Goal: Information Seeking & Learning: Learn about a topic

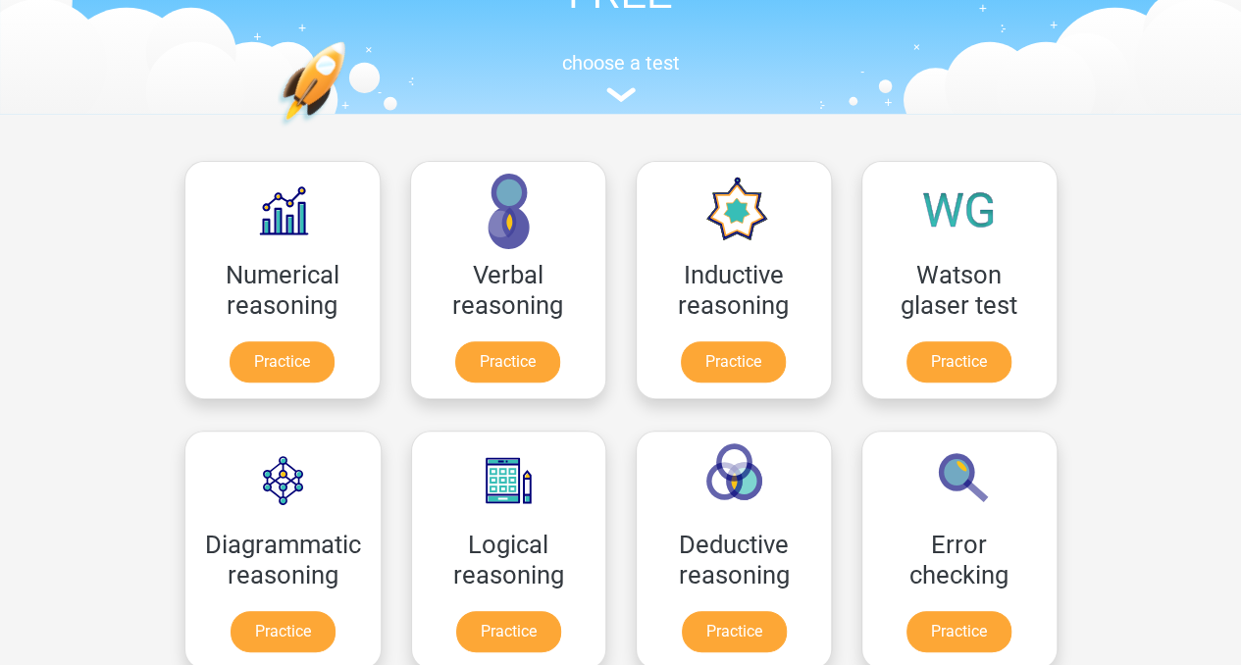
scroll to position [231, 0]
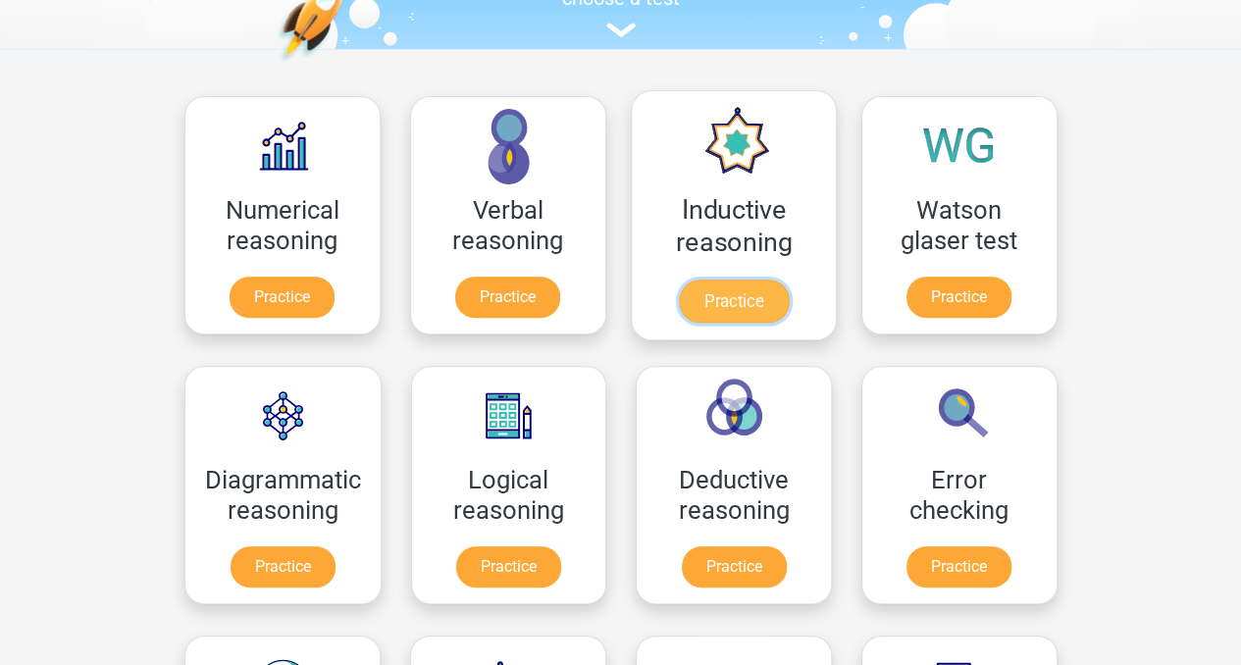
click at [734, 298] on link "Practice" at bounding box center [733, 301] width 110 height 43
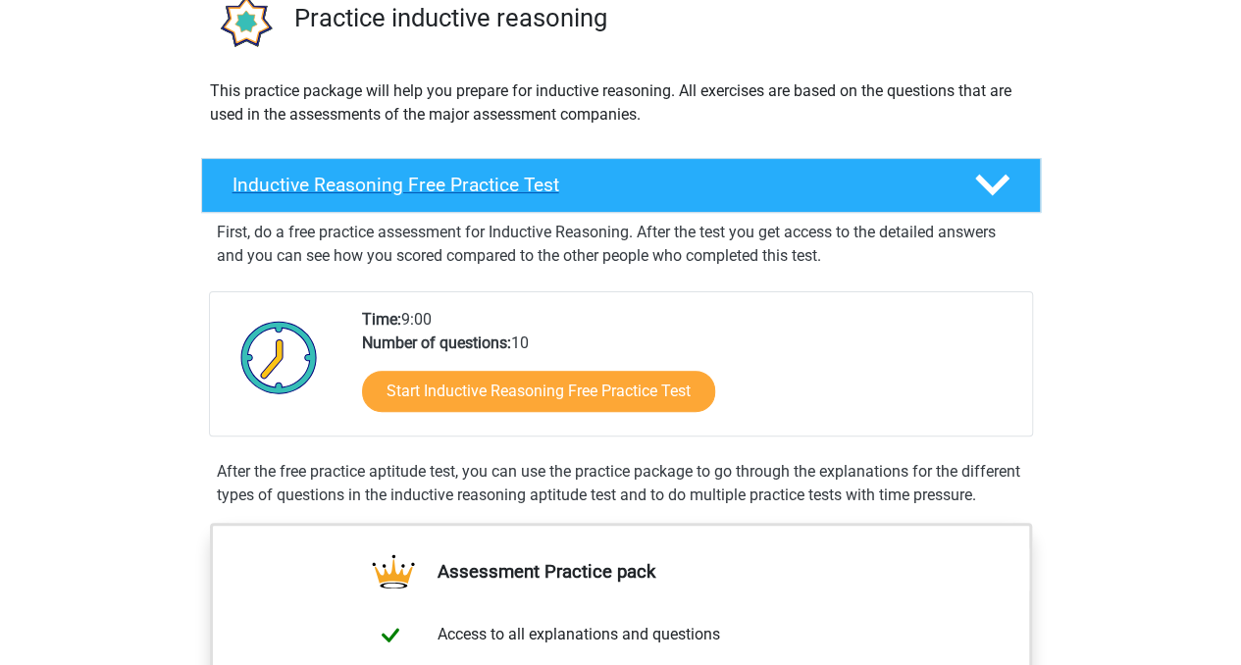
scroll to position [196, 0]
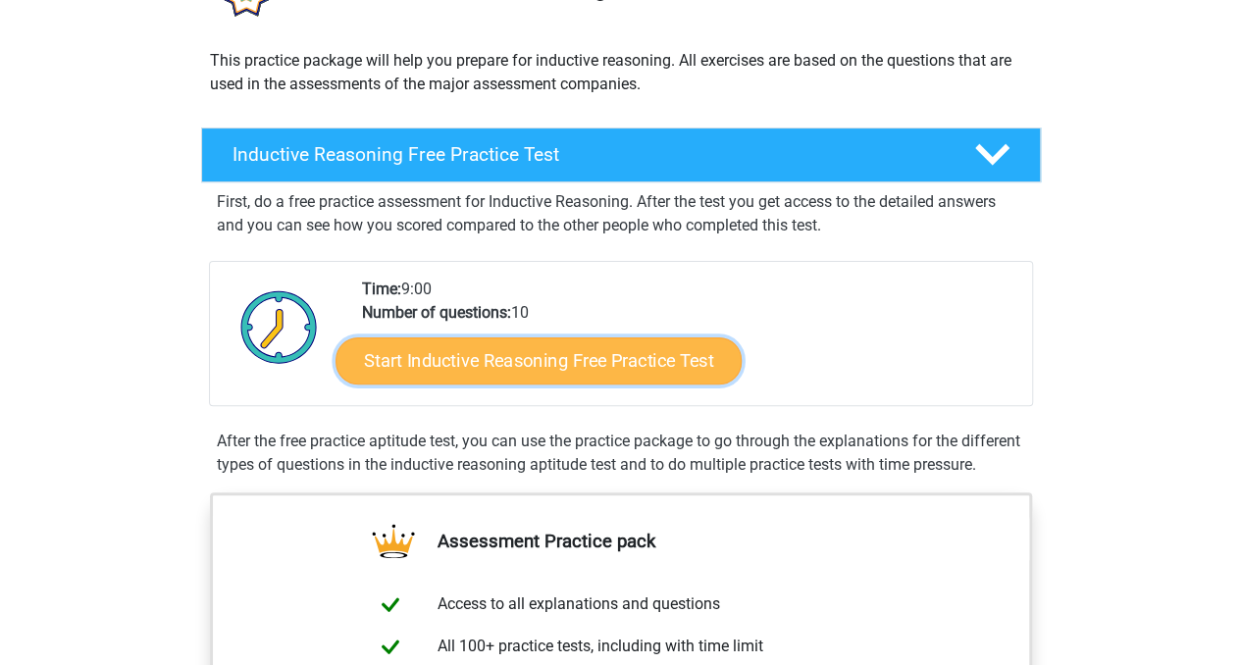
click at [601, 350] on link "Start Inductive Reasoning Free Practice Test" at bounding box center [538, 359] width 406 height 47
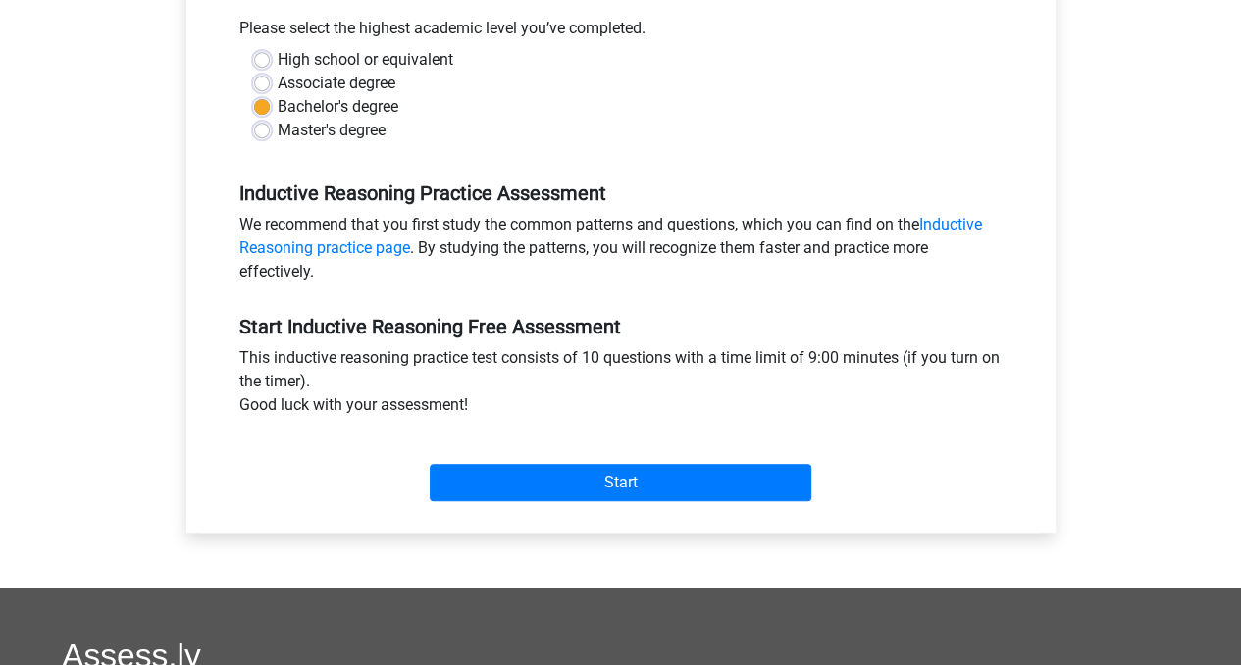
scroll to position [449, 0]
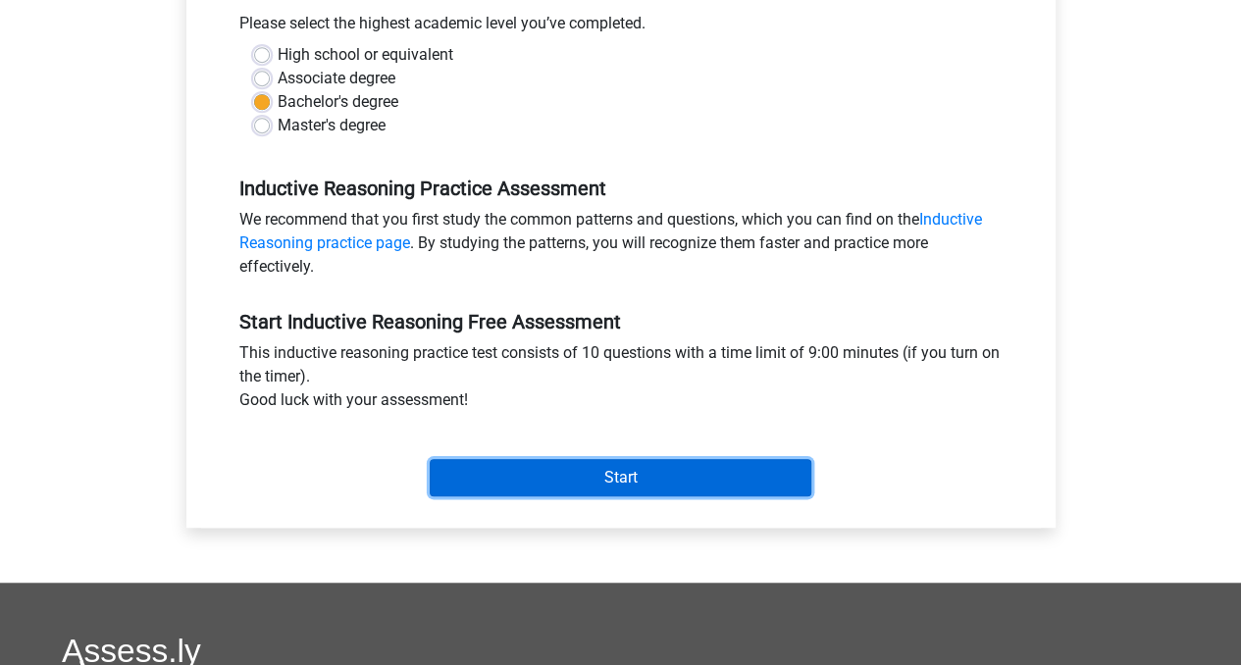
click at [643, 459] on input "Start" at bounding box center [621, 477] width 382 height 37
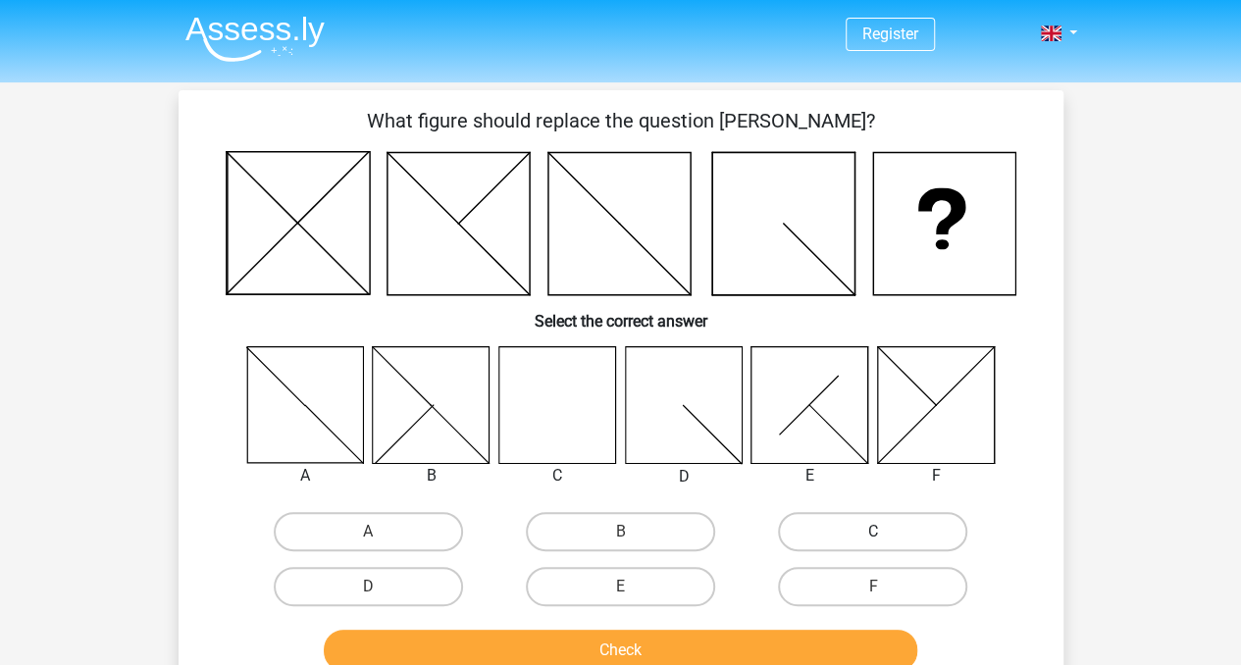
click at [856, 519] on label "C" at bounding box center [872, 531] width 189 height 39
click at [873, 532] on input "C" at bounding box center [879, 538] width 13 height 13
radio input "true"
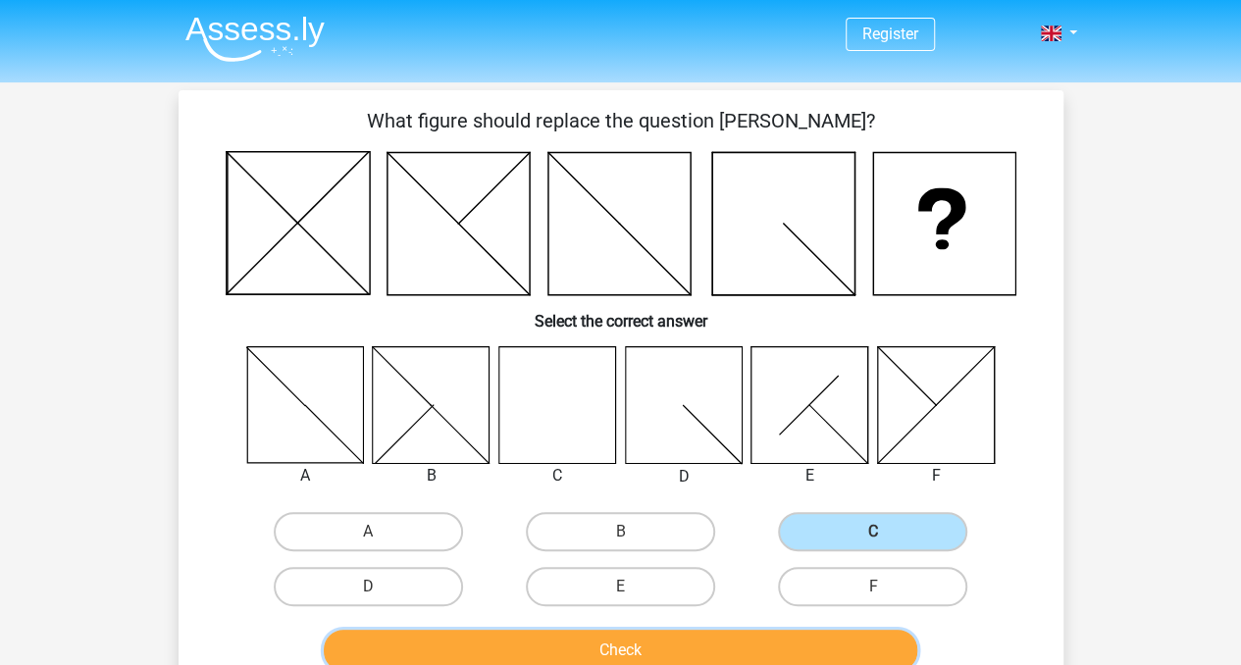
click at [658, 635] on button "Check" at bounding box center [620, 650] width 593 height 41
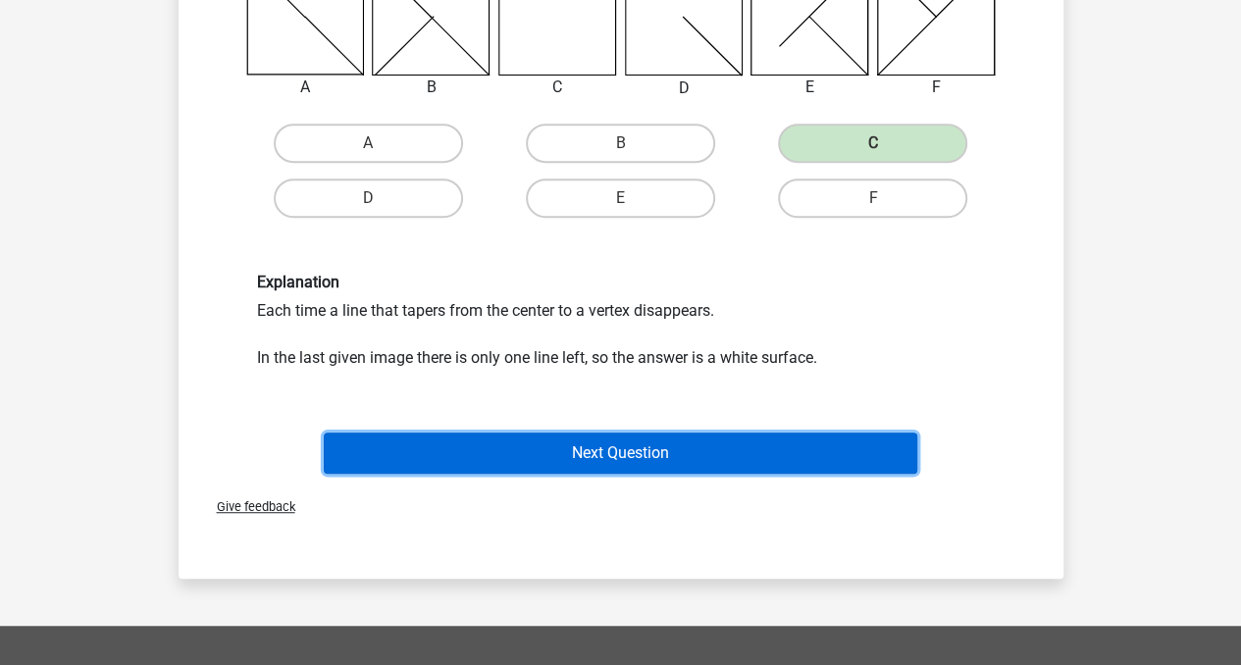
click at [715, 433] on button "Next Question" at bounding box center [620, 453] width 593 height 41
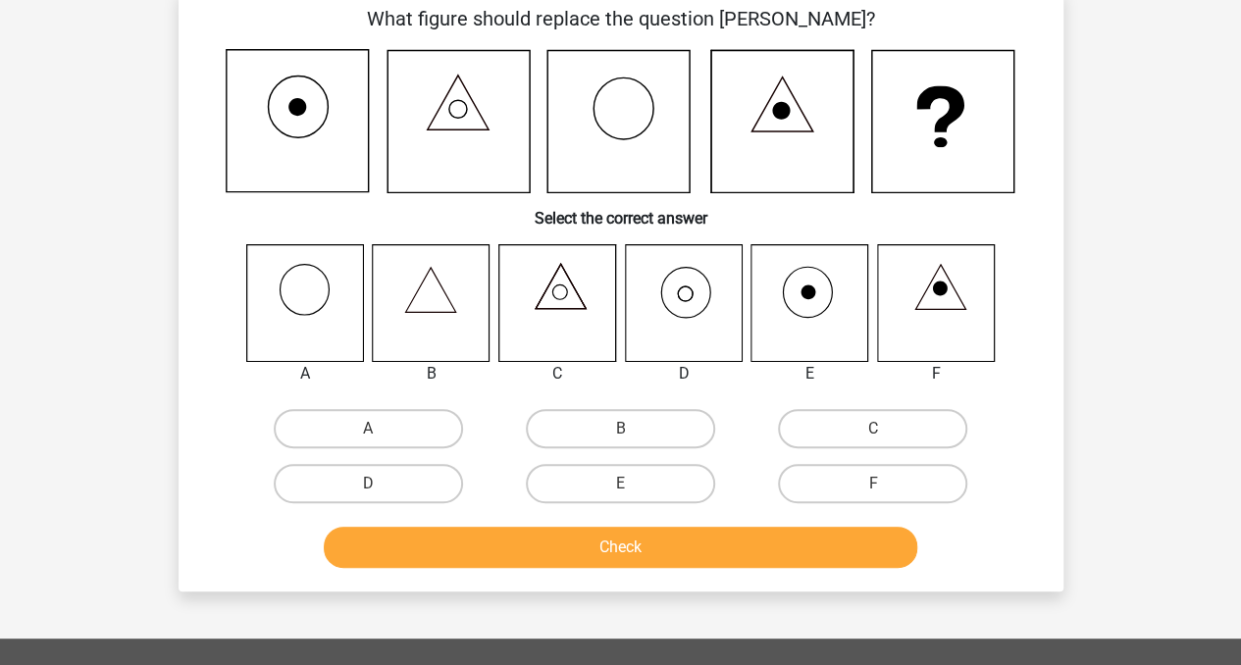
scroll to position [90, 0]
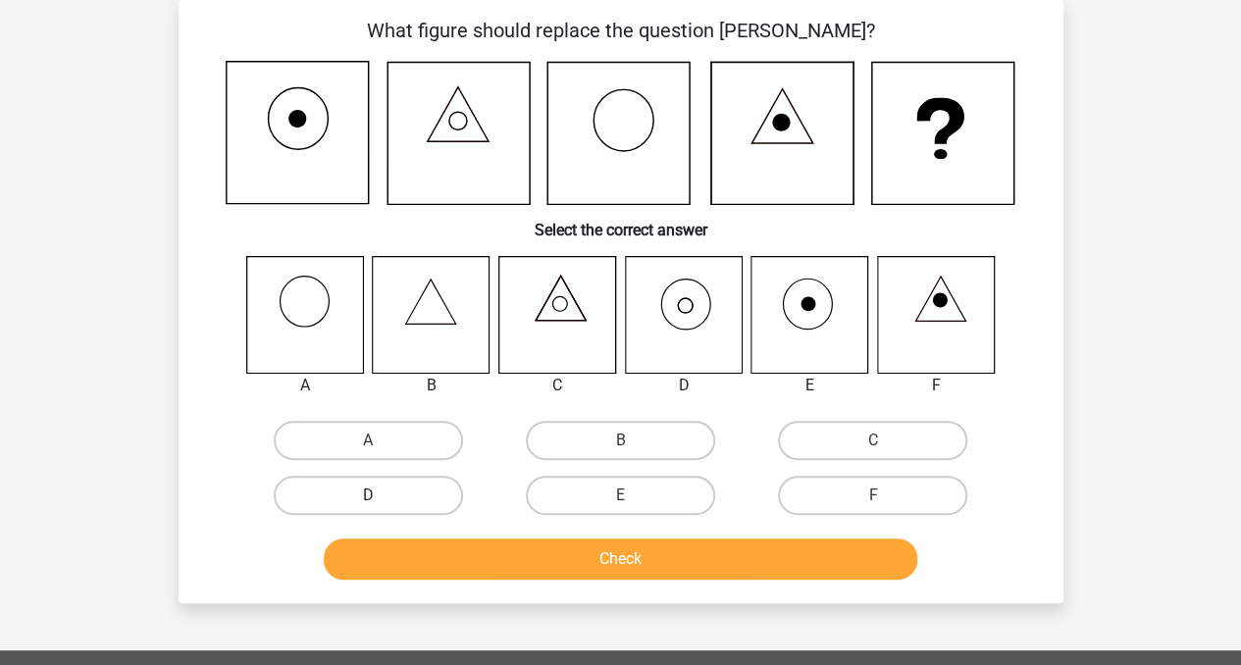
click at [454, 492] on label "D" at bounding box center [368, 495] width 189 height 39
click at [381, 495] on input "D" at bounding box center [374, 501] width 13 height 13
radio input "true"
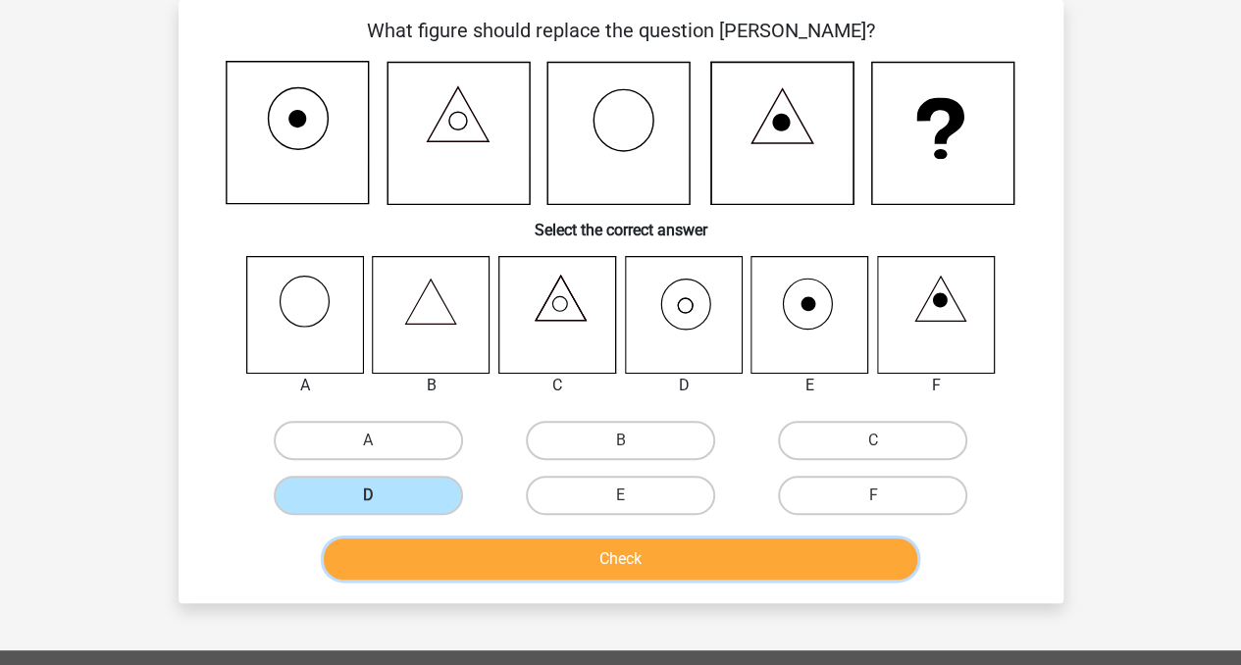
click at [543, 561] on button "Check" at bounding box center [620, 558] width 593 height 41
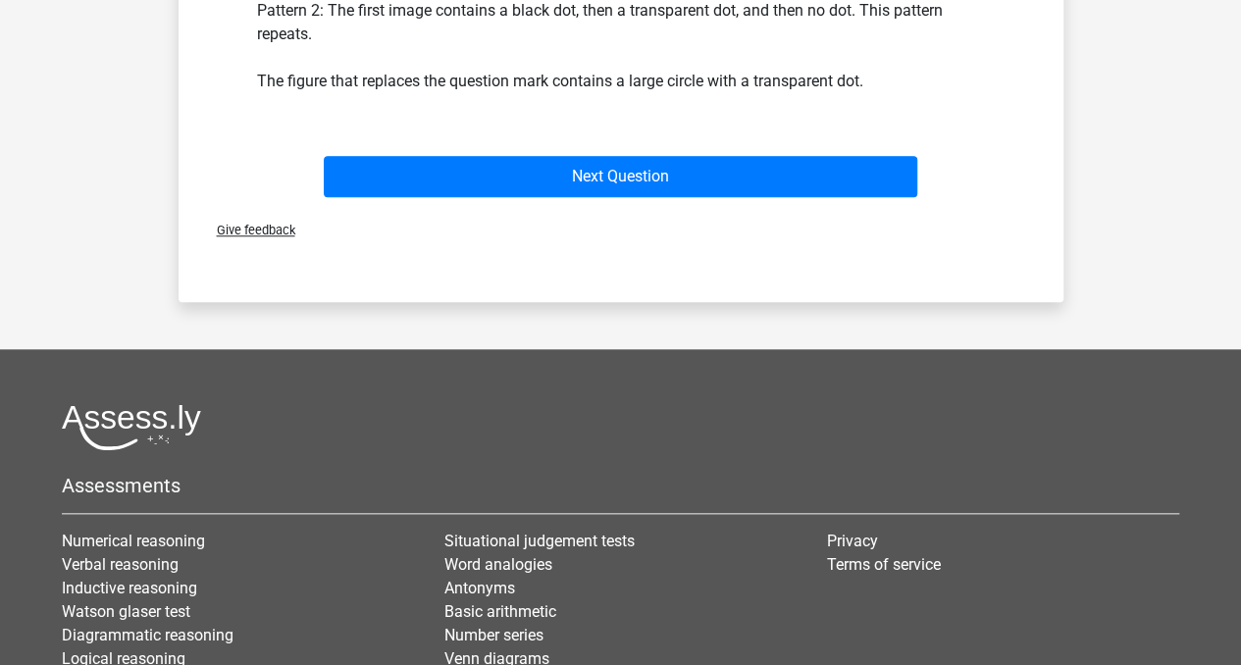
scroll to position [777, 0]
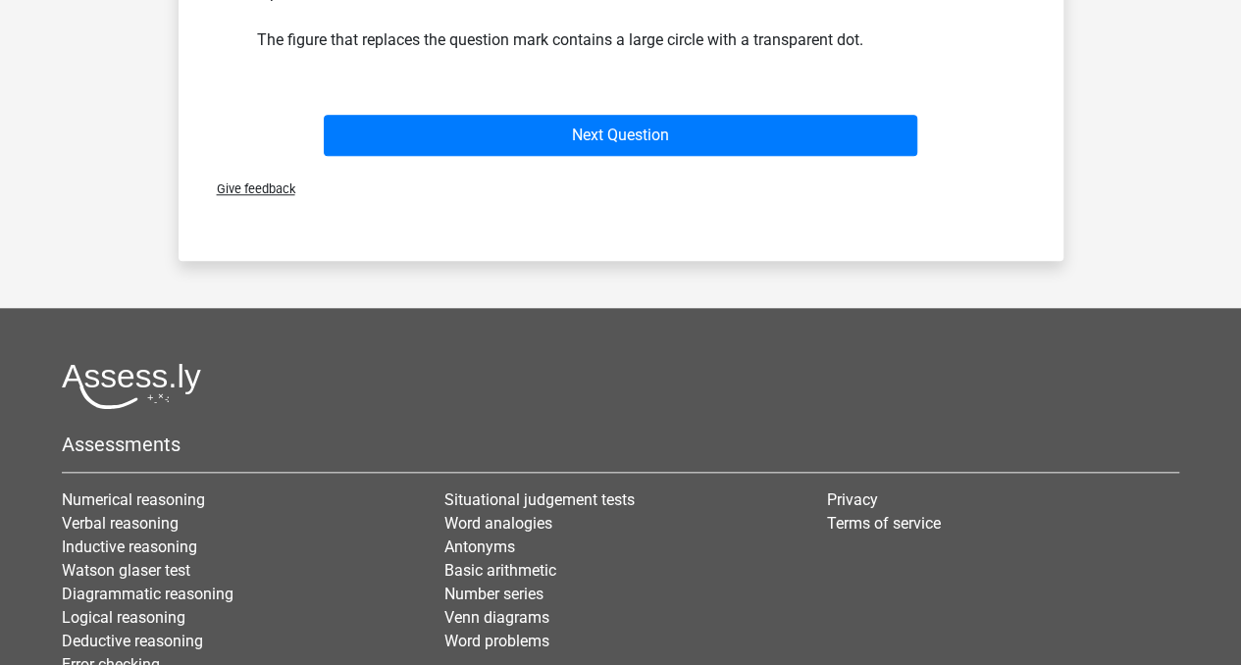
click at [758, 113] on div "Next Question" at bounding box center [621, 131] width 822 height 65
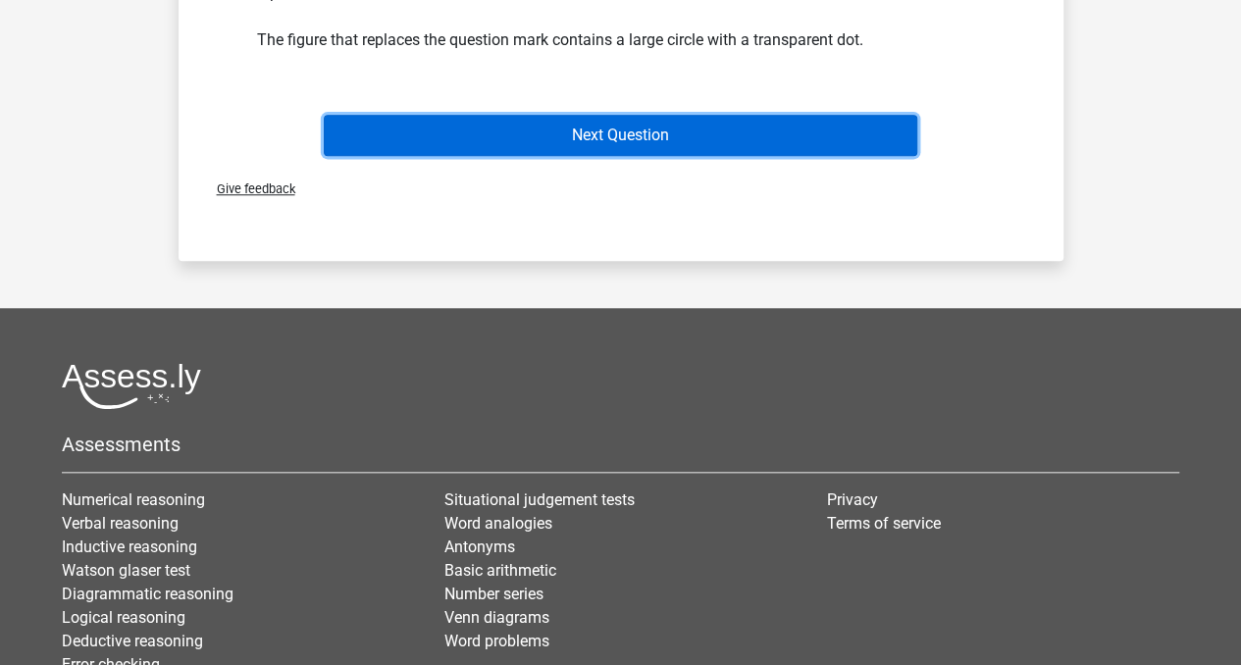
click at [708, 137] on button "Next Question" at bounding box center [620, 135] width 593 height 41
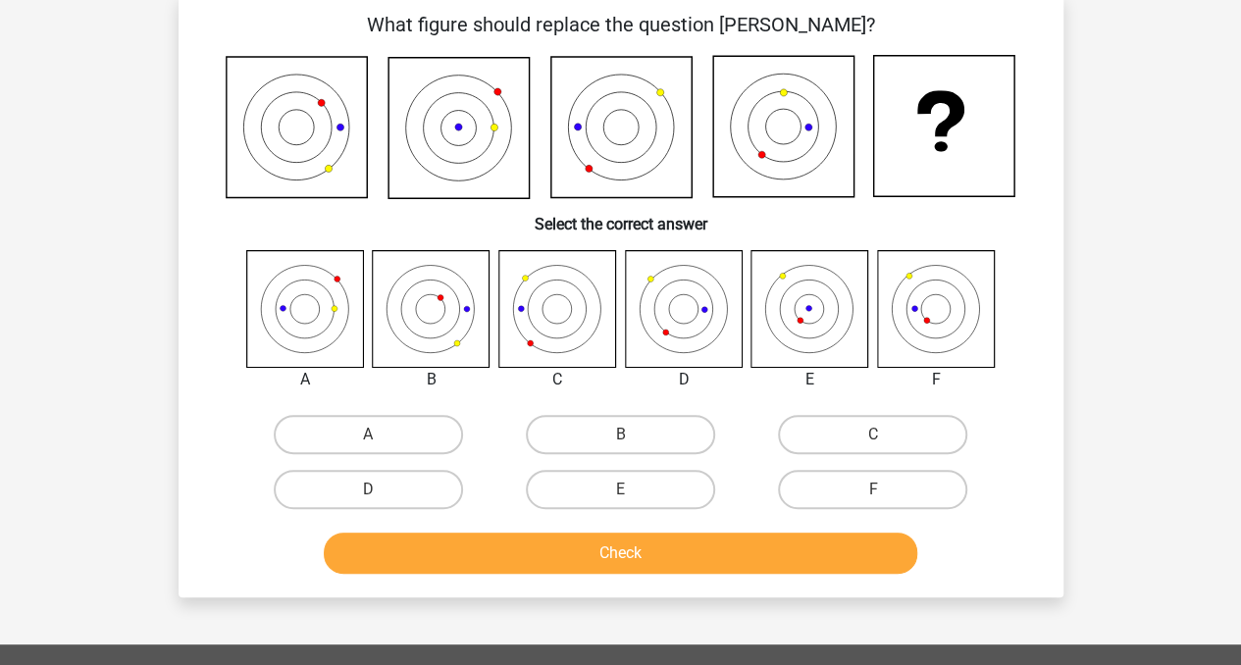
scroll to position [90, 0]
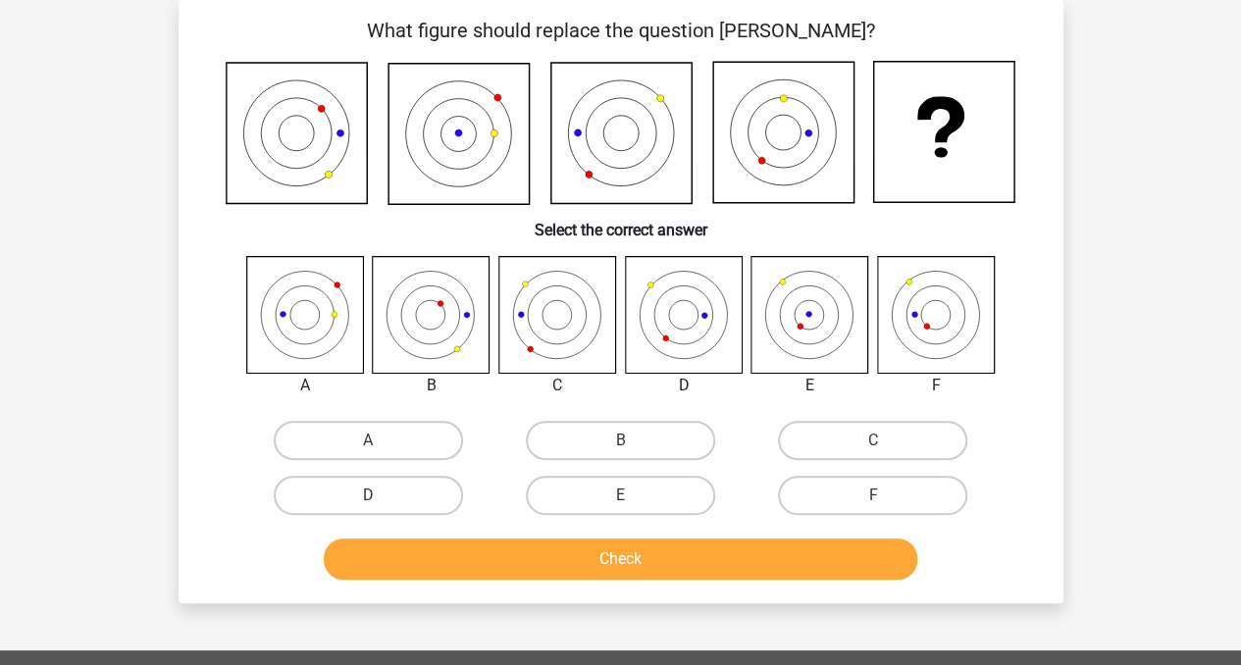
click at [936, 413] on div "C" at bounding box center [872, 440] width 252 height 55
click at [855, 436] on label "C" at bounding box center [872, 440] width 189 height 39
click at [873, 440] on input "C" at bounding box center [879, 446] width 13 height 13
radio input "true"
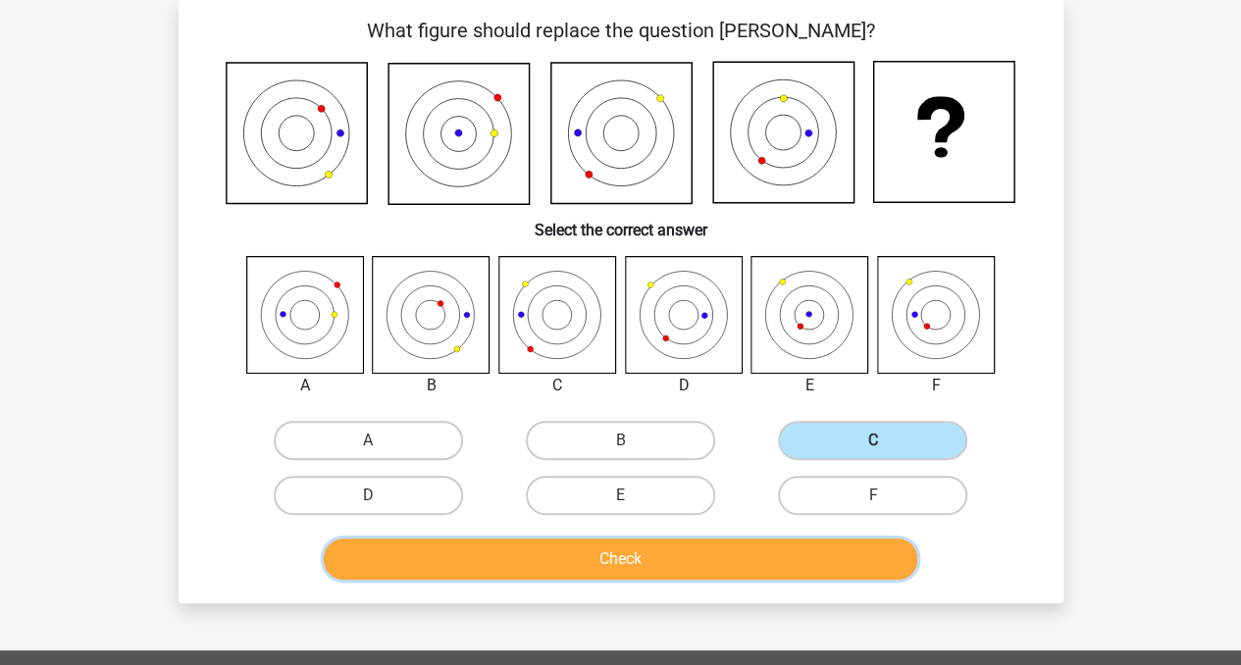
click at [761, 539] on button "Check" at bounding box center [620, 558] width 593 height 41
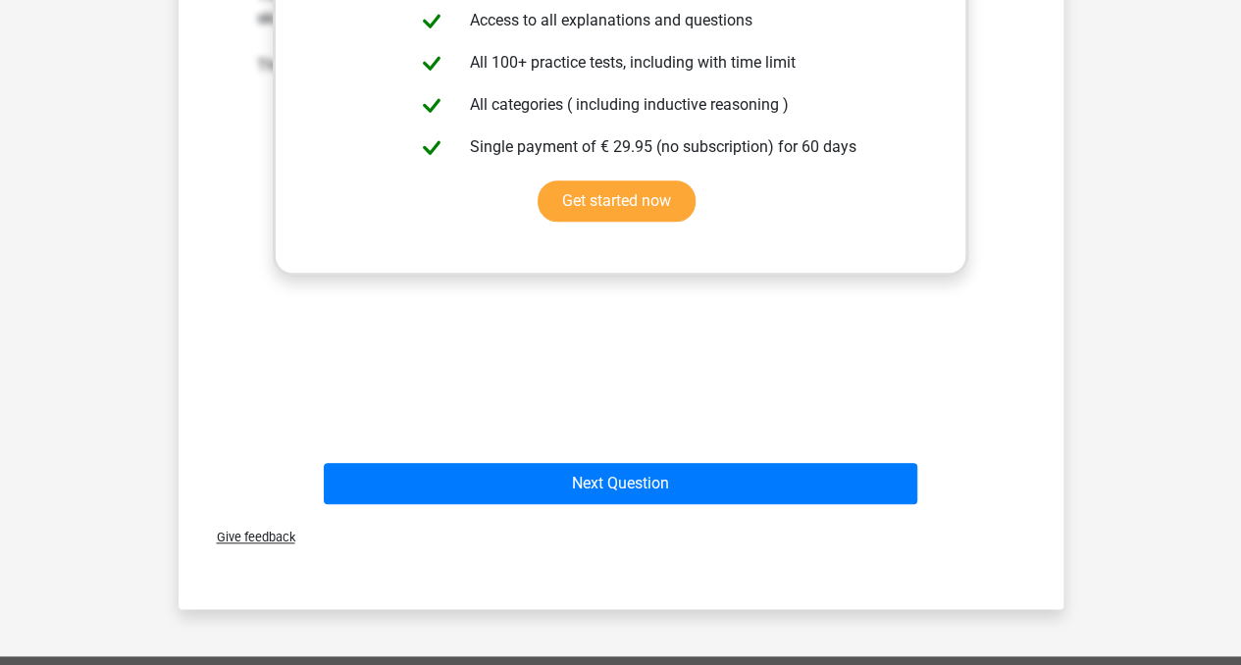
scroll to position [863, 0]
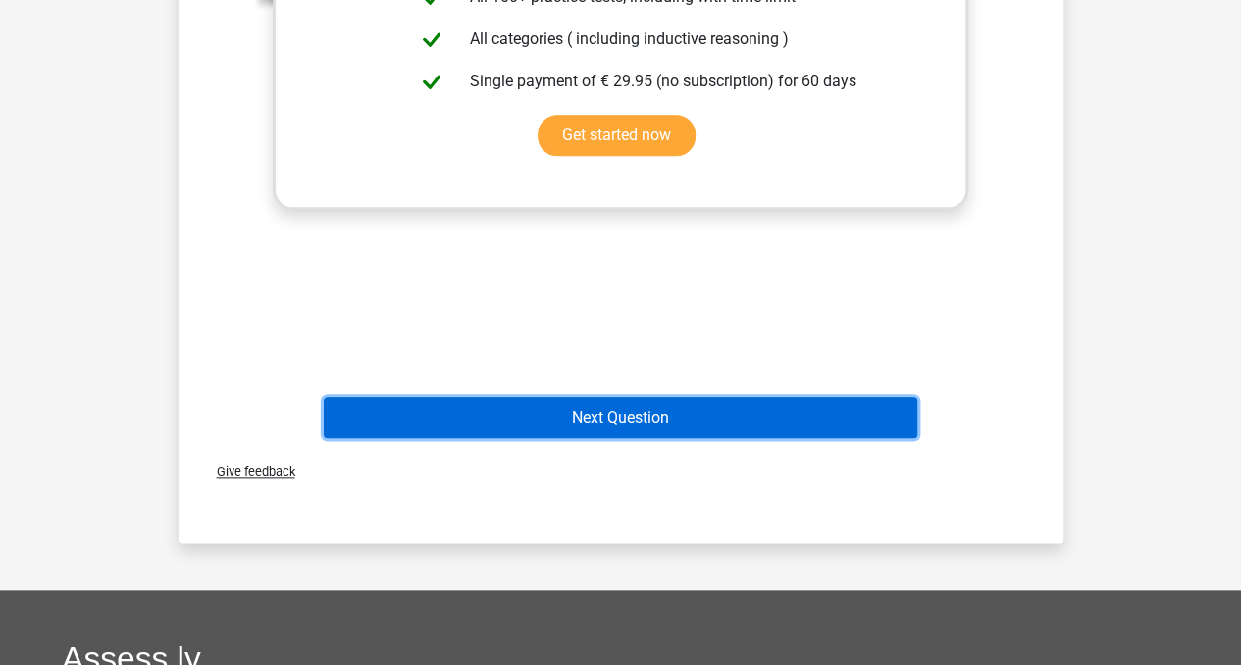
click at [740, 411] on button "Next Question" at bounding box center [620, 417] width 593 height 41
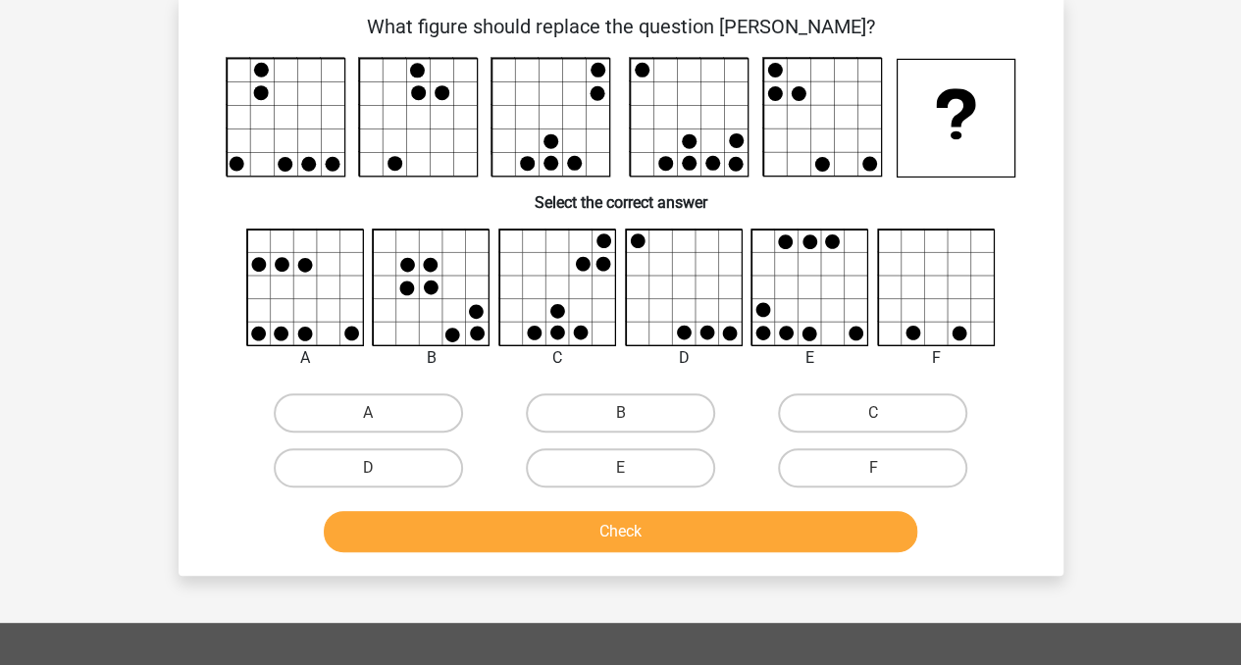
scroll to position [90, 0]
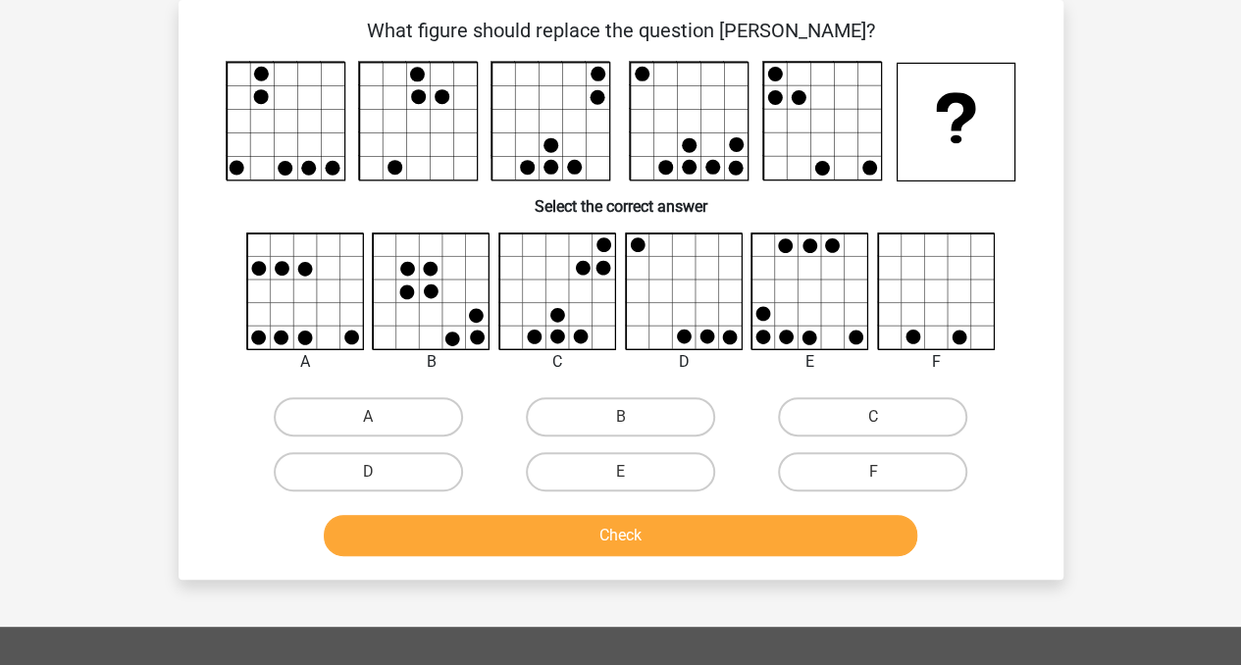
click at [368, 395] on div "A" at bounding box center [368, 416] width 252 height 55
click at [385, 411] on label "A" at bounding box center [368, 416] width 189 height 39
click at [381, 417] on input "A" at bounding box center [374, 423] width 13 height 13
radio input "true"
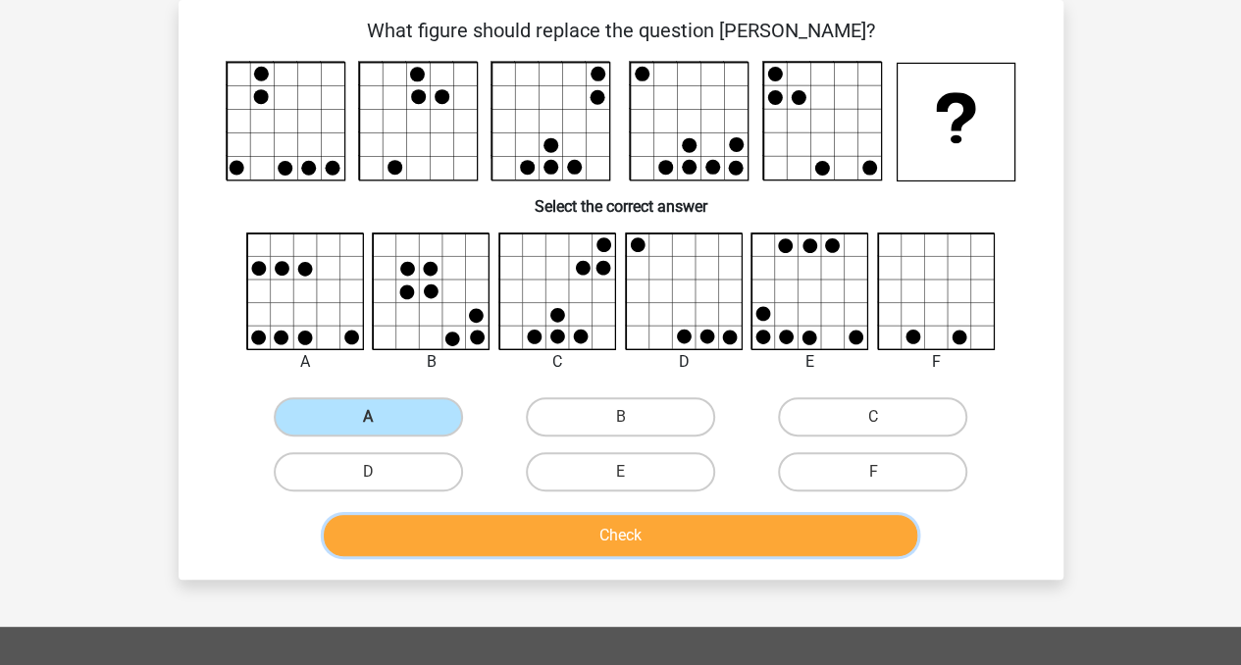
click at [442, 527] on button "Check" at bounding box center [620, 535] width 593 height 41
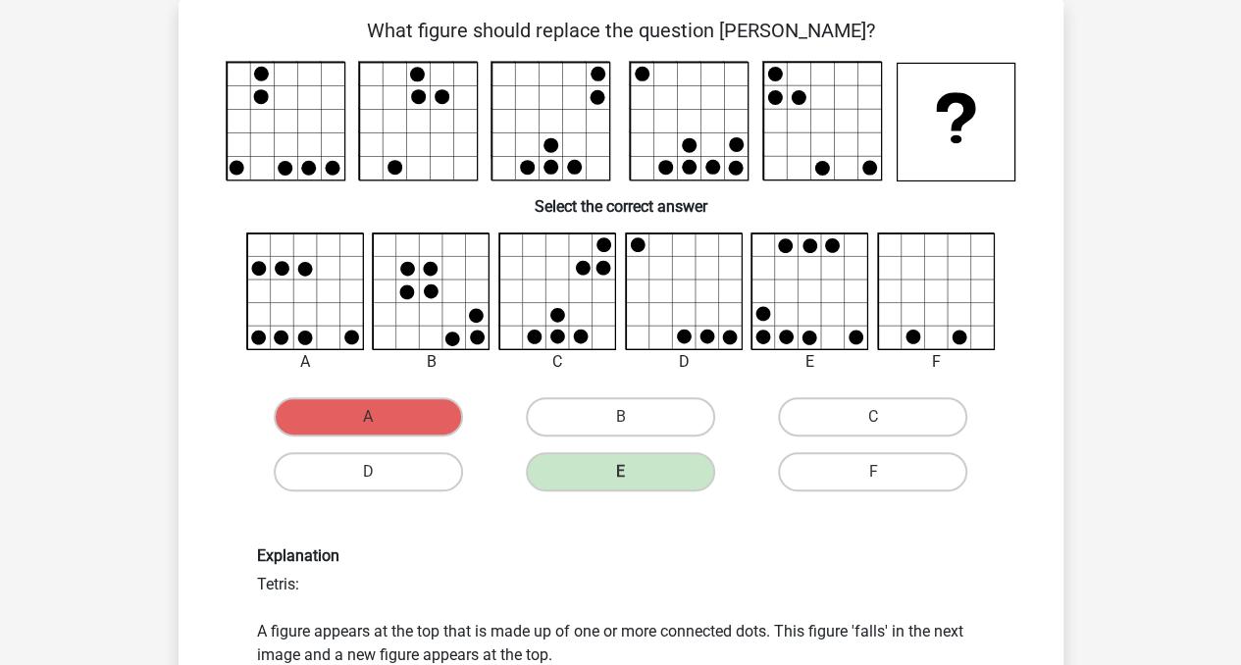
drag, startPoint x: 1217, startPoint y: 240, endPoint x: 1221, endPoint y: 297, distance: 57.0
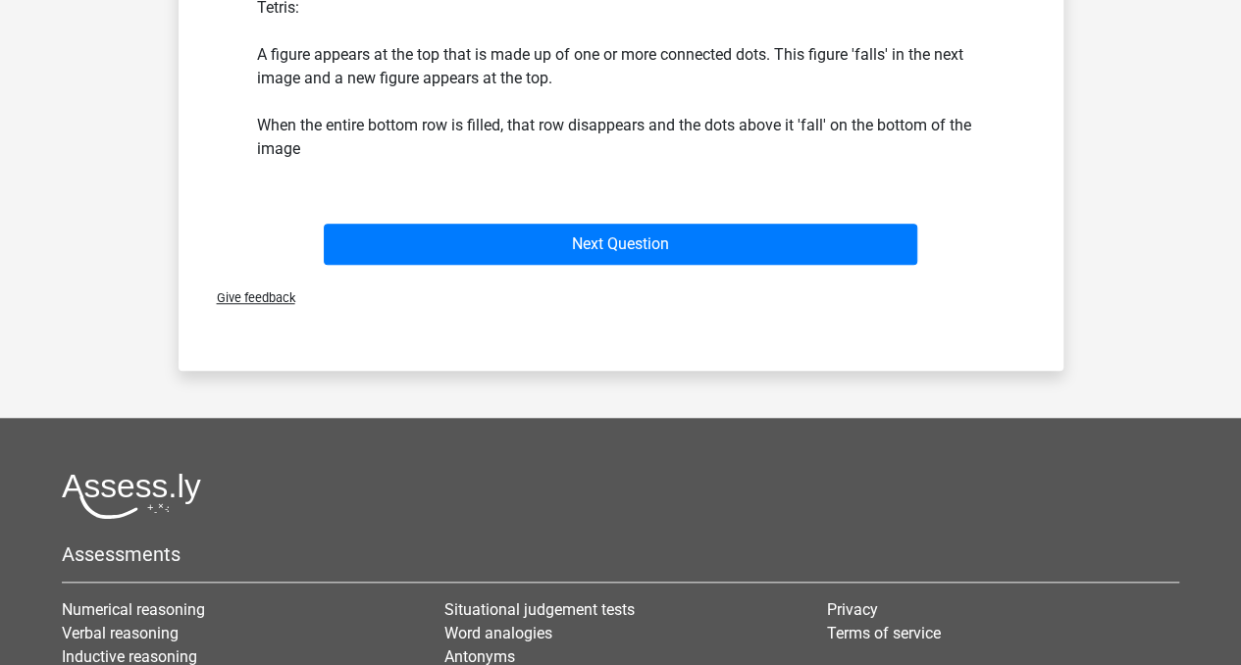
scroll to position [643, 0]
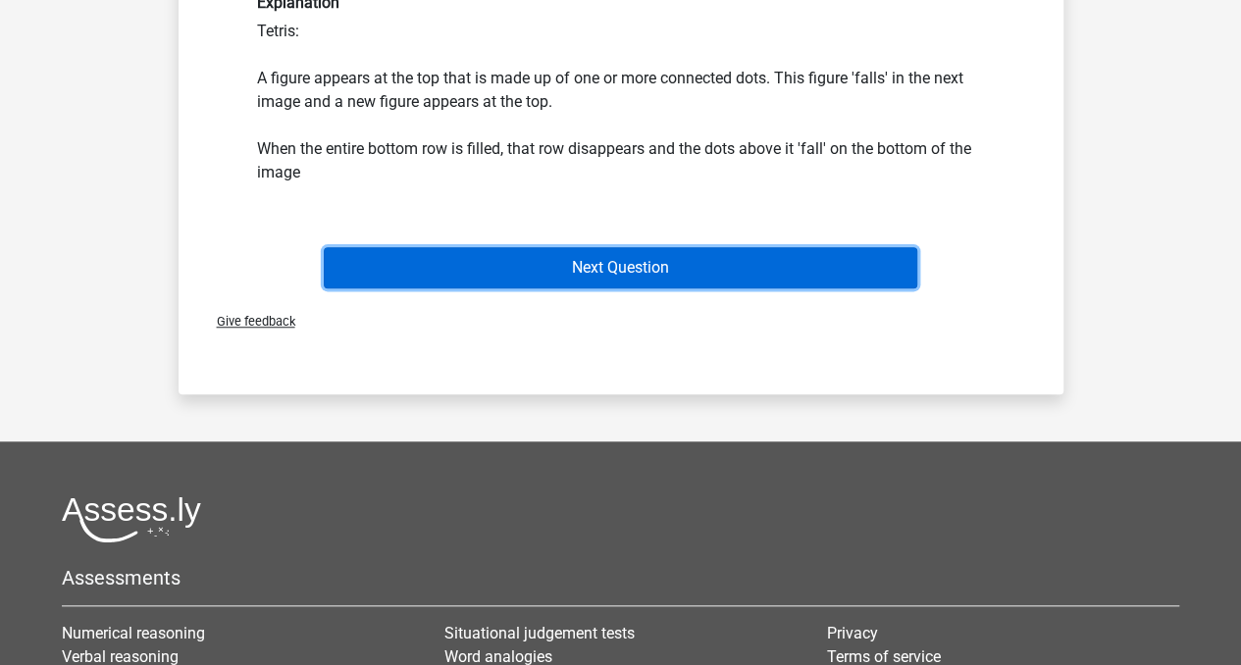
click at [691, 266] on button "Next Question" at bounding box center [620, 267] width 593 height 41
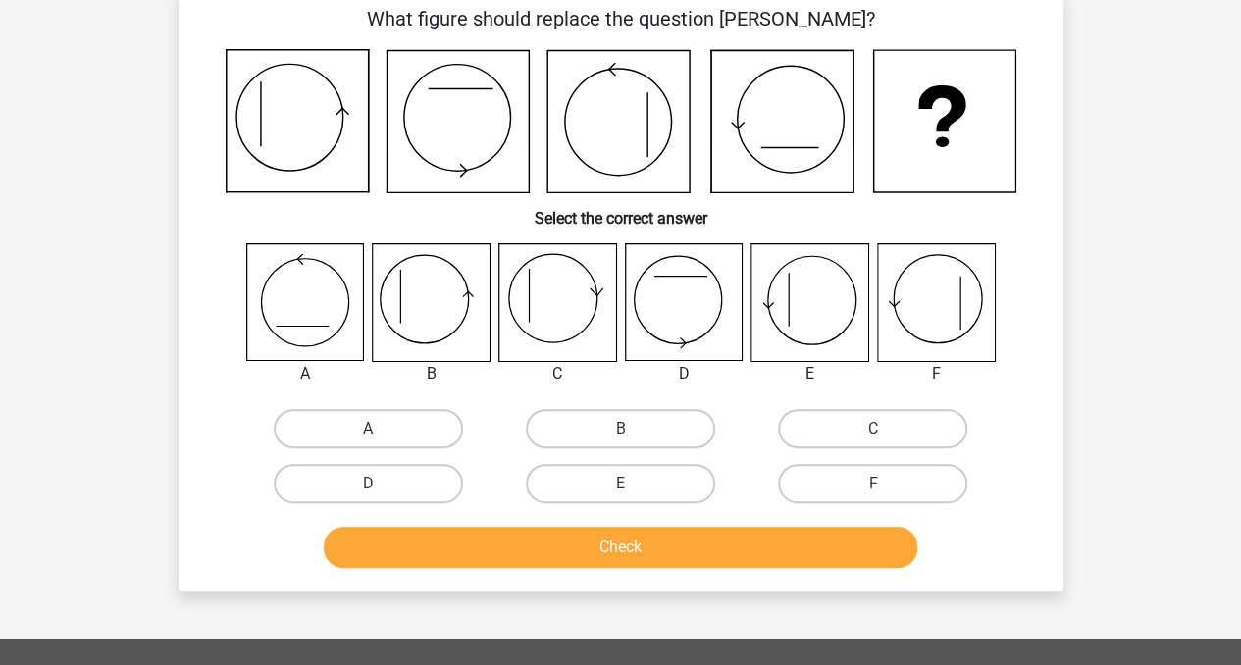
scroll to position [90, 0]
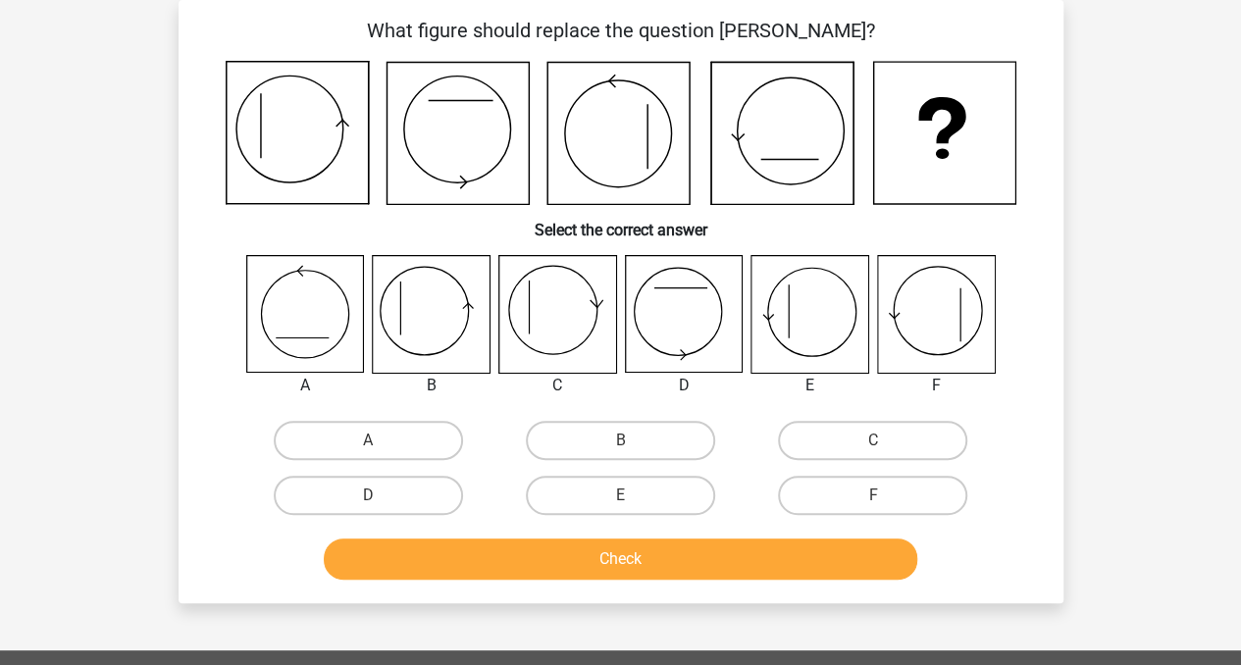
click at [693, 319] on icon at bounding box center [683, 314] width 117 height 117
click at [420, 499] on label "D" at bounding box center [368, 495] width 189 height 39
click at [381, 499] on input "D" at bounding box center [374, 501] width 13 height 13
radio input "true"
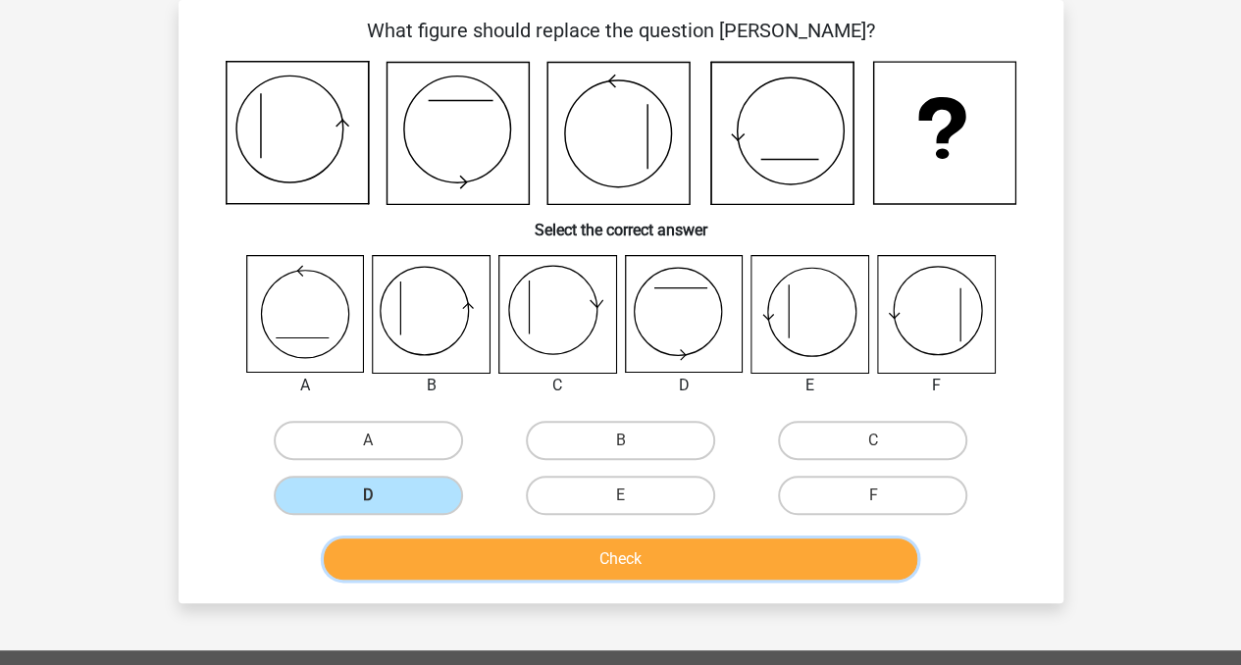
click at [448, 562] on button "Check" at bounding box center [620, 558] width 593 height 41
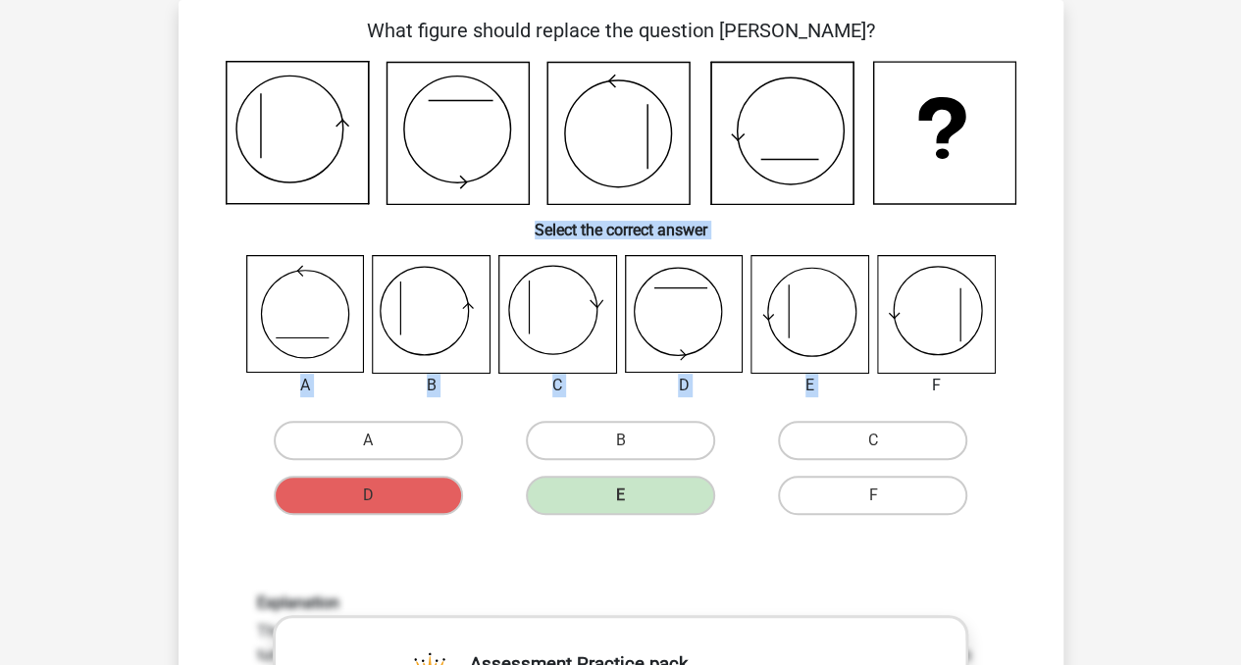
drag, startPoint x: 1238, startPoint y: 215, endPoint x: 1242, endPoint y: 297, distance: 82.5
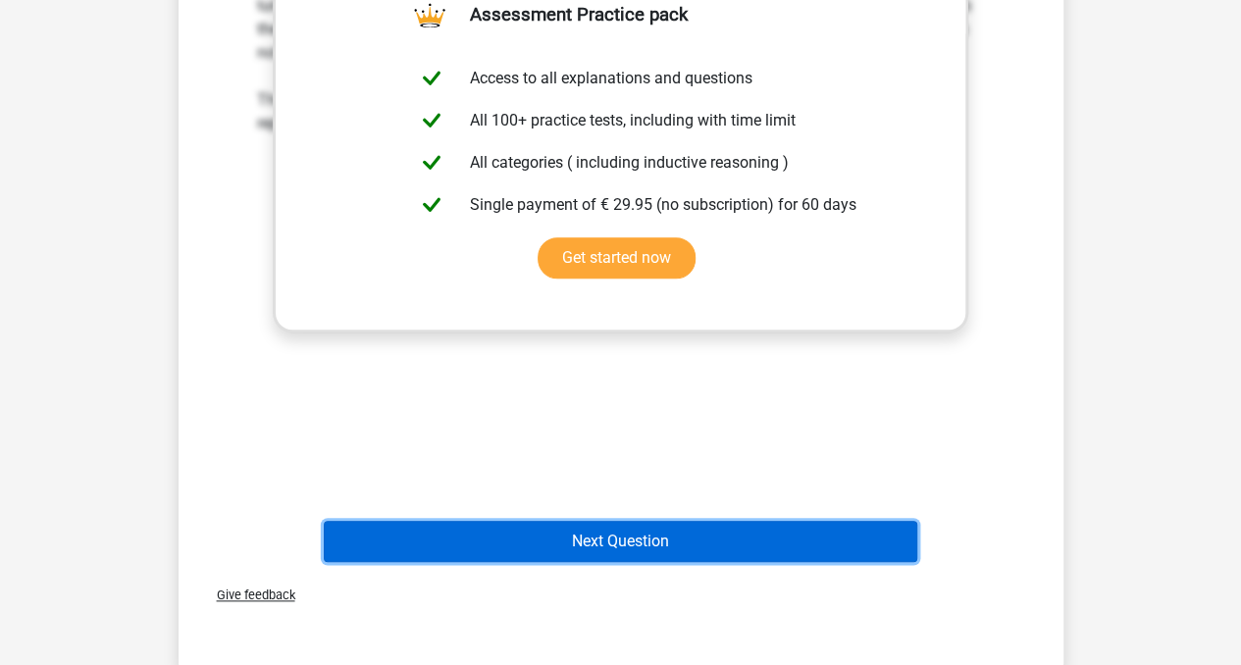
click at [734, 538] on button "Next Question" at bounding box center [620, 541] width 593 height 41
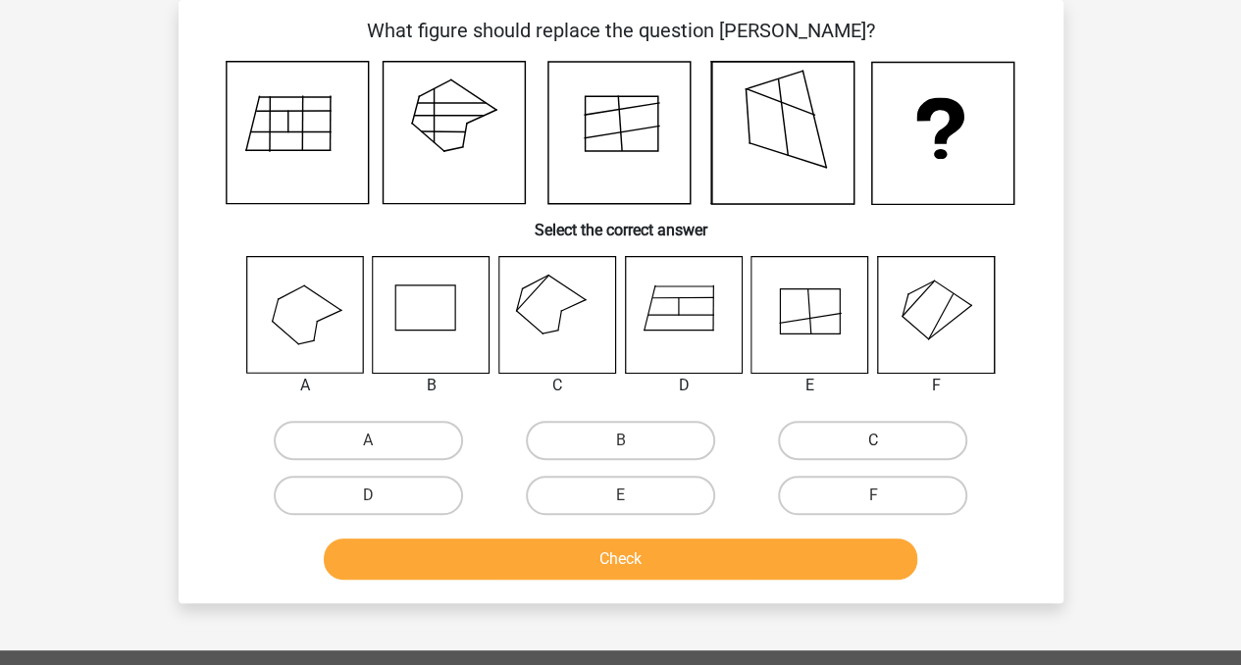
click at [812, 431] on label "C" at bounding box center [872, 440] width 189 height 39
click at [873, 440] on input "C" at bounding box center [879, 446] width 13 height 13
radio input "true"
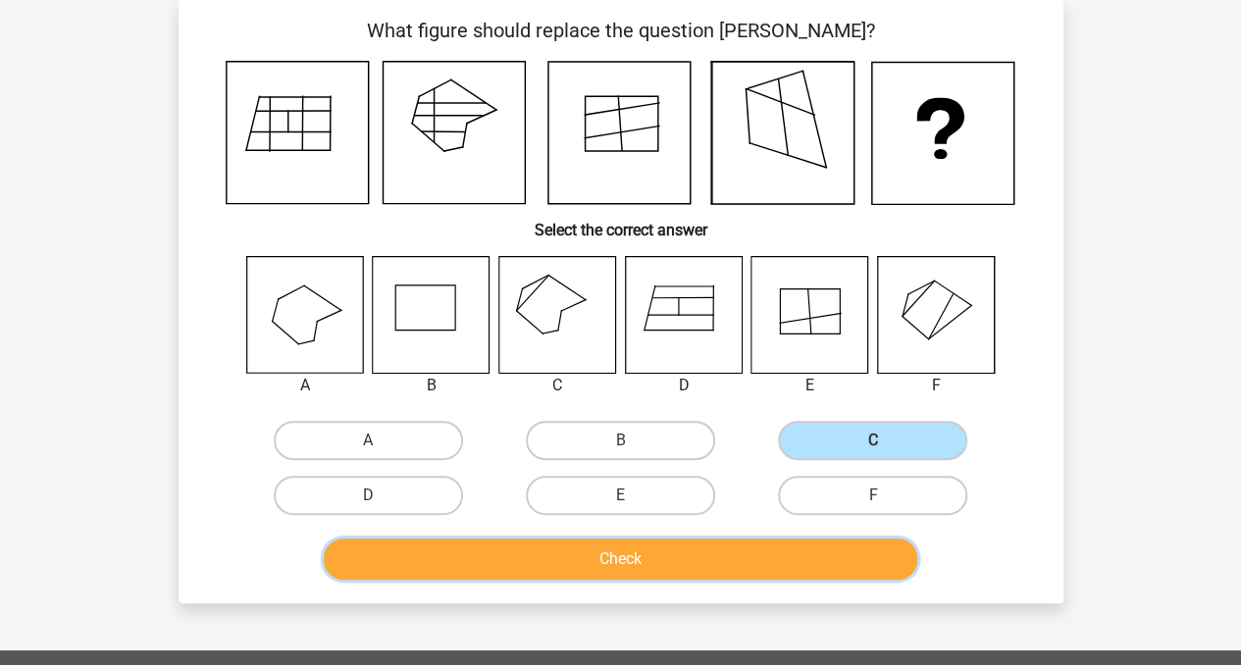
click at [637, 546] on button "Check" at bounding box center [620, 558] width 593 height 41
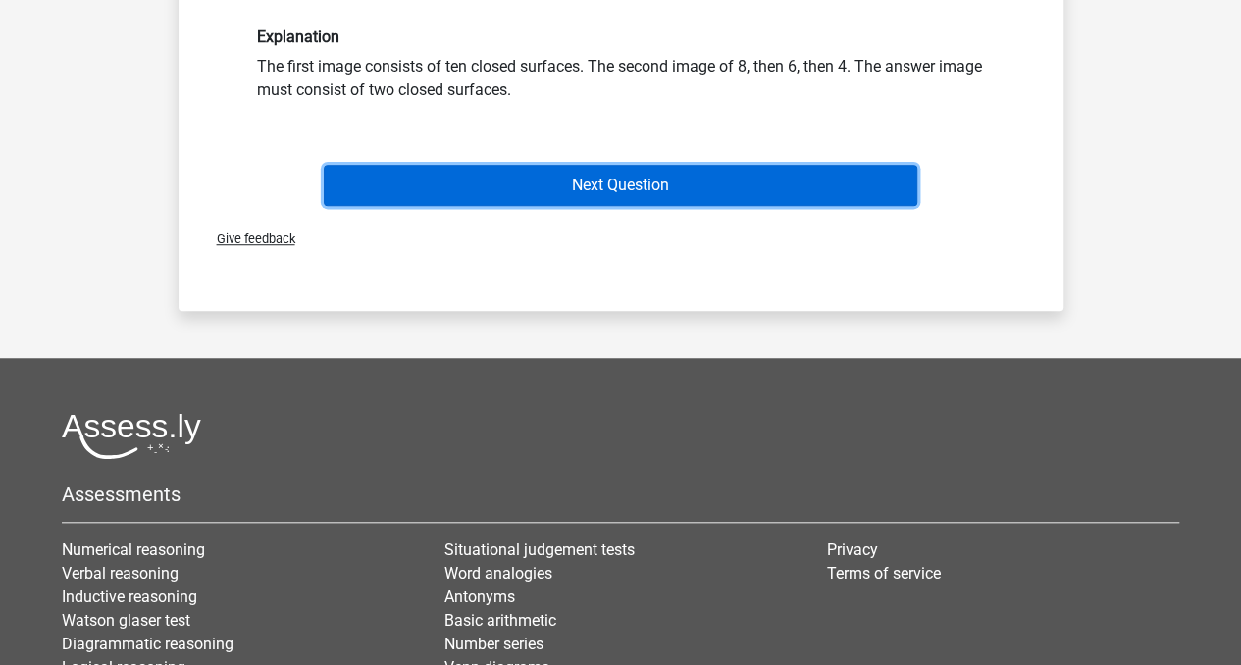
click at [798, 179] on button "Next Question" at bounding box center [620, 185] width 593 height 41
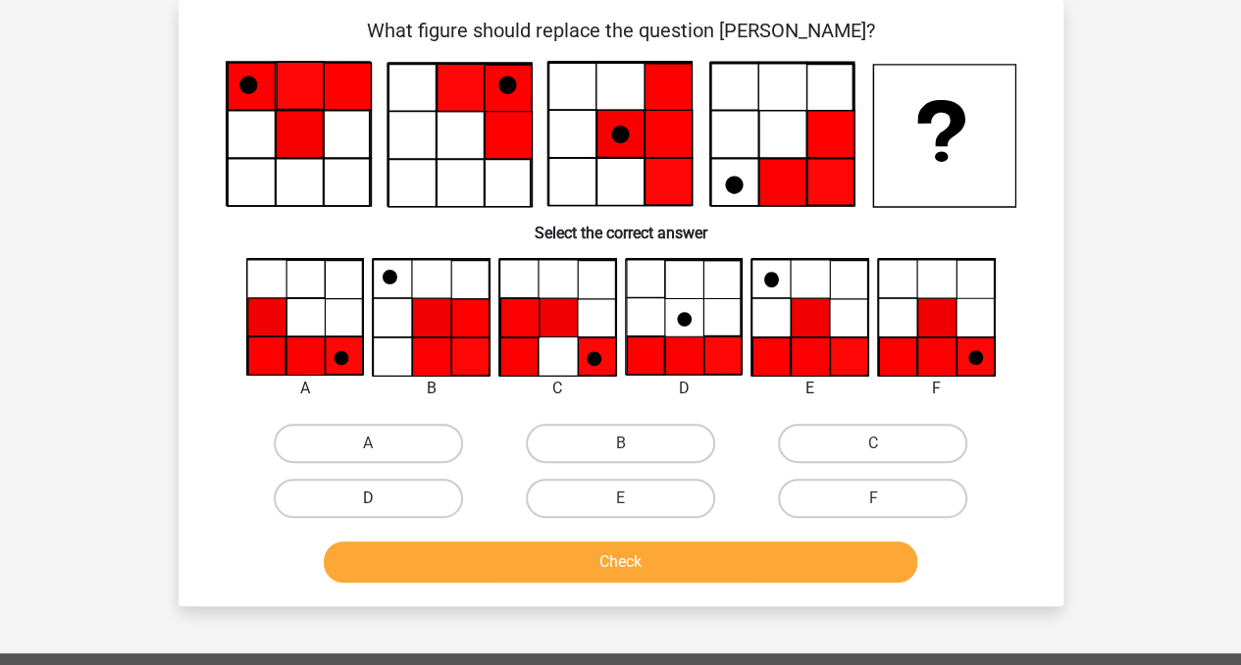
click at [441, 487] on label "D" at bounding box center [368, 498] width 189 height 39
click at [381, 498] on input "D" at bounding box center [374, 504] width 13 height 13
radio input "true"
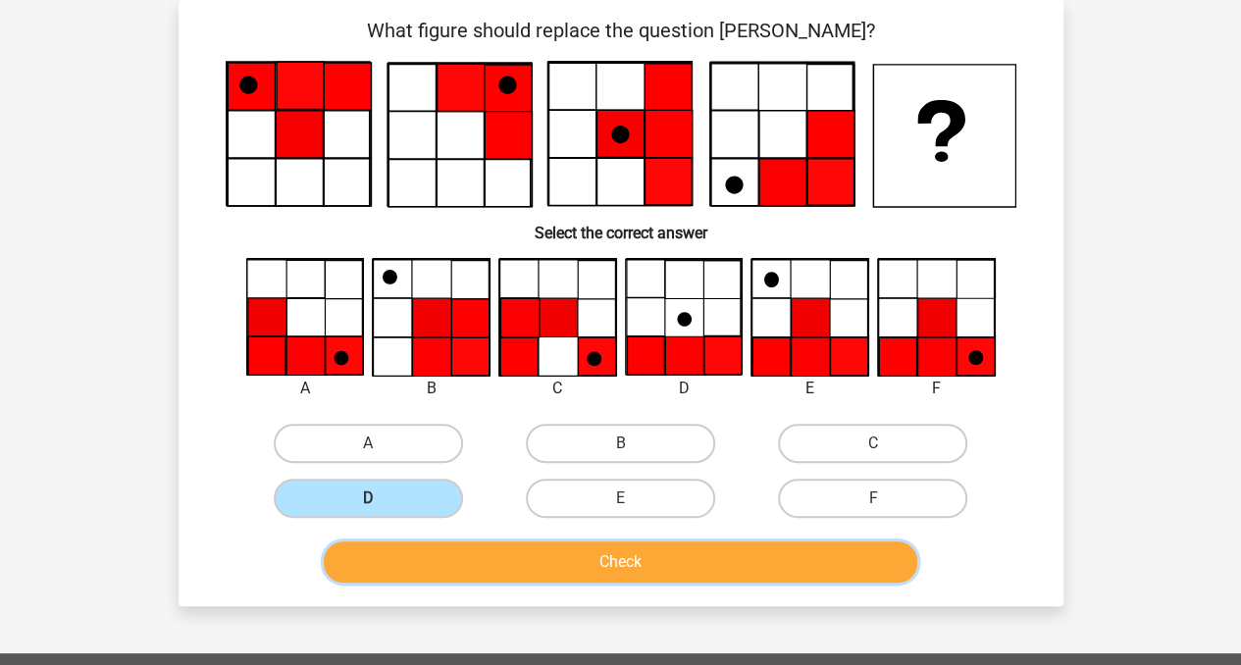
click at [545, 563] on button "Check" at bounding box center [620, 561] width 593 height 41
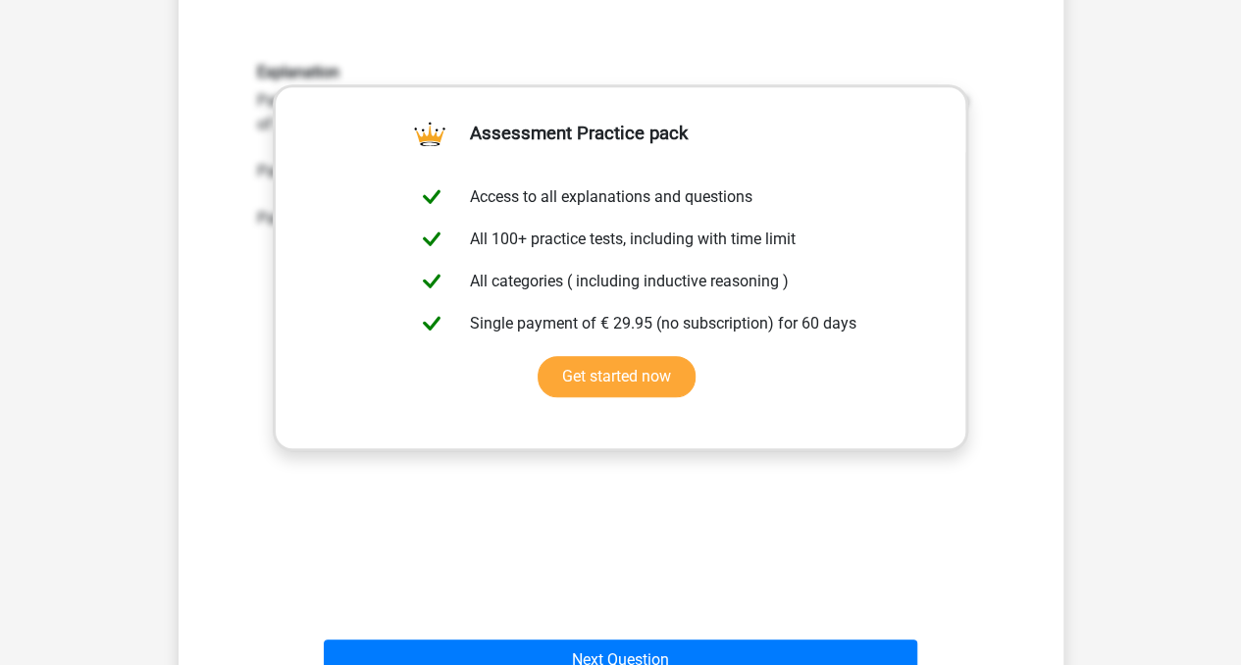
scroll to position [597, 0]
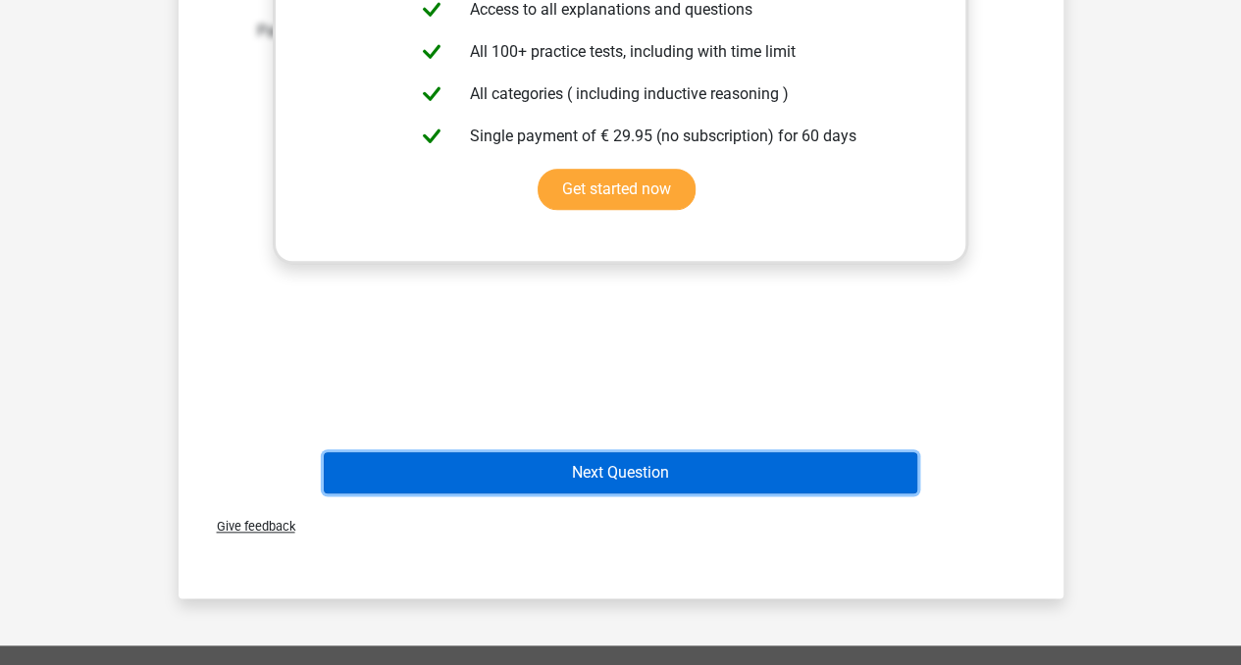
click at [737, 476] on button "Next Question" at bounding box center [620, 472] width 593 height 41
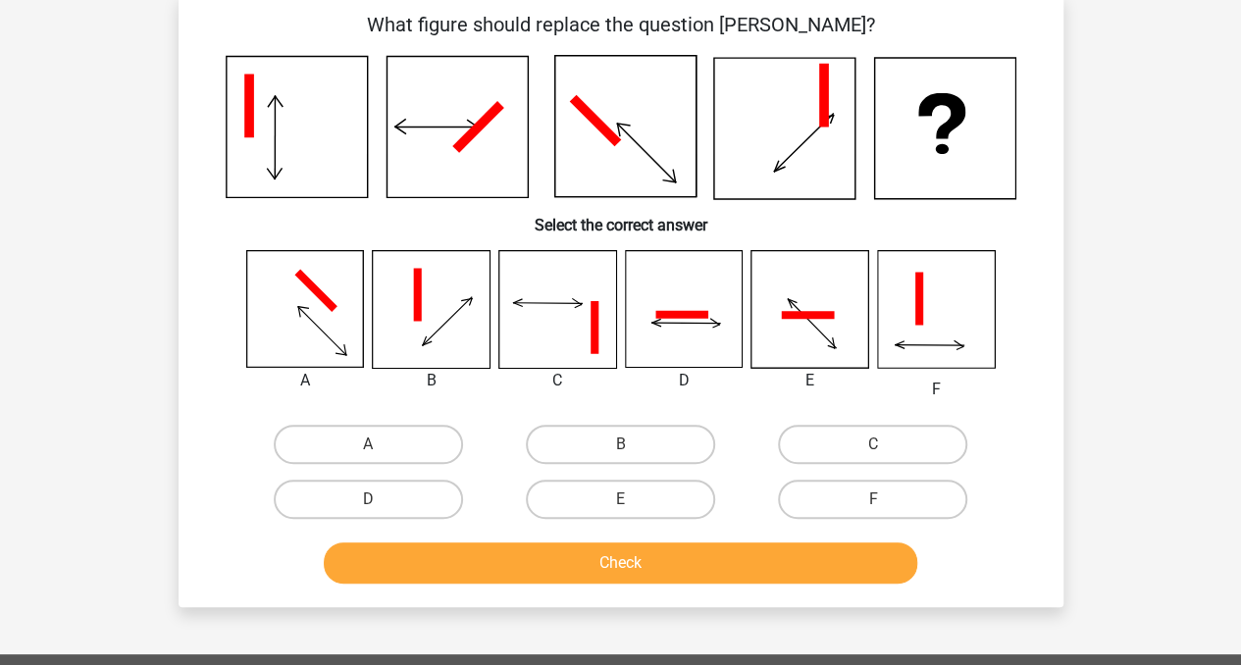
scroll to position [90, 0]
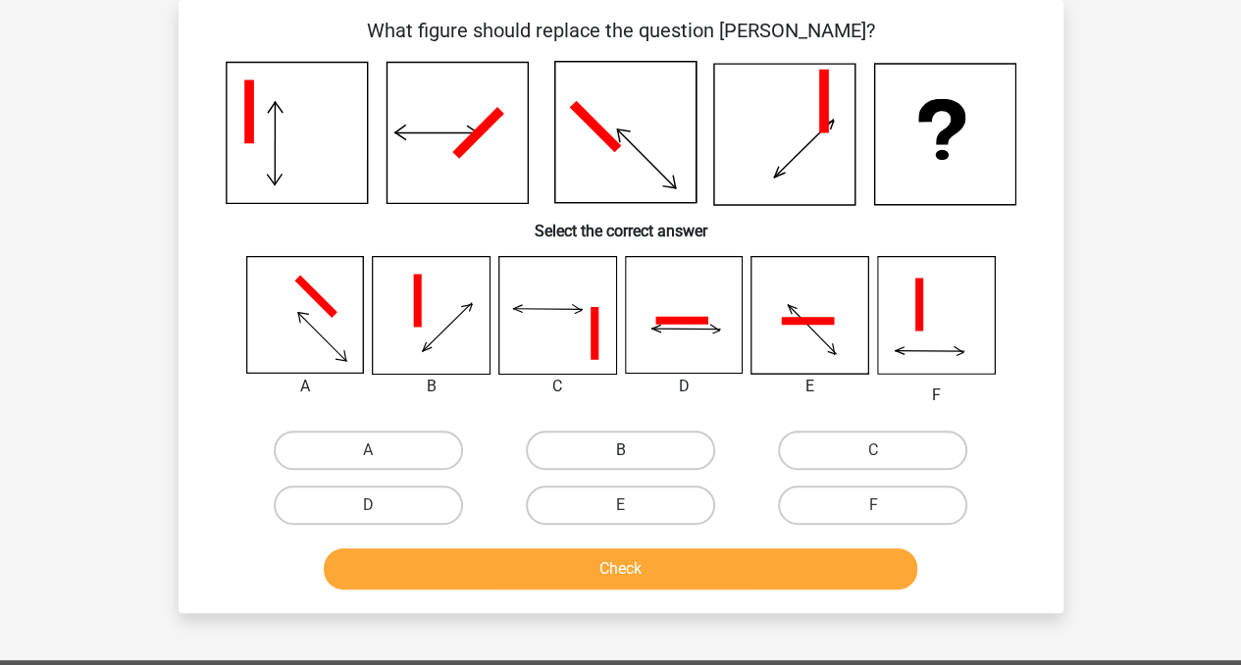
click at [667, 447] on label "B" at bounding box center [620, 450] width 189 height 39
click at [633, 450] on input "B" at bounding box center [626, 456] width 13 height 13
radio input "true"
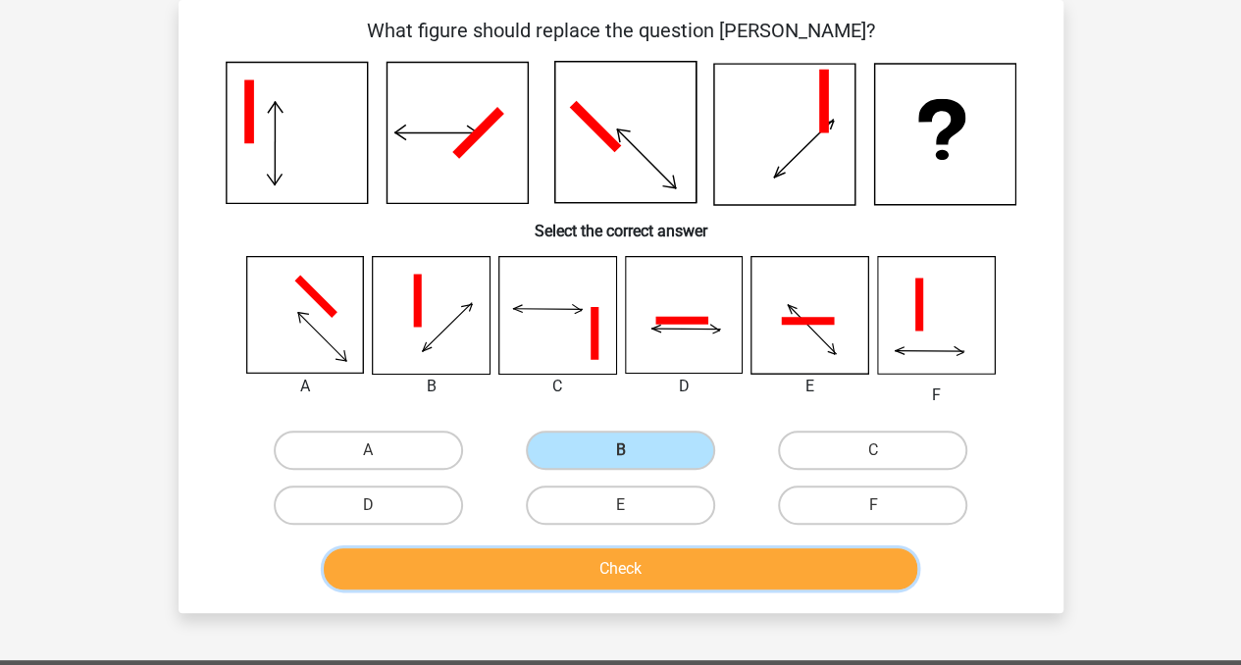
click at [632, 563] on button "Check" at bounding box center [620, 568] width 593 height 41
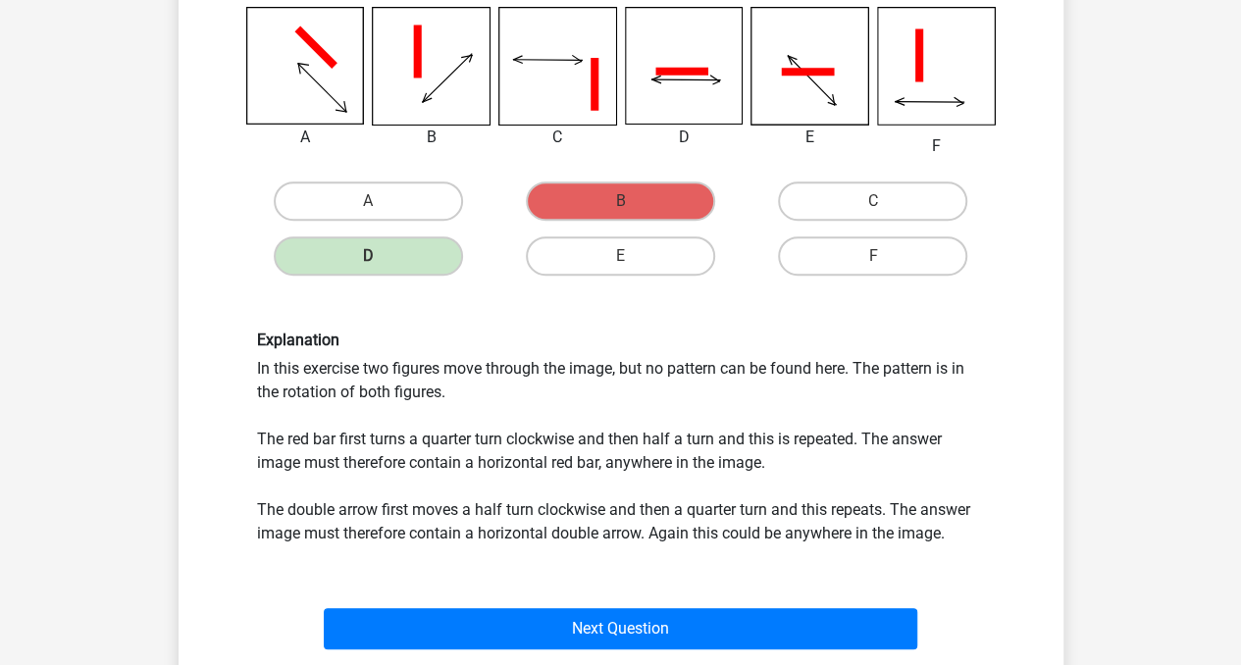
scroll to position [337, 0]
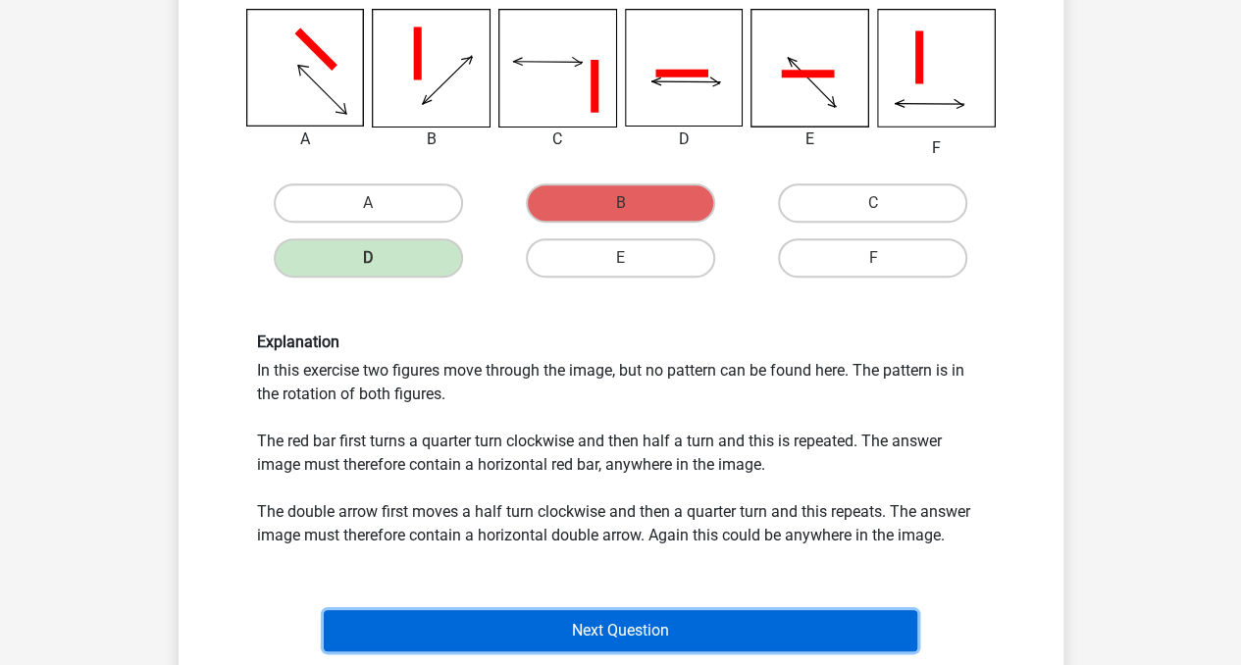
click at [750, 613] on button "Next Question" at bounding box center [620, 630] width 593 height 41
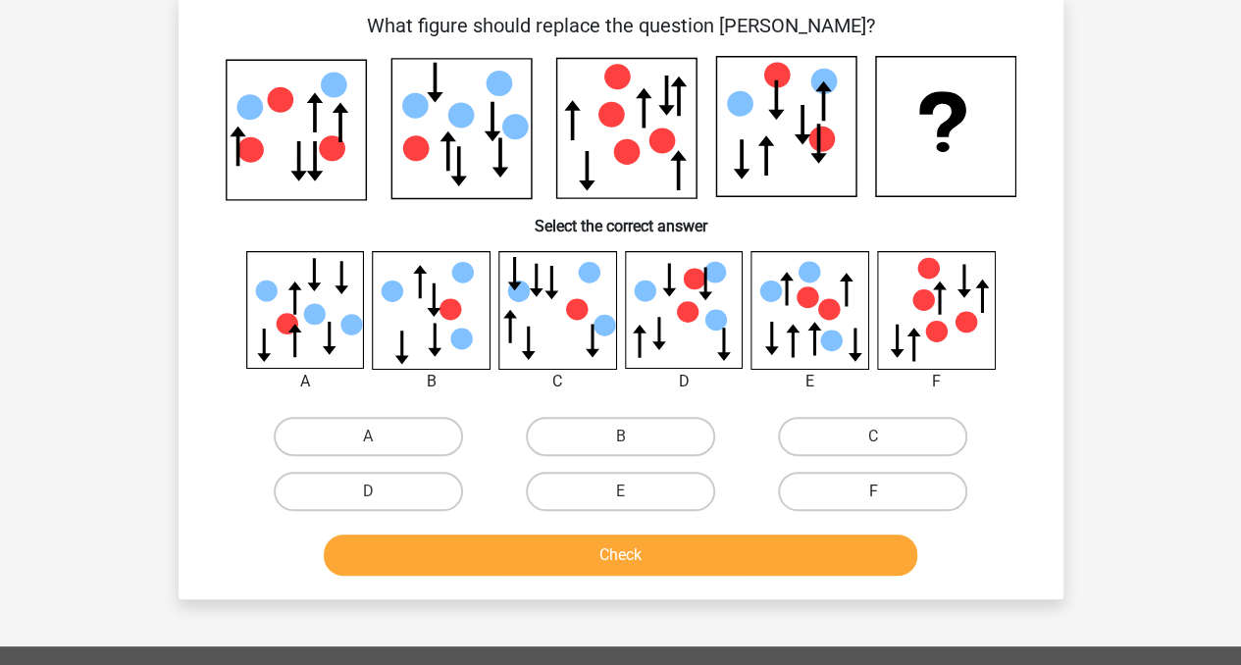
scroll to position [90, 0]
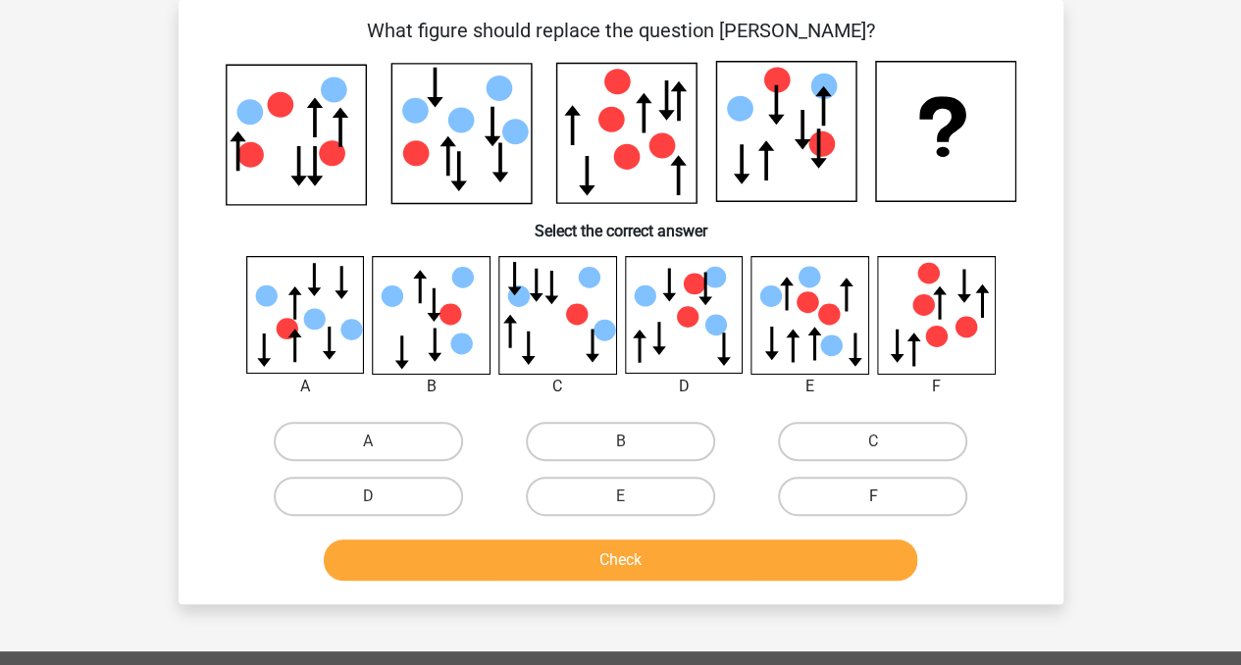
click at [911, 477] on label "F" at bounding box center [872, 496] width 189 height 39
click at [886, 496] on input "F" at bounding box center [879, 502] width 13 height 13
radio input "true"
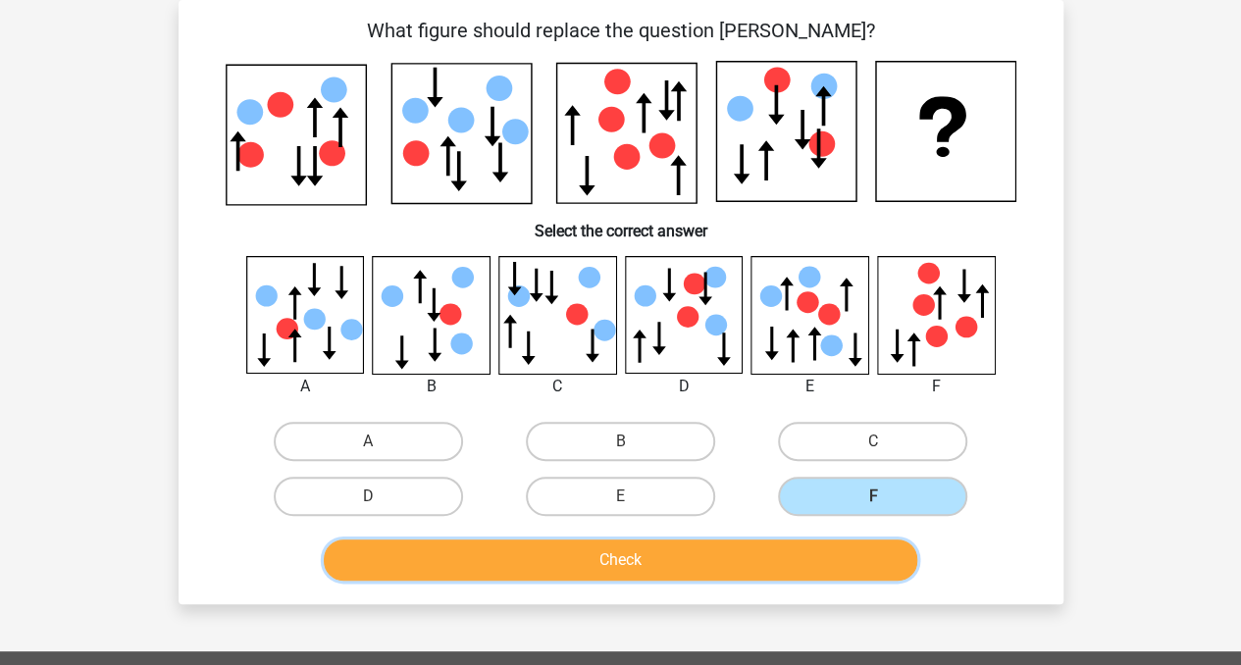
click at [782, 548] on button "Check" at bounding box center [620, 559] width 593 height 41
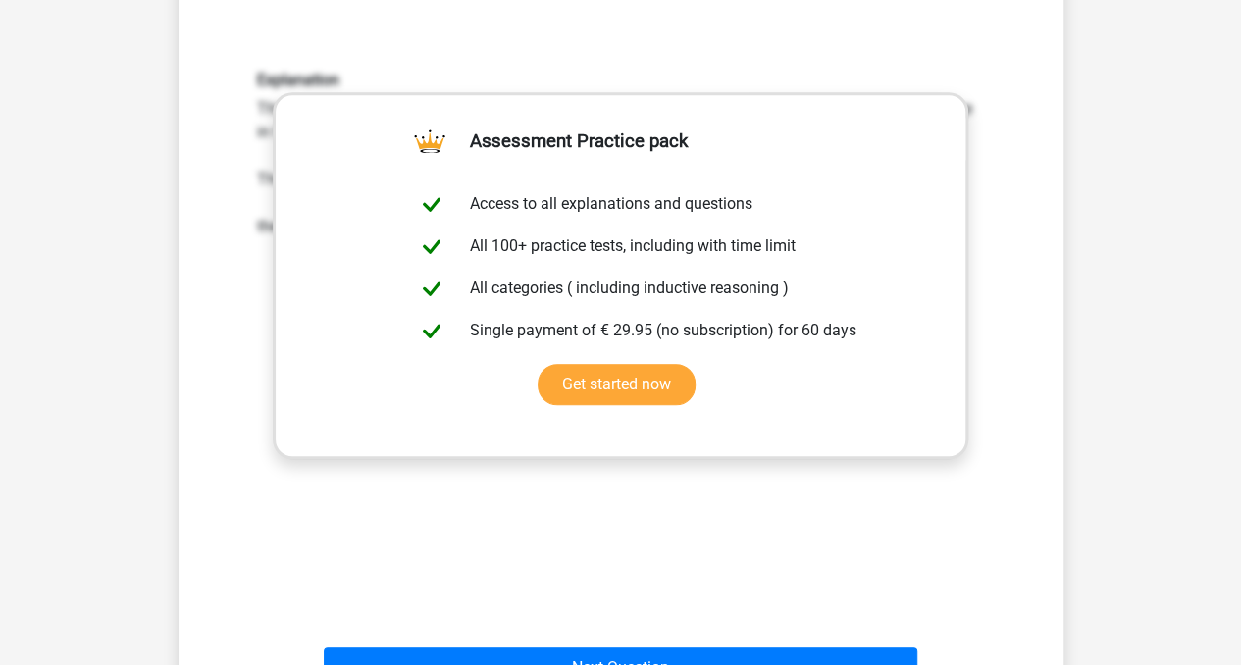
scroll to position [625, 0]
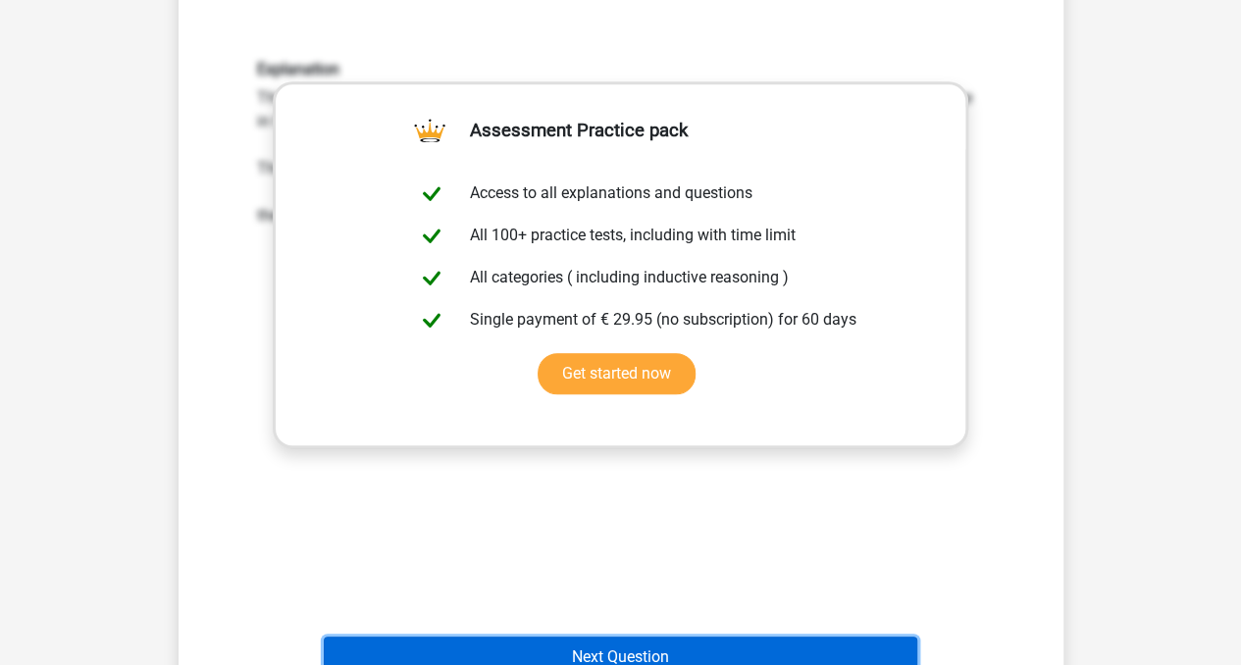
click at [545, 649] on button "Next Question" at bounding box center [620, 657] width 593 height 41
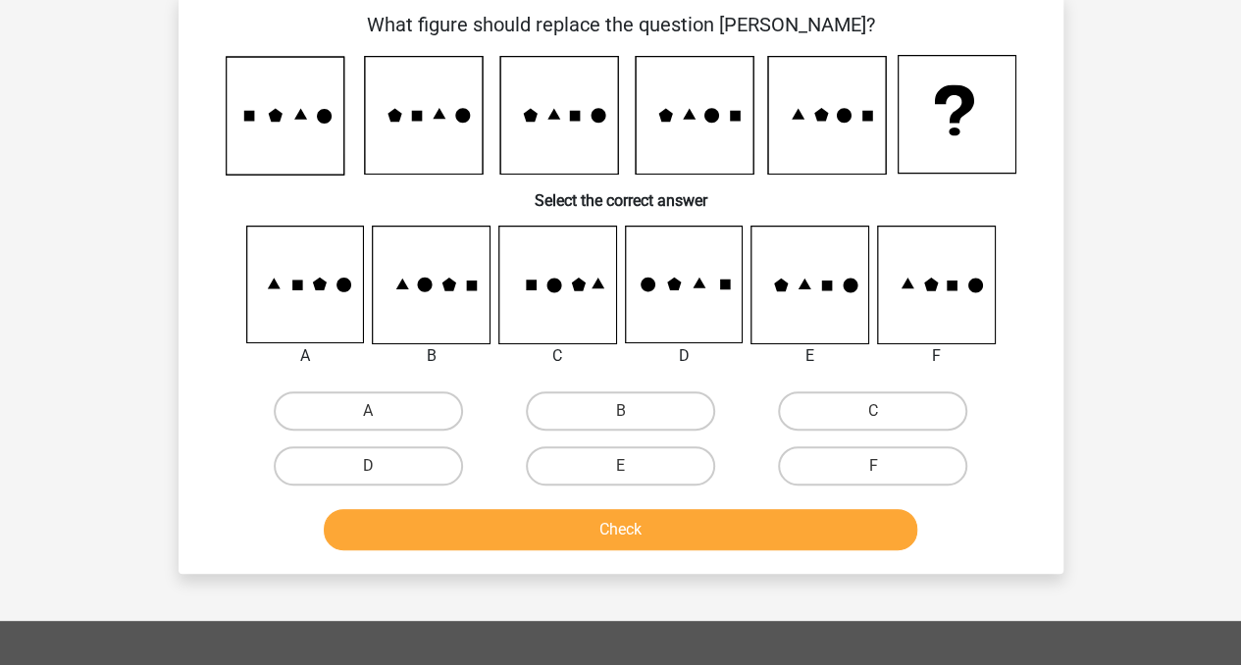
scroll to position [90, 0]
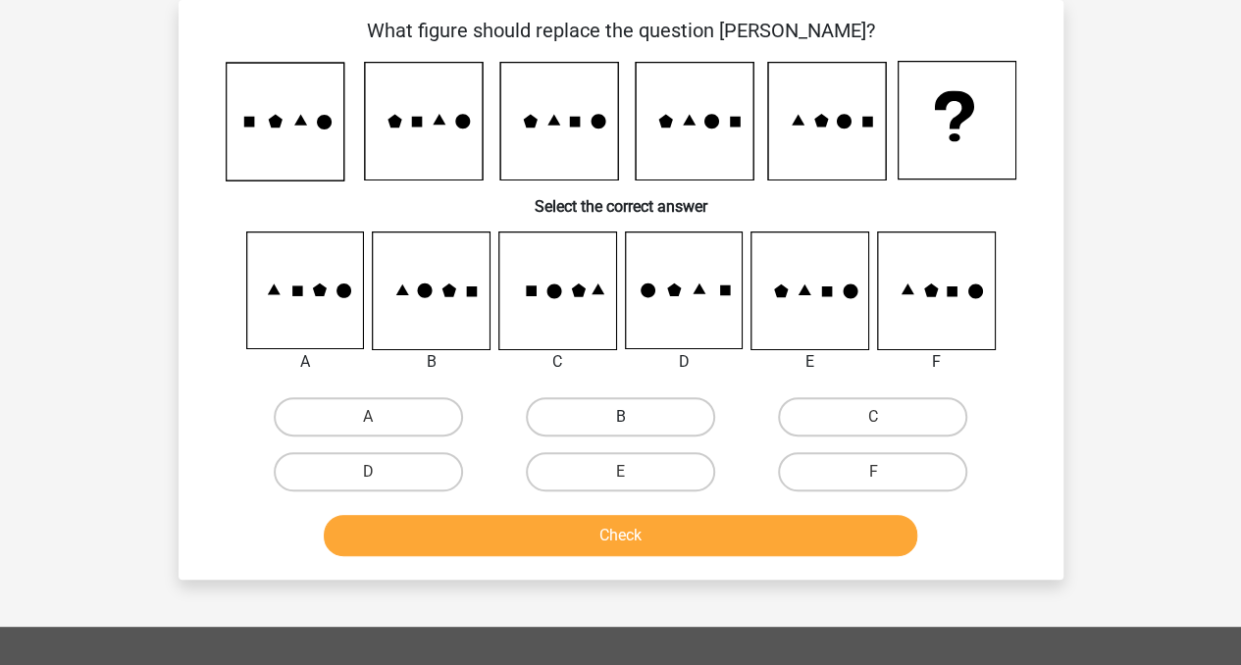
click at [554, 410] on label "B" at bounding box center [620, 416] width 189 height 39
click at [620, 417] on input "B" at bounding box center [626, 423] width 13 height 13
radio input "true"
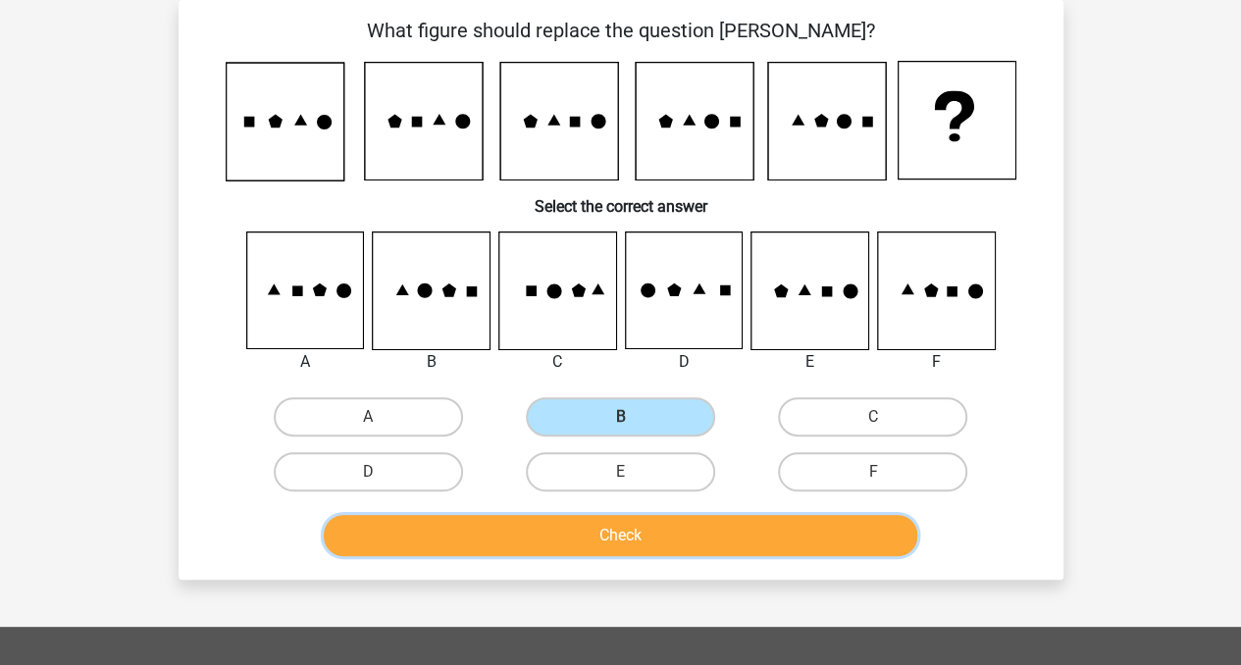
click at [488, 542] on button "Check" at bounding box center [620, 535] width 593 height 41
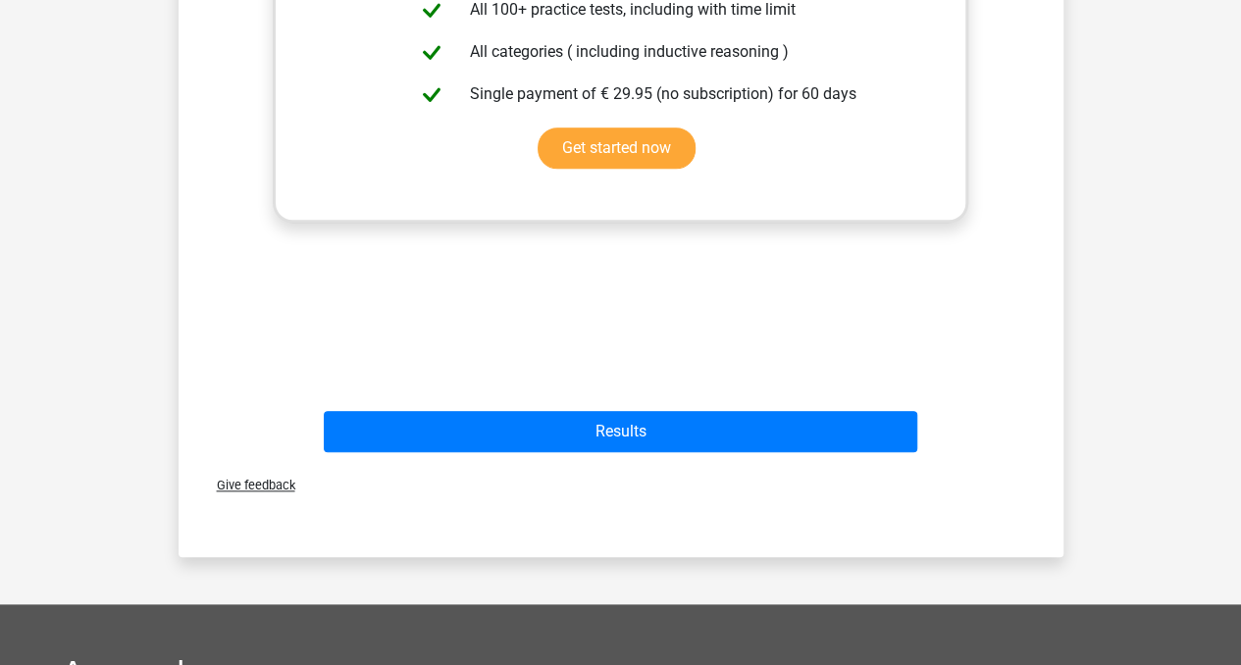
scroll to position [847, 0]
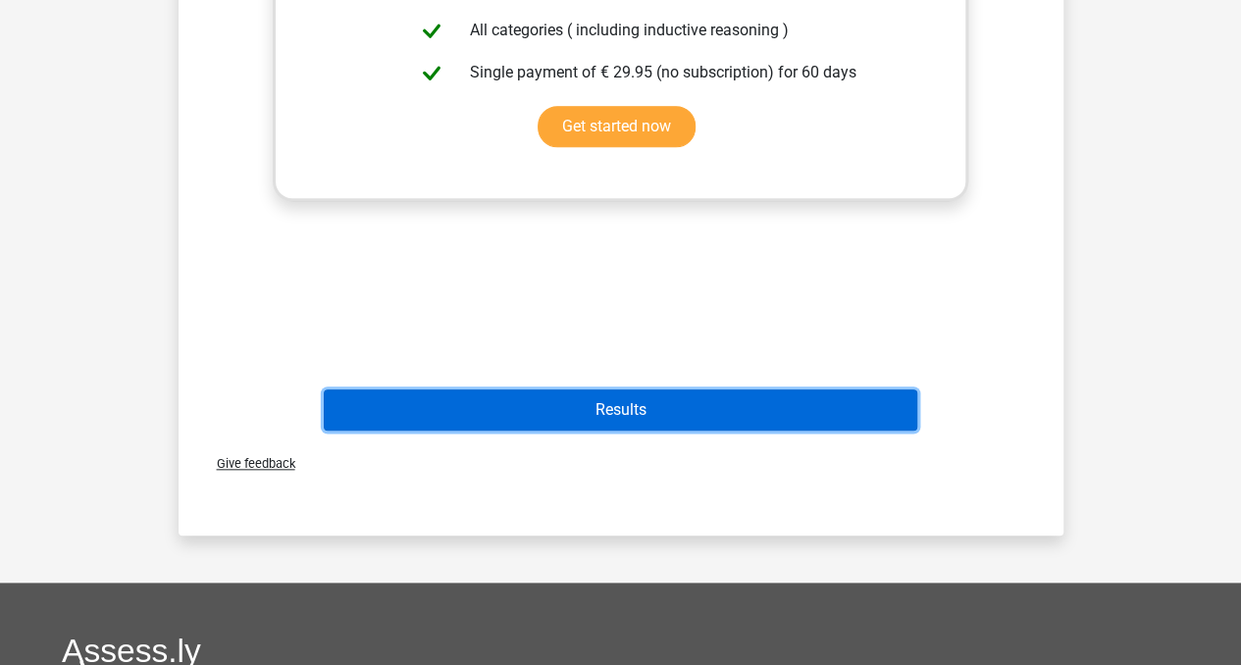
click at [795, 411] on button "Results" at bounding box center [620, 409] width 593 height 41
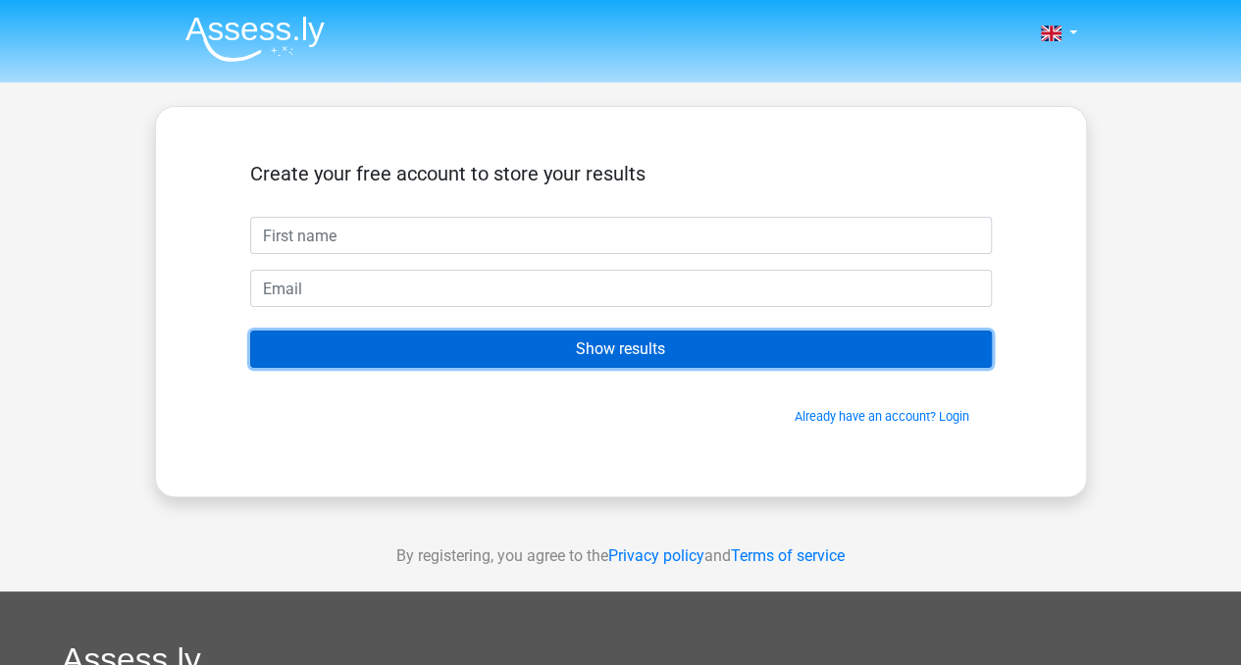
click at [439, 333] on input "Show results" at bounding box center [621, 349] width 742 height 37
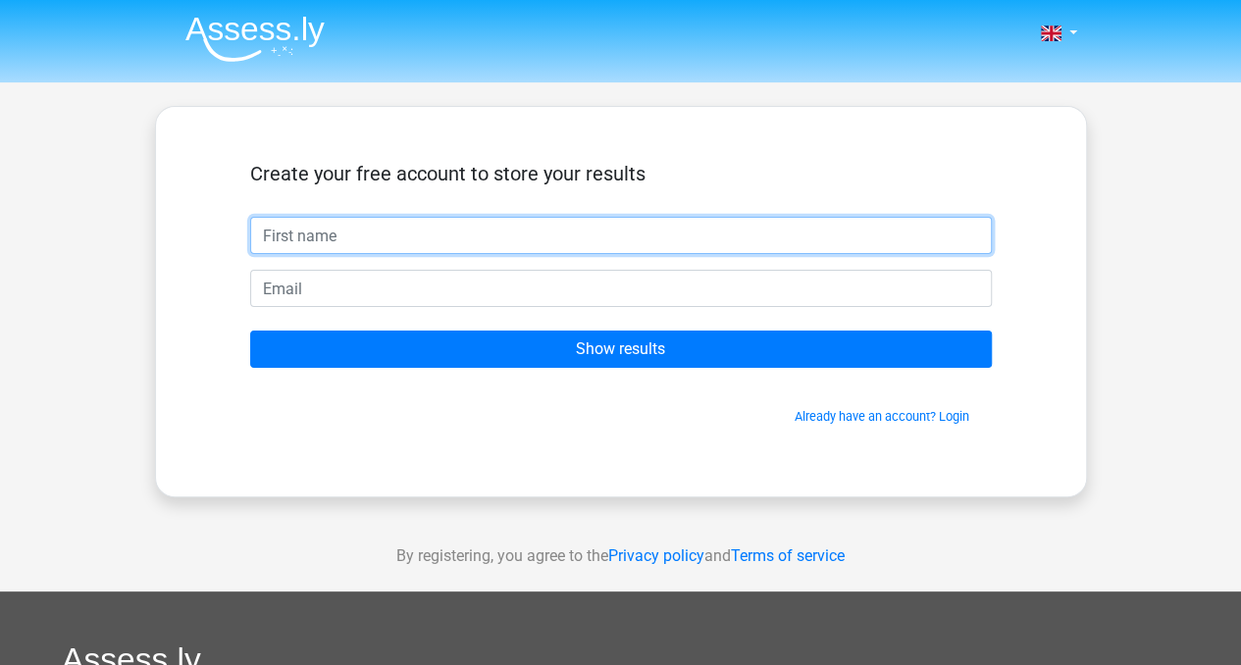
click at [449, 227] on input "text" at bounding box center [621, 235] width 742 height 37
type input "[PERSON_NAME]"
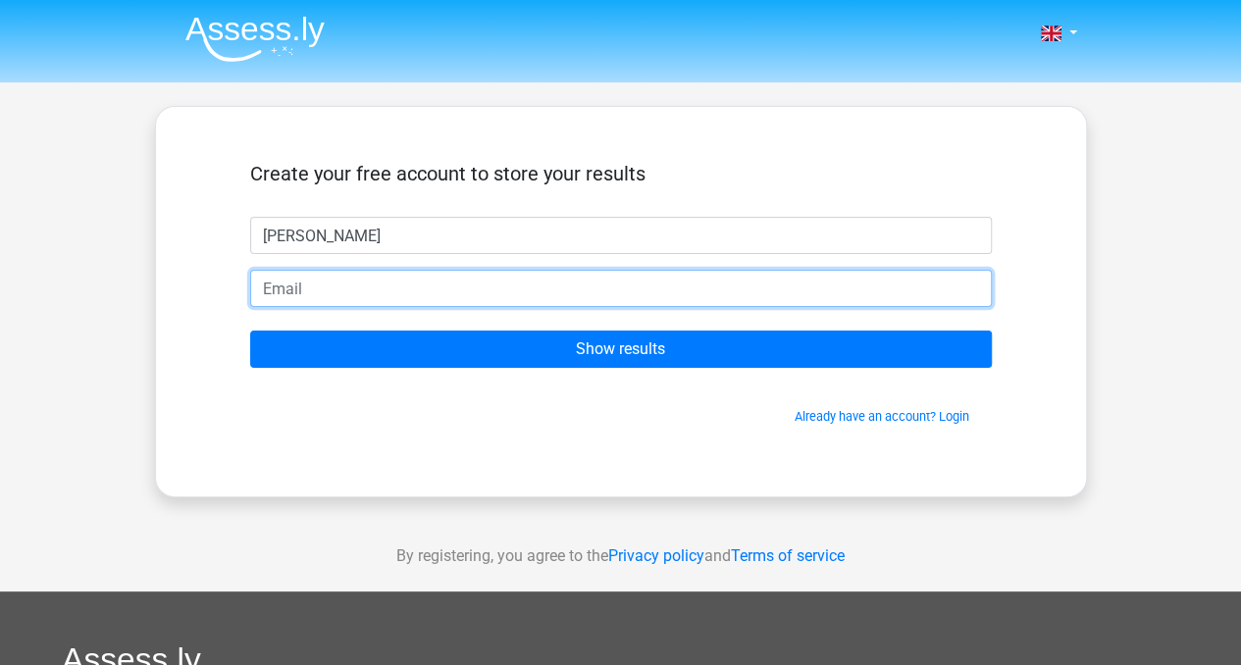
click at [359, 294] on input "email" at bounding box center [621, 288] width 742 height 37
type input "[EMAIL_ADDRESS][DOMAIN_NAME]"
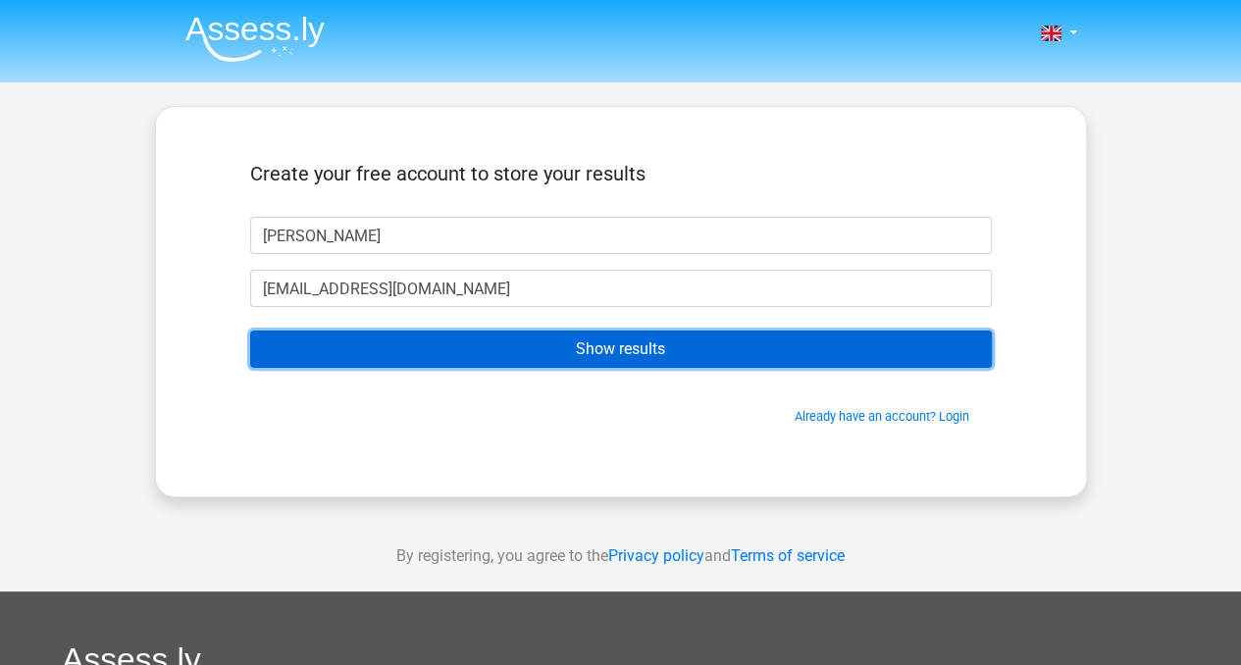
click at [359, 344] on input "Show results" at bounding box center [621, 349] width 742 height 37
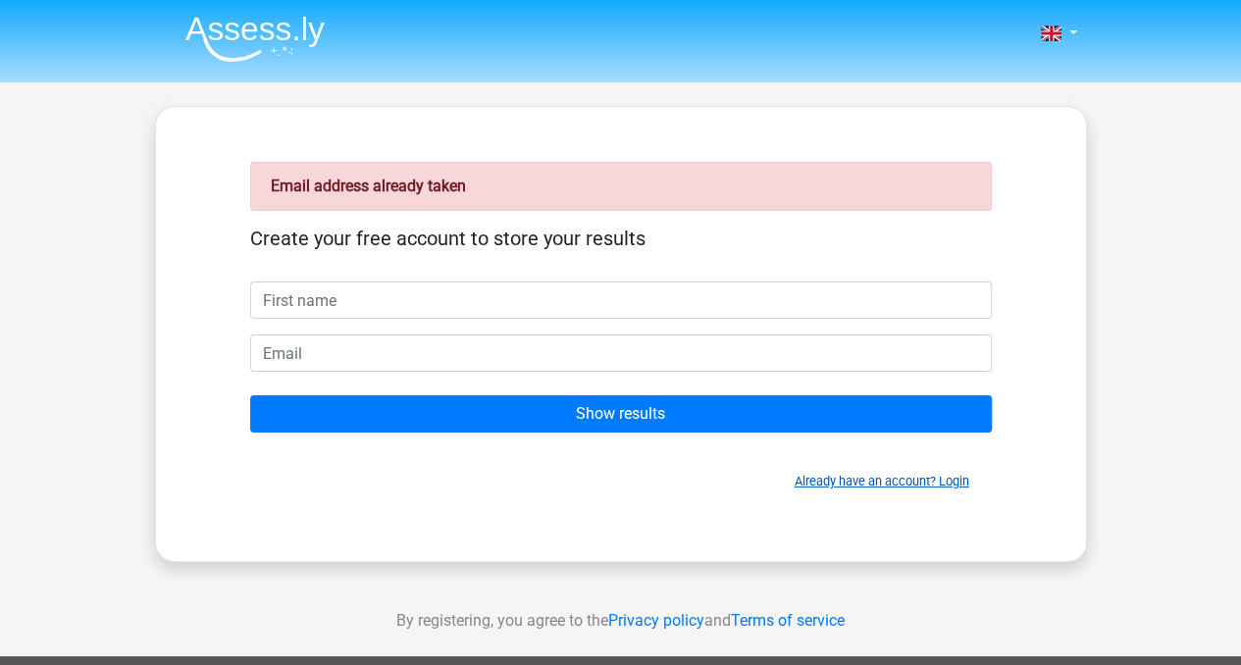
click at [957, 474] on link "Already have an account? Login" at bounding box center [882, 481] width 175 height 15
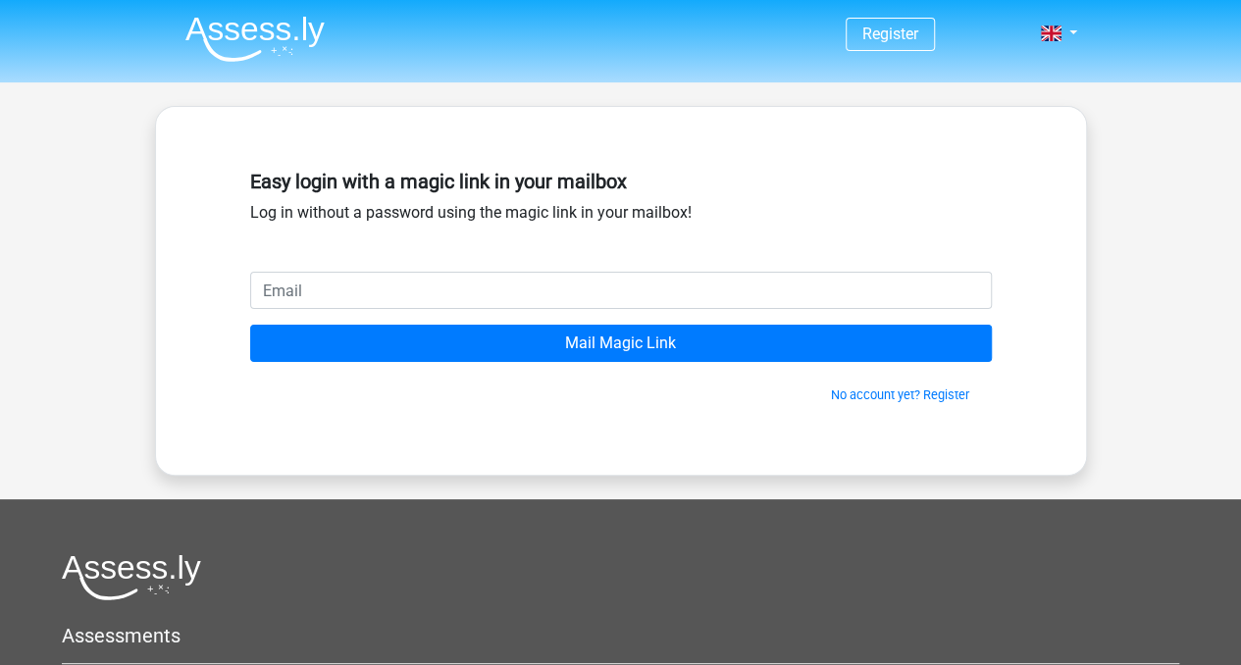
click at [614, 296] on input "email" at bounding box center [621, 290] width 742 height 37
type input "[EMAIL_ADDRESS][DOMAIN_NAME]"
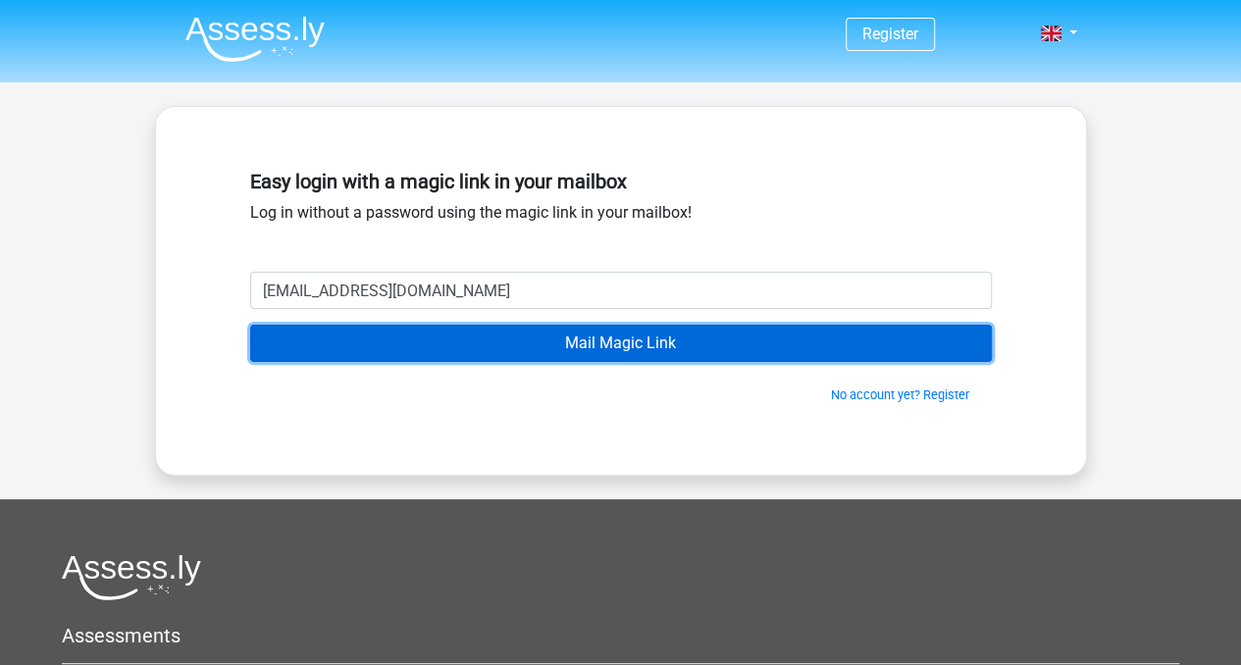
click at [427, 349] on input "Mail Magic Link" at bounding box center [621, 343] width 742 height 37
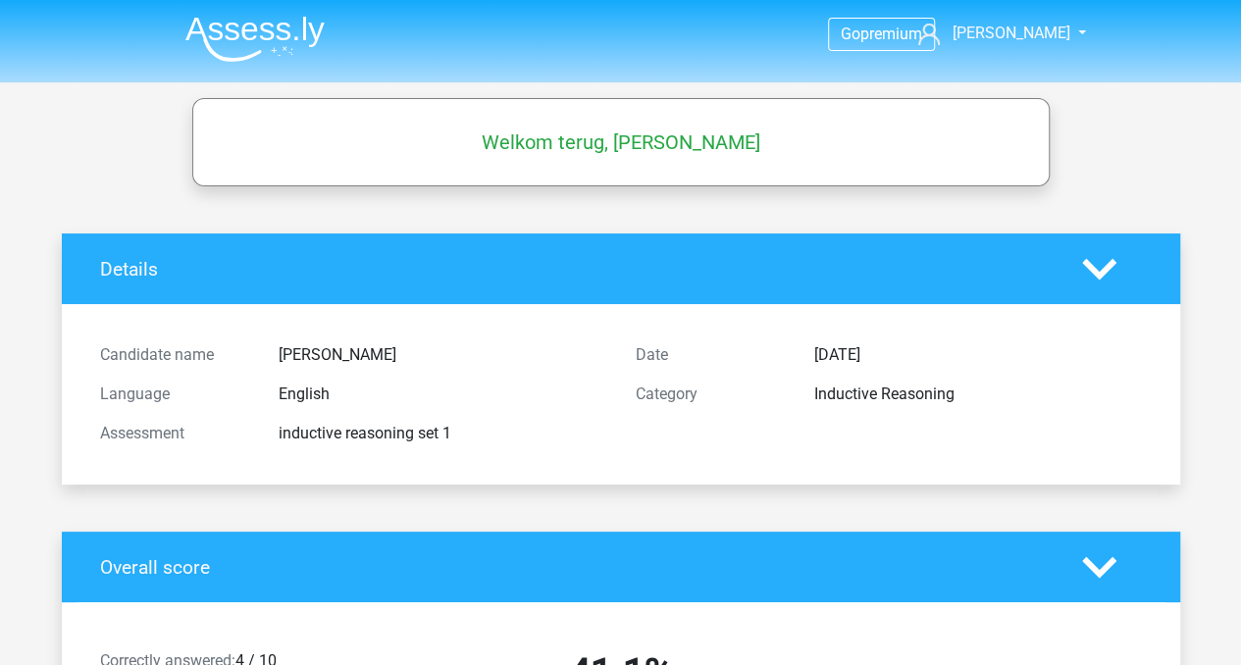
click at [298, 21] on img at bounding box center [254, 39] width 139 height 46
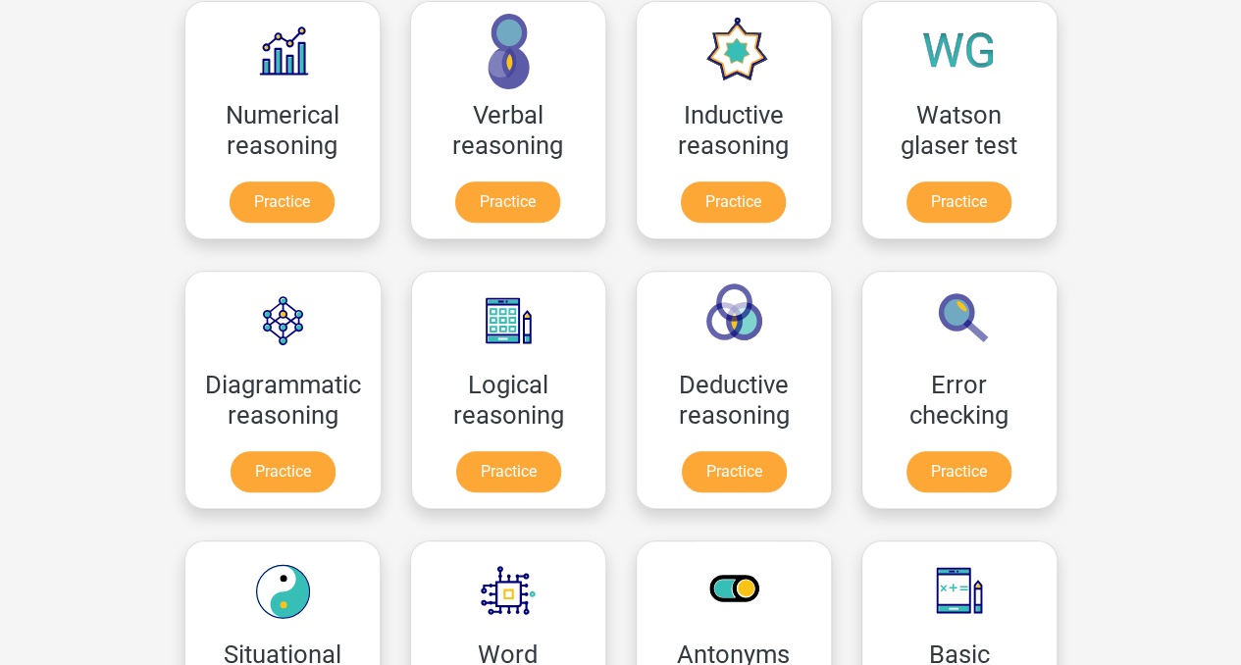
scroll to position [382, 0]
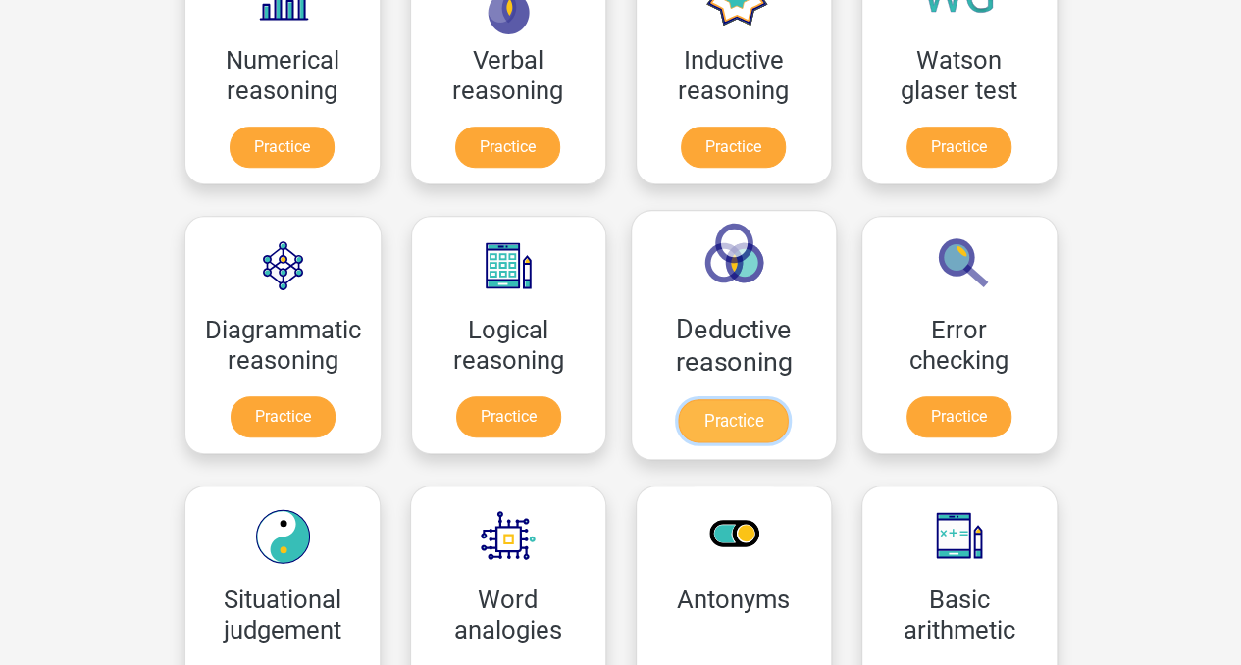
click at [720, 429] on link "Practice" at bounding box center [734, 420] width 110 height 43
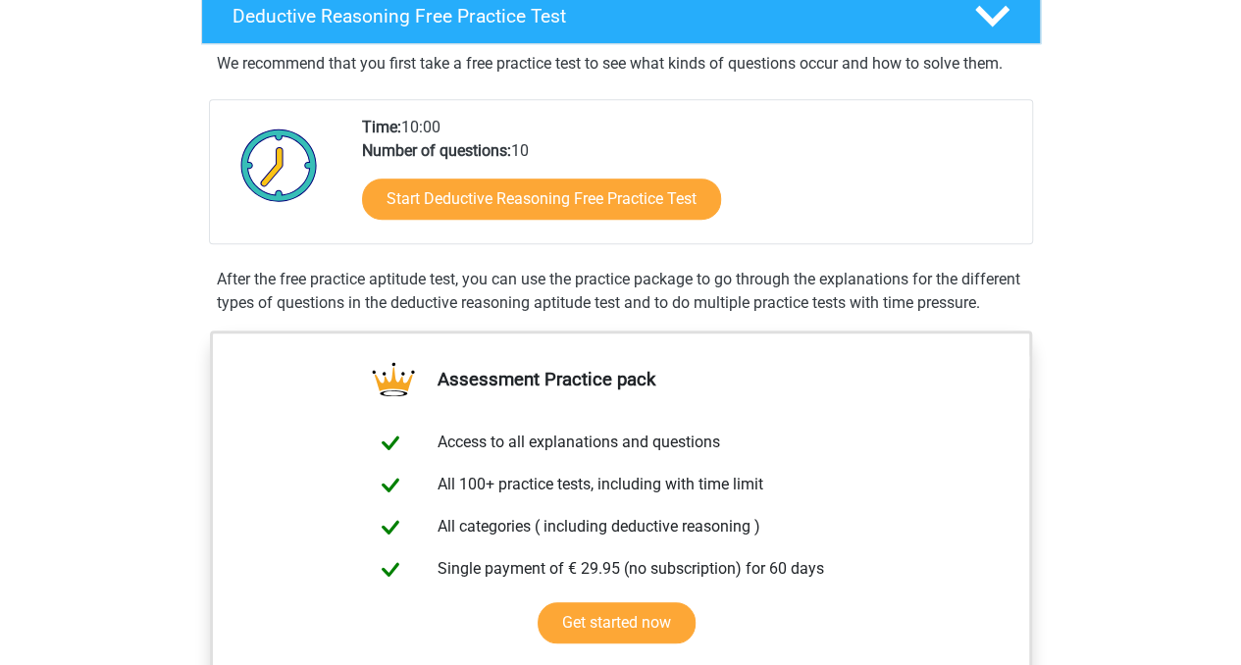
scroll to position [487, 0]
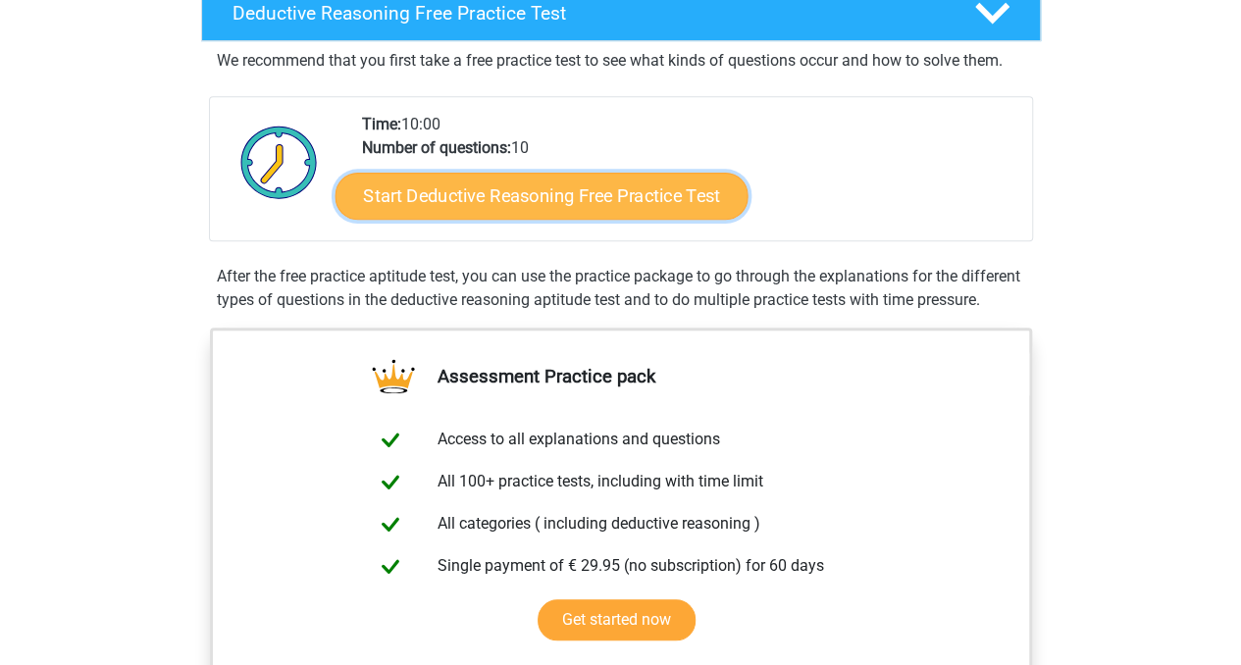
click at [690, 199] on link "Start Deductive Reasoning Free Practice Test" at bounding box center [540, 195] width 413 height 47
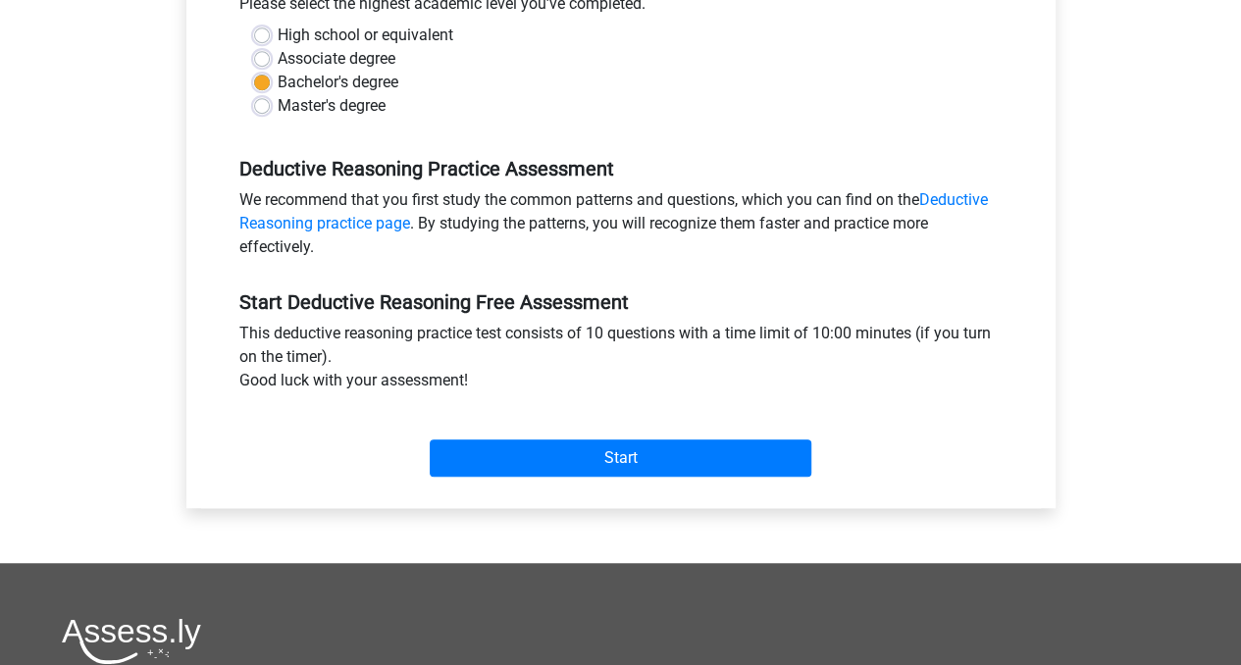
scroll to position [471, 0]
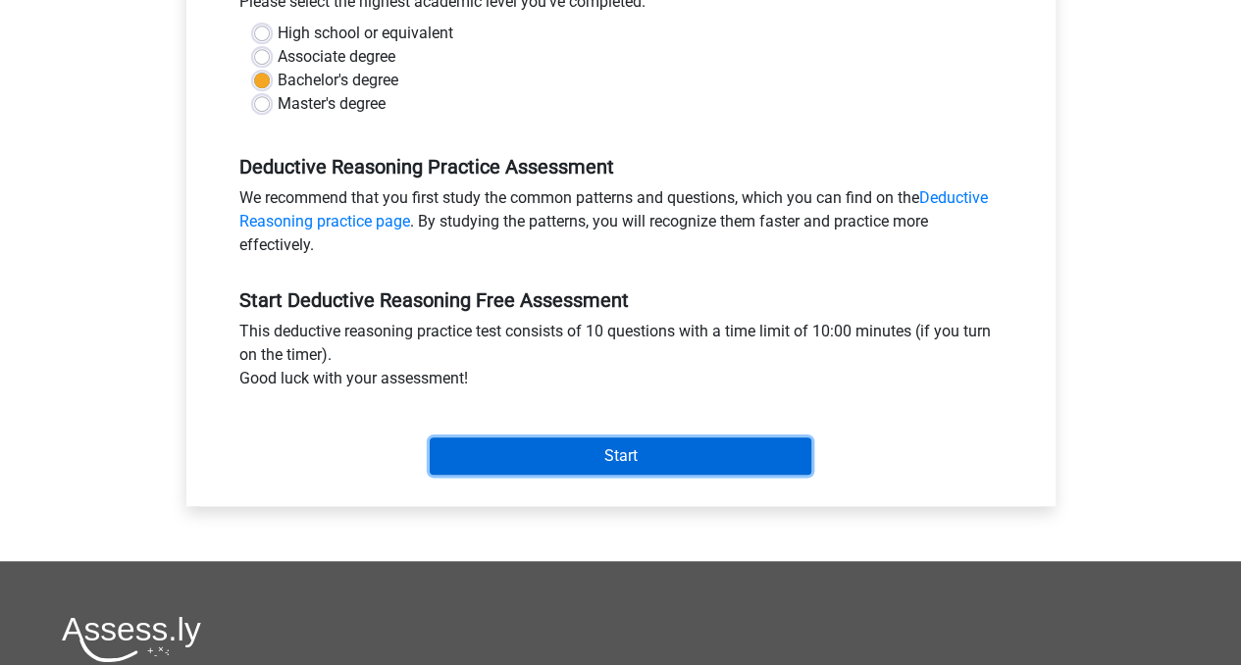
click at [715, 448] on input "Start" at bounding box center [621, 455] width 382 height 37
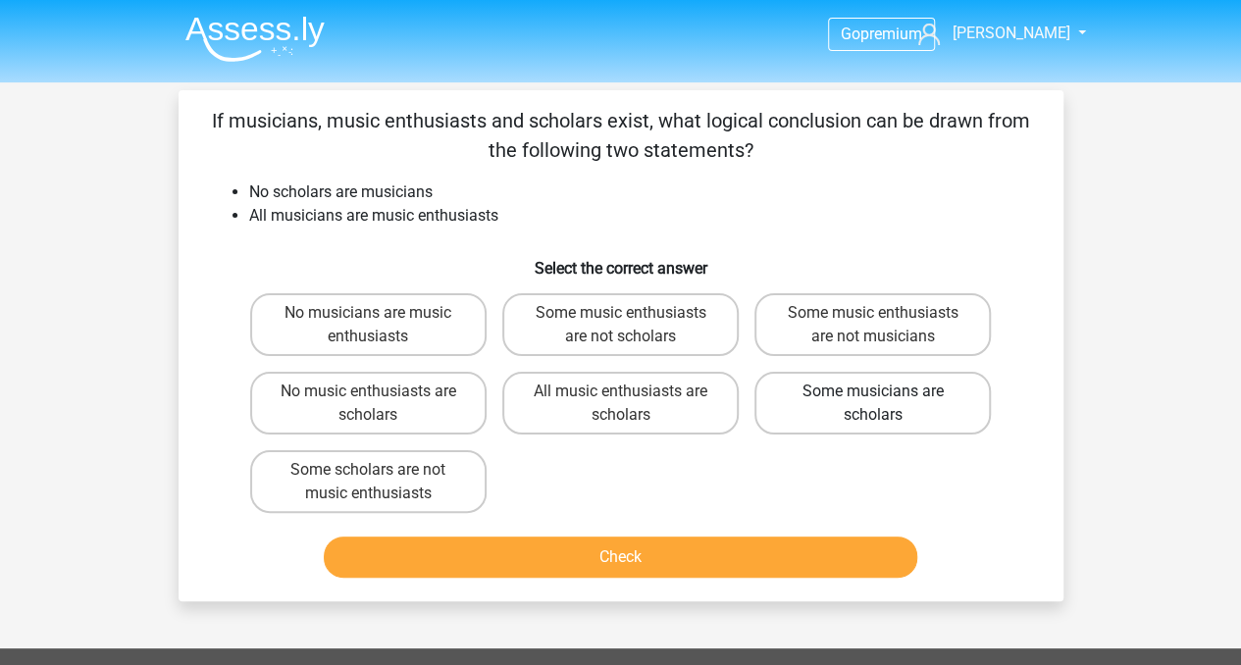
click at [805, 417] on label "Some musicians are scholars" at bounding box center [872, 403] width 236 height 63
click at [873, 404] on input "Some musicians are scholars" at bounding box center [879, 397] width 13 height 13
radio input "true"
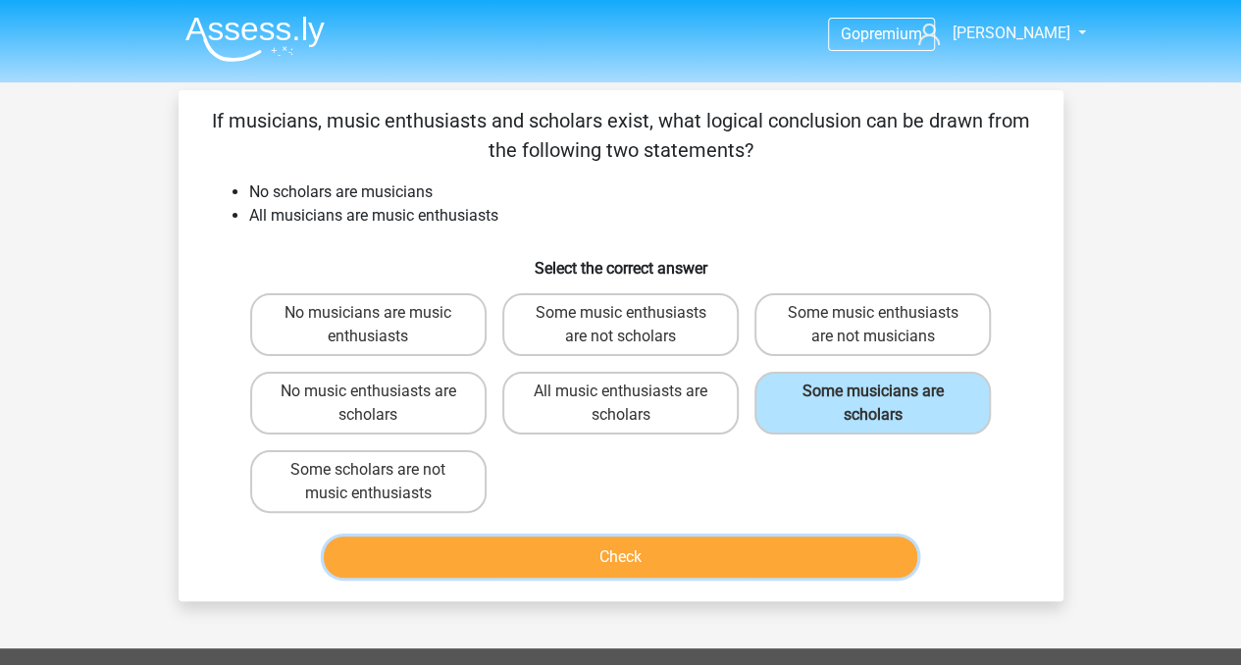
click at [671, 542] on button "Check" at bounding box center [620, 557] width 593 height 41
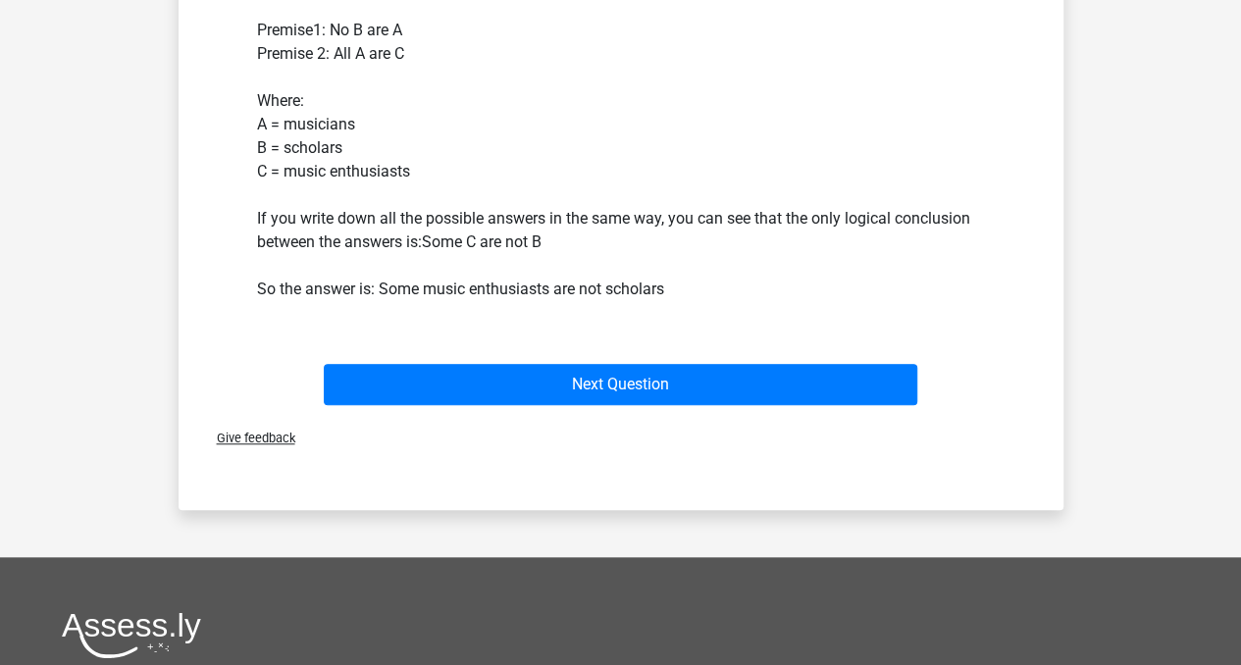
scroll to position [657, 0]
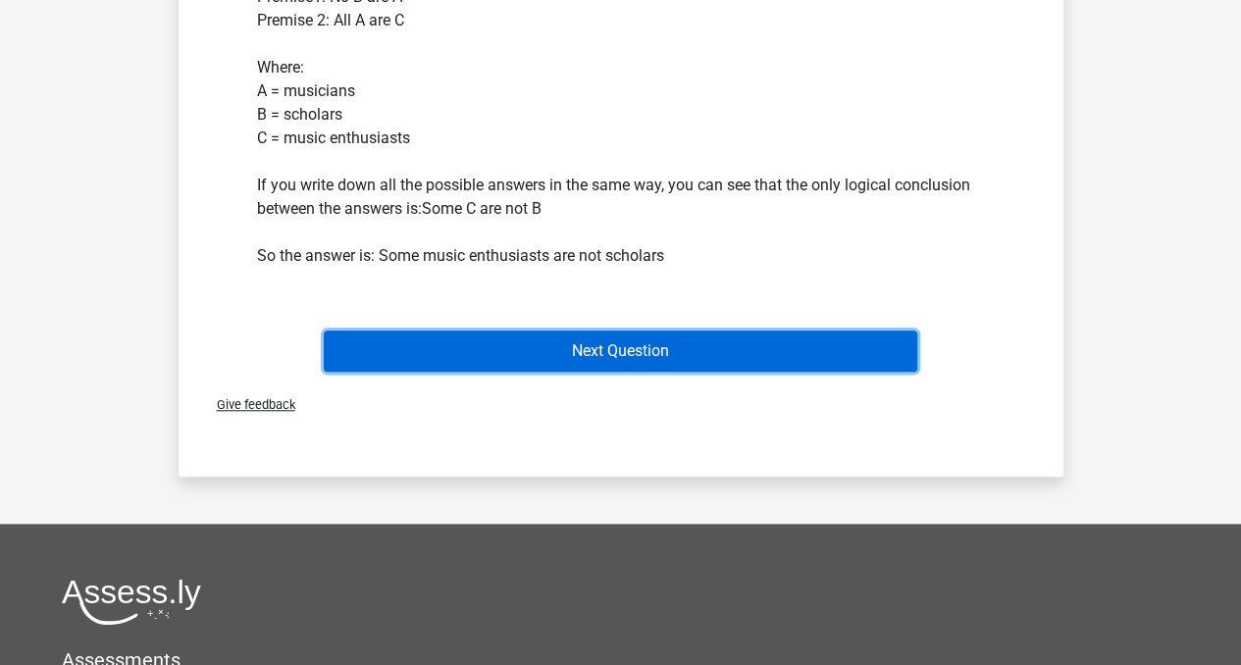
click at [812, 346] on button "Next Question" at bounding box center [620, 351] width 593 height 41
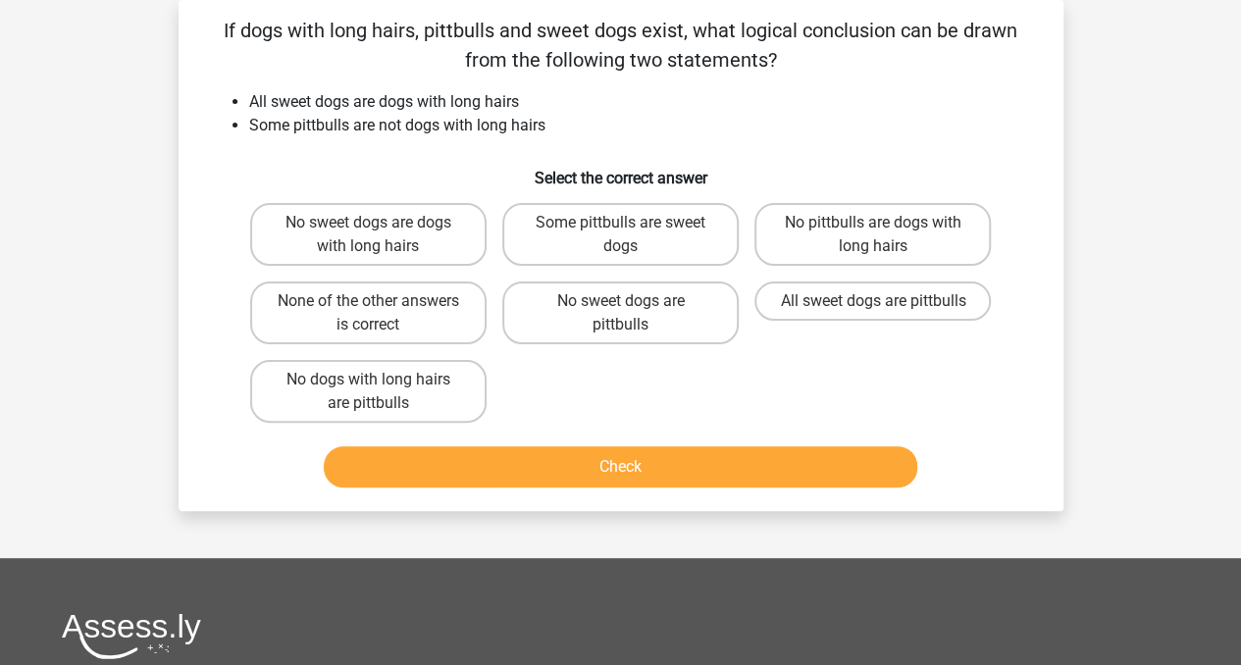
scroll to position [90, 0]
click at [812, 346] on div "All sweet dogs are pittbulls" at bounding box center [872, 313] width 252 height 78
click at [692, 238] on label "Some pittbulls are sweet dogs" at bounding box center [620, 234] width 236 height 63
click at [633, 235] on input "Some pittbulls are sweet dogs" at bounding box center [626, 229] width 13 height 13
radio input "true"
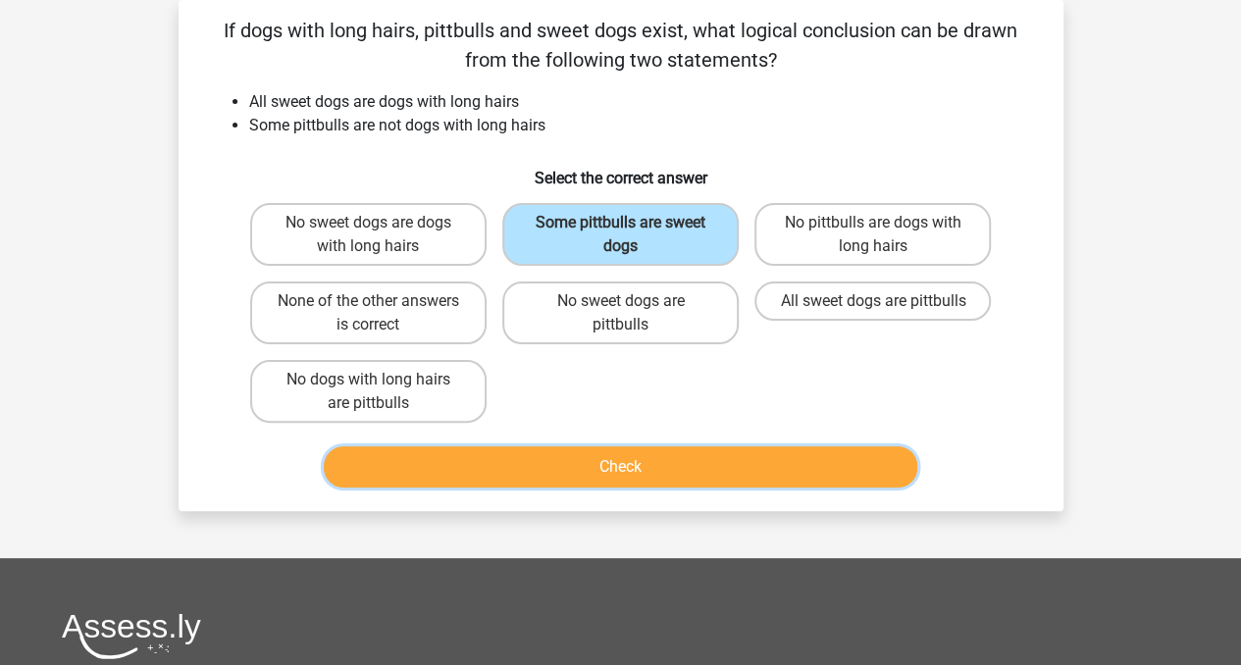
click at [607, 466] on button "Check" at bounding box center [620, 466] width 593 height 41
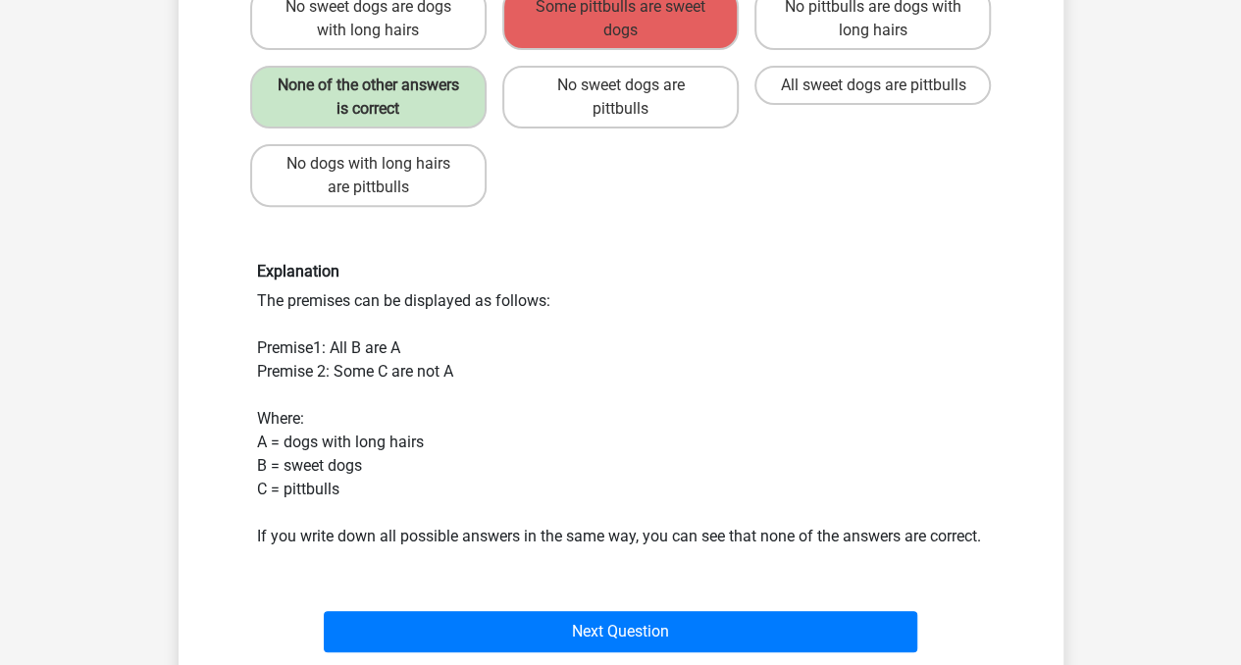
scroll to position [412, 0]
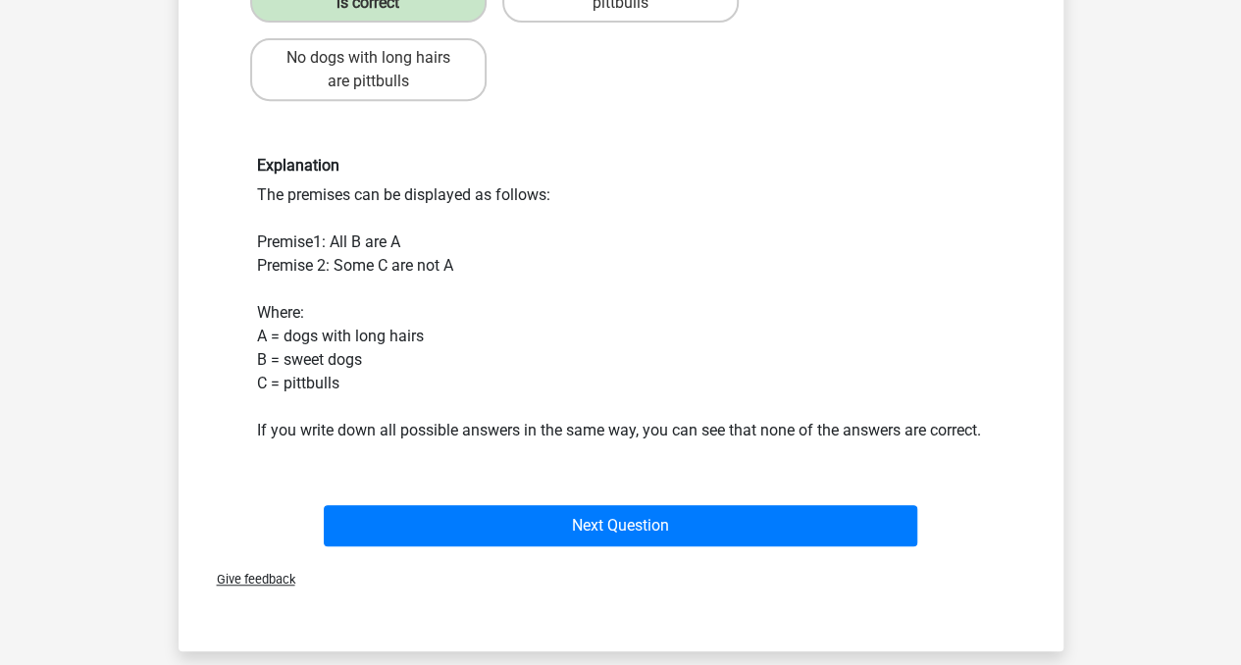
click at [754, 527] on div "Next Question" at bounding box center [621, 521] width 822 height 65
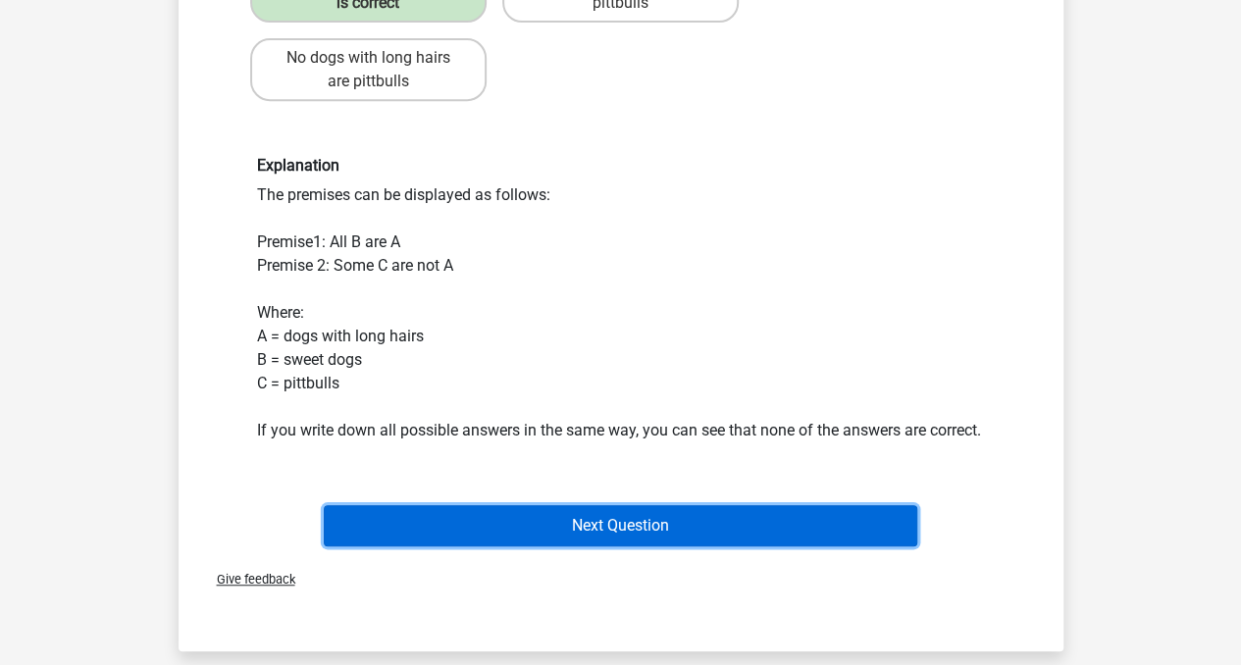
click at [692, 546] on button "Next Question" at bounding box center [620, 525] width 593 height 41
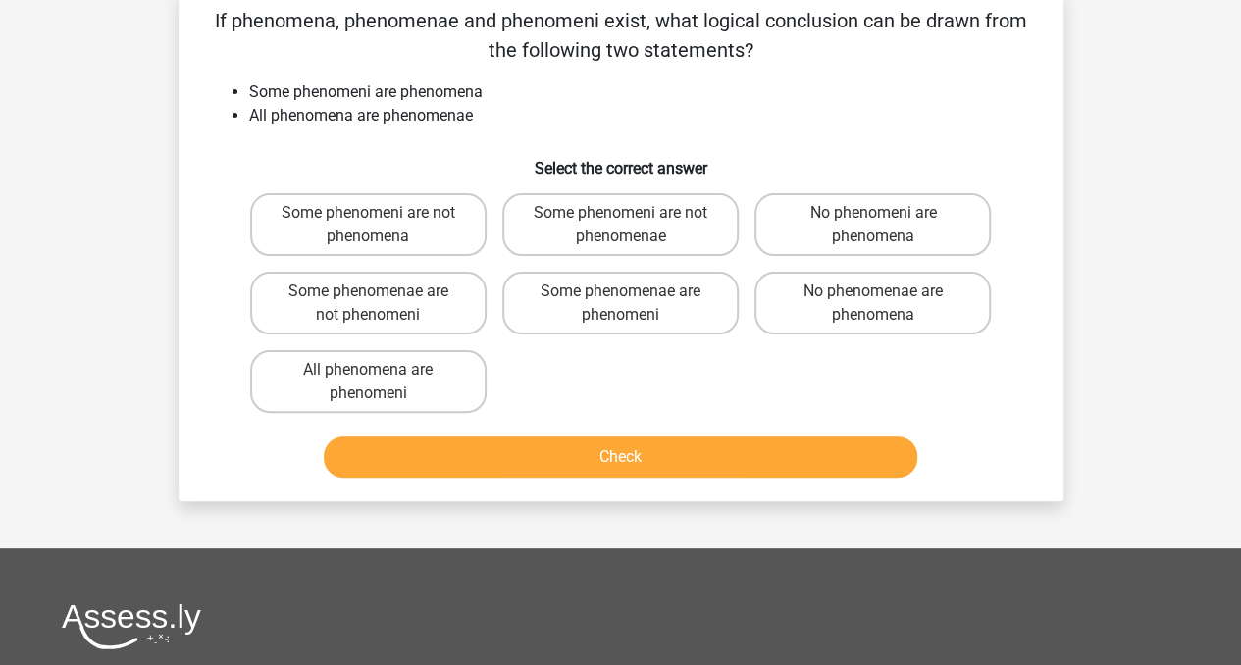
scroll to position [90, 0]
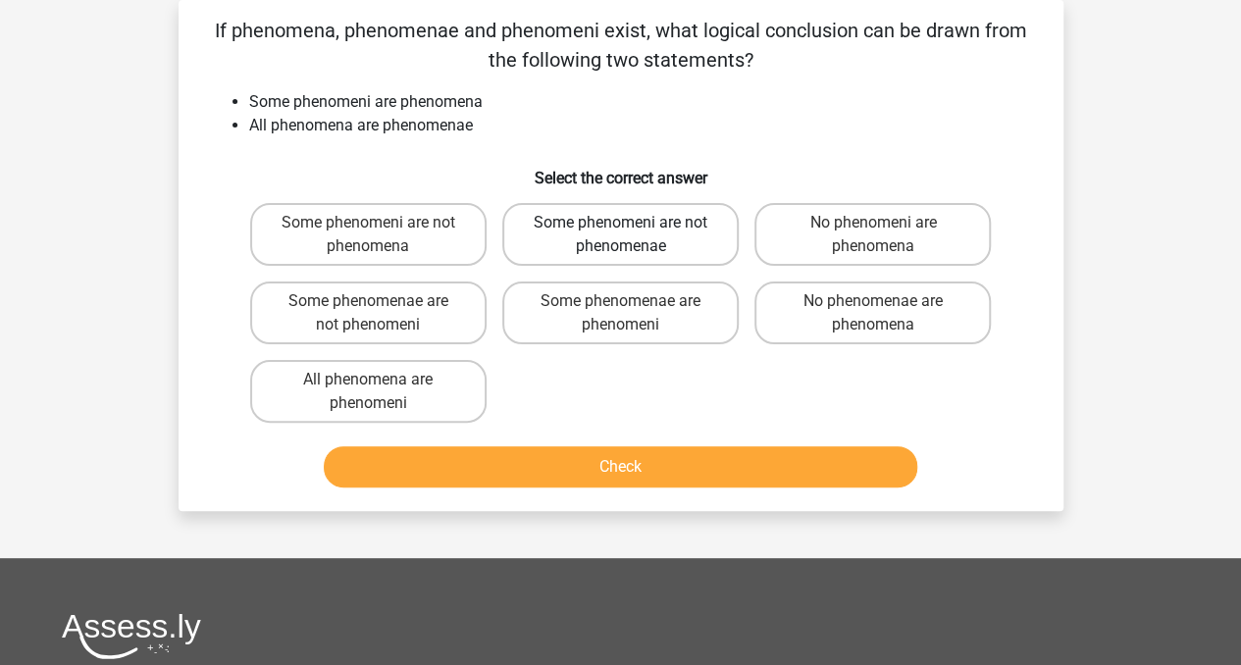
click at [655, 242] on label "Some phenomeni are not phenomenae" at bounding box center [620, 234] width 236 height 63
click at [633, 235] on input "Some phenomeni are not phenomenae" at bounding box center [626, 229] width 13 height 13
radio input "true"
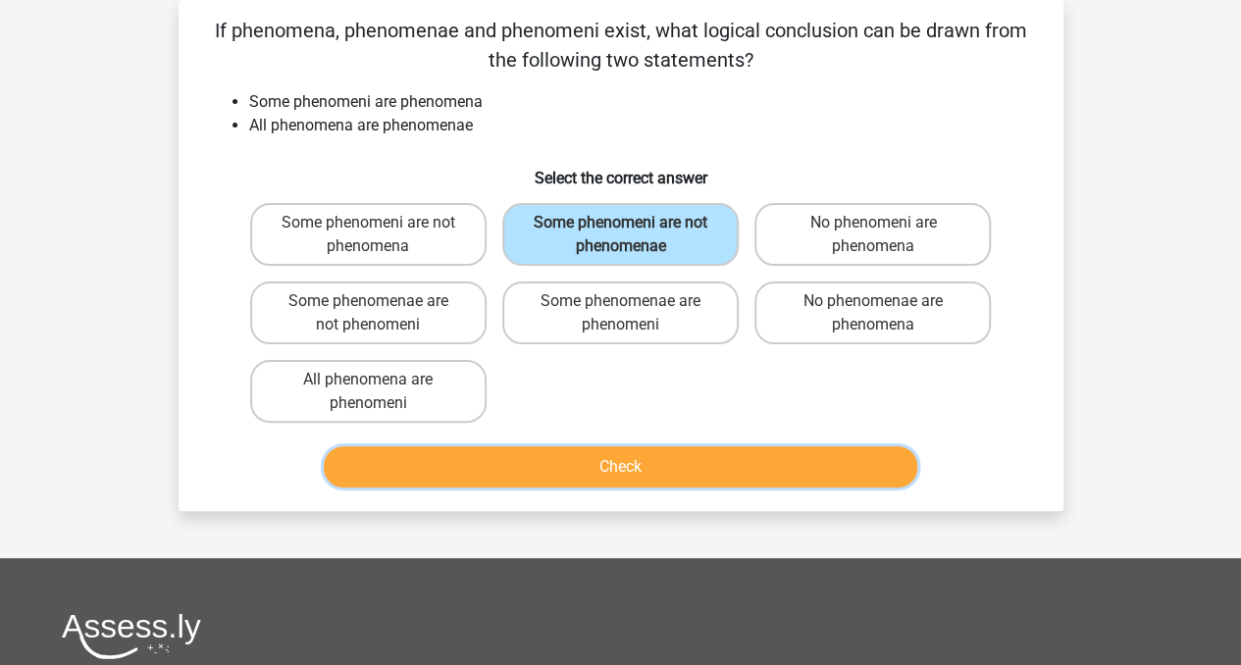
click at [632, 468] on button "Check" at bounding box center [620, 466] width 593 height 41
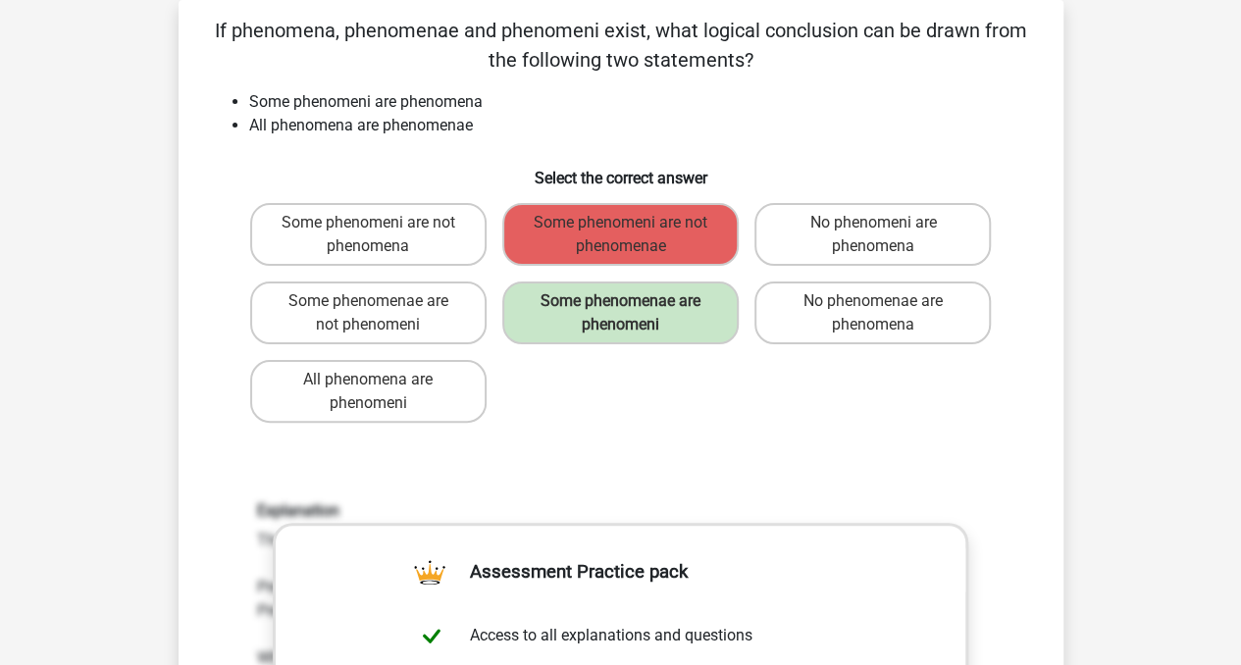
drag, startPoint x: 1229, startPoint y: 128, endPoint x: 1229, endPoint y: 142, distance: 13.7
click at [965, 105] on li "Some phenomeni are phenomena" at bounding box center [640, 102] width 783 height 24
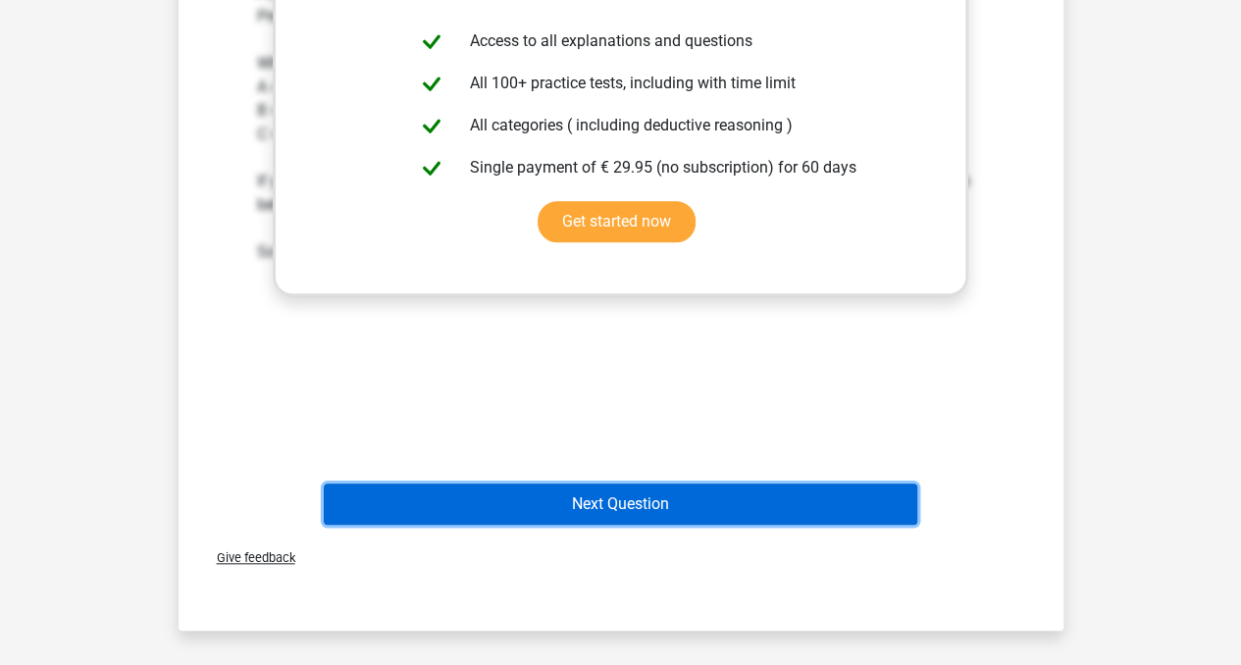
click at [610, 511] on button "Next Question" at bounding box center [620, 504] width 593 height 41
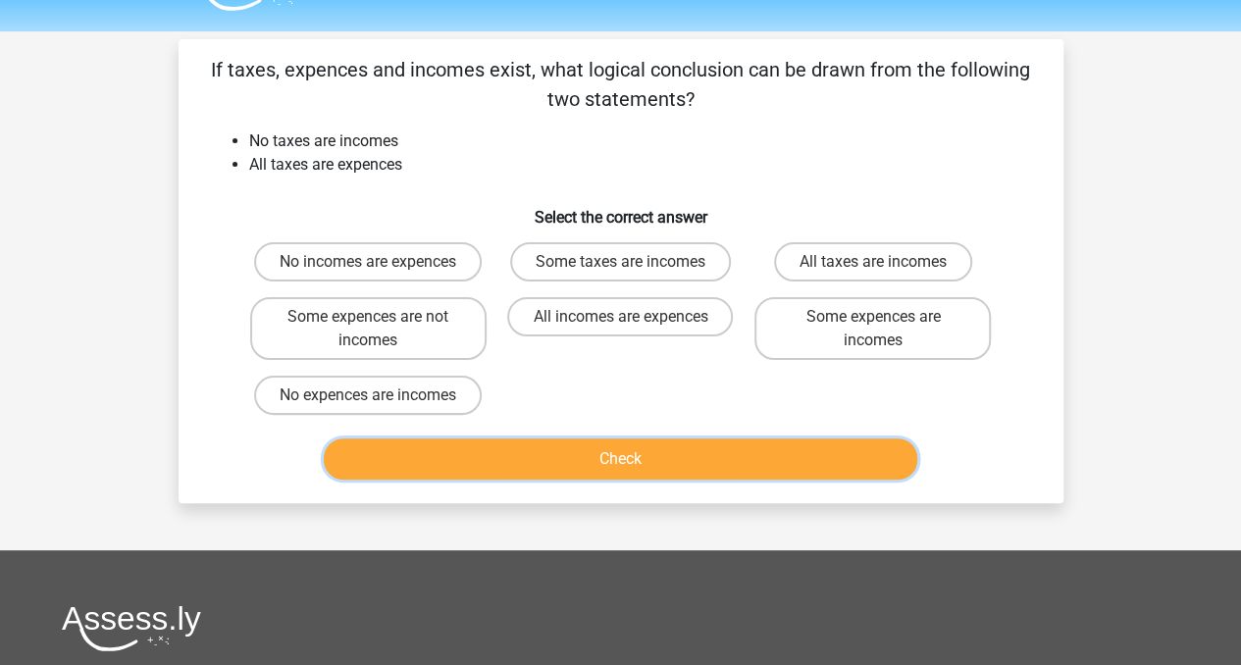
scroll to position [12, 0]
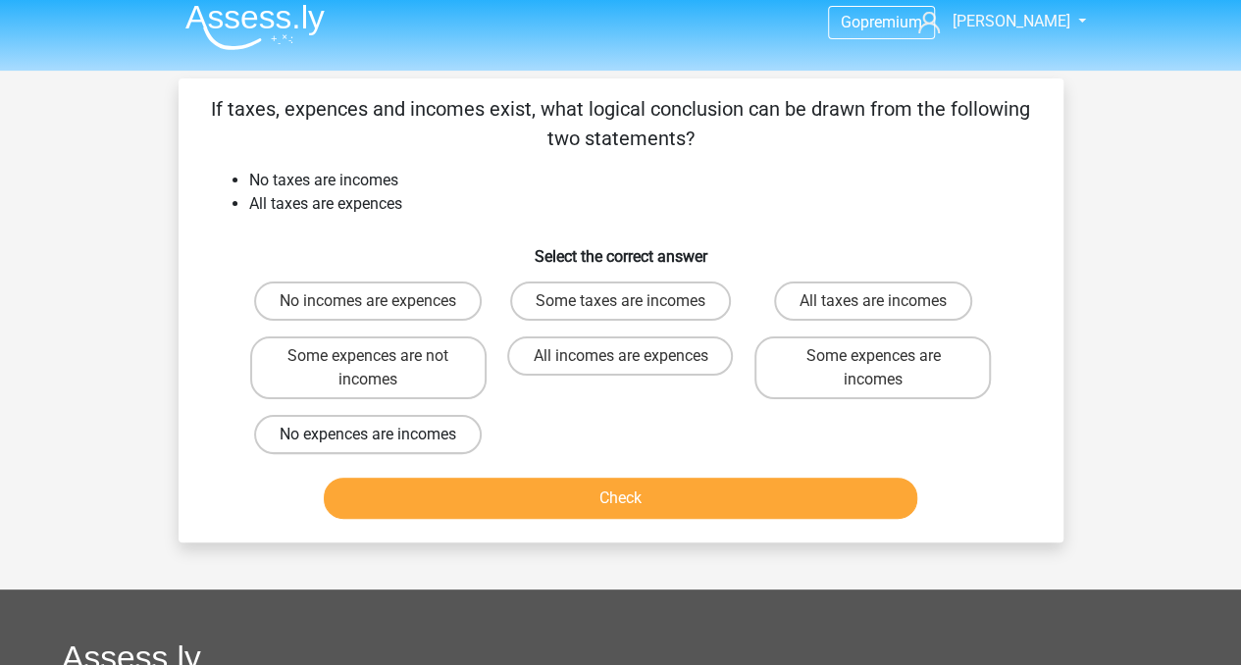
click at [406, 427] on label "No expences are incomes" at bounding box center [368, 434] width 228 height 39
click at [381, 435] on input "No expences are incomes" at bounding box center [374, 441] width 13 height 13
radio input "true"
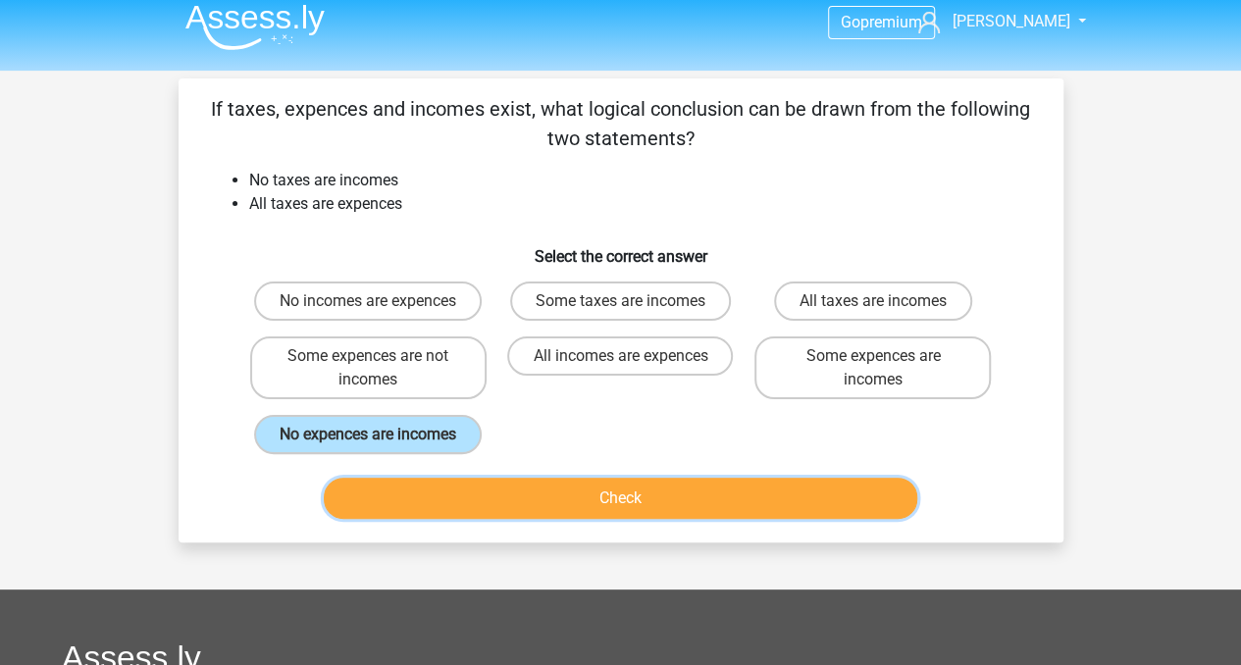
click at [483, 486] on button "Check" at bounding box center [620, 498] width 593 height 41
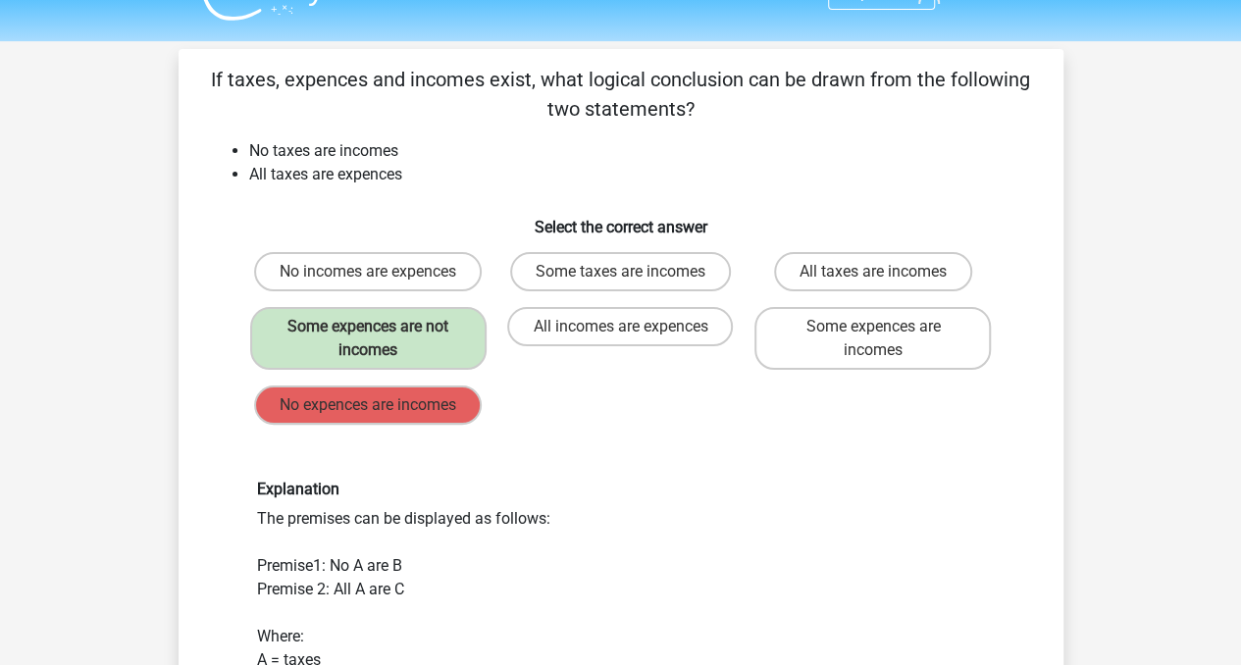
scroll to position [0, 0]
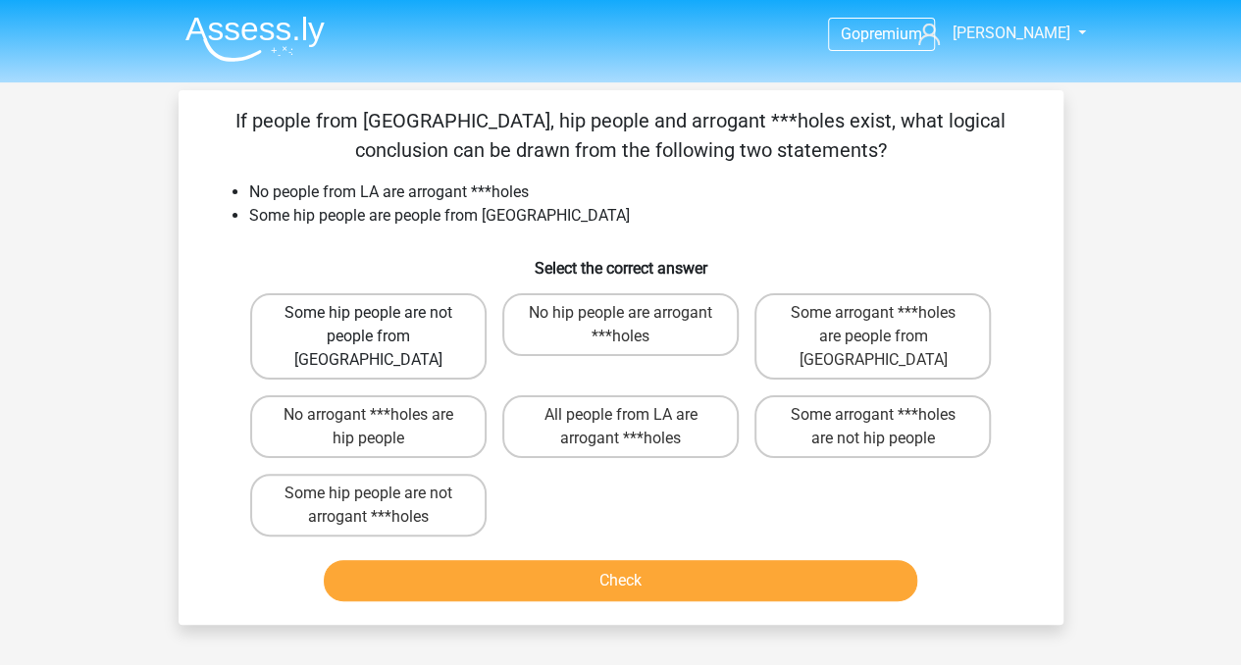
click at [471, 344] on label "Some hip people are not people from [GEOGRAPHIC_DATA]" at bounding box center [368, 336] width 236 height 86
click at [381, 326] on input "Some hip people are not people from [GEOGRAPHIC_DATA]" at bounding box center [374, 319] width 13 height 13
radio input "true"
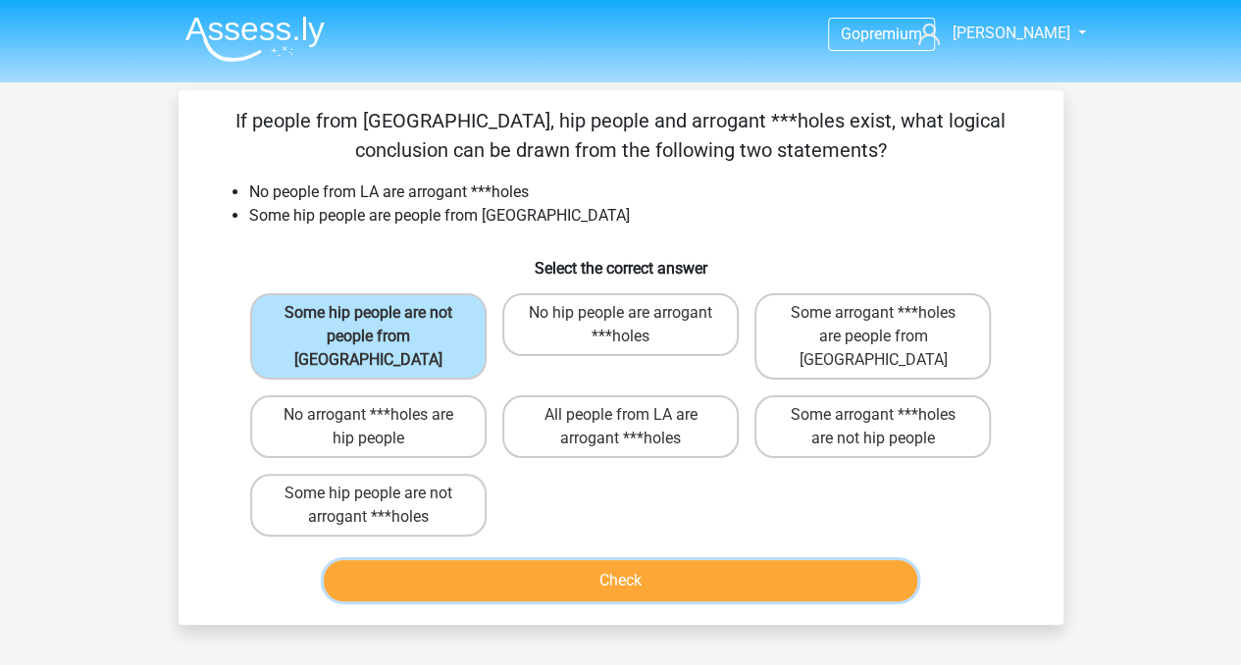
click at [516, 560] on button "Check" at bounding box center [620, 580] width 593 height 41
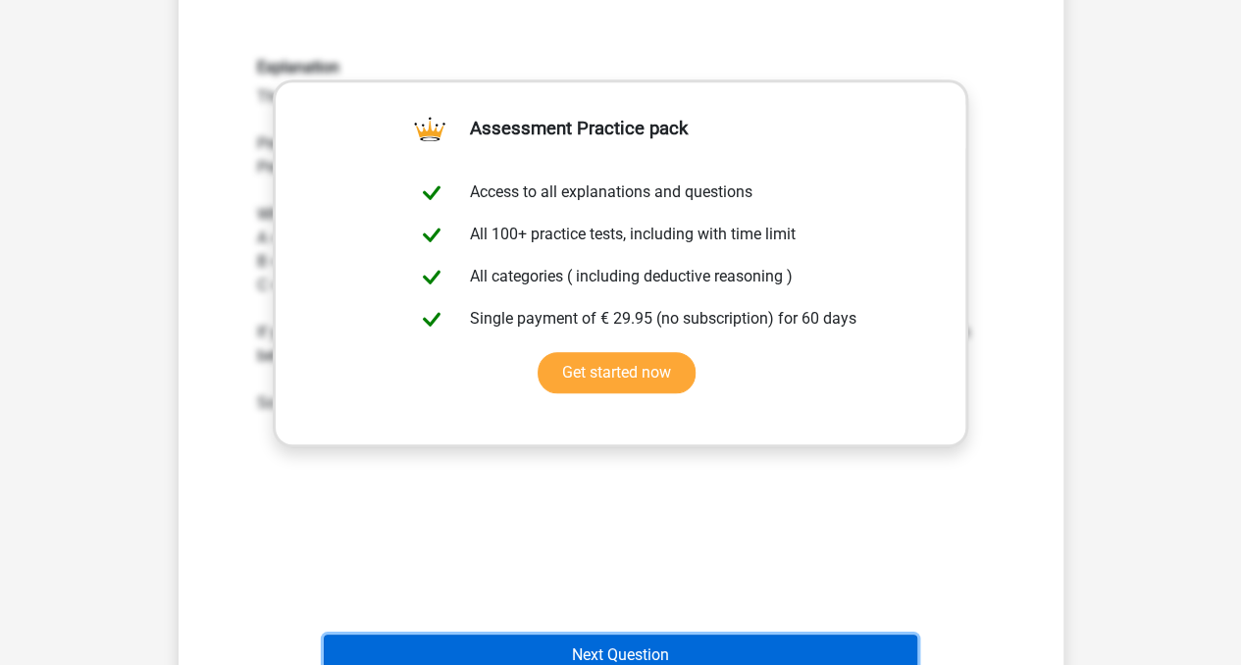
click at [706, 635] on button "Next Question" at bounding box center [620, 655] width 593 height 41
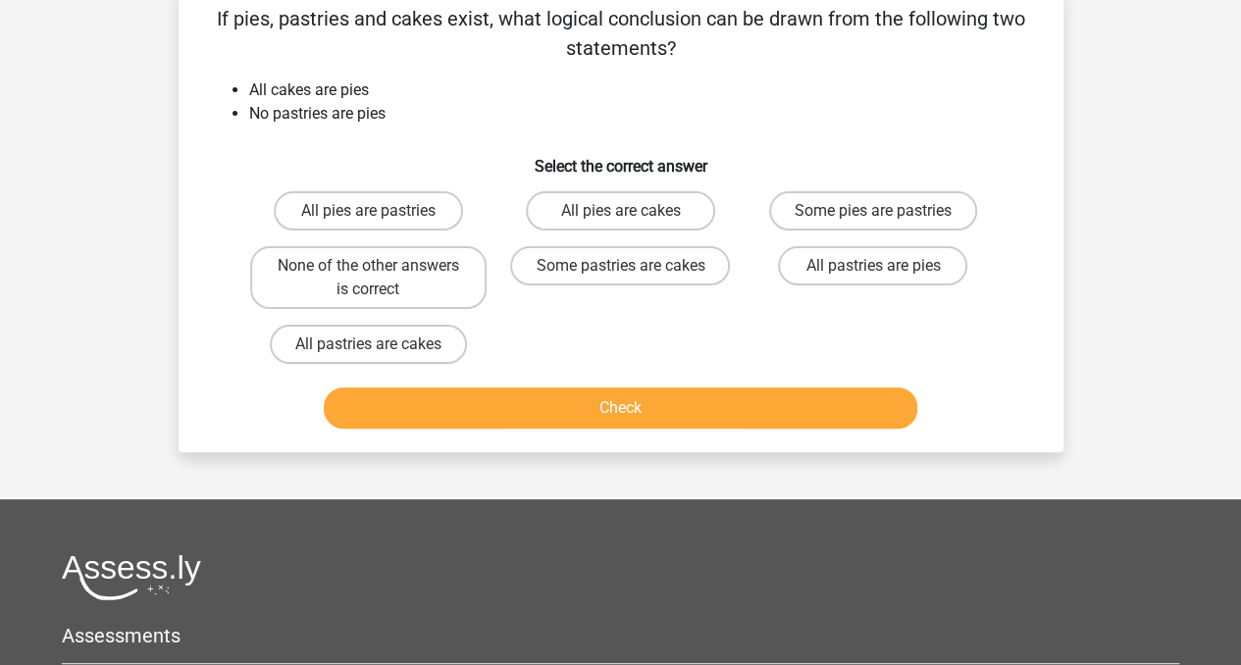
scroll to position [90, 0]
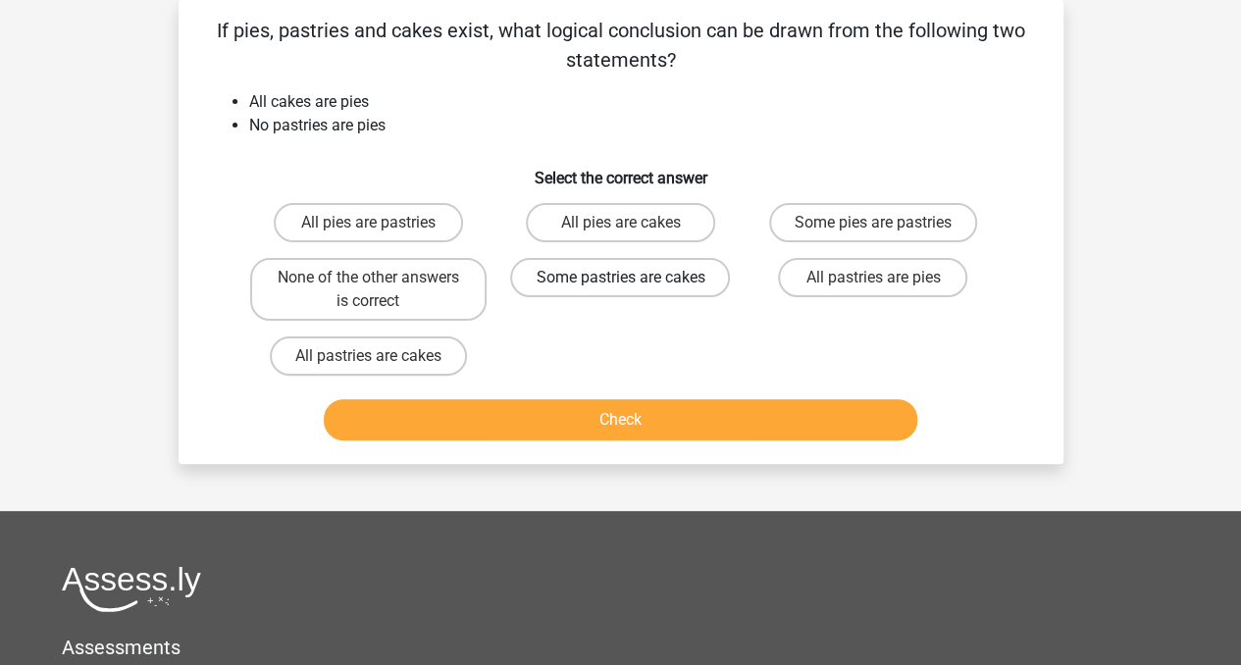
click at [655, 280] on label "Some pastries are cakes" at bounding box center [620, 277] width 220 height 39
click at [633, 280] on input "Some pastries are cakes" at bounding box center [626, 284] width 13 height 13
radio input "true"
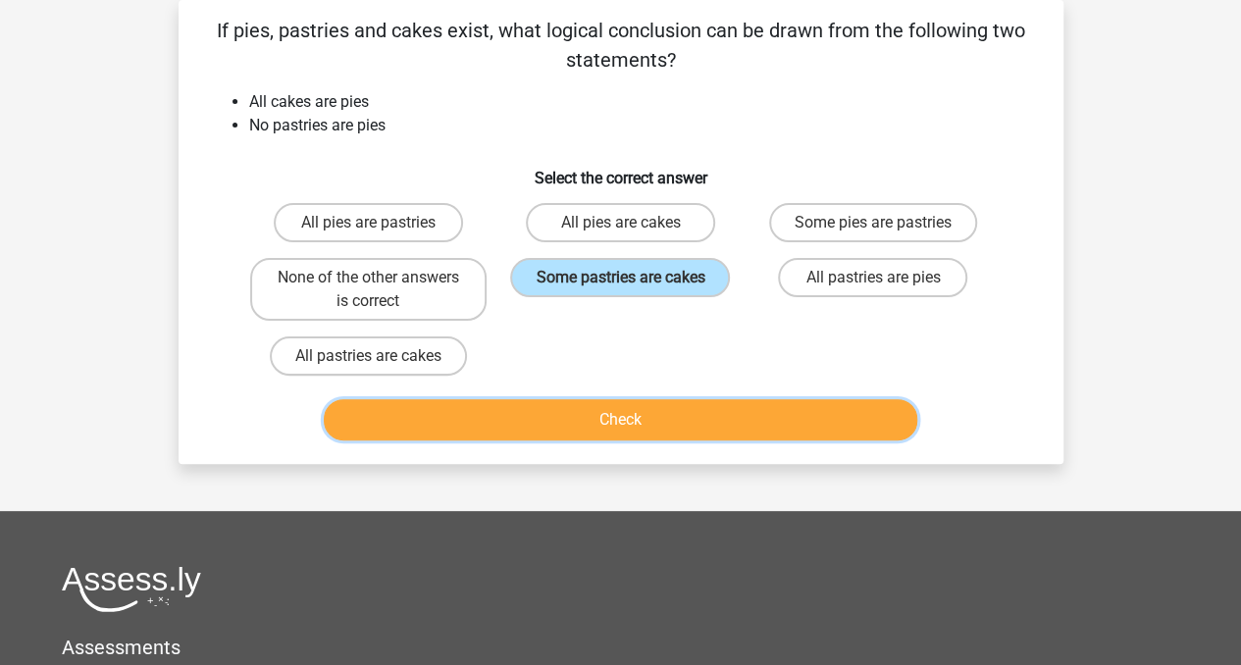
click at [630, 407] on button "Check" at bounding box center [620, 419] width 593 height 41
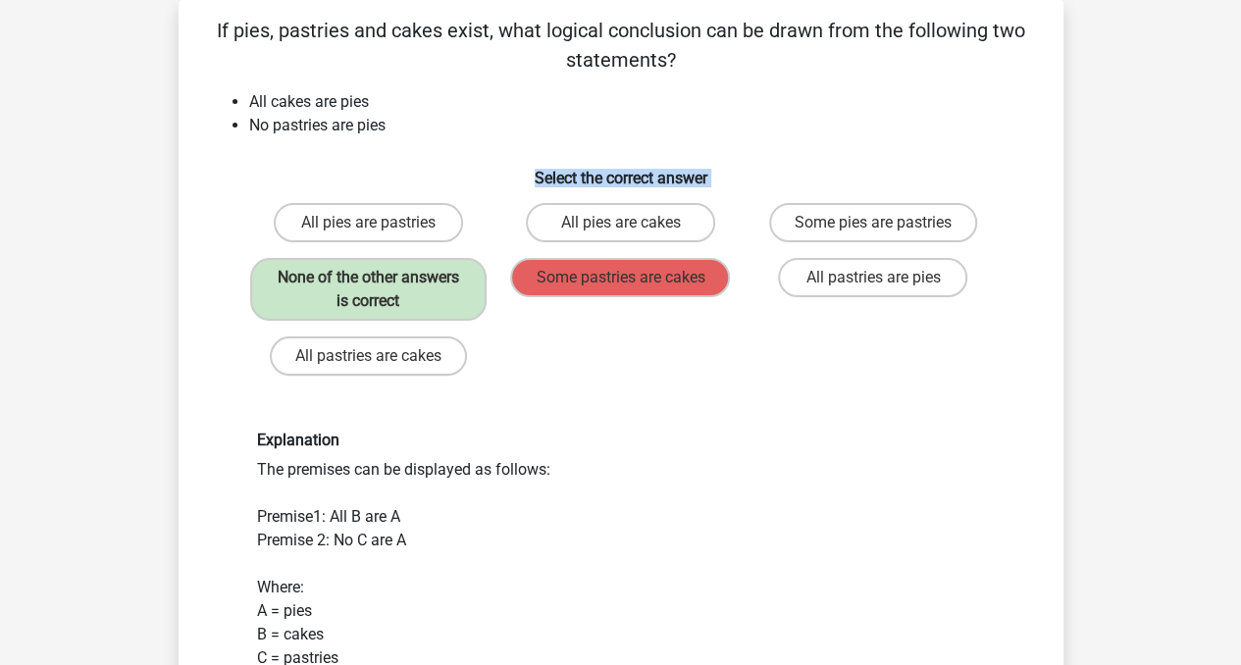
drag, startPoint x: 1228, startPoint y: 123, endPoint x: 1219, endPoint y: 286, distance: 164.0
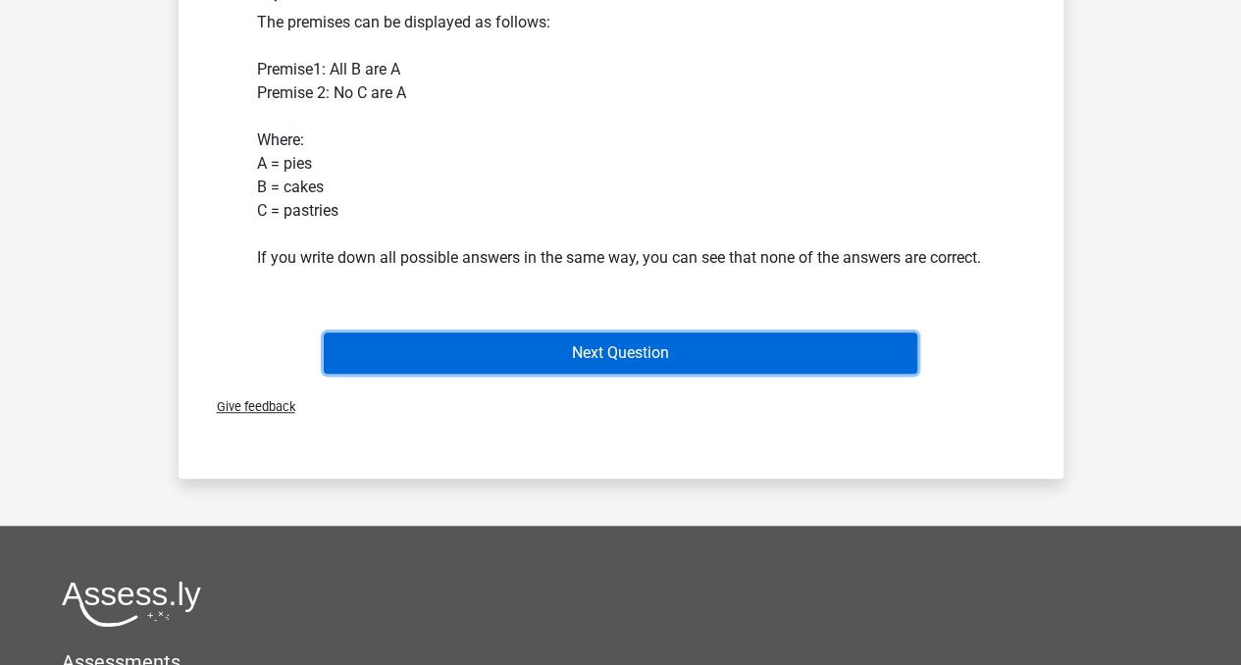
click at [800, 374] on button "Next Question" at bounding box center [620, 353] width 593 height 41
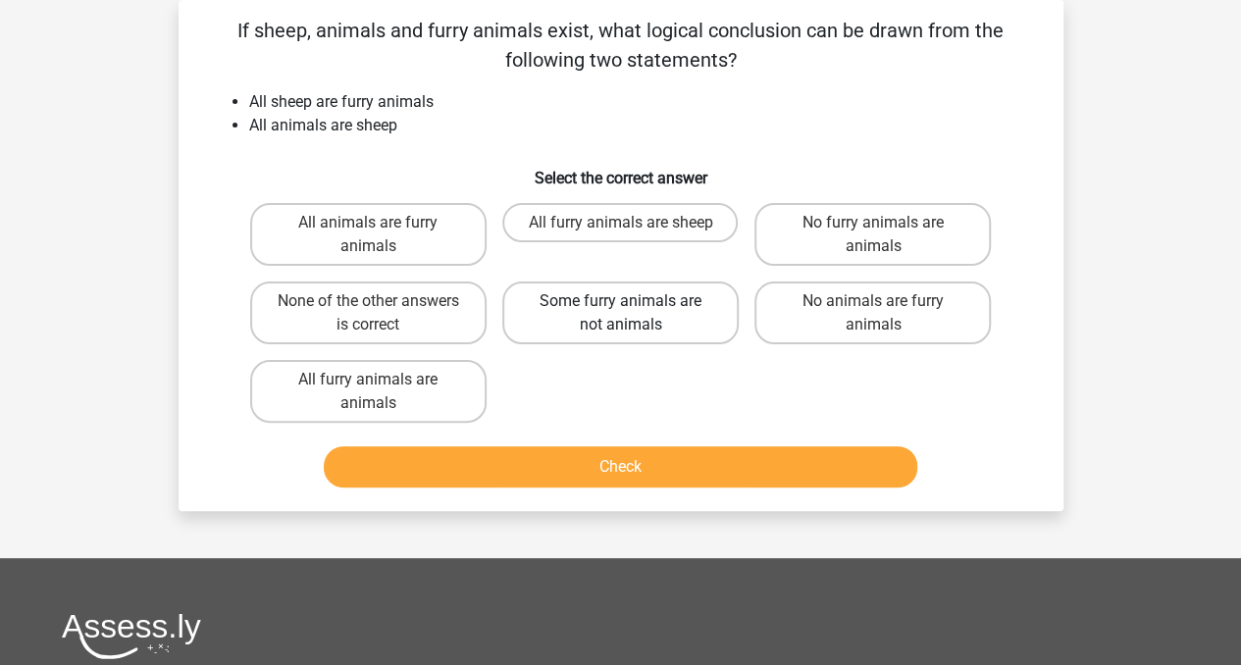
click at [692, 320] on label "Some furry animals are not animals" at bounding box center [620, 313] width 236 height 63
click at [633, 314] on input "Some furry animals are not animals" at bounding box center [626, 307] width 13 height 13
radio input "true"
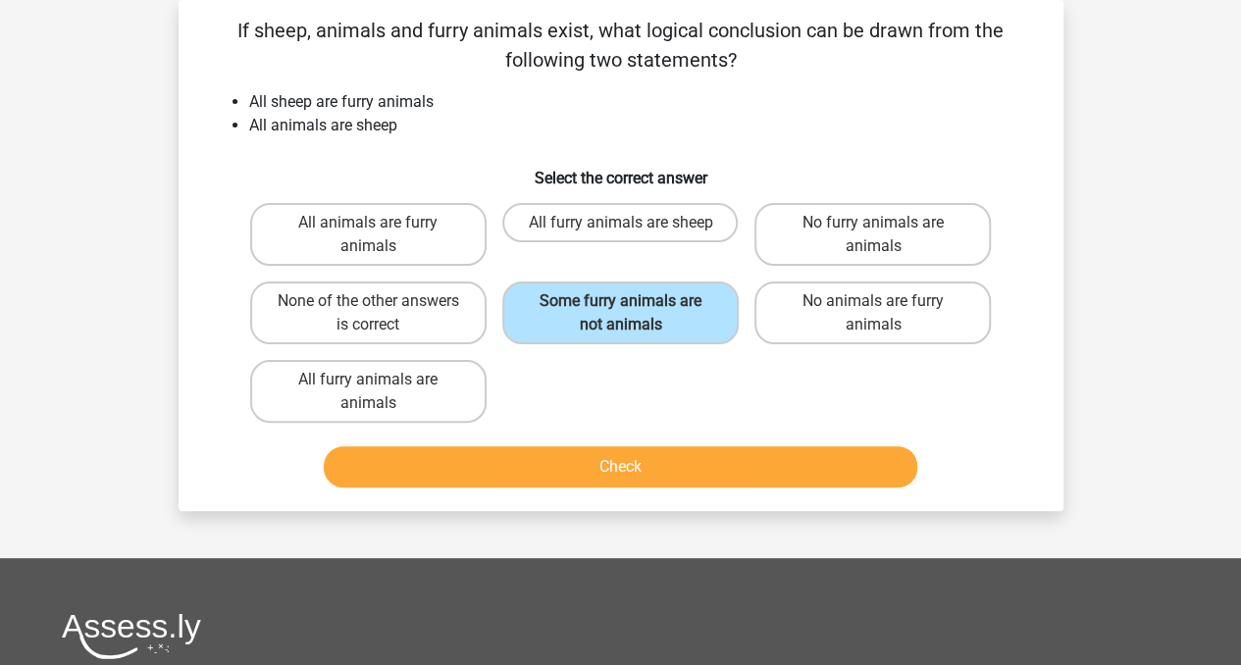
click at [664, 488] on div "Check" at bounding box center [620, 470] width 757 height 49
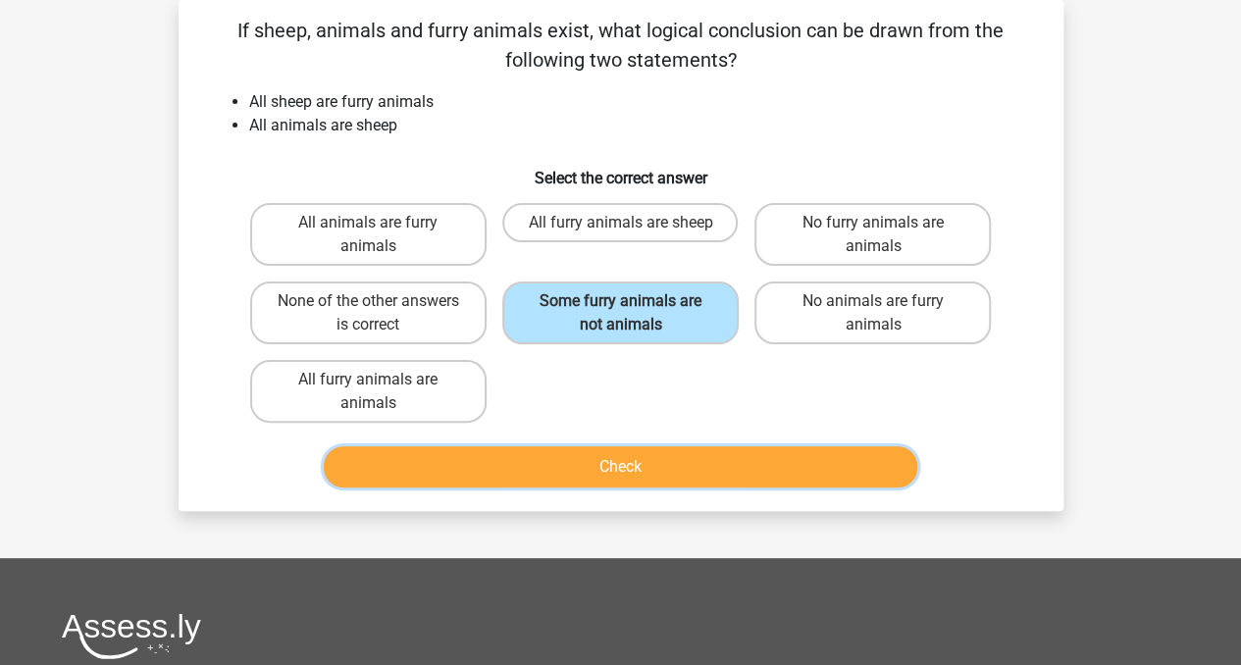
click at [695, 470] on button "Check" at bounding box center [620, 466] width 593 height 41
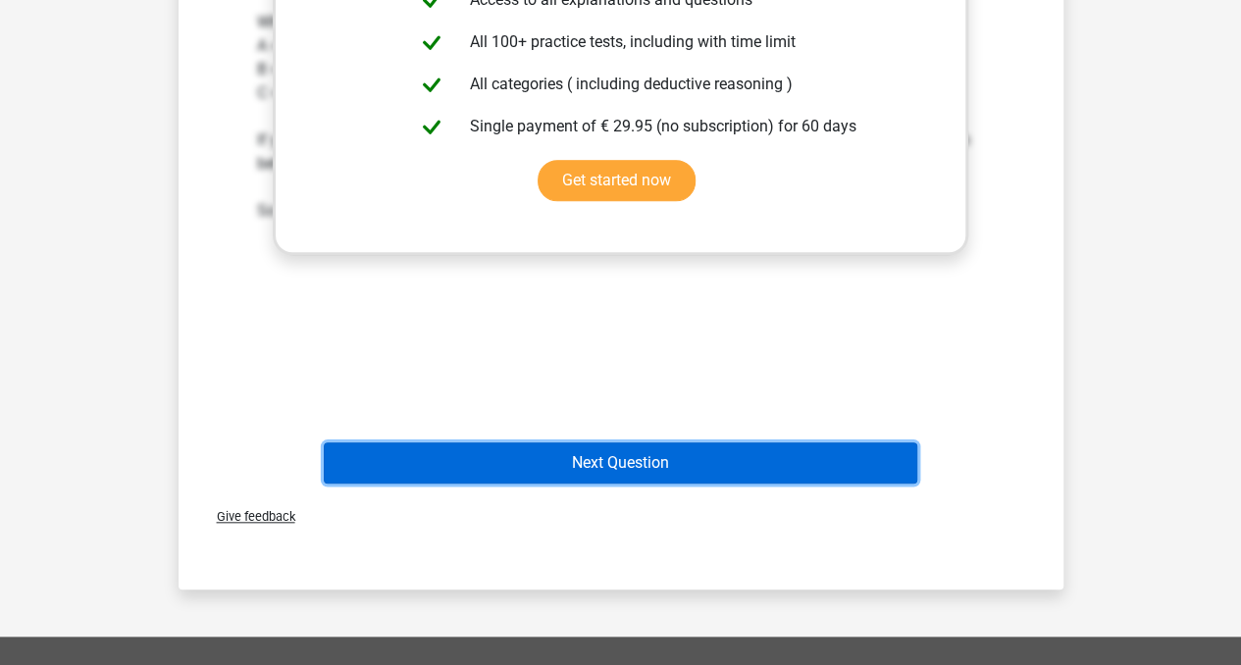
click at [794, 464] on button "Next Question" at bounding box center [620, 462] width 593 height 41
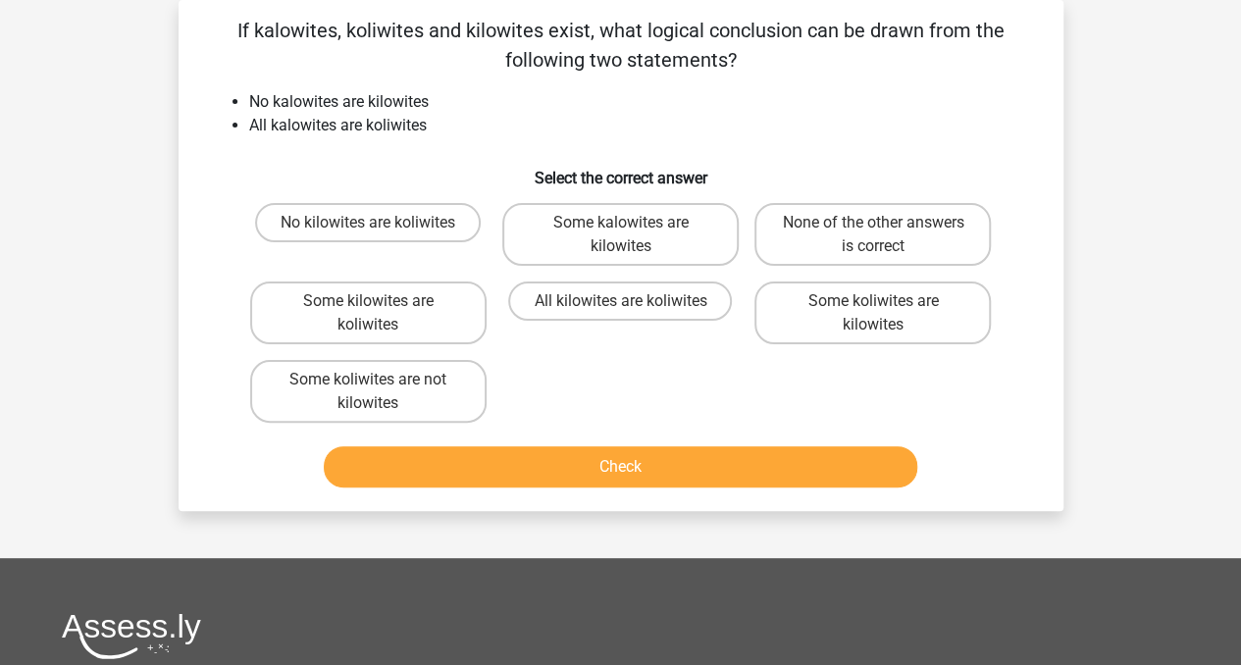
click at [708, 272] on div "Some kalowites are kilowites" at bounding box center [620, 234] width 252 height 78
click at [693, 298] on label "All kilowites are koliwites" at bounding box center [620, 301] width 224 height 39
click at [633, 301] on input "All kilowites are koliwites" at bounding box center [626, 307] width 13 height 13
radio input "true"
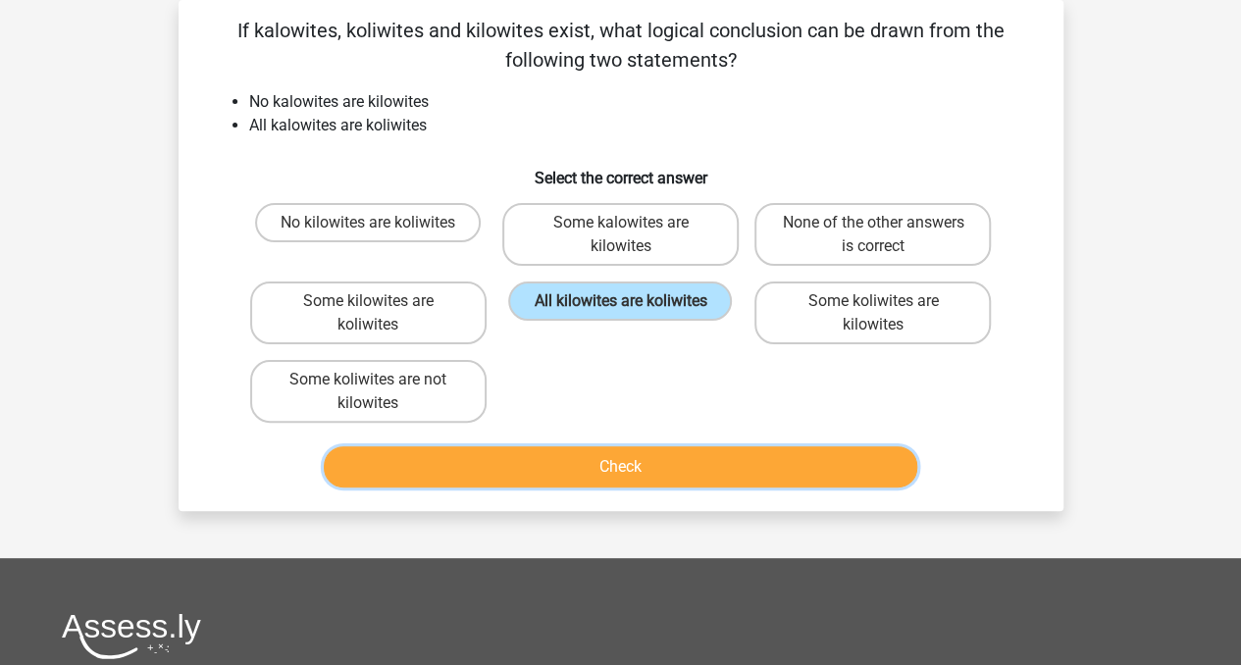
click at [655, 468] on button "Check" at bounding box center [620, 466] width 593 height 41
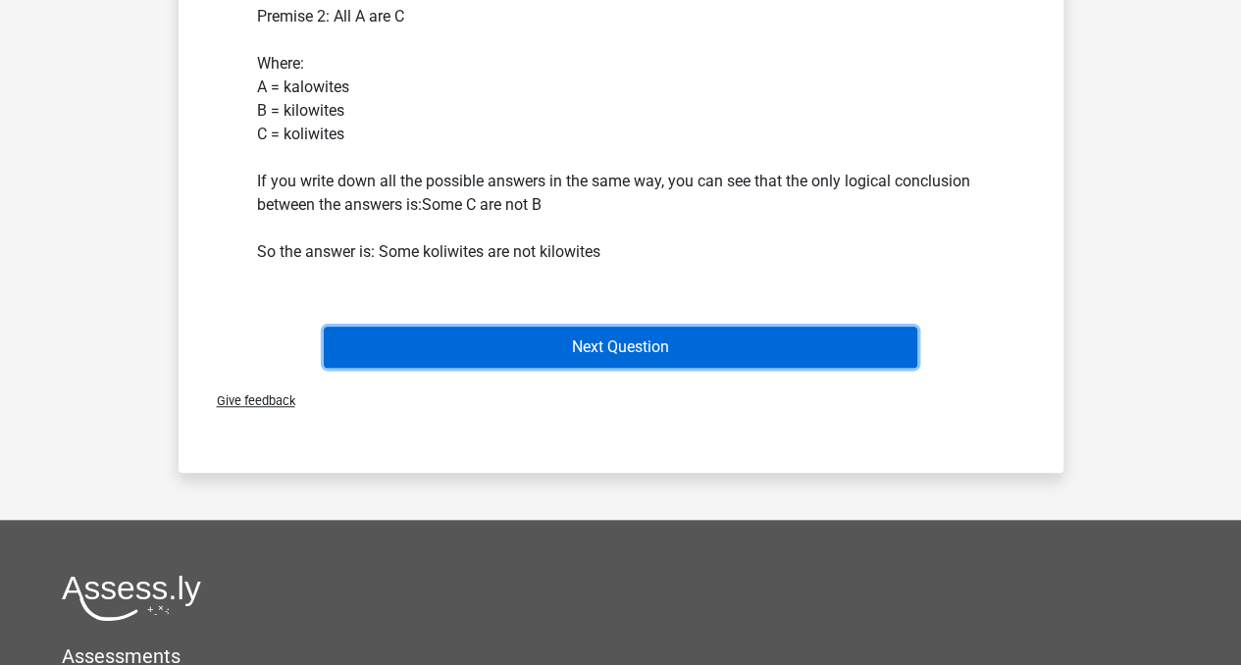
click at [740, 339] on button "Next Question" at bounding box center [620, 347] width 593 height 41
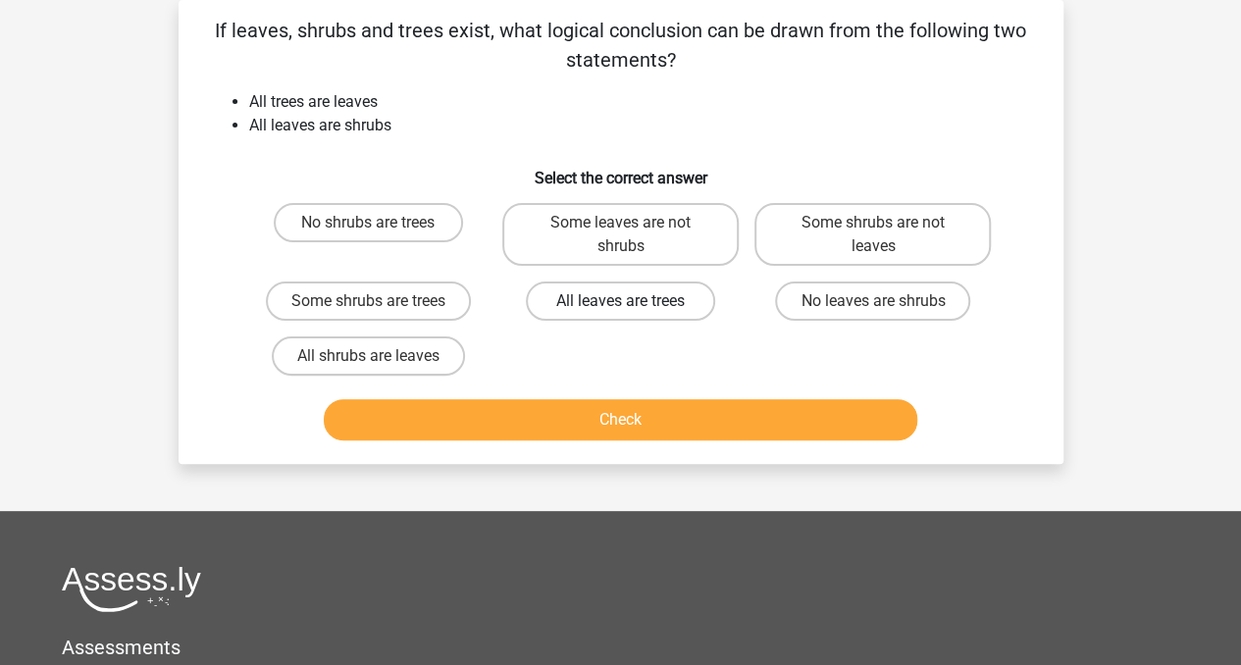
click at [669, 287] on label "All leaves are trees" at bounding box center [620, 301] width 189 height 39
click at [633, 301] on input "All leaves are trees" at bounding box center [626, 307] width 13 height 13
radio input "true"
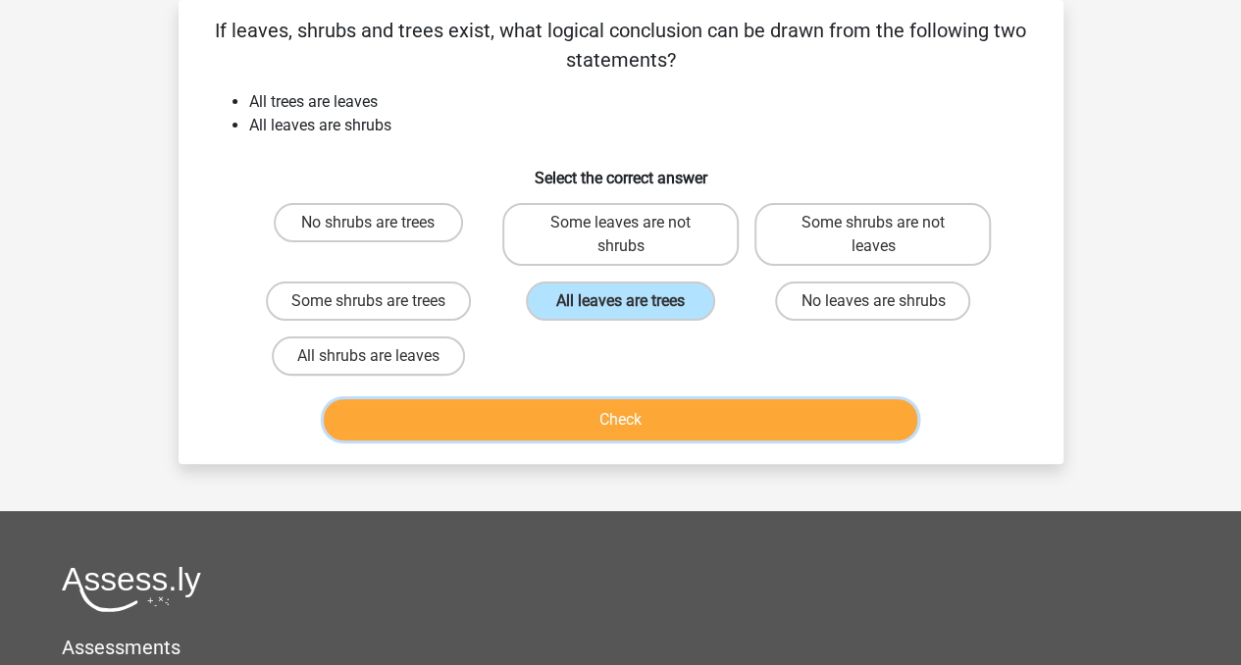
click at [673, 409] on button "Check" at bounding box center [620, 419] width 593 height 41
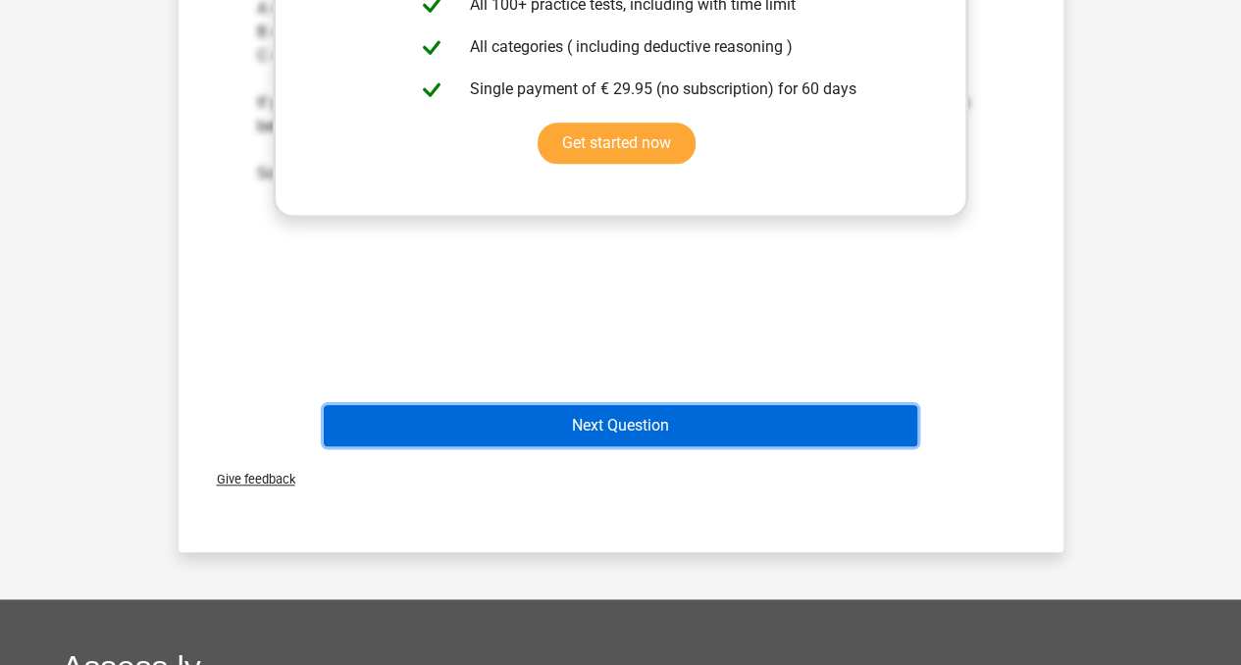
click at [749, 406] on button "Next Question" at bounding box center [620, 425] width 593 height 41
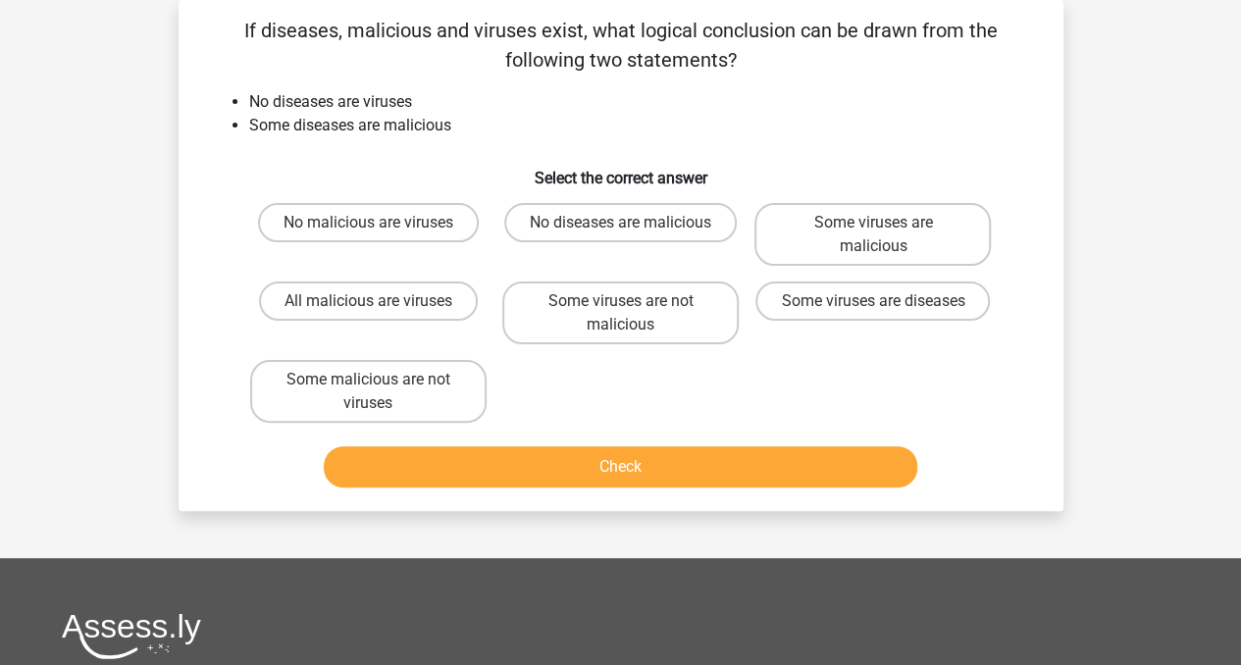
click at [734, 259] on div "No diseases are malicious" at bounding box center [620, 234] width 236 height 63
click at [709, 233] on label "No diseases are malicious" at bounding box center [620, 222] width 232 height 39
click at [633, 233] on input "No diseases are malicious" at bounding box center [626, 229] width 13 height 13
radio input "true"
click at [683, 443] on div "Check" at bounding box center [621, 463] width 822 height 65
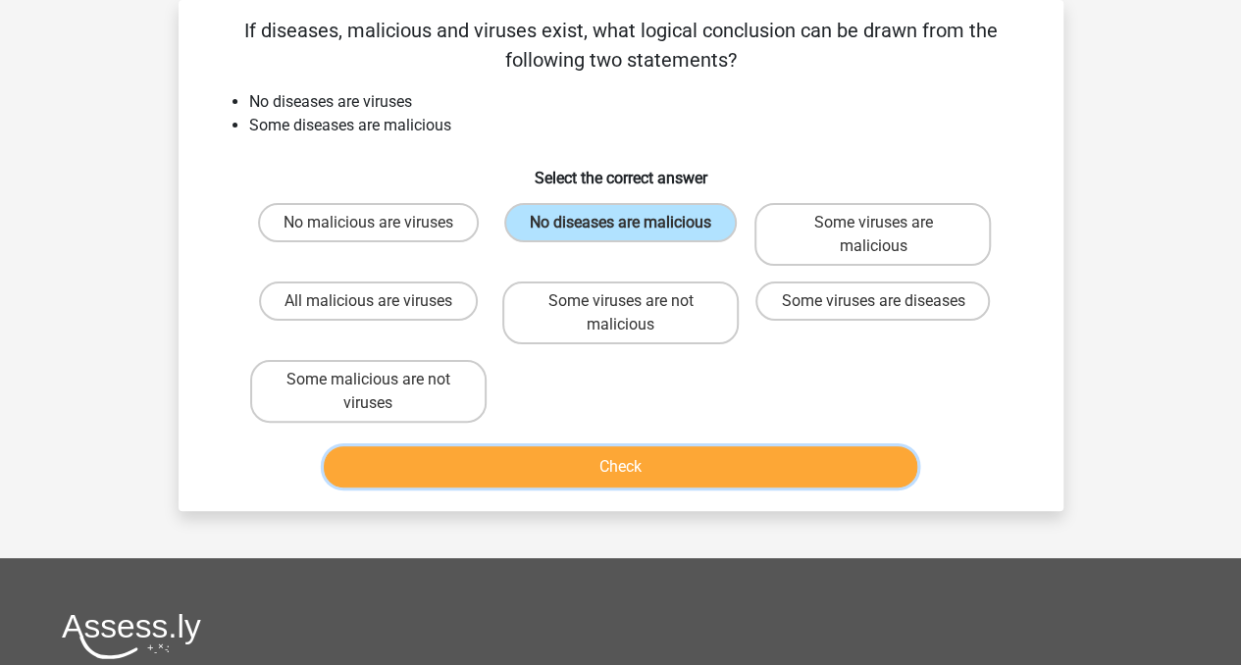
click at [668, 479] on button "Check" at bounding box center [620, 466] width 593 height 41
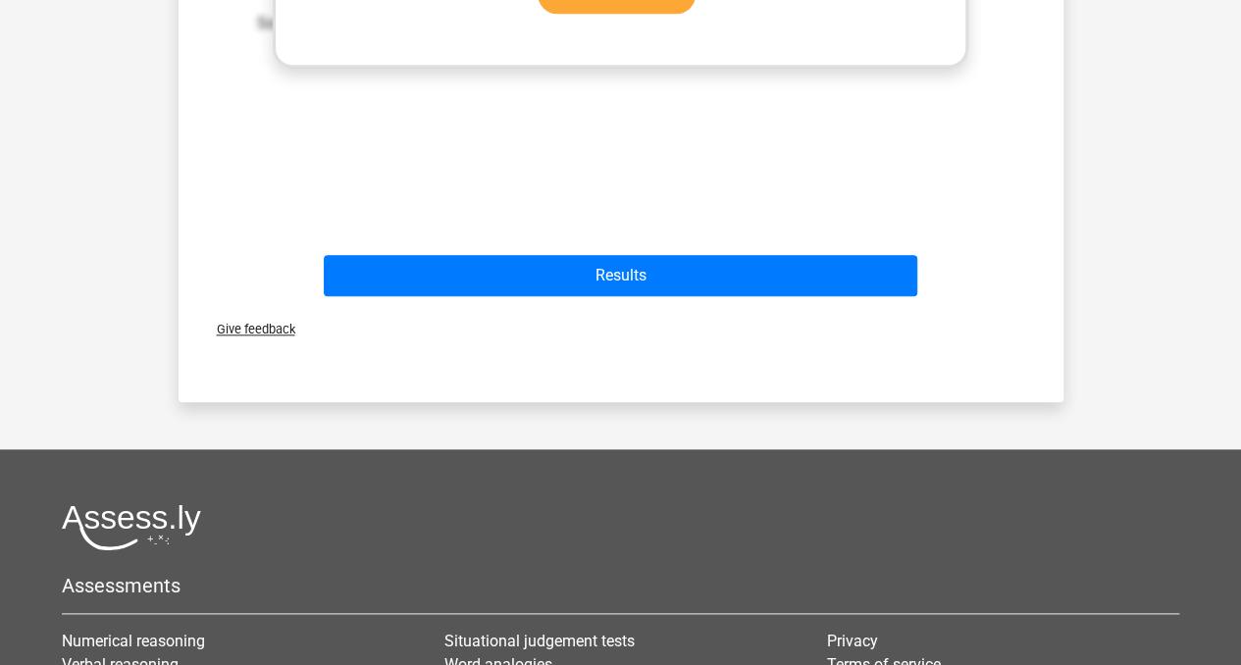
scroll to position [911, 0]
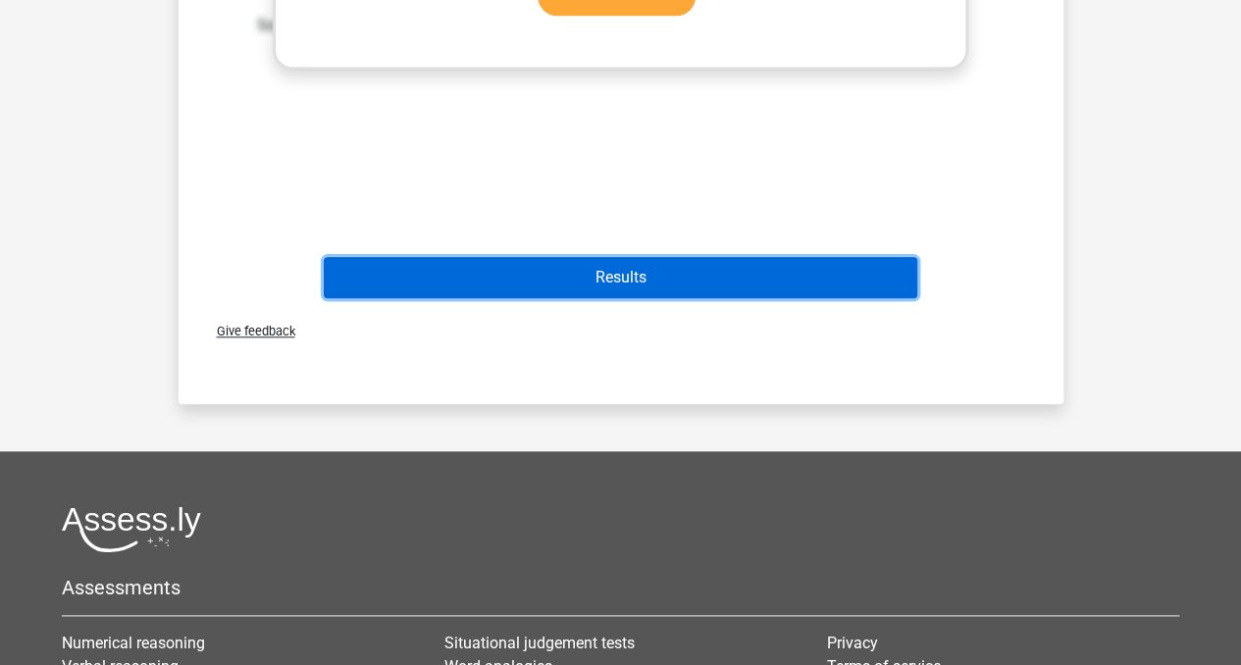
click at [750, 272] on button "Results" at bounding box center [620, 277] width 593 height 41
click at [732, 283] on button "Results" at bounding box center [620, 277] width 593 height 41
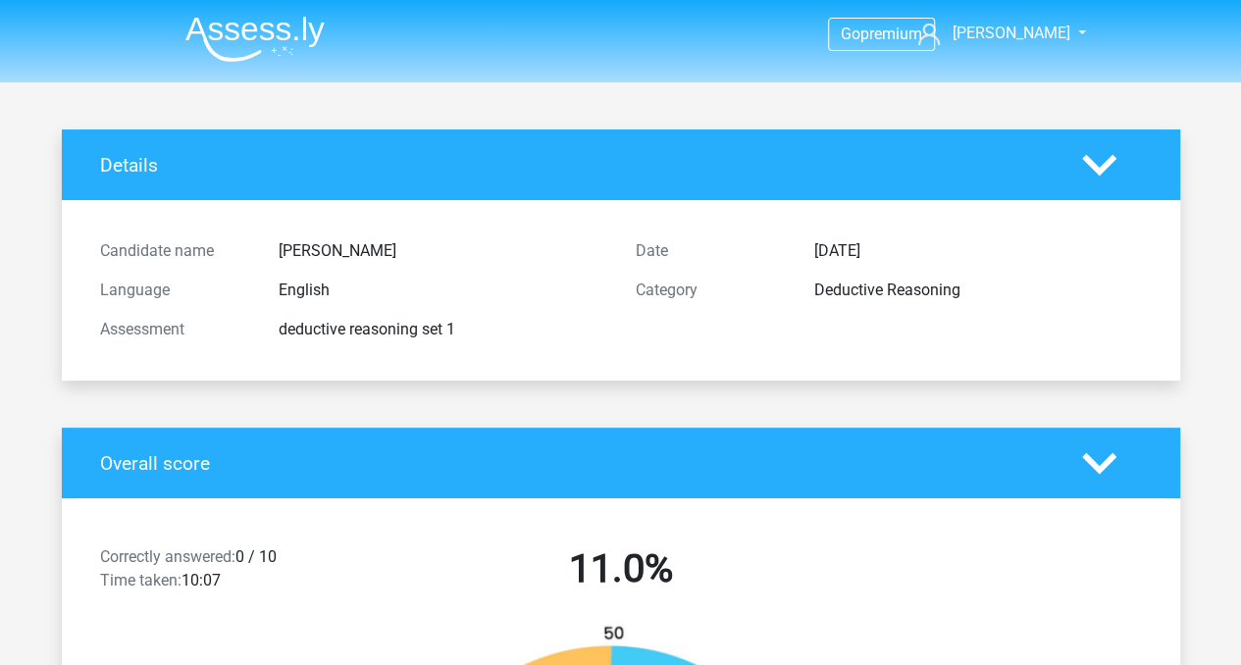
click at [235, 50] on img at bounding box center [254, 39] width 139 height 46
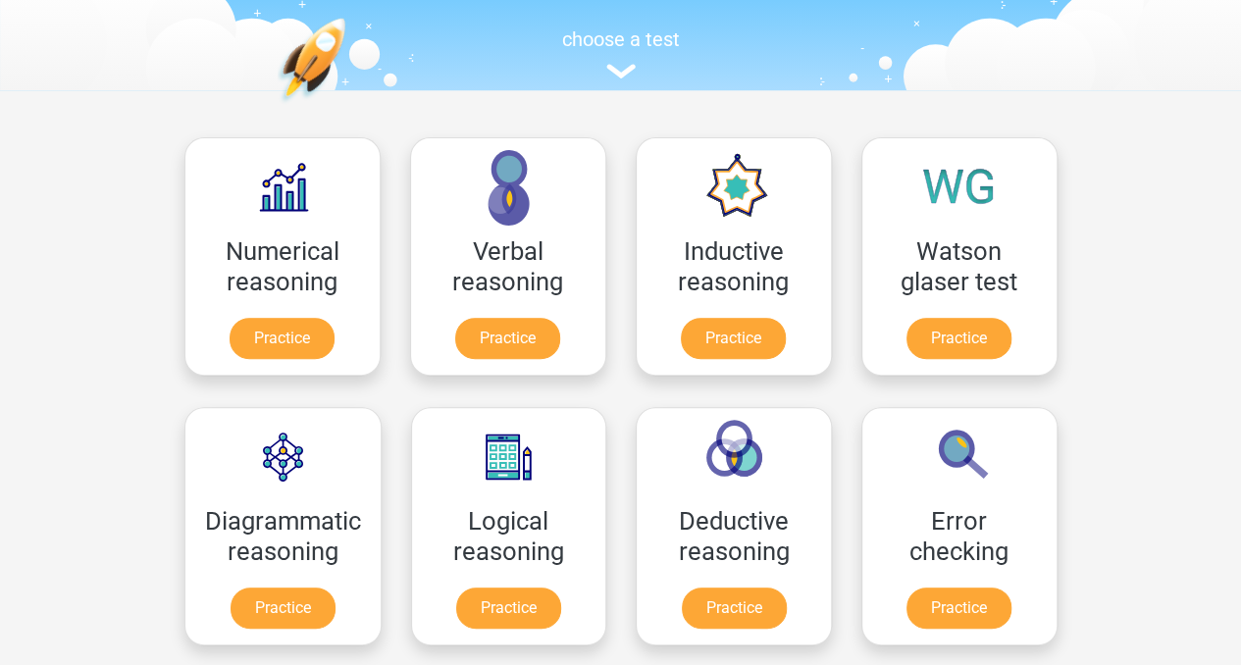
scroll to position [353, 0]
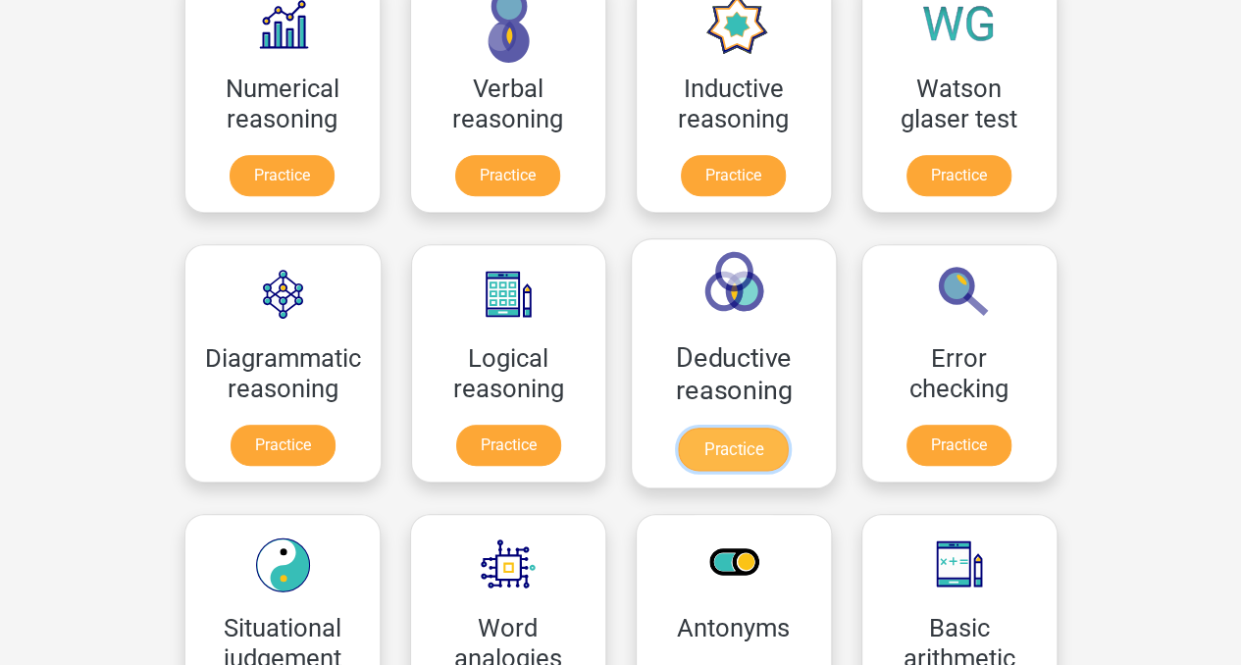
click at [771, 454] on link "Practice" at bounding box center [734, 449] width 110 height 43
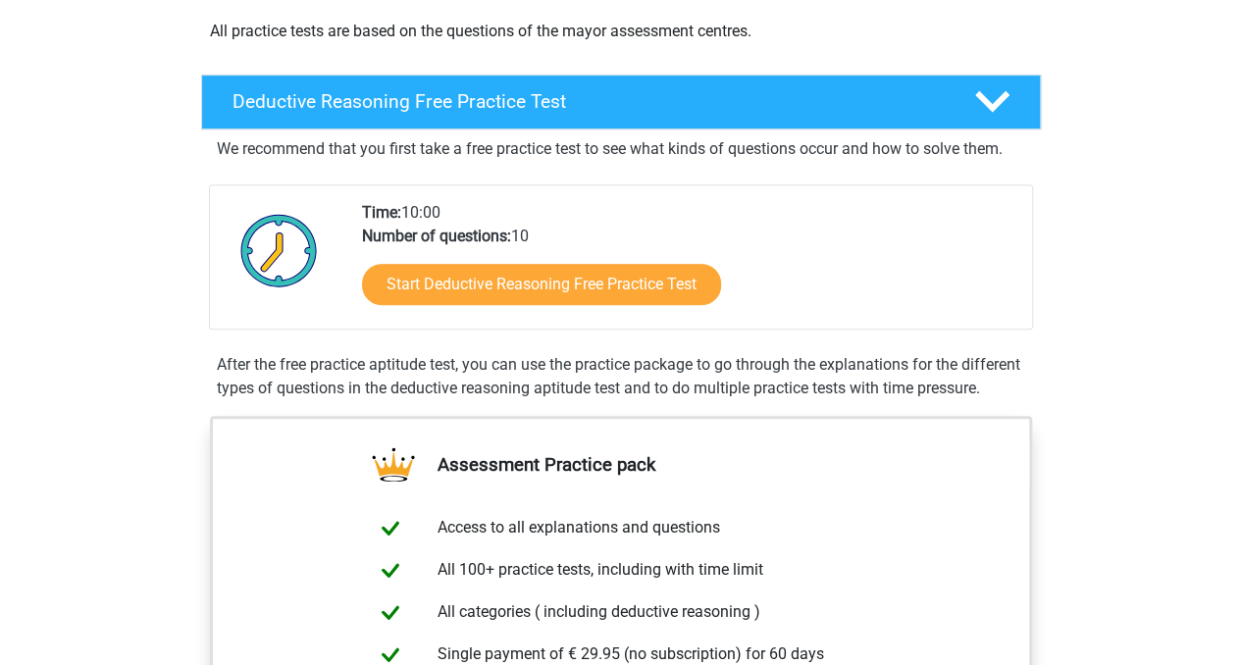
scroll to position [471, 0]
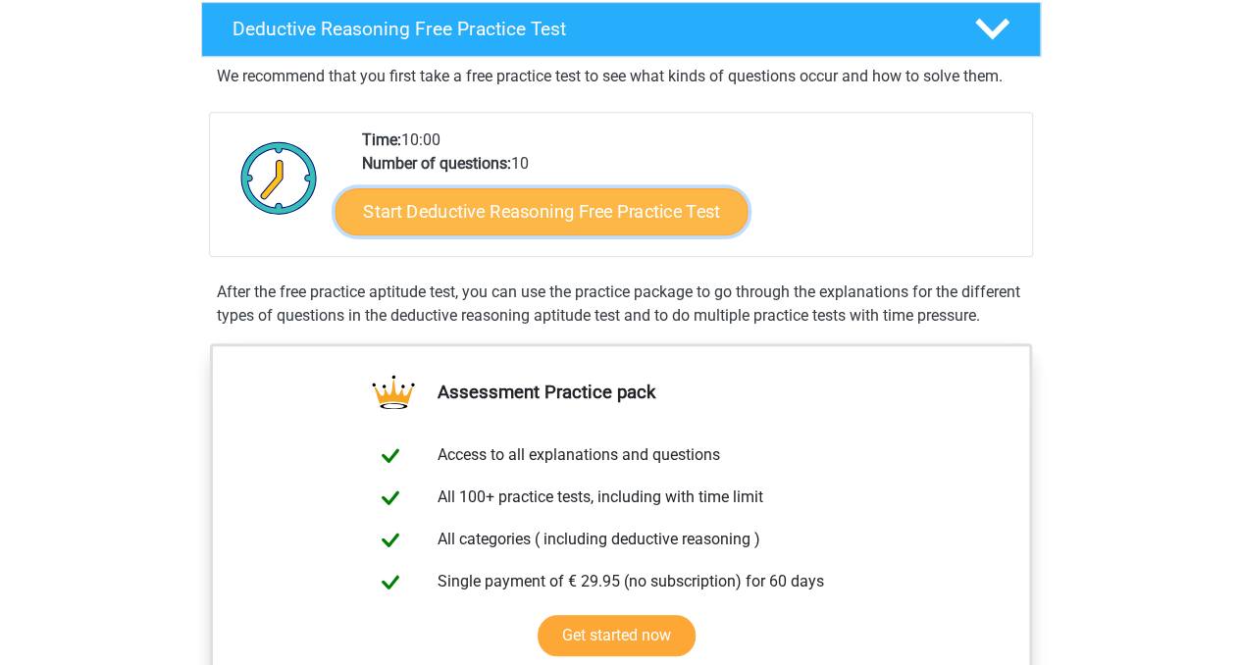
click at [576, 220] on link "Start Deductive Reasoning Free Practice Test" at bounding box center [540, 210] width 413 height 47
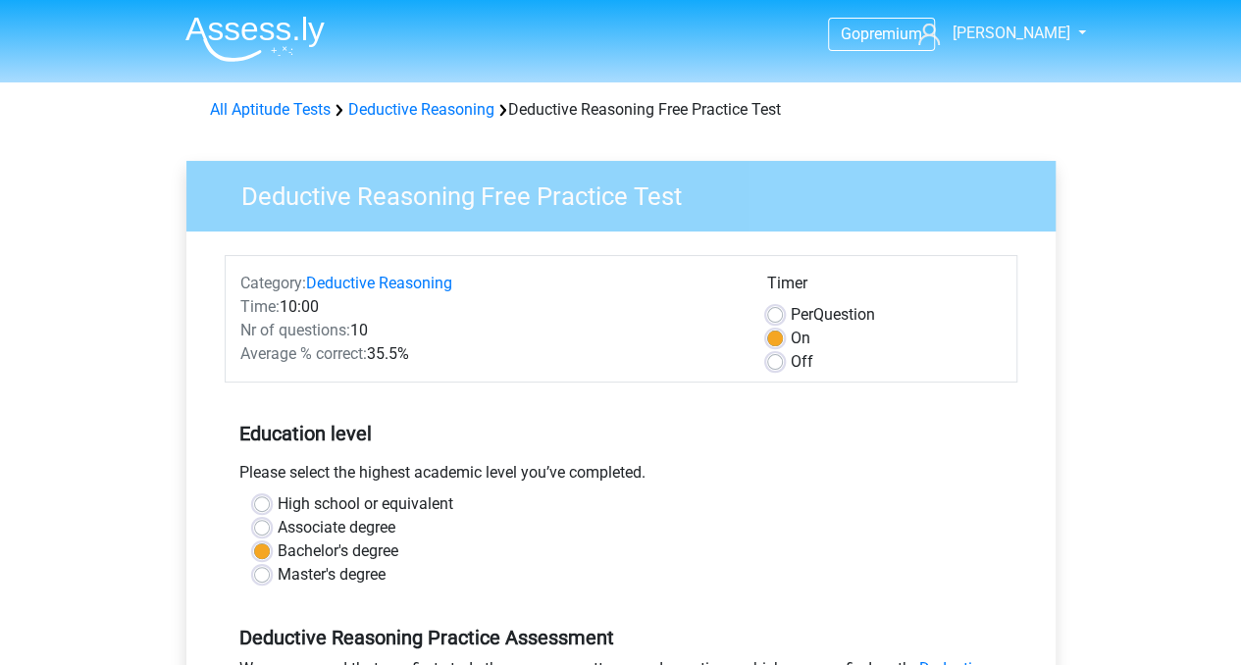
click at [765, 371] on div "Timer Per Question On Off" at bounding box center [884, 323] width 264 height 102
click at [791, 361] on label "Off" at bounding box center [802, 362] width 23 height 24
click at [777, 361] on input "Off" at bounding box center [775, 360] width 16 height 20
radio input "true"
click at [767, 303] on input "Per Question" at bounding box center [775, 313] width 16 height 20
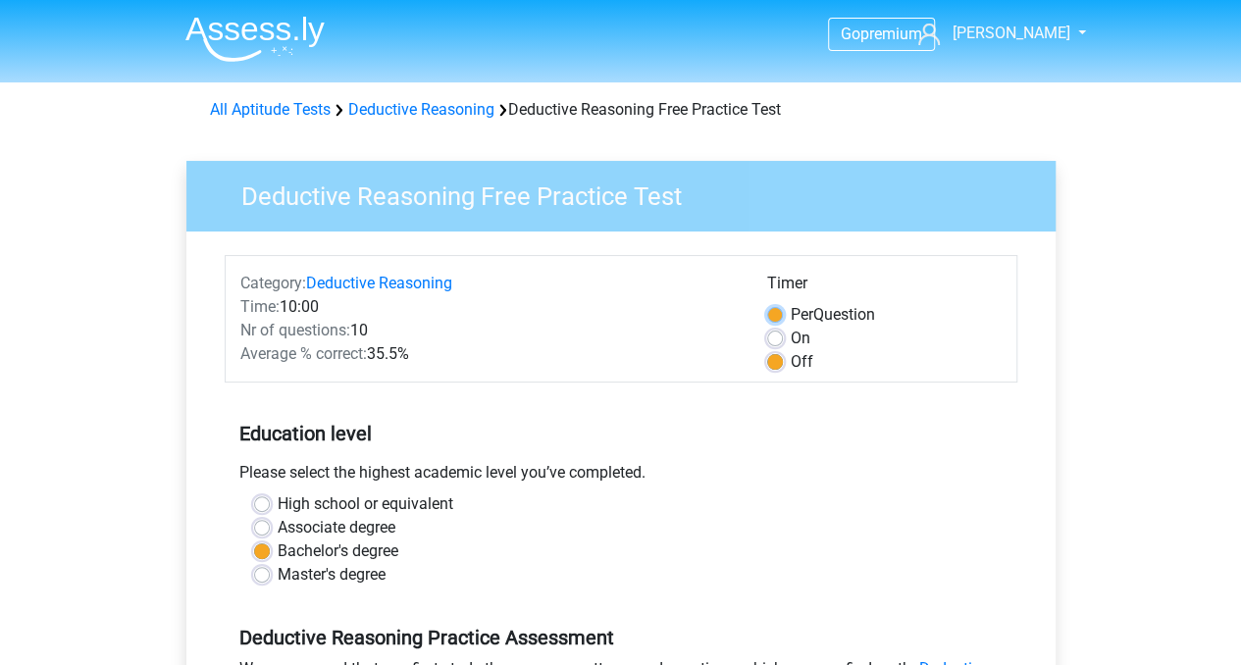
radio input "true"
click at [767, 327] on input "On" at bounding box center [775, 337] width 16 height 20
radio input "true"
click at [767, 350] on input "Off" at bounding box center [775, 360] width 16 height 20
radio input "true"
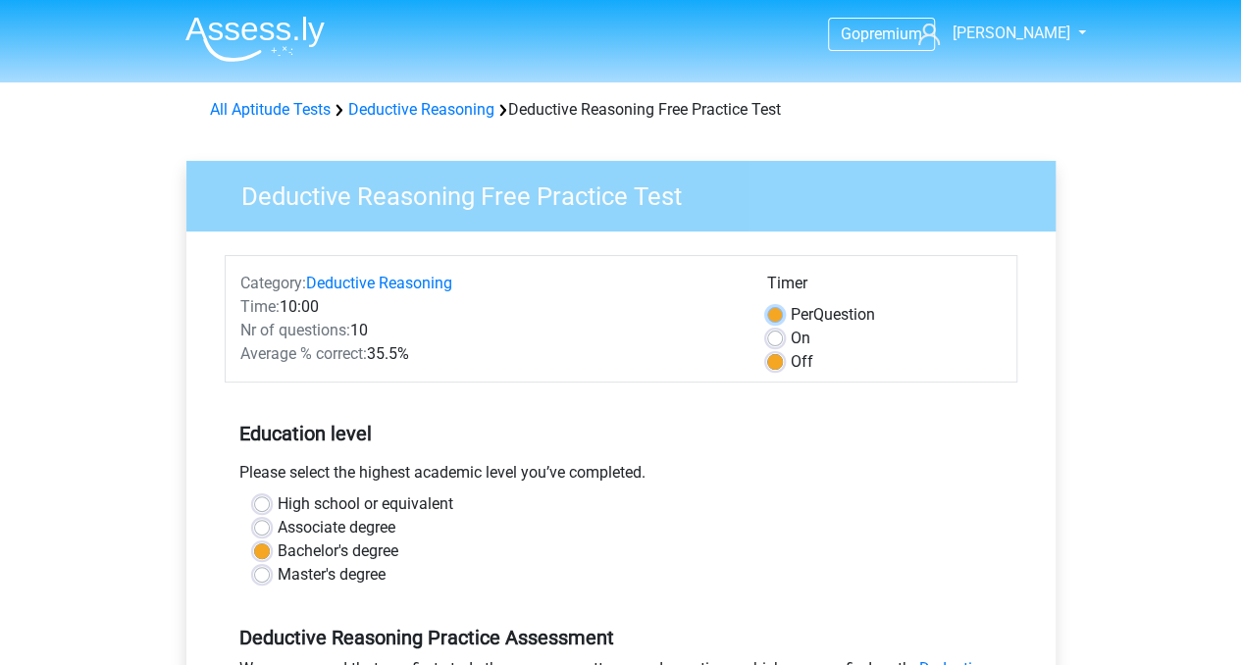
click at [767, 303] on input "Per Question" at bounding box center [775, 313] width 16 height 20
radio input "true"
click at [767, 327] on input "On" at bounding box center [775, 337] width 16 height 20
radio input "true"
click at [767, 350] on input "Off" at bounding box center [775, 360] width 16 height 20
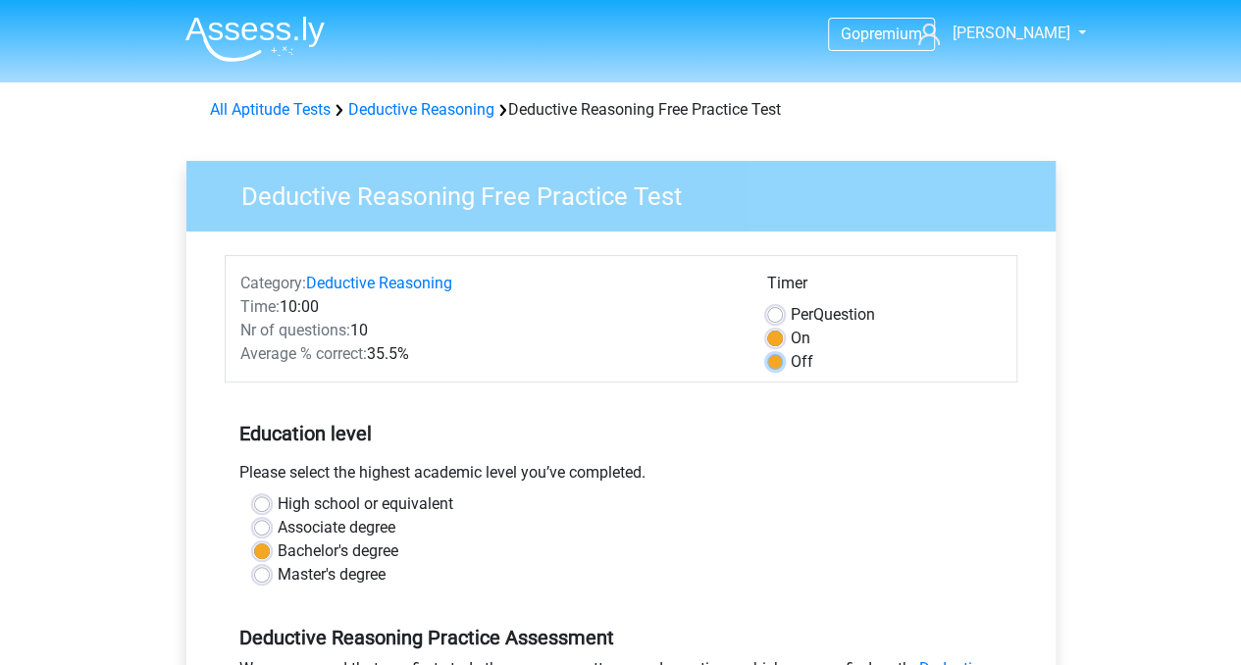
radio input "true"
click at [767, 303] on input "Per Question" at bounding box center [775, 313] width 16 height 20
radio input "true"
click at [767, 327] on input "On" at bounding box center [775, 337] width 16 height 20
radio input "true"
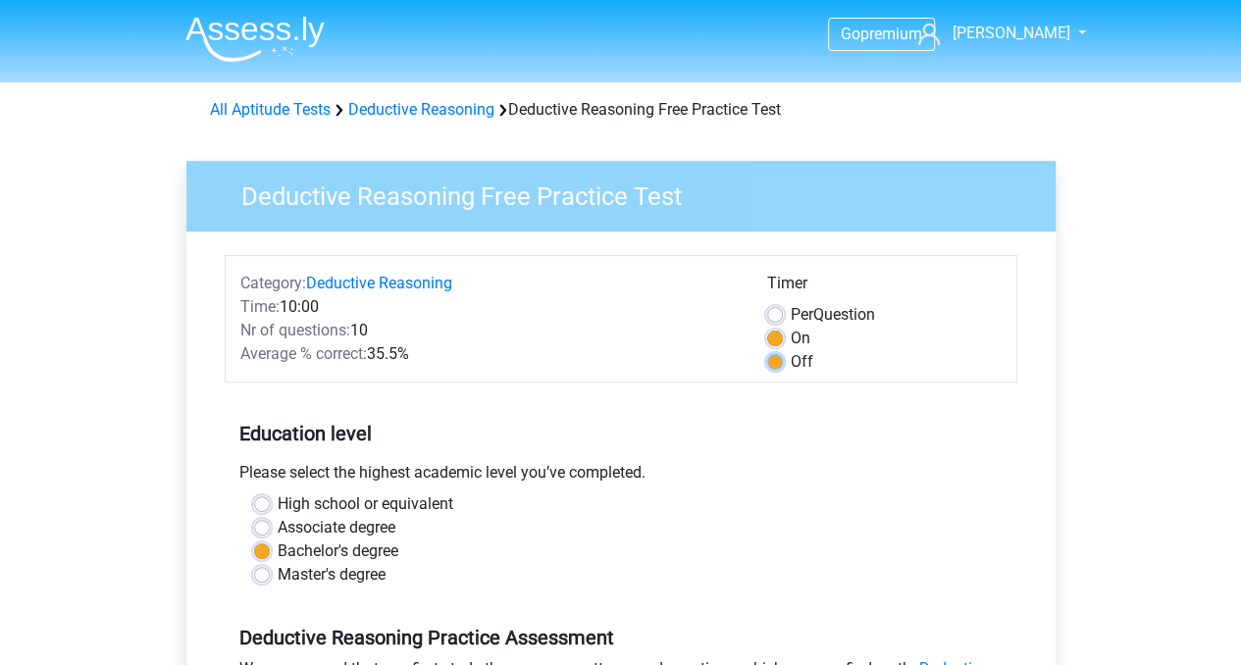
click at [767, 350] on input "Off" at bounding box center [775, 360] width 16 height 20
radio input "true"
click at [724, 537] on div "Associate degree" at bounding box center [621, 528] width 734 height 24
drag, startPoint x: 1231, startPoint y: 197, endPoint x: 1246, endPoint y: 282, distance: 85.6
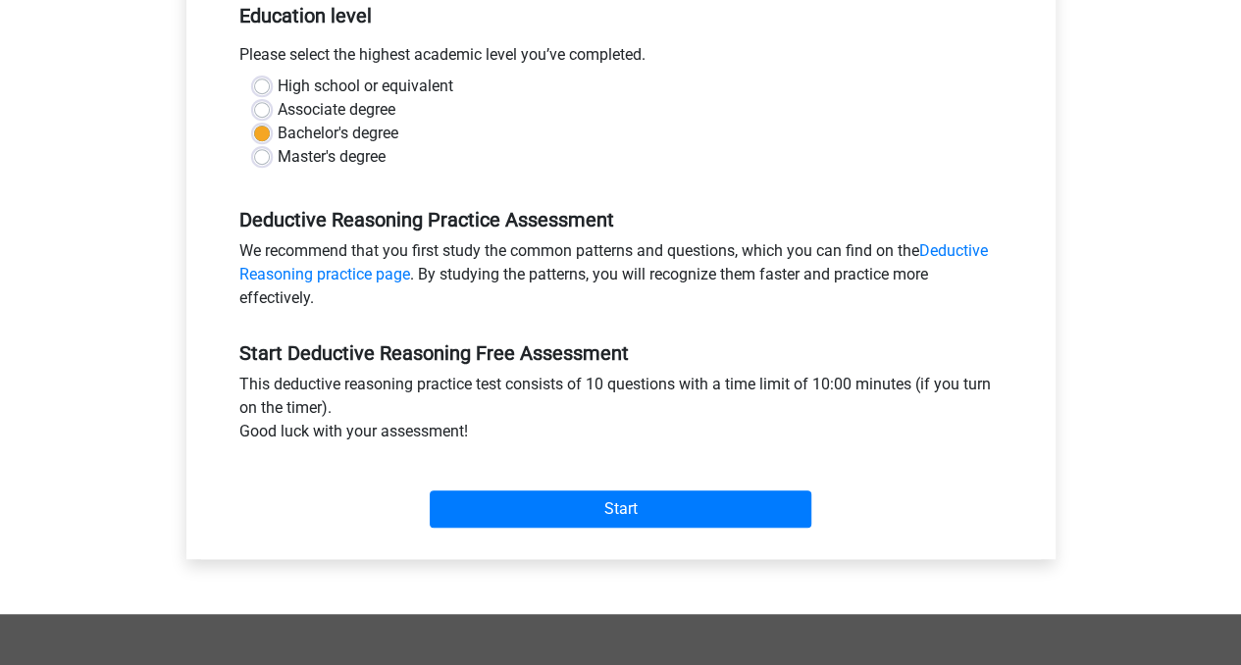
scroll to position [414, 0]
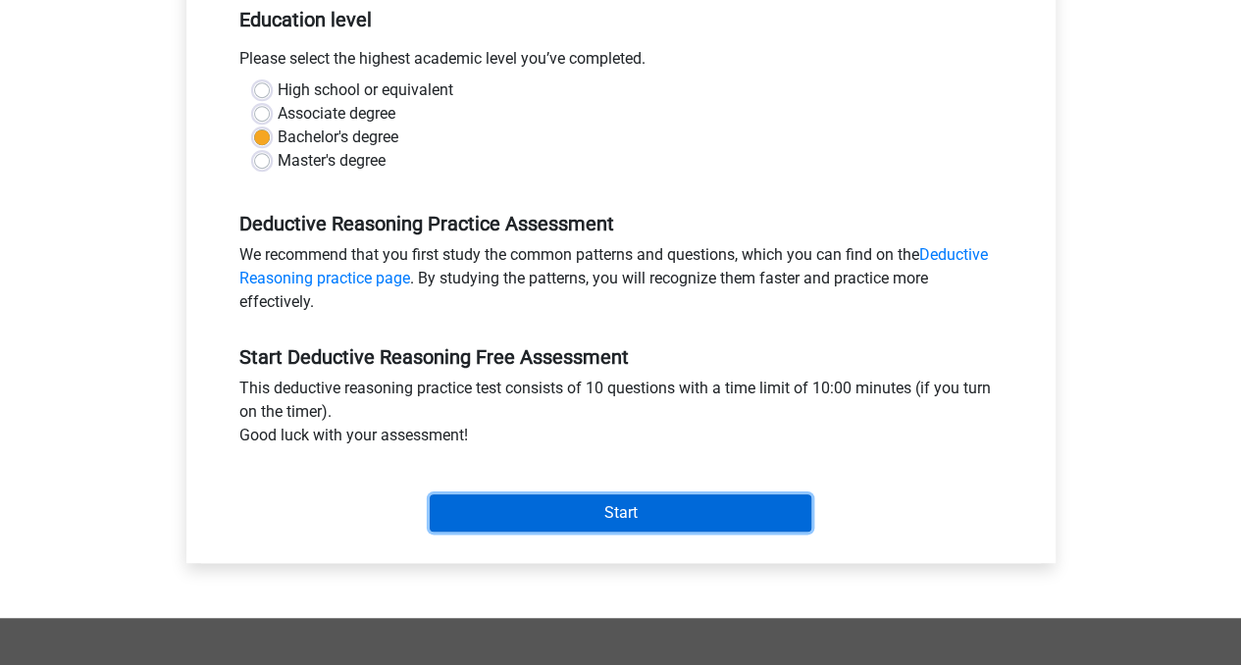
click at [643, 515] on input "Start" at bounding box center [621, 512] width 382 height 37
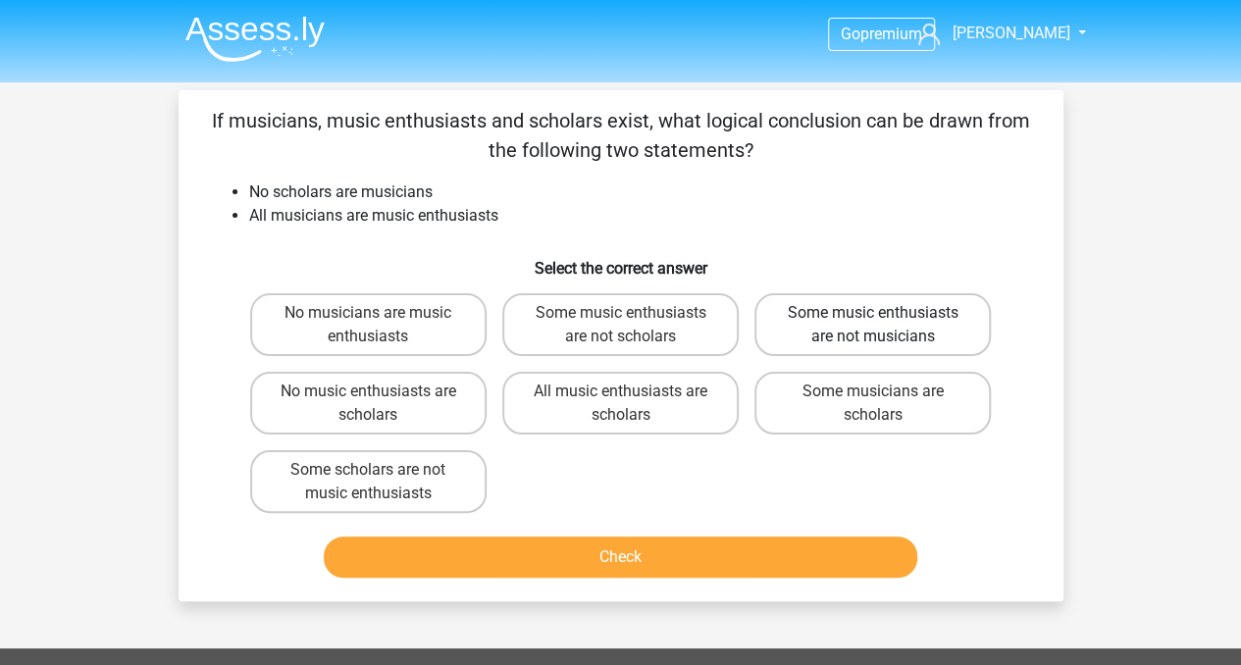
click at [796, 340] on label "Some music enthusiasts are not musicians" at bounding box center [872, 324] width 236 height 63
click at [873, 326] on input "Some music enthusiasts are not musicians" at bounding box center [879, 319] width 13 height 13
radio input "true"
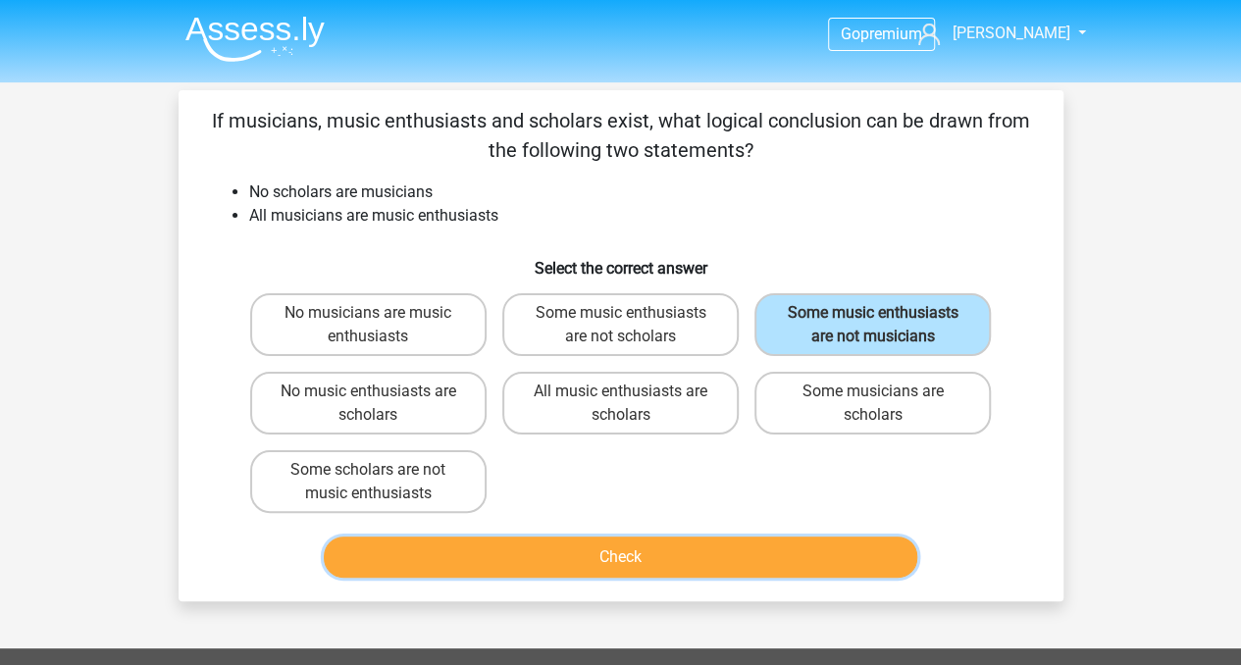
click at [655, 548] on button "Check" at bounding box center [620, 557] width 593 height 41
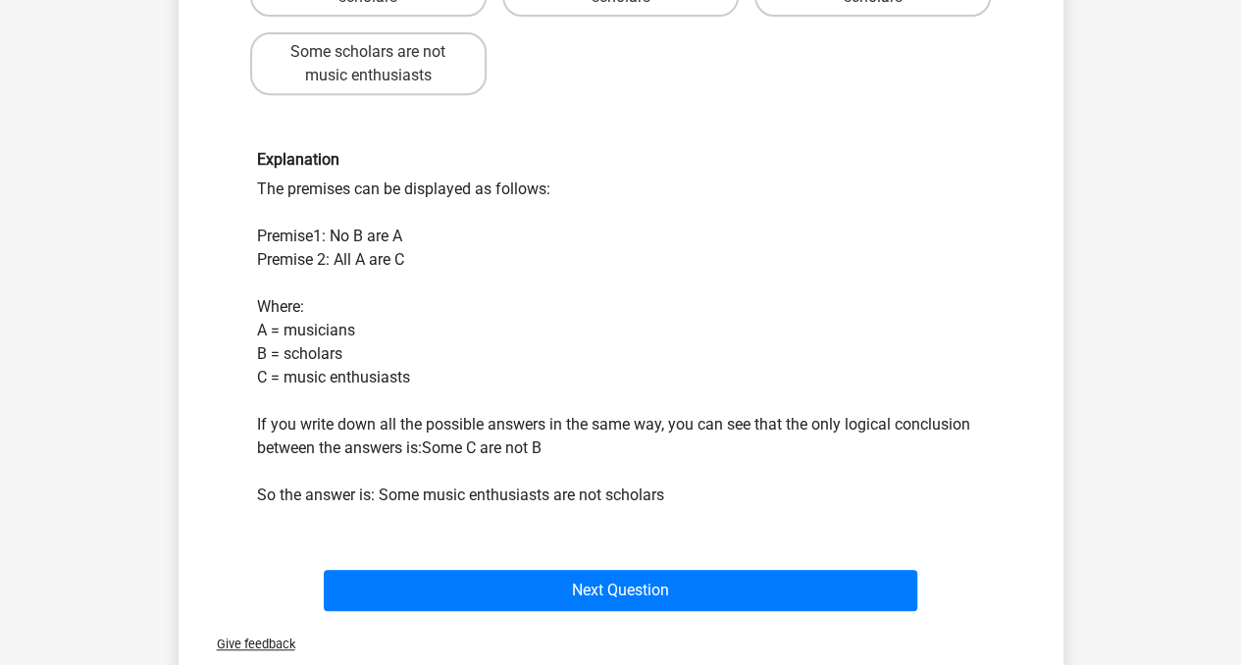
scroll to position [422, 0]
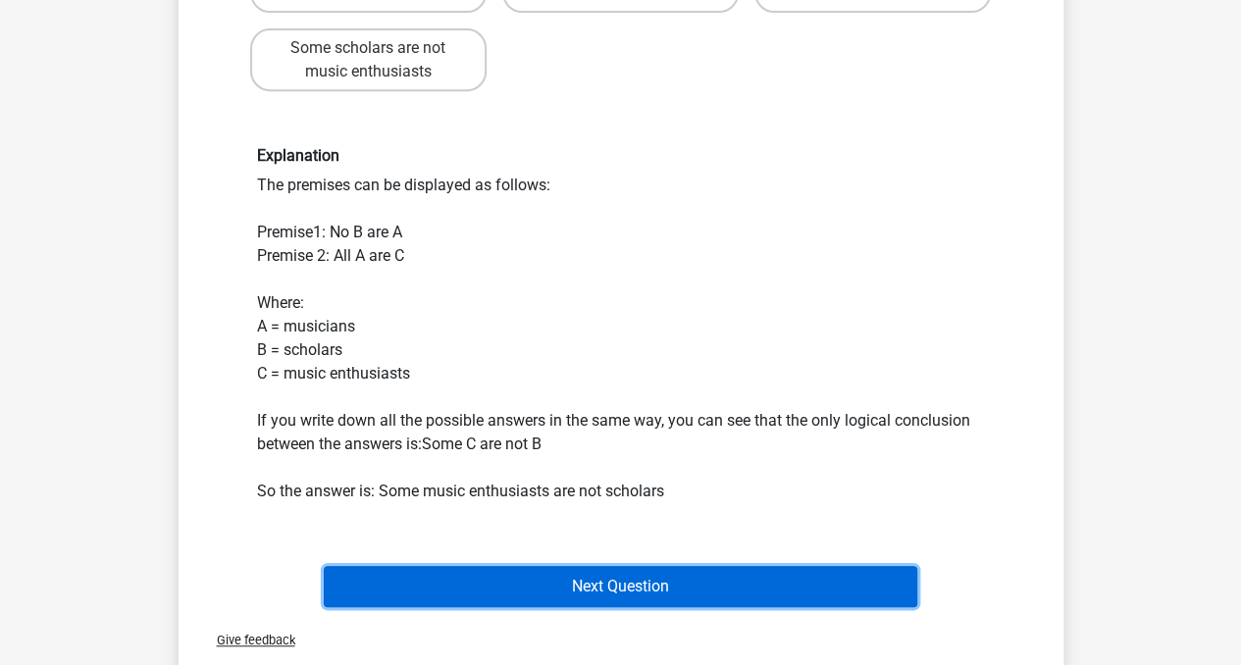
click at [800, 576] on button "Next Question" at bounding box center [620, 586] width 593 height 41
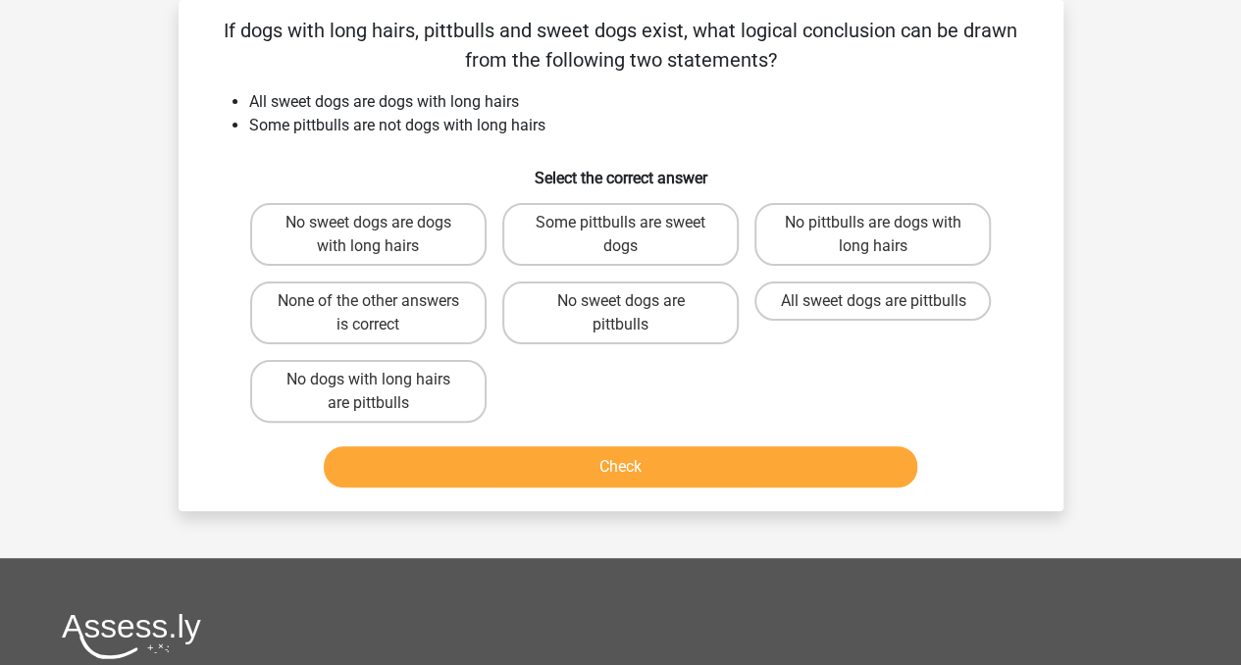
scroll to position [90, 0]
click at [436, 302] on label "None of the other answers is correct" at bounding box center [368, 313] width 236 height 63
click at [381, 302] on input "None of the other answers is correct" at bounding box center [374, 307] width 13 height 13
radio input "true"
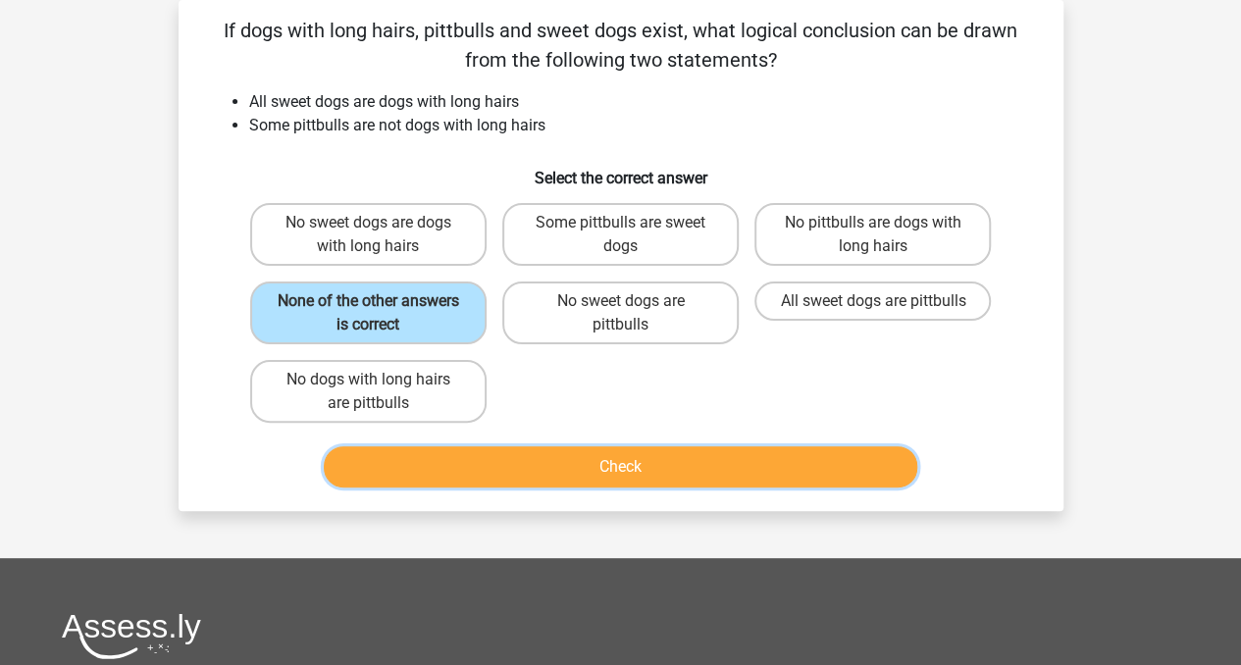
click at [482, 455] on button "Check" at bounding box center [620, 466] width 593 height 41
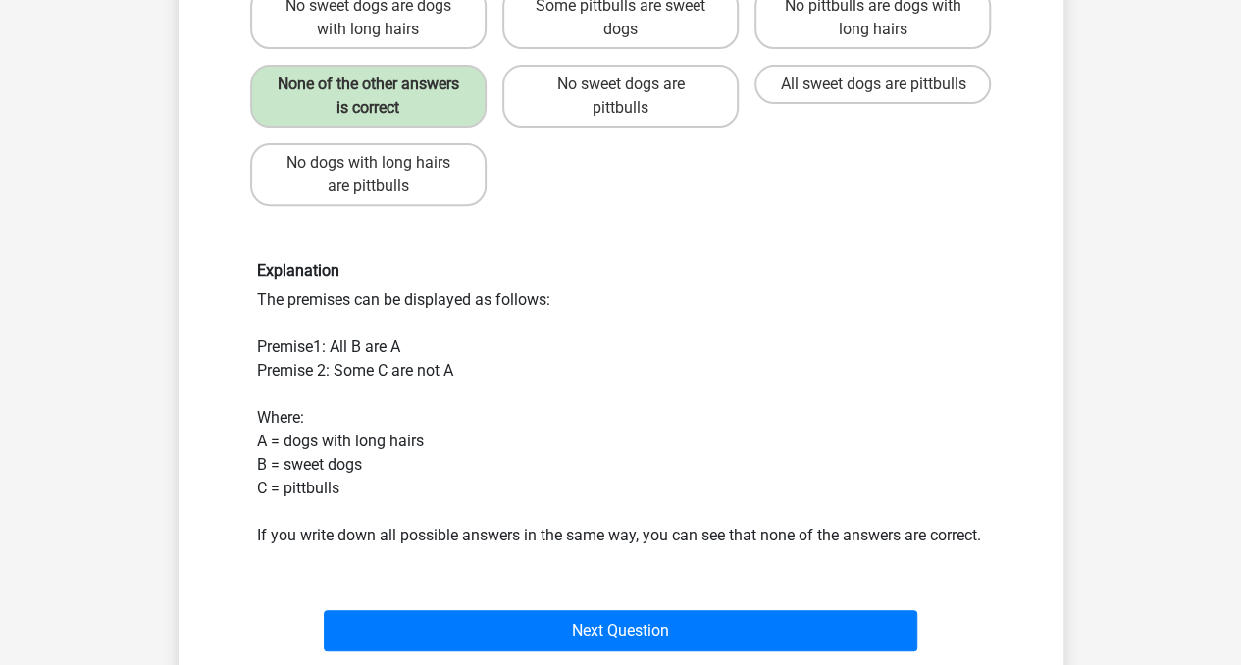
scroll to position [310, 0]
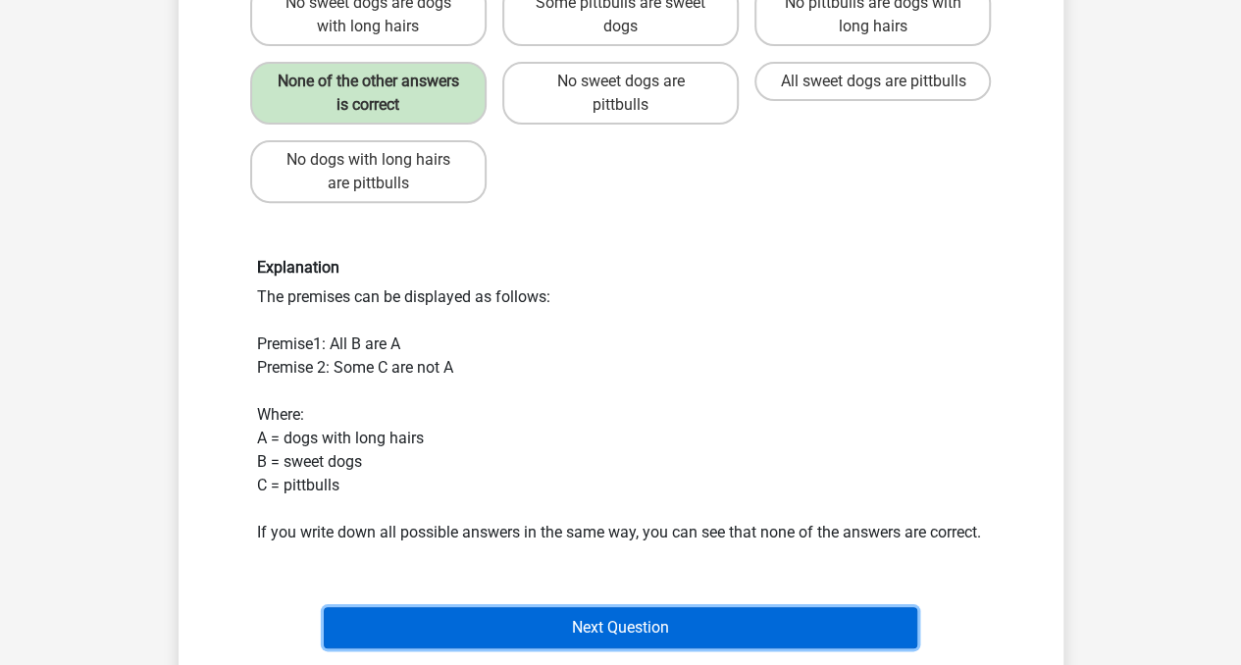
click at [825, 646] on button "Next Question" at bounding box center [620, 627] width 593 height 41
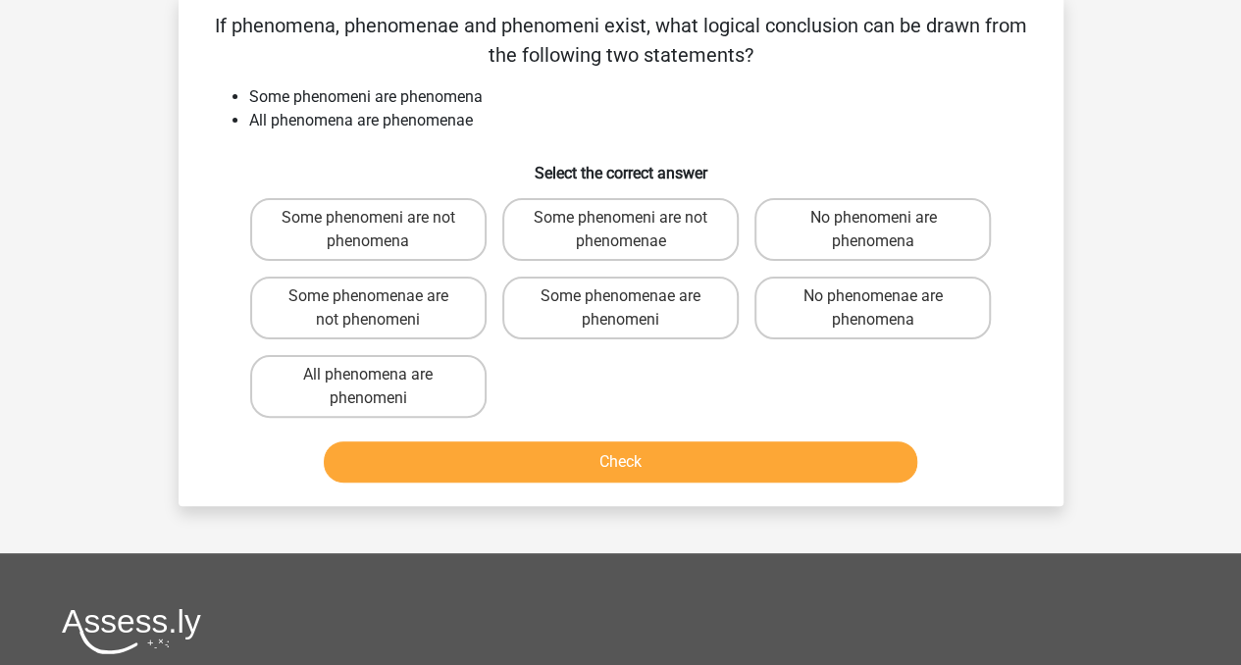
scroll to position [90, 0]
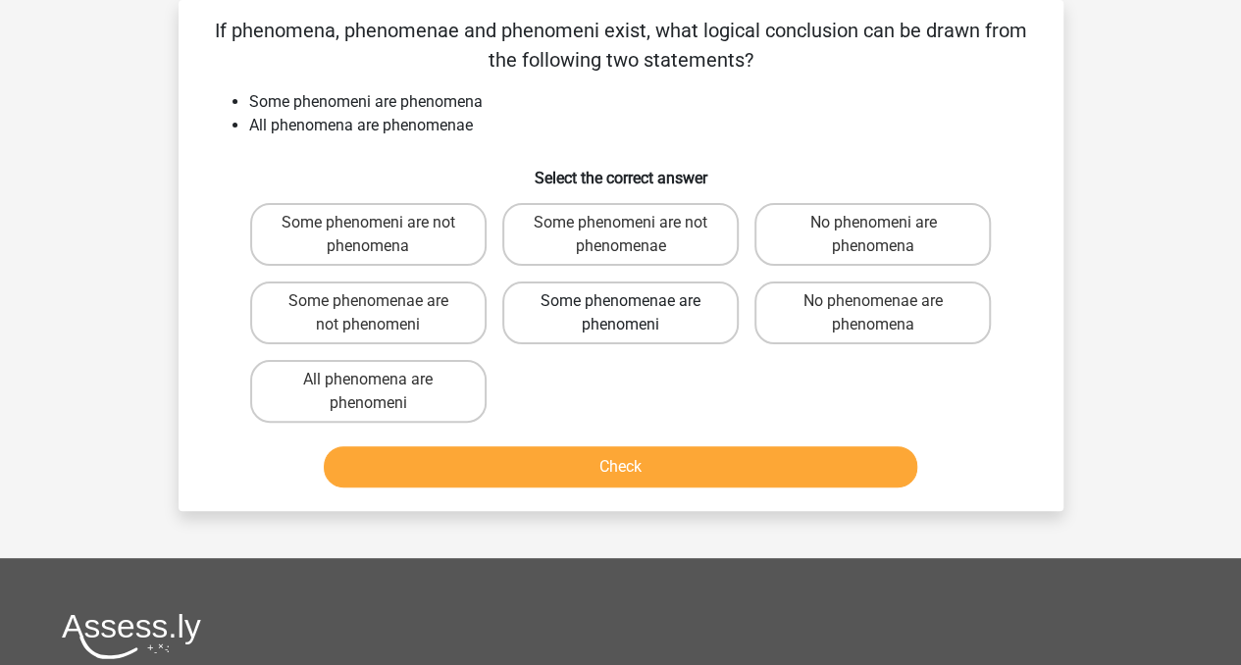
click at [669, 311] on label "Some phenomenae are phenomeni" at bounding box center [620, 313] width 236 height 63
click at [633, 311] on input "Some phenomenae are phenomeni" at bounding box center [626, 307] width 13 height 13
radio input "true"
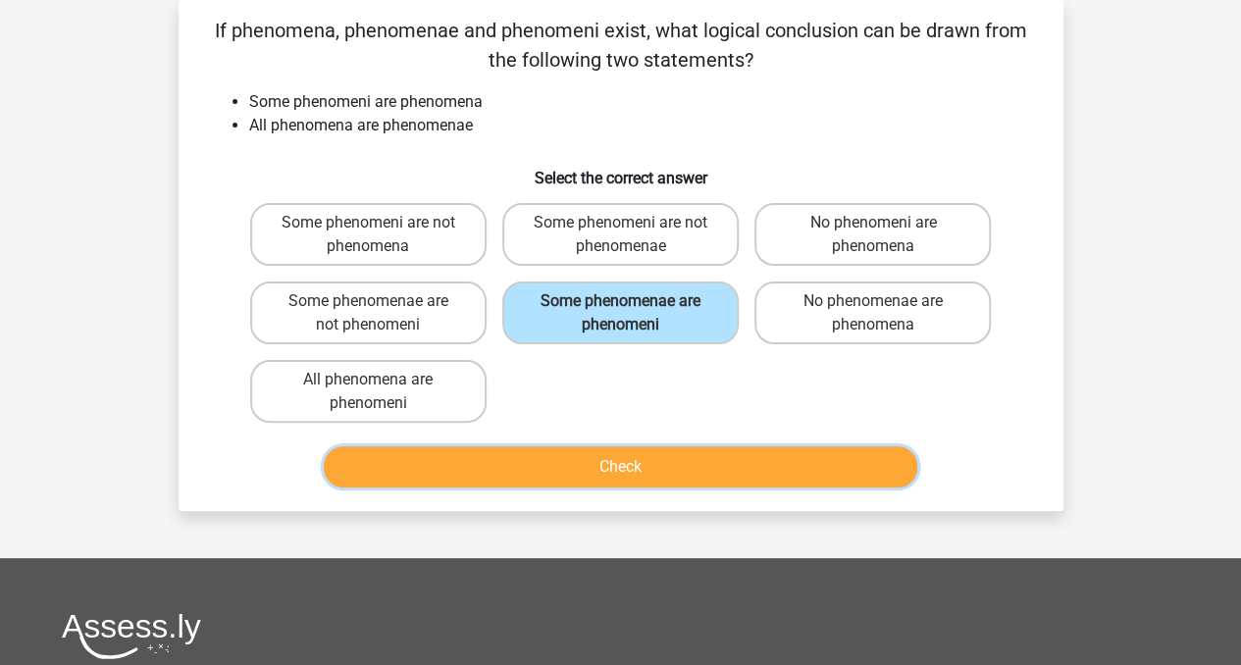
click at [600, 466] on button "Check" at bounding box center [620, 466] width 593 height 41
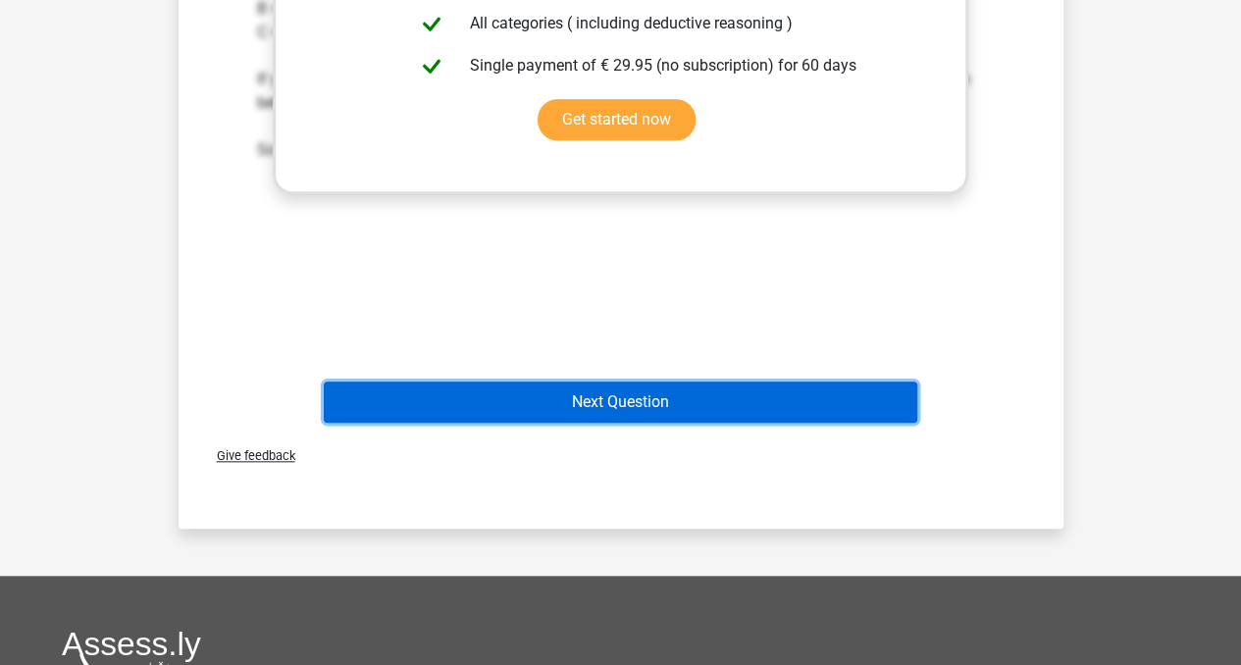
click at [819, 403] on button "Next Question" at bounding box center [620, 402] width 593 height 41
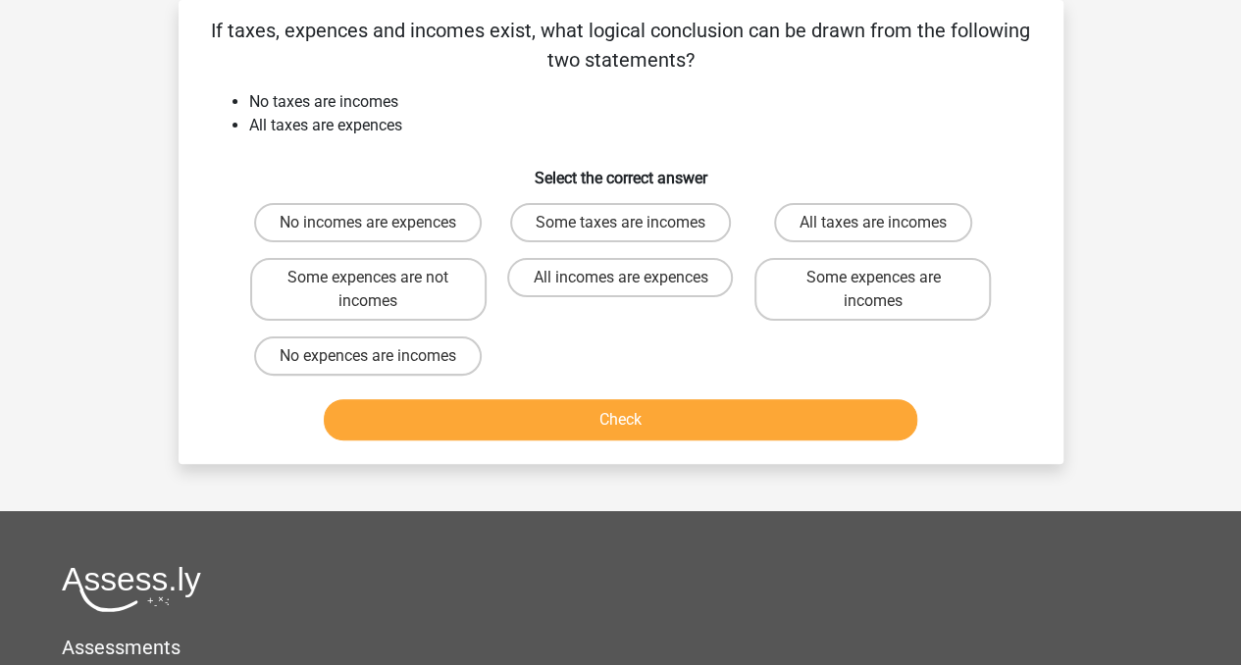
drag, startPoint x: 765, startPoint y: 362, endPoint x: 757, endPoint y: 340, distance: 23.0
click at [757, 340] on div "No incomes are expences Some taxes are incomes All taxes are incomes Some expen…" at bounding box center [620, 289] width 757 height 188
click at [746, 290] on div "Some expences are incomes" at bounding box center [872, 289] width 252 height 78
click at [787, 293] on label "Some expences are incomes" at bounding box center [872, 289] width 236 height 63
click at [873, 290] on input "Some expences are incomes" at bounding box center [879, 284] width 13 height 13
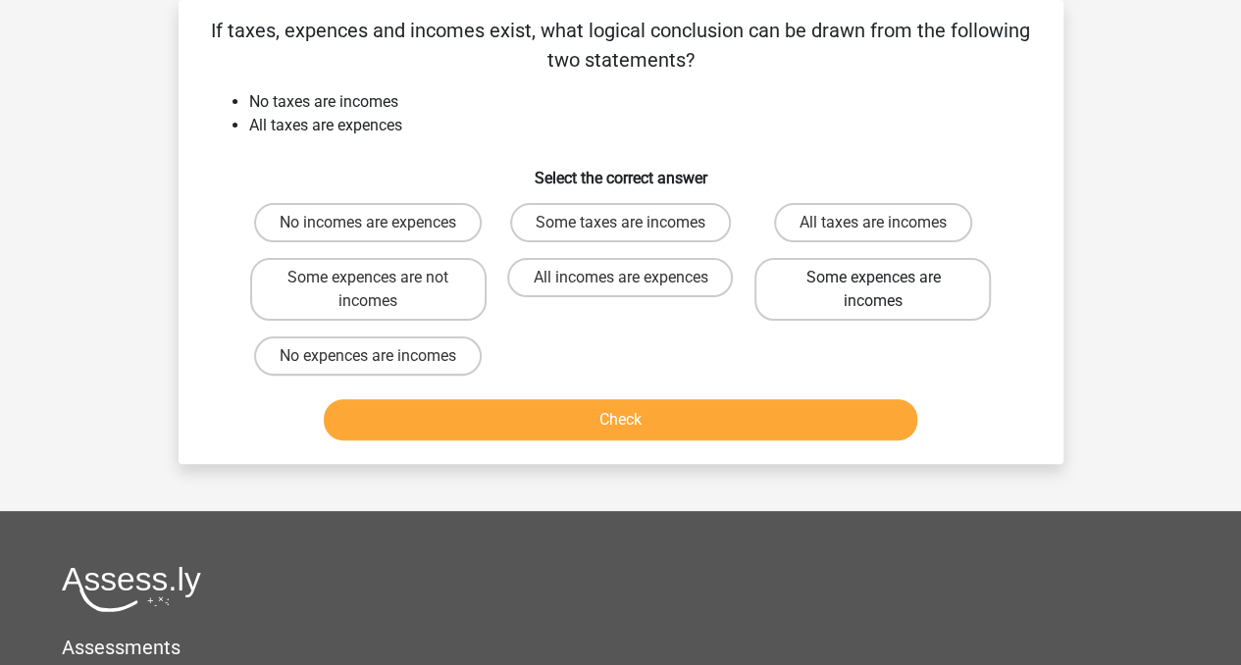
radio input "true"
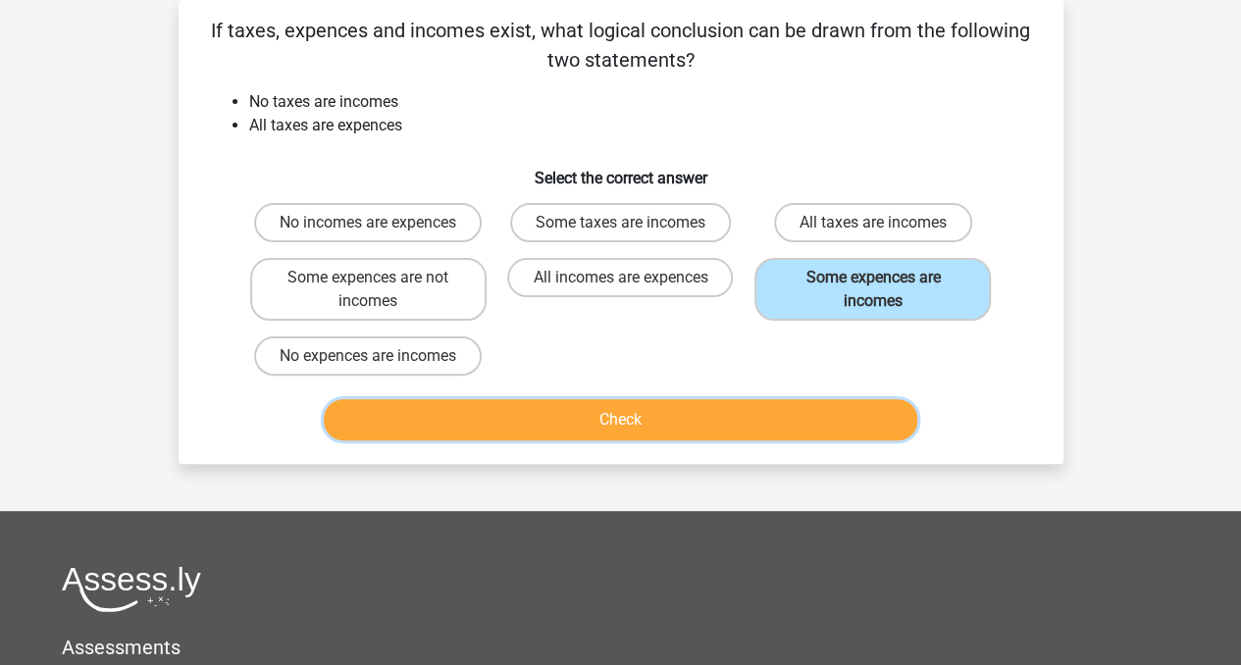
click at [757, 412] on button "Check" at bounding box center [620, 419] width 593 height 41
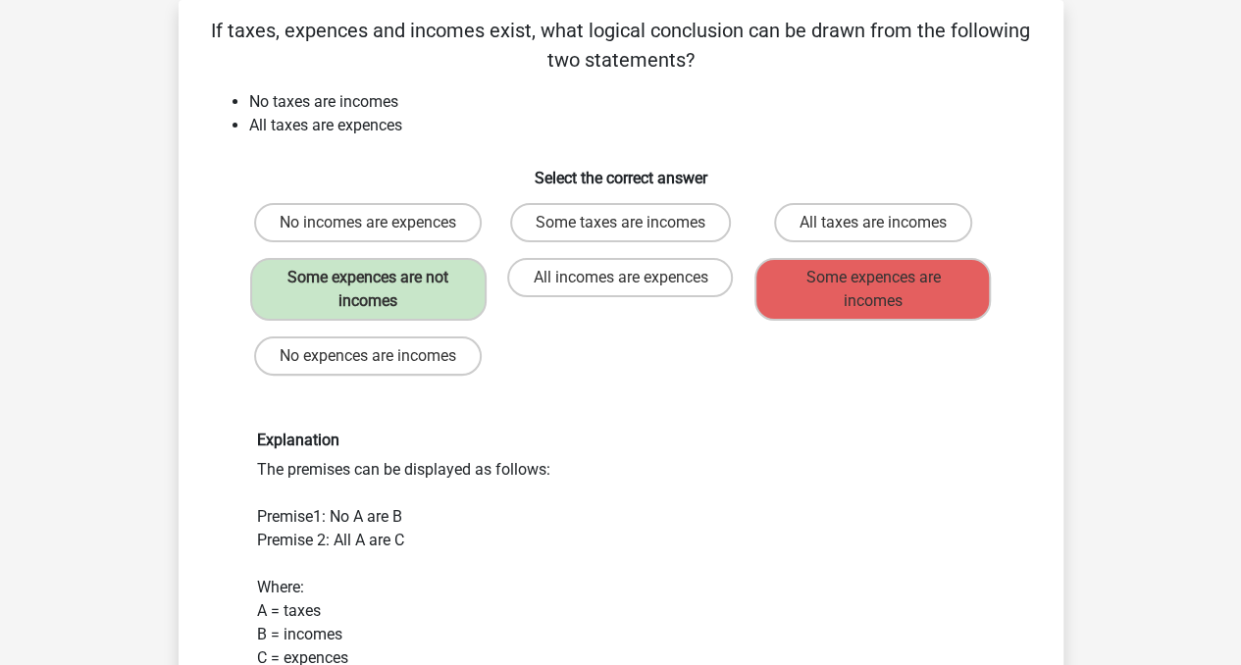
drag, startPoint x: 1212, startPoint y: 212, endPoint x: 1217, endPoint y: 245, distance: 33.7
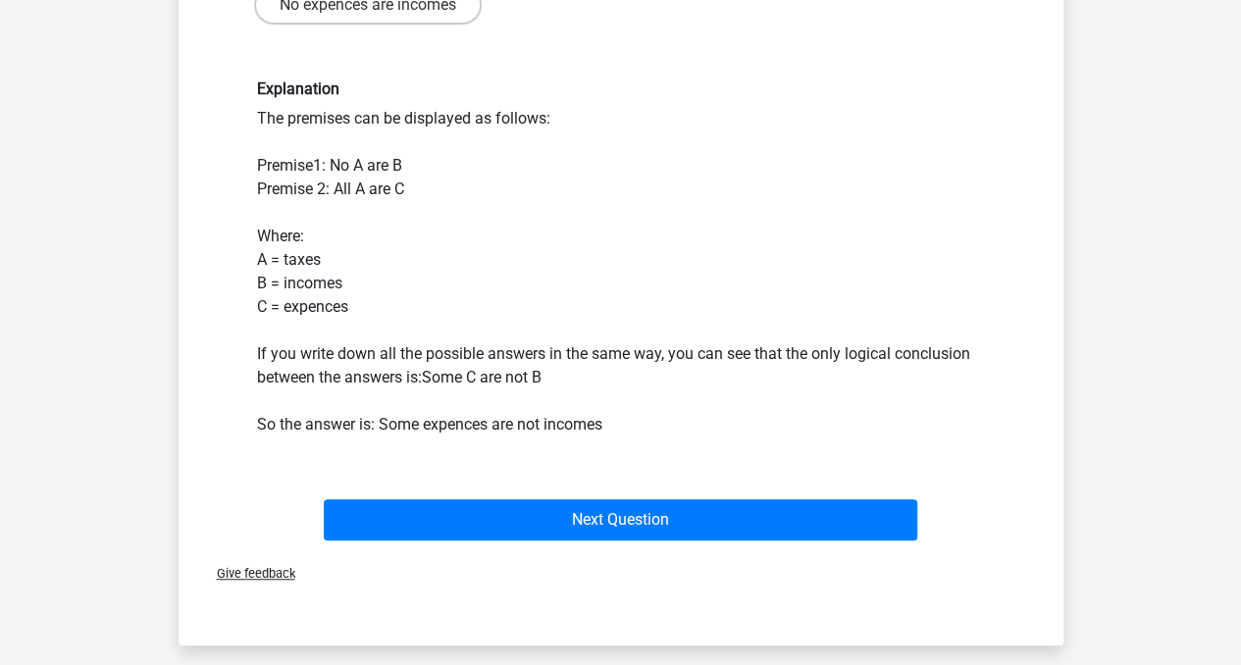
scroll to position [571, 0]
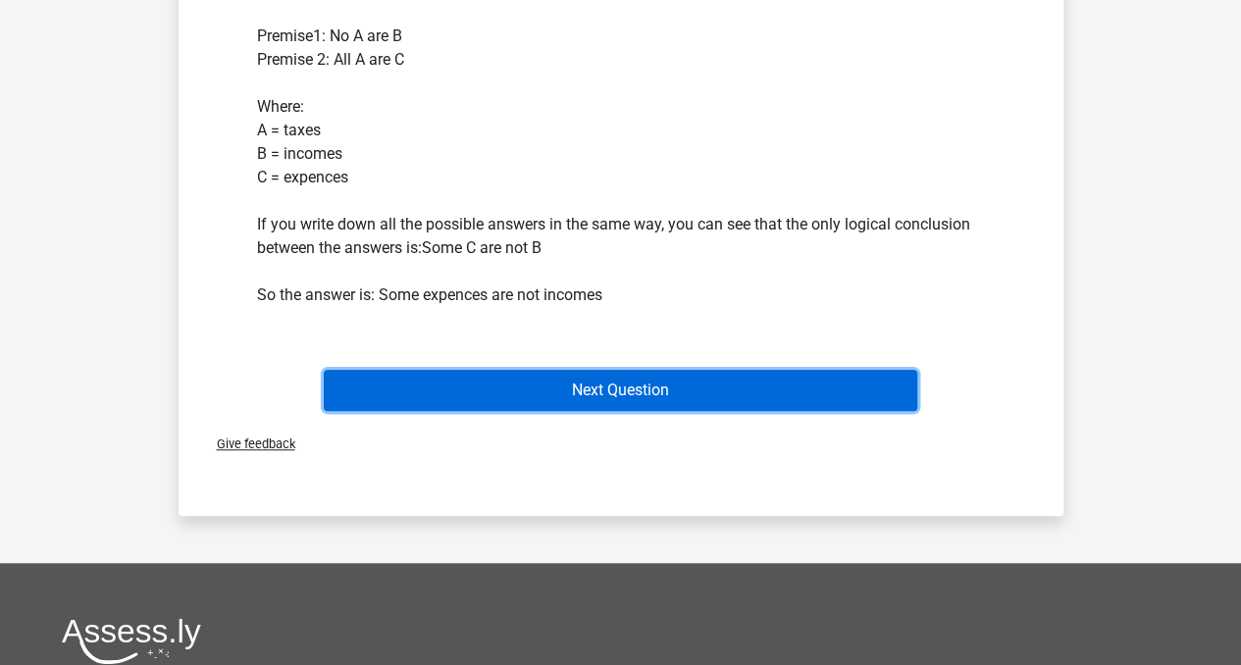
click at [781, 385] on button "Next Question" at bounding box center [620, 390] width 593 height 41
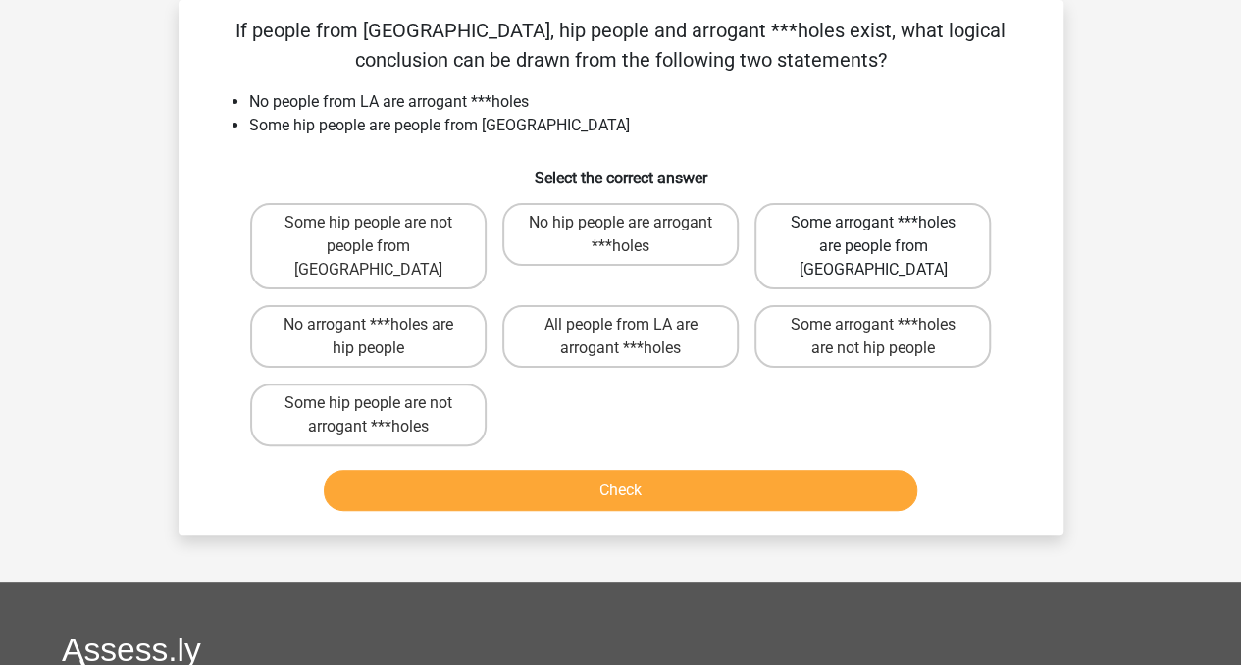
scroll to position [51, 0]
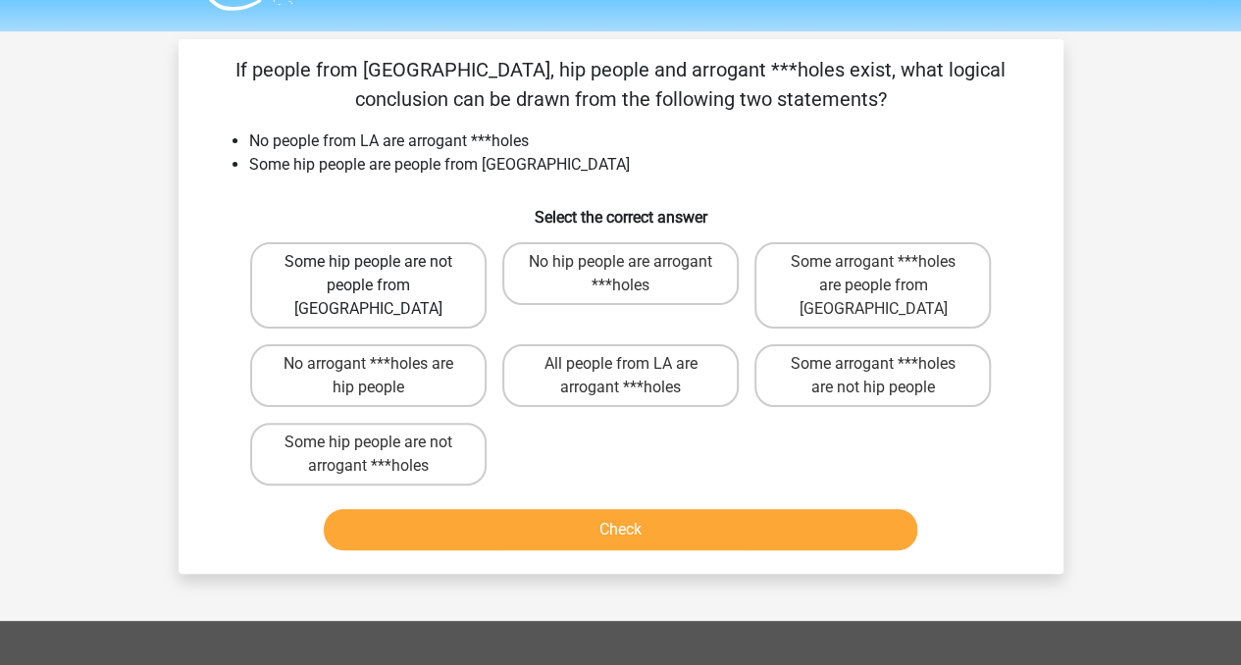
click at [443, 247] on label "Some hip people are not people from LA" at bounding box center [368, 285] width 236 height 86
click at [381, 262] on input "Some hip people are not people from LA" at bounding box center [374, 268] width 13 height 13
radio input "true"
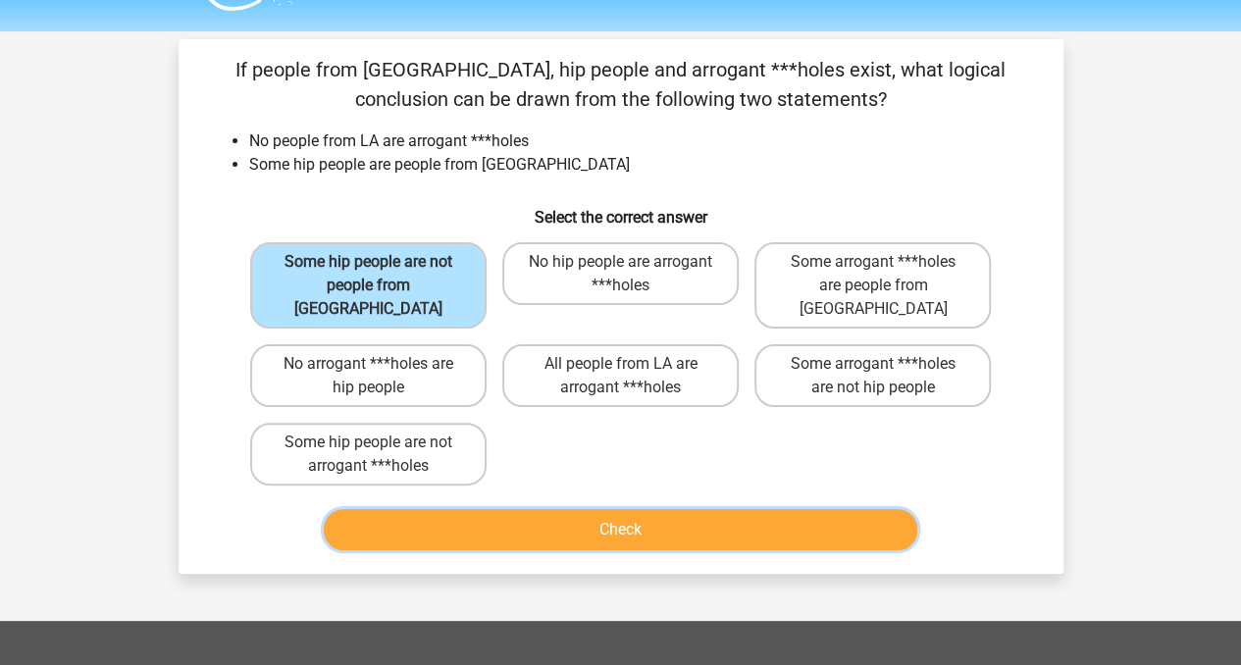
click at [453, 509] on button "Check" at bounding box center [620, 529] width 593 height 41
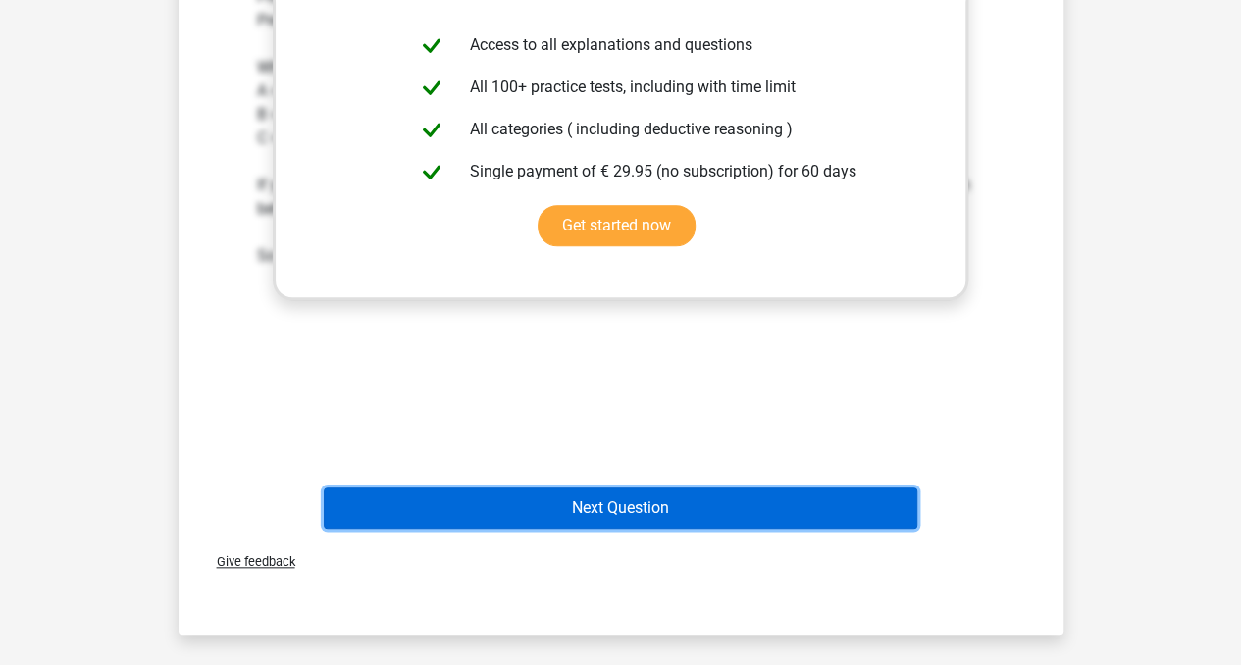
click at [820, 487] on button "Next Question" at bounding box center [620, 507] width 593 height 41
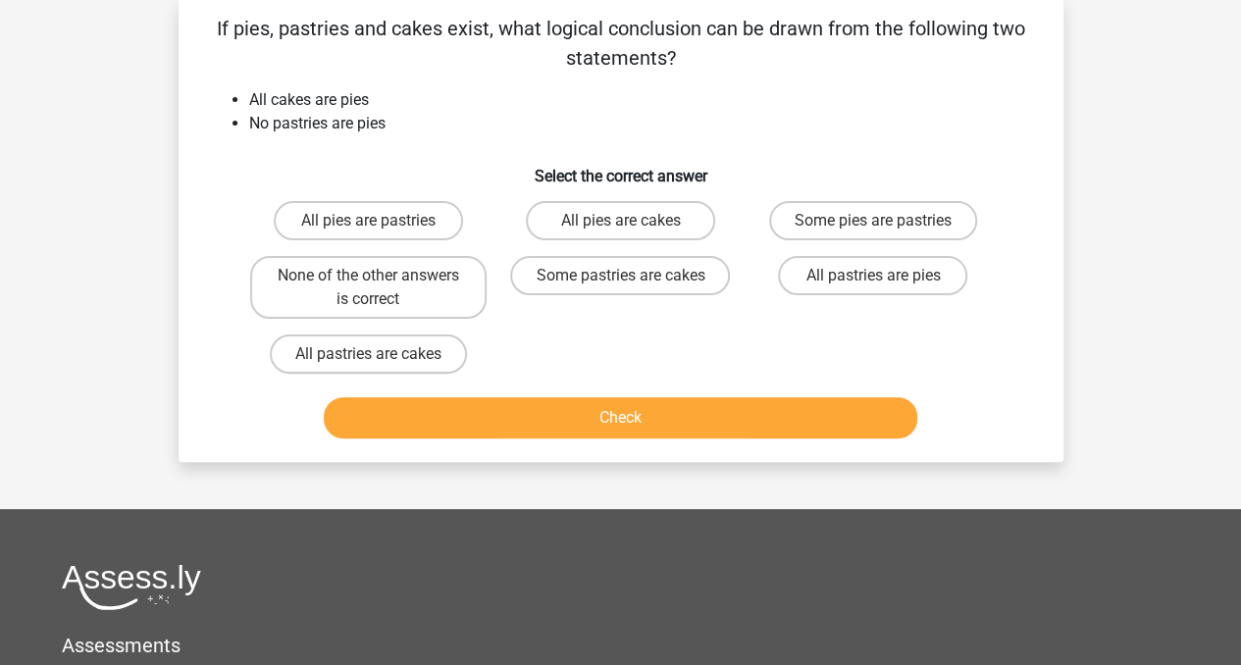
scroll to position [90, 0]
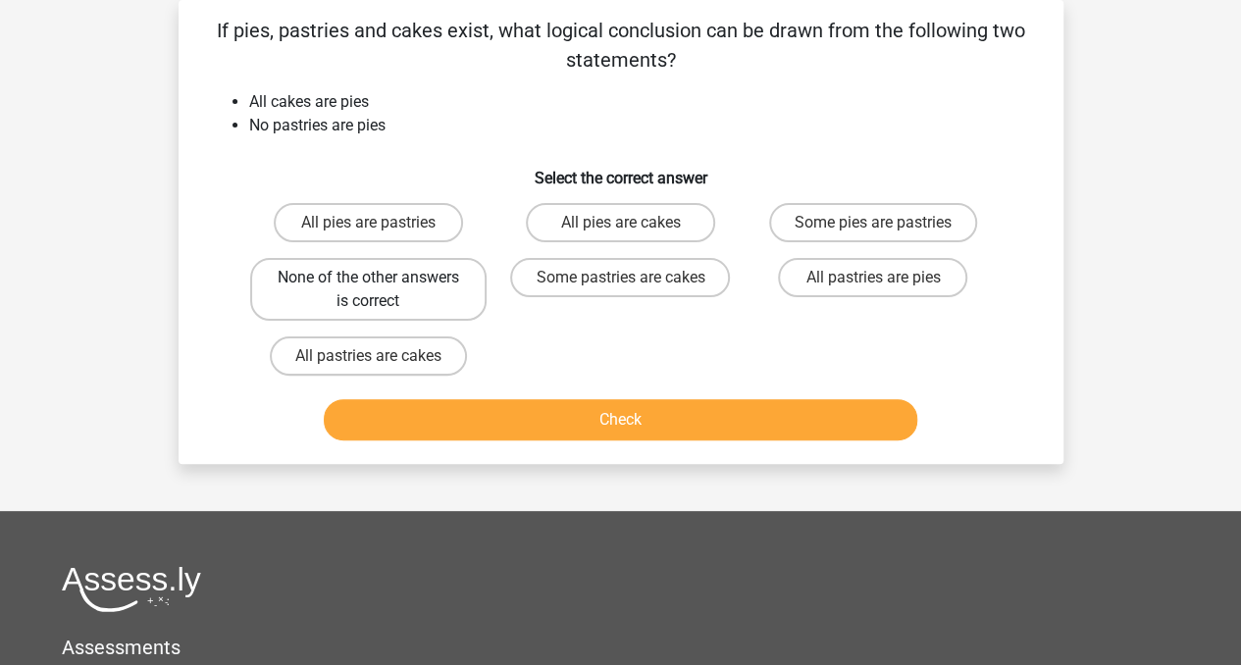
click at [436, 293] on label "None of the other answers is correct" at bounding box center [368, 289] width 236 height 63
click at [381, 290] on input "None of the other answers is correct" at bounding box center [374, 284] width 13 height 13
radio input "true"
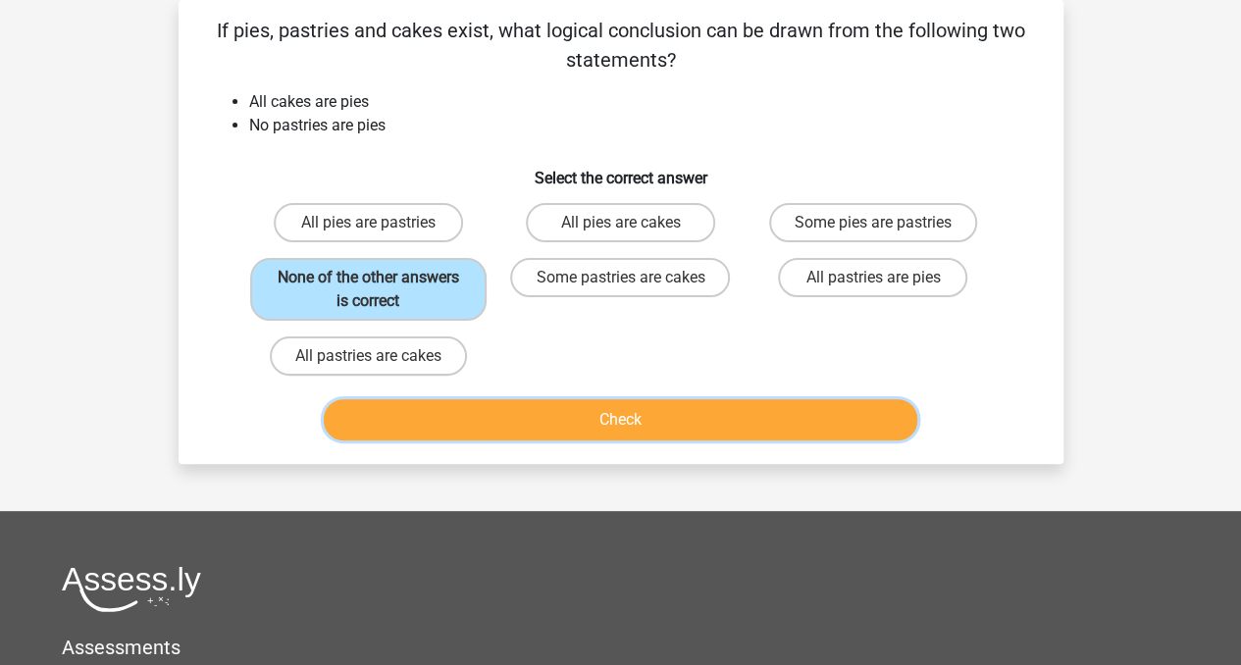
click at [461, 400] on button "Check" at bounding box center [620, 419] width 593 height 41
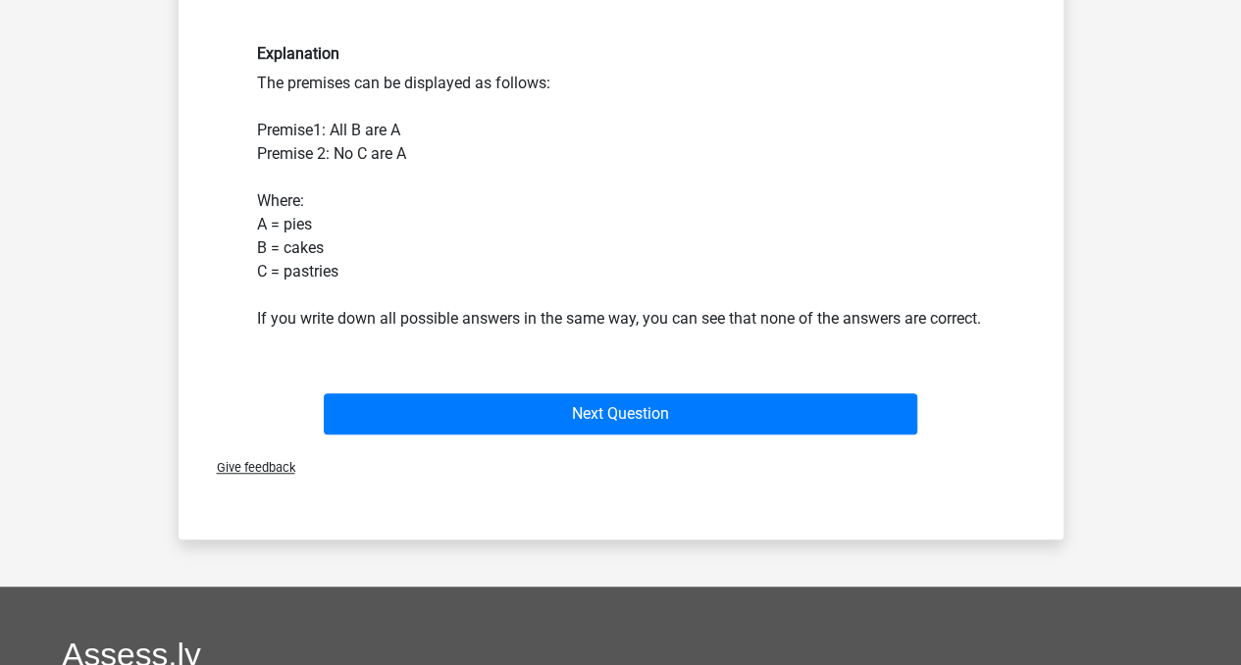
scroll to position [483, 0]
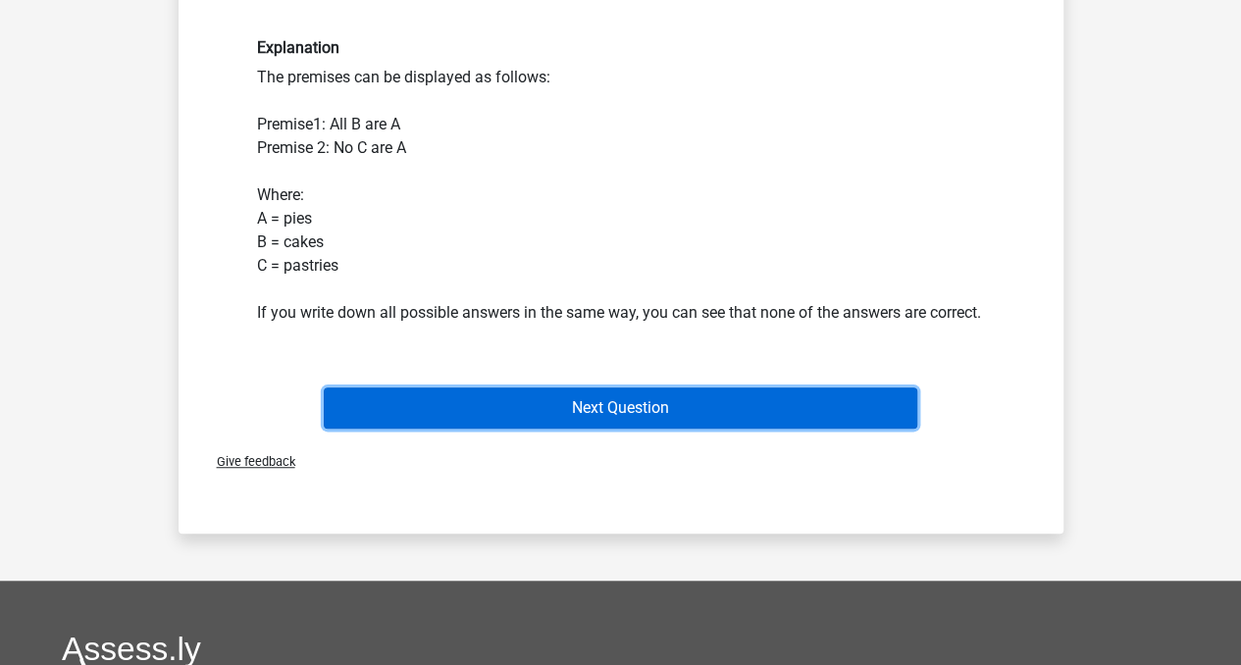
click at [563, 410] on button "Next Question" at bounding box center [620, 407] width 593 height 41
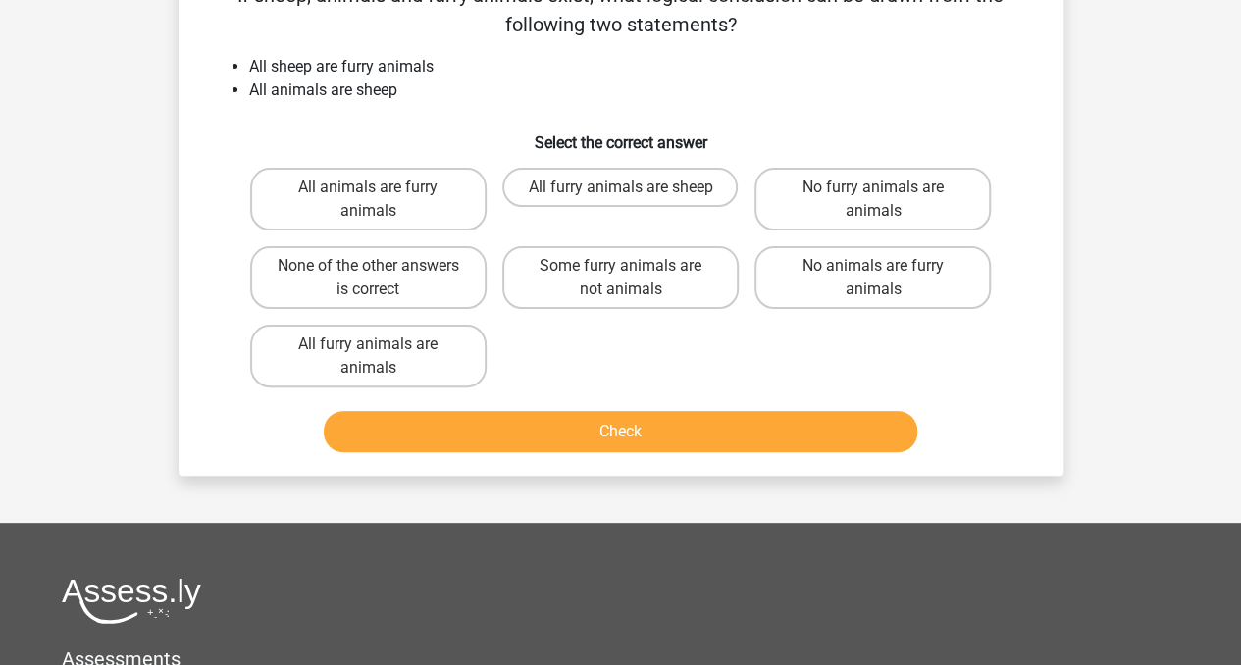
scroll to position [90, 0]
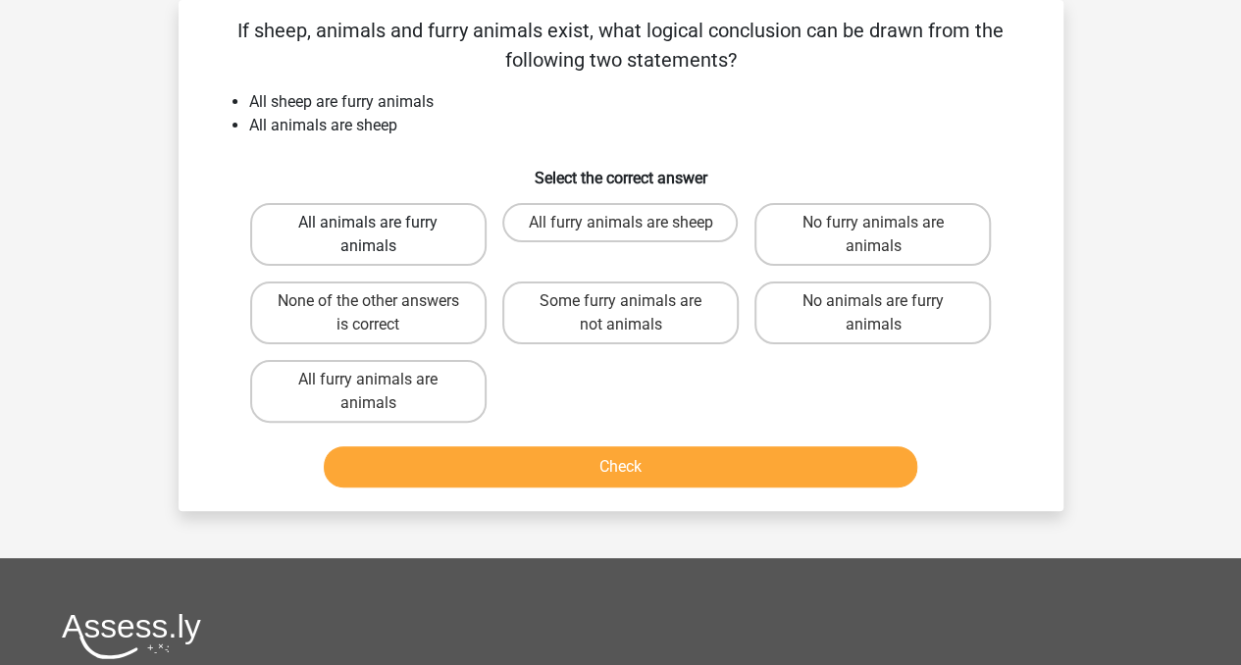
click at [442, 244] on label "All animals are furry animals" at bounding box center [368, 234] width 236 height 63
click at [381, 235] on input "All animals are furry animals" at bounding box center [374, 229] width 13 height 13
radio input "true"
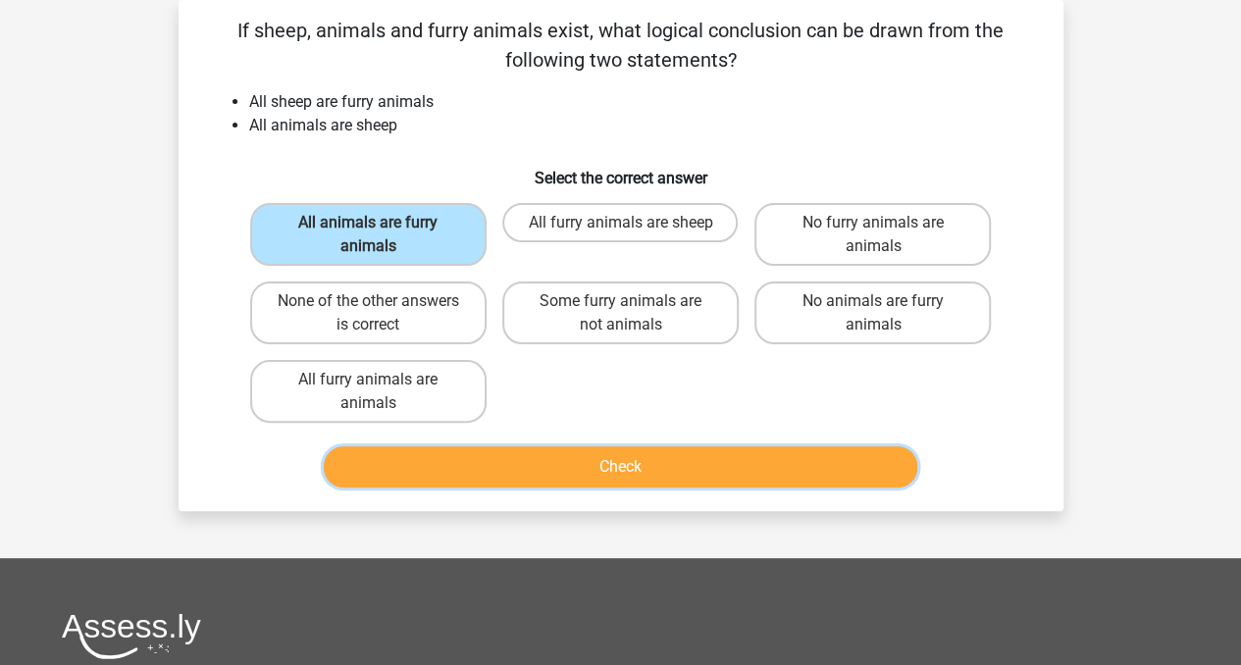
click at [474, 471] on button "Check" at bounding box center [620, 466] width 593 height 41
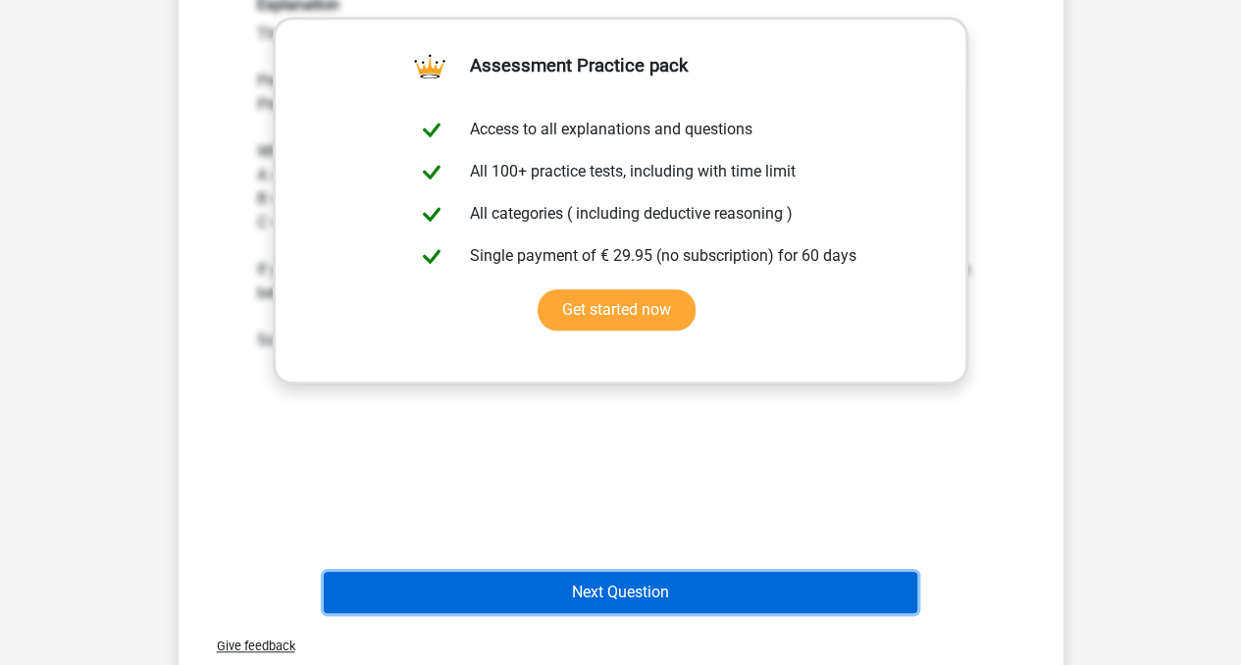
click at [707, 590] on button "Next Question" at bounding box center [620, 592] width 593 height 41
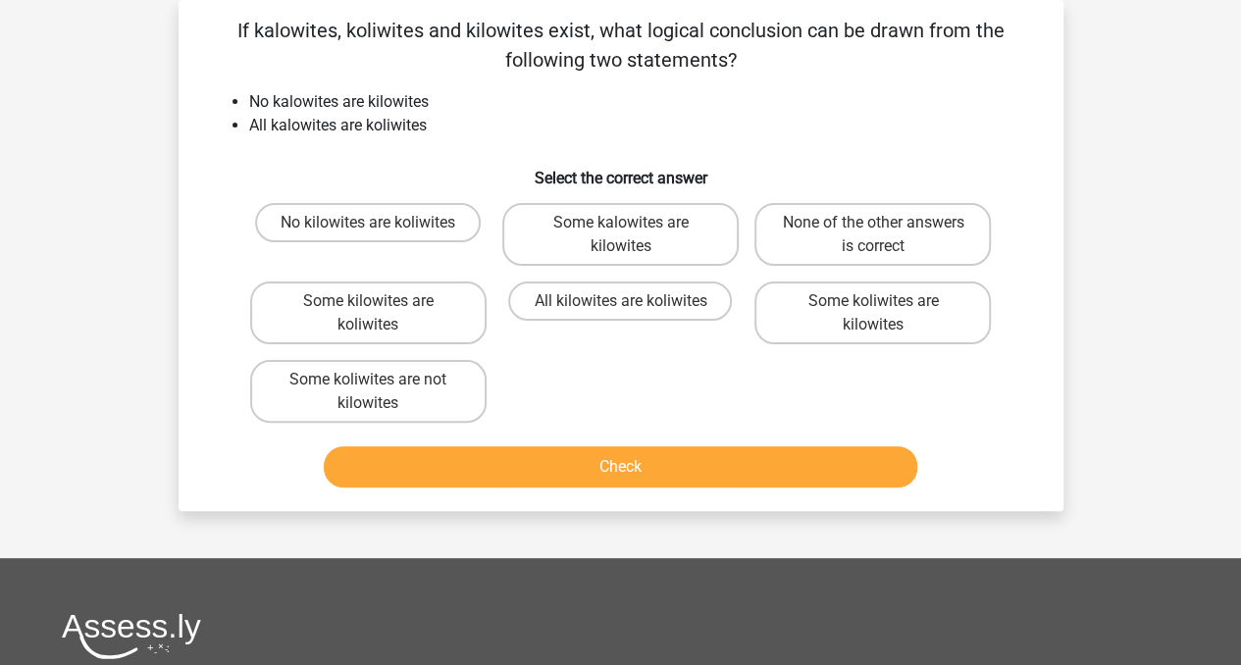
click at [435, 244] on div "No kilowites are koliwites" at bounding box center [368, 234] width 236 height 63
click at [418, 222] on label "No kilowites are koliwites" at bounding box center [368, 222] width 226 height 39
click at [381, 223] on input "No kilowites are koliwites" at bounding box center [374, 229] width 13 height 13
radio input "true"
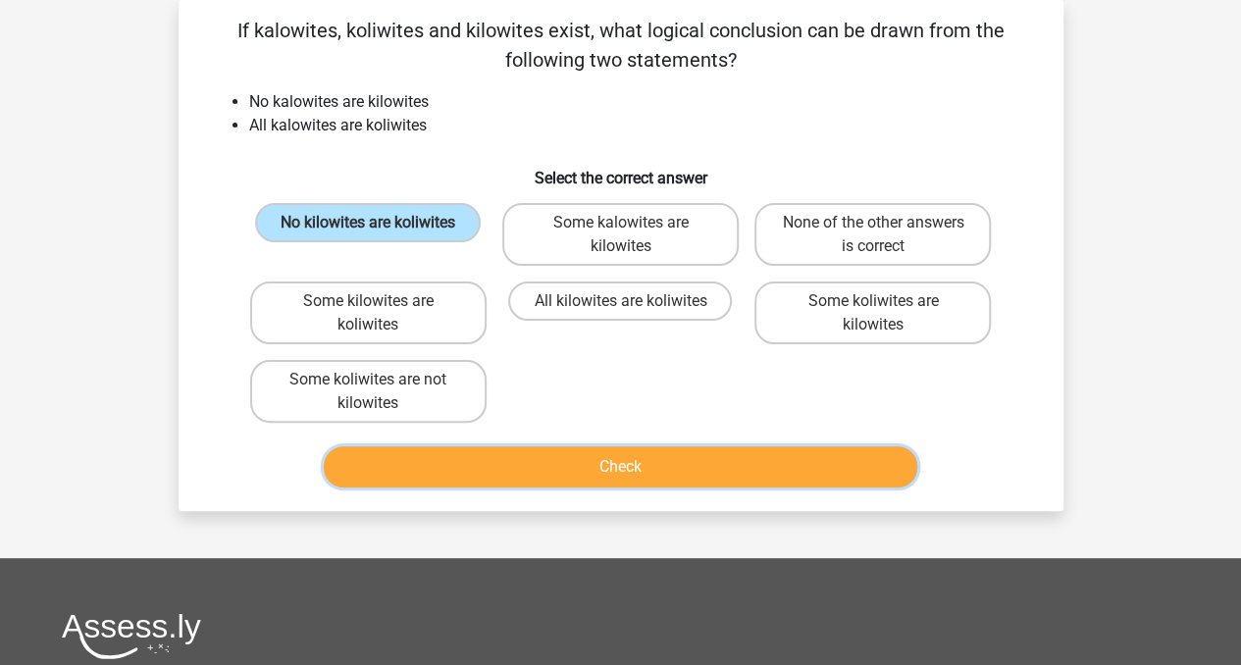
click at [463, 466] on button "Check" at bounding box center [620, 466] width 593 height 41
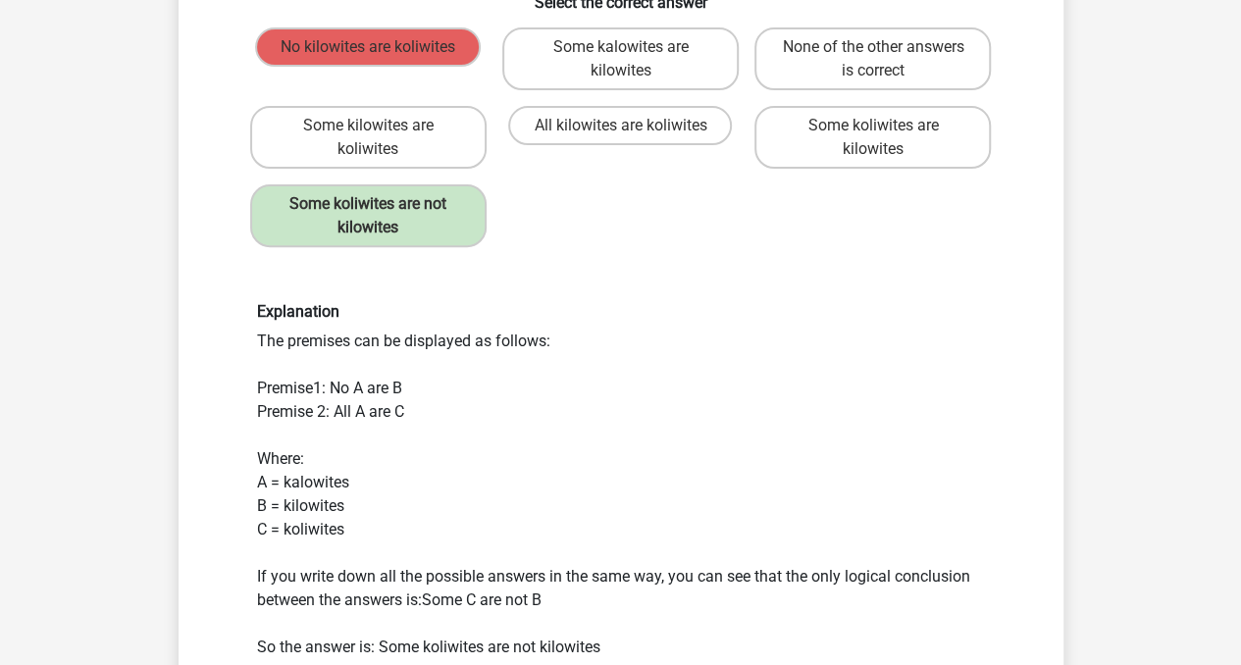
scroll to position [271, 0]
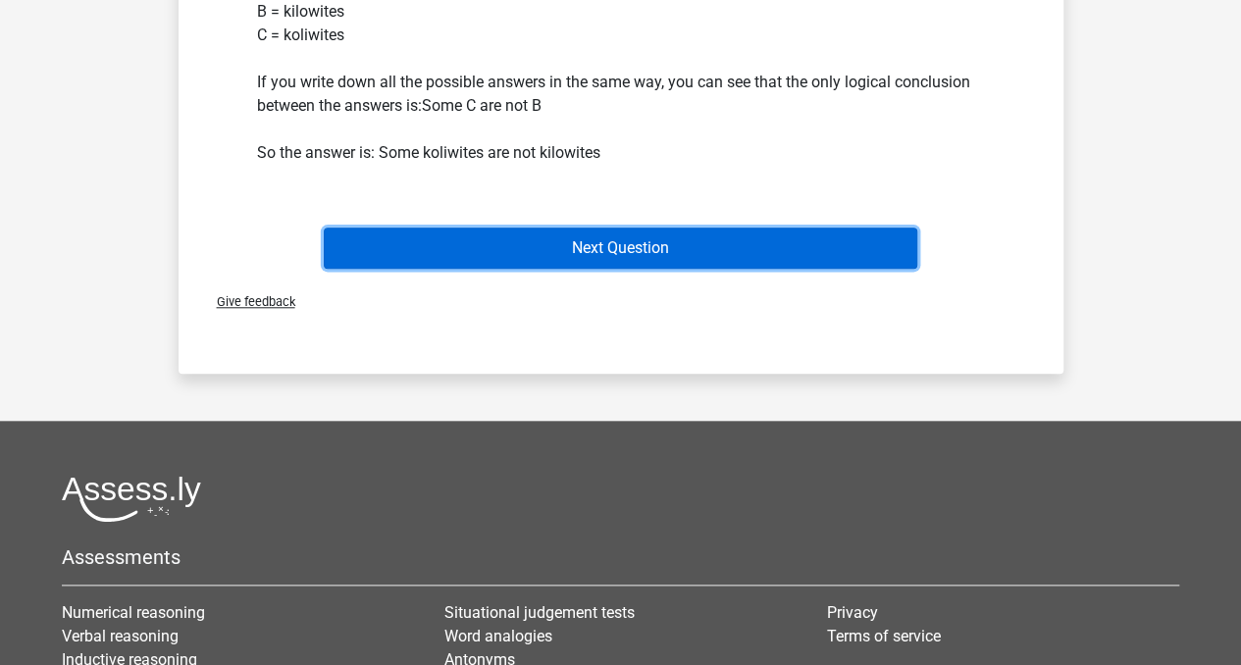
click at [808, 234] on button "Next Question" at bounding box center [620, 248] width 593 height 41
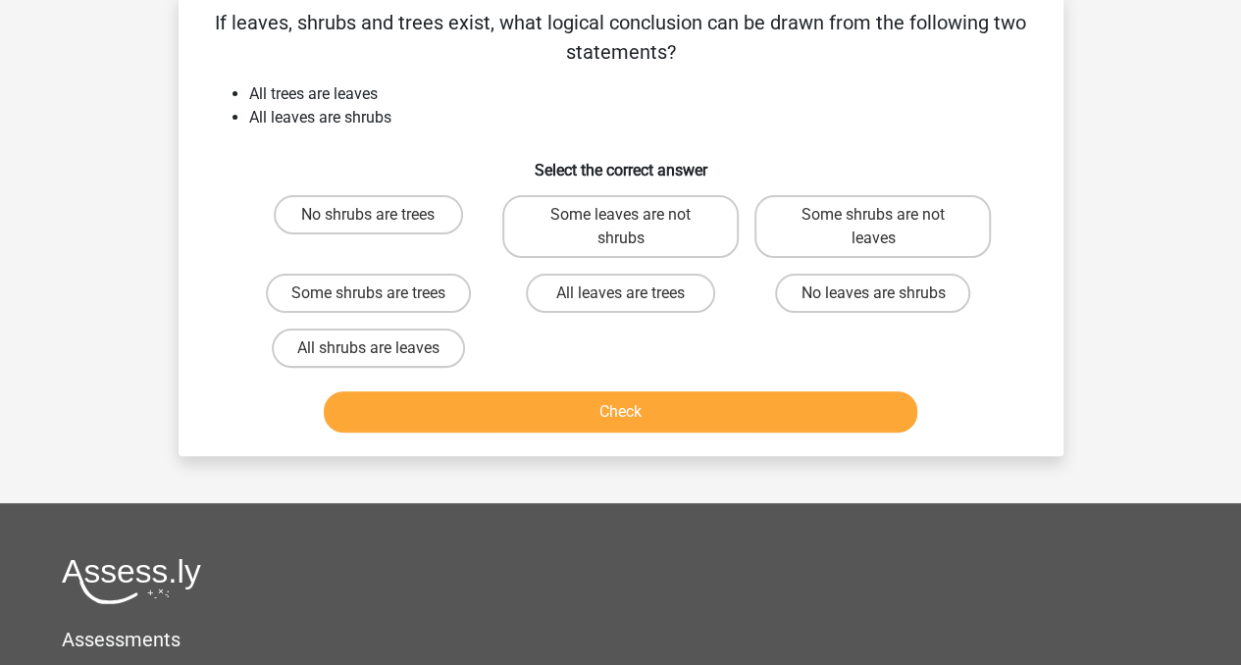
scroll to position [90, 0]
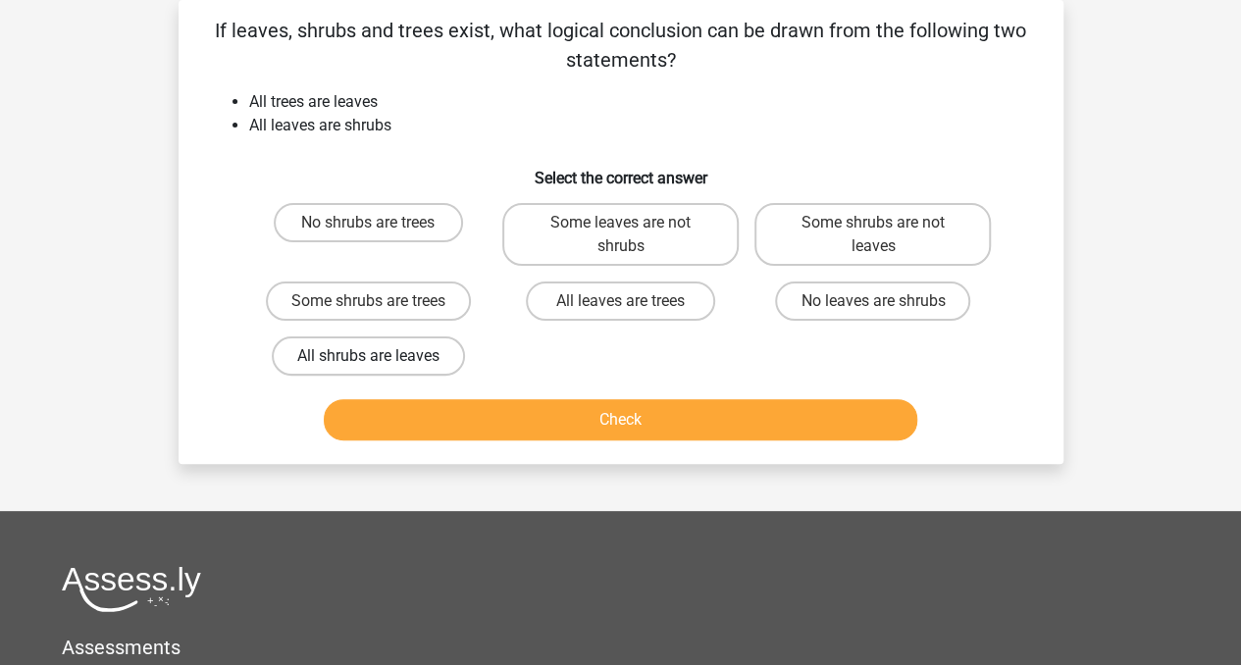
click at [440, 349] on label "All shrubs are leaves" at bounding box center [368, 355] width 193 height 39
click at [381, 356] on input "All shrubs are leaves" at bounding box center [374, 362] width 13 height 13
radio input "true"
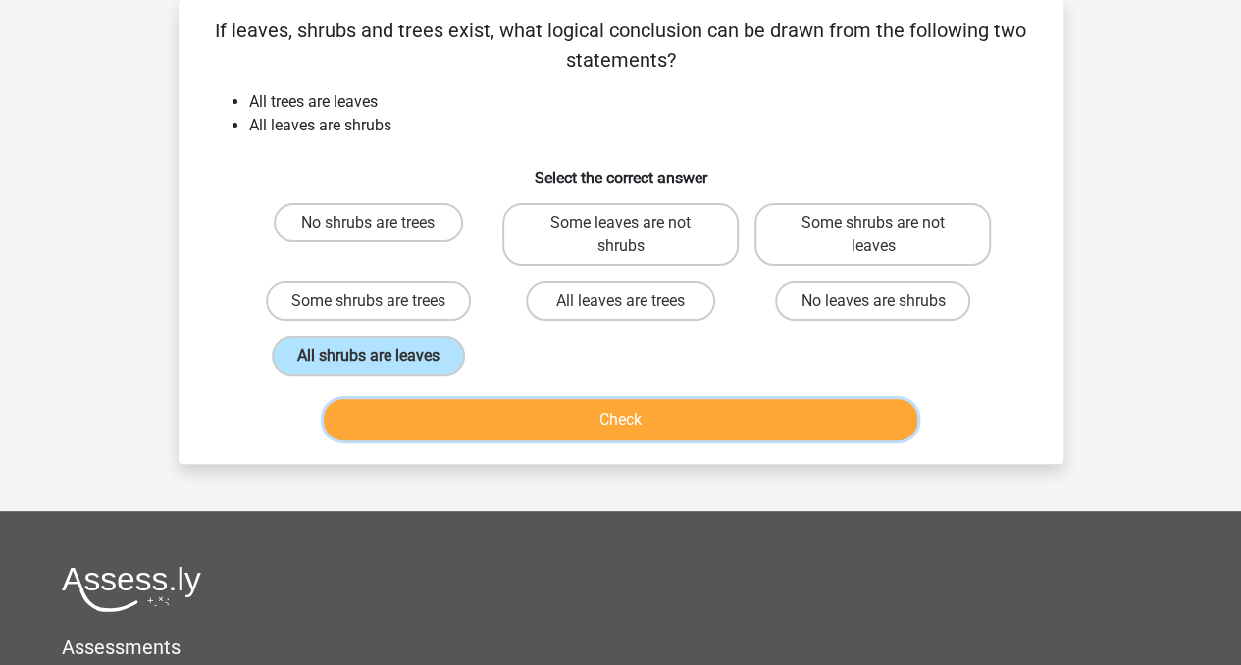
click at [673, 405] on button "Check" at bounding box center [620, 419] width 593 height 41
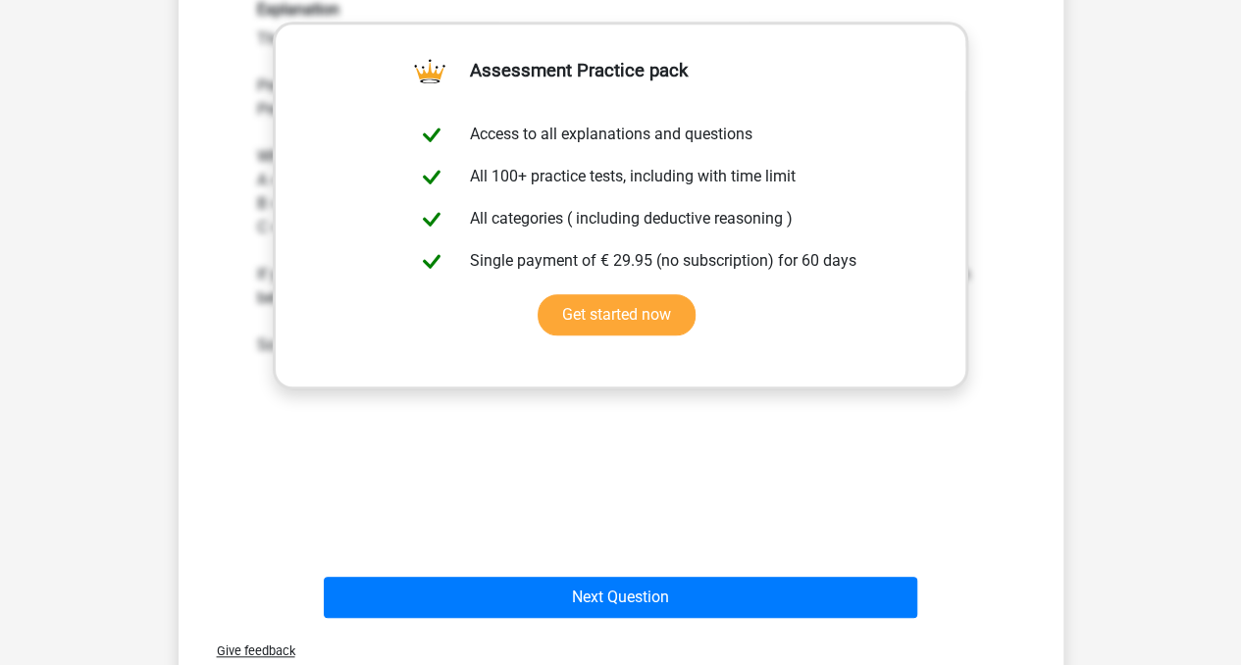
scroll to position [548, 0]
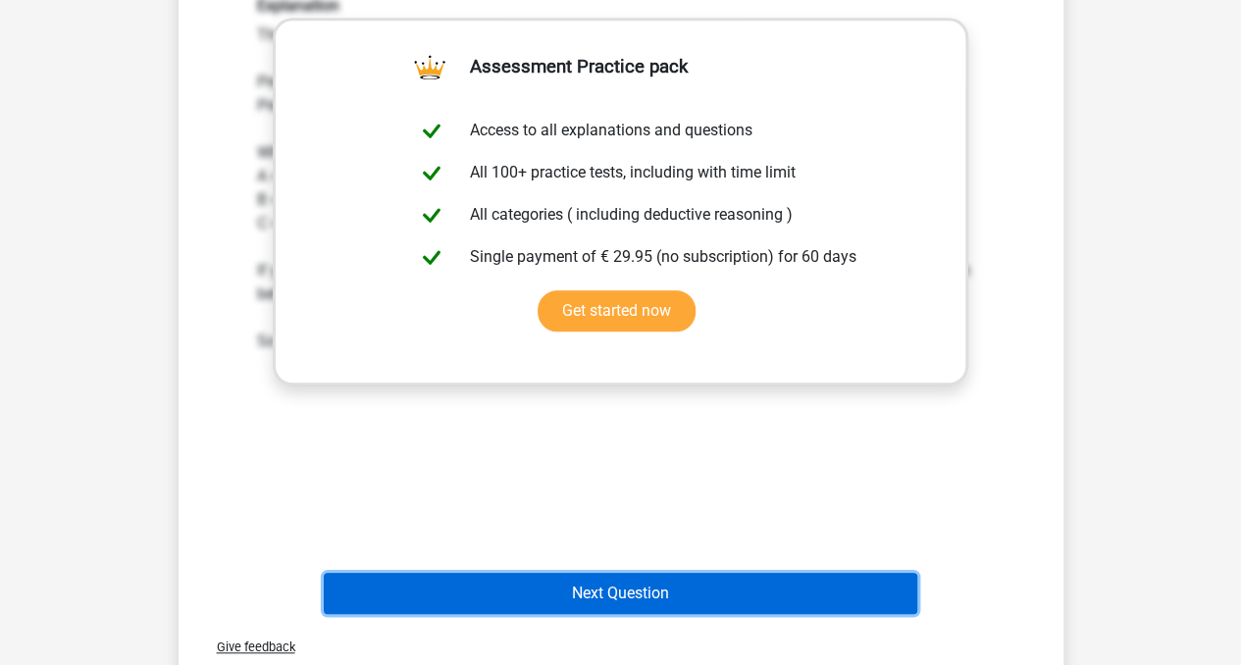
click at [735, 593] on button "Next Question" at bounding box center [620, 593] width 593 height 41
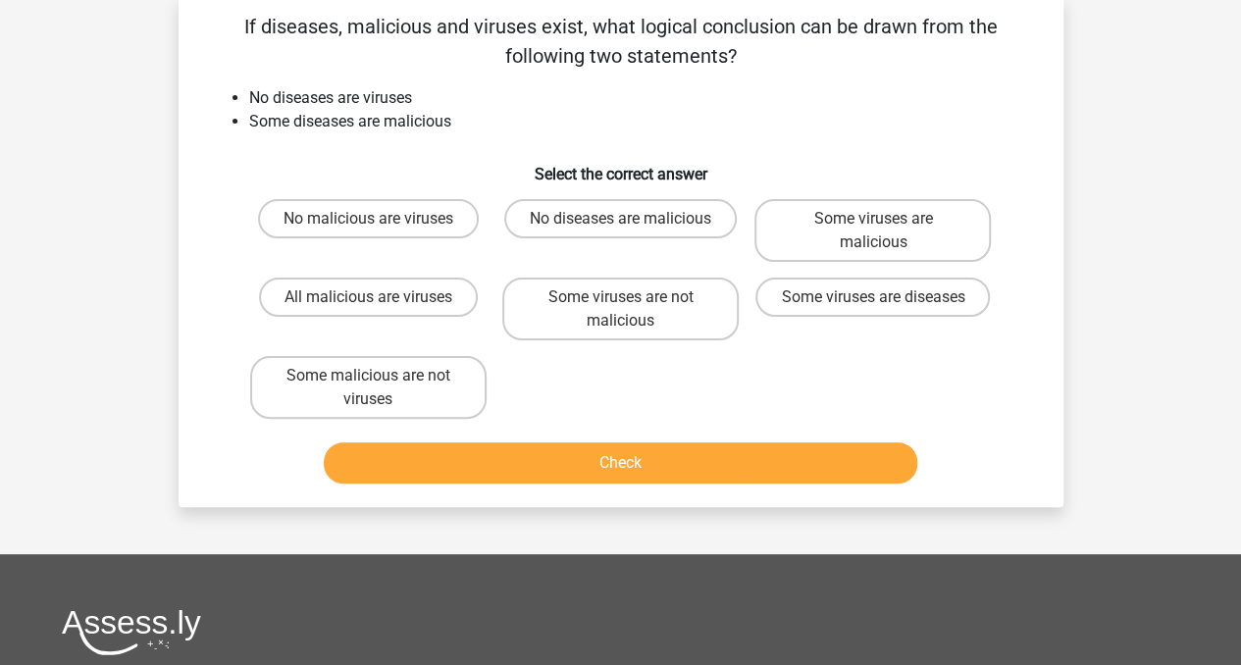
scroll to position [90, 0]
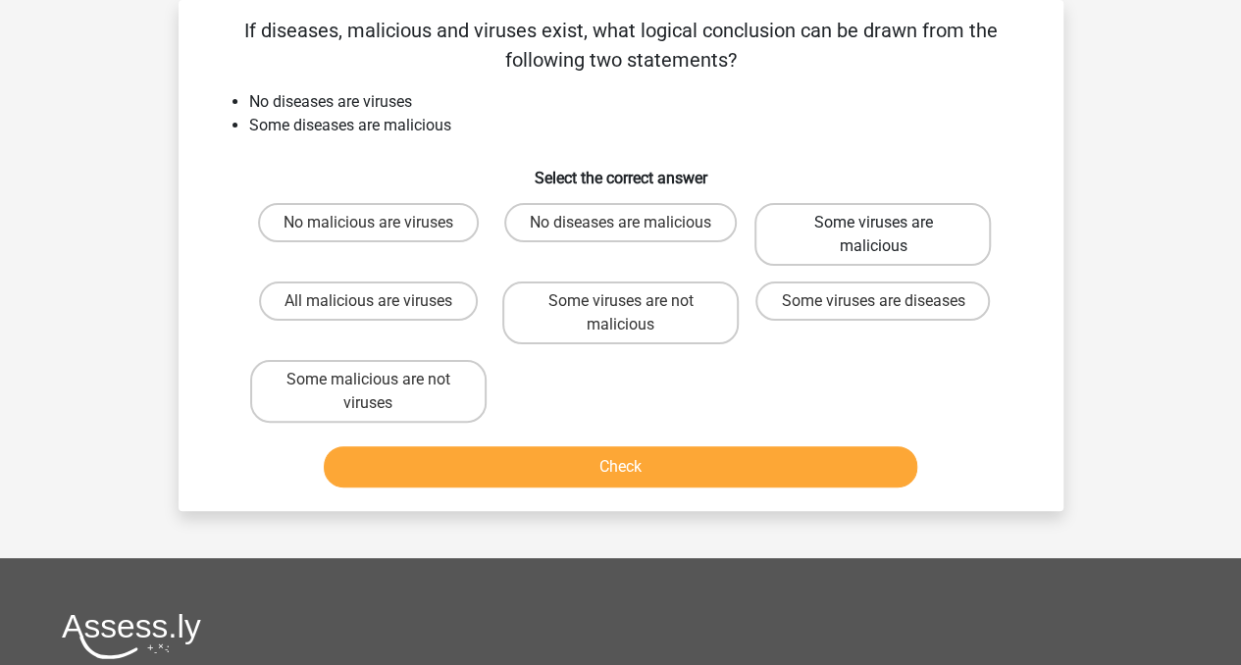
click at [808, 248] on label "Some viruses are malicious" at bounding box center [872, 234] width 236 height 63
click at [873, 235] on input "Some viruses are malicious" at bounding box center [879, 229] width 13 height 13
radio input "true"
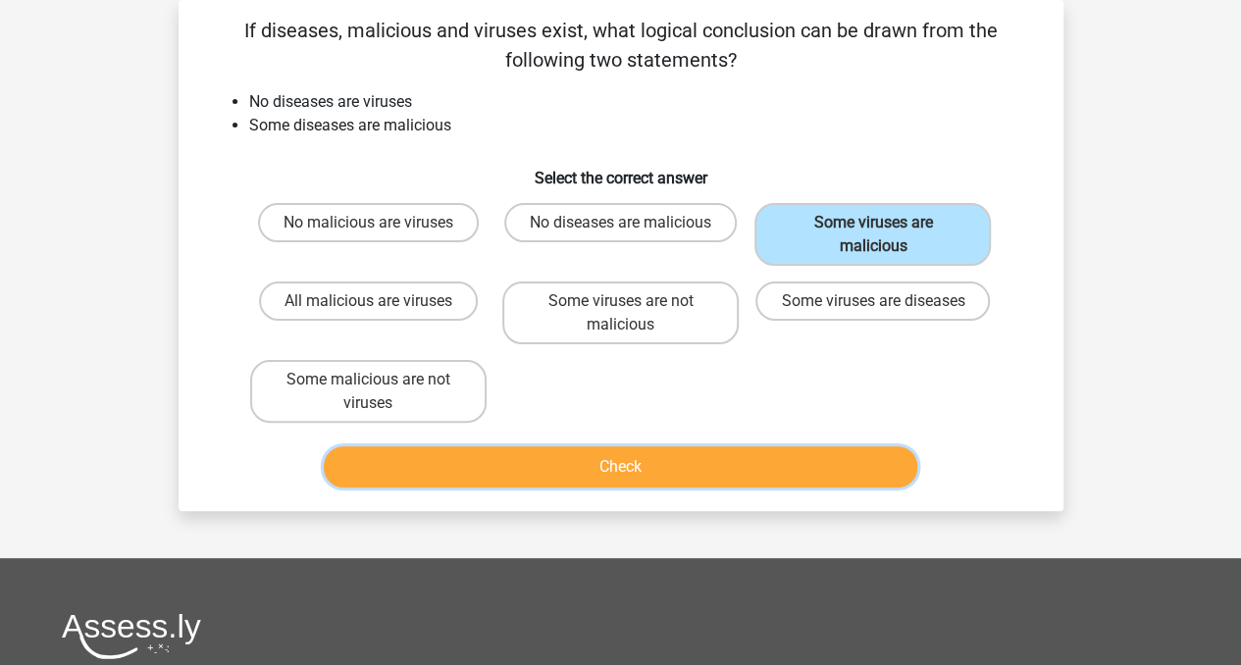
click at [662, 456] on button "Check" at bounding box center [620, 466] width 593 height 41
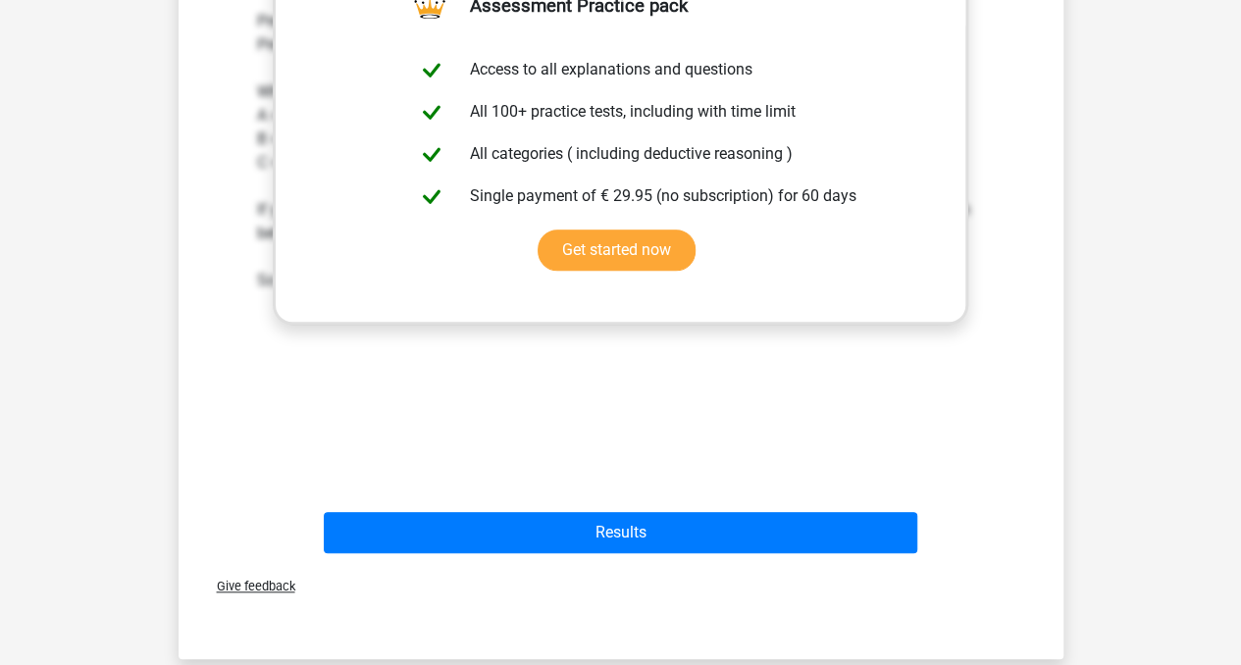
scroll to position [662, 0]
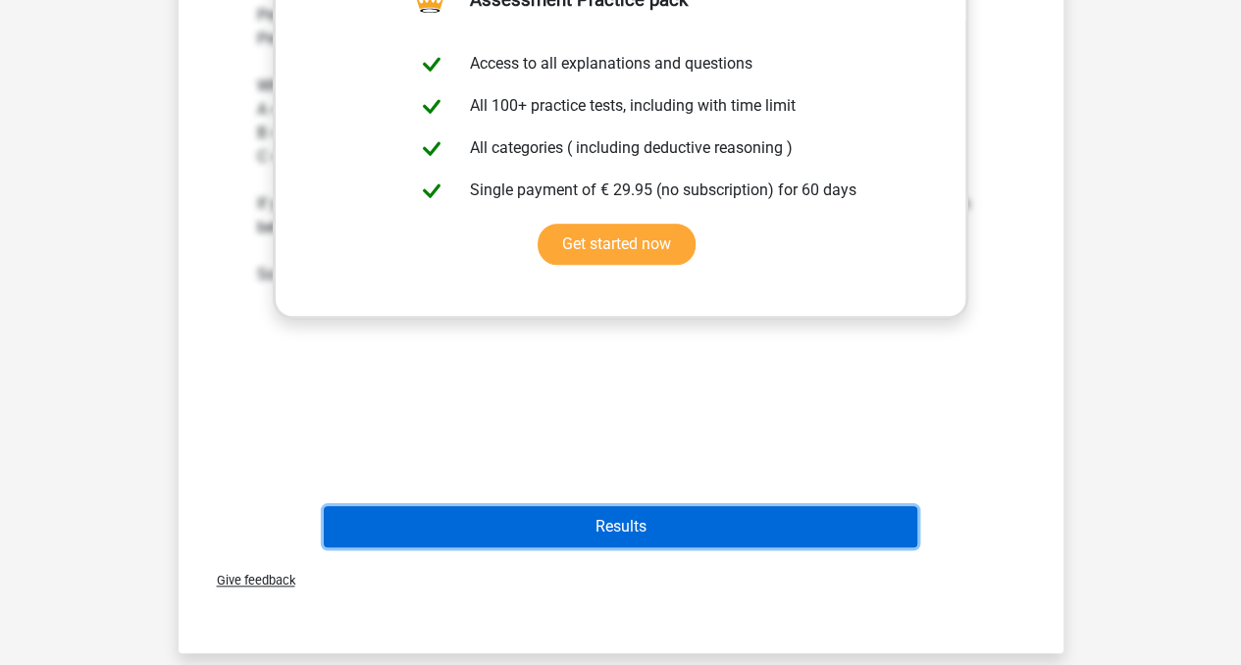
click at [704, 516] on button "Results" at bounding box center [620, 526] width 593 height 41
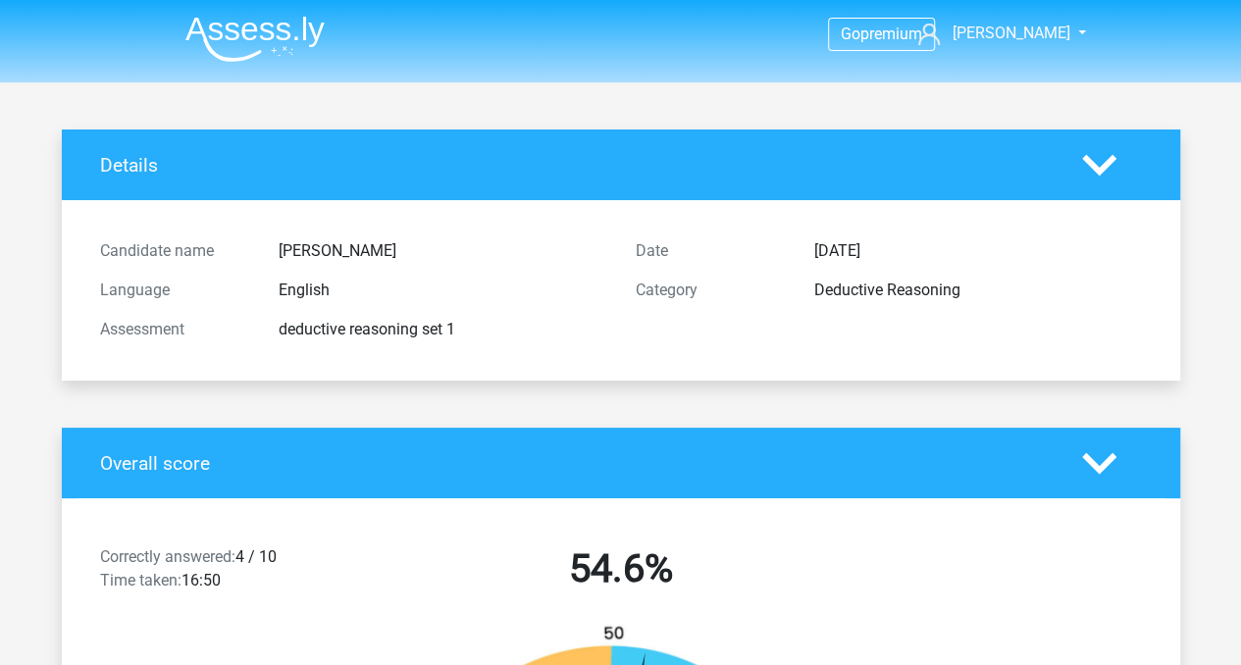
click at [290, 42] on img at bounding box center [254, 39] width 139 height 46
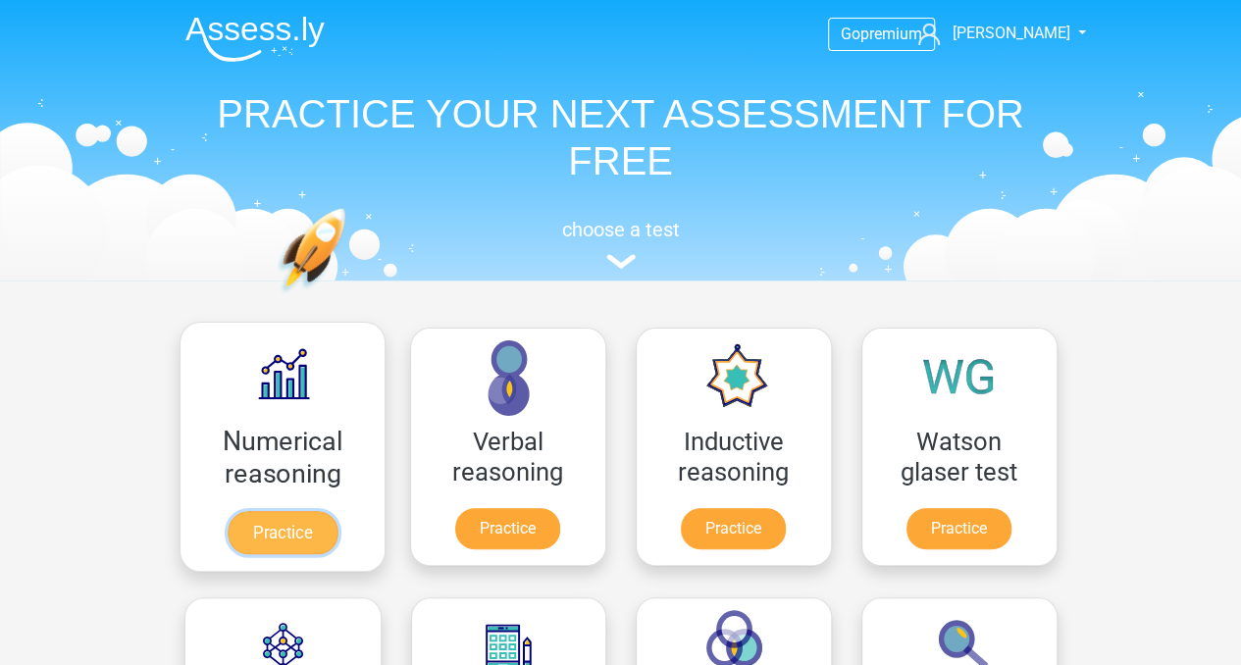
click at [277, 532] on link "Practice" at bounding box center [282, 532] width 110 height 43
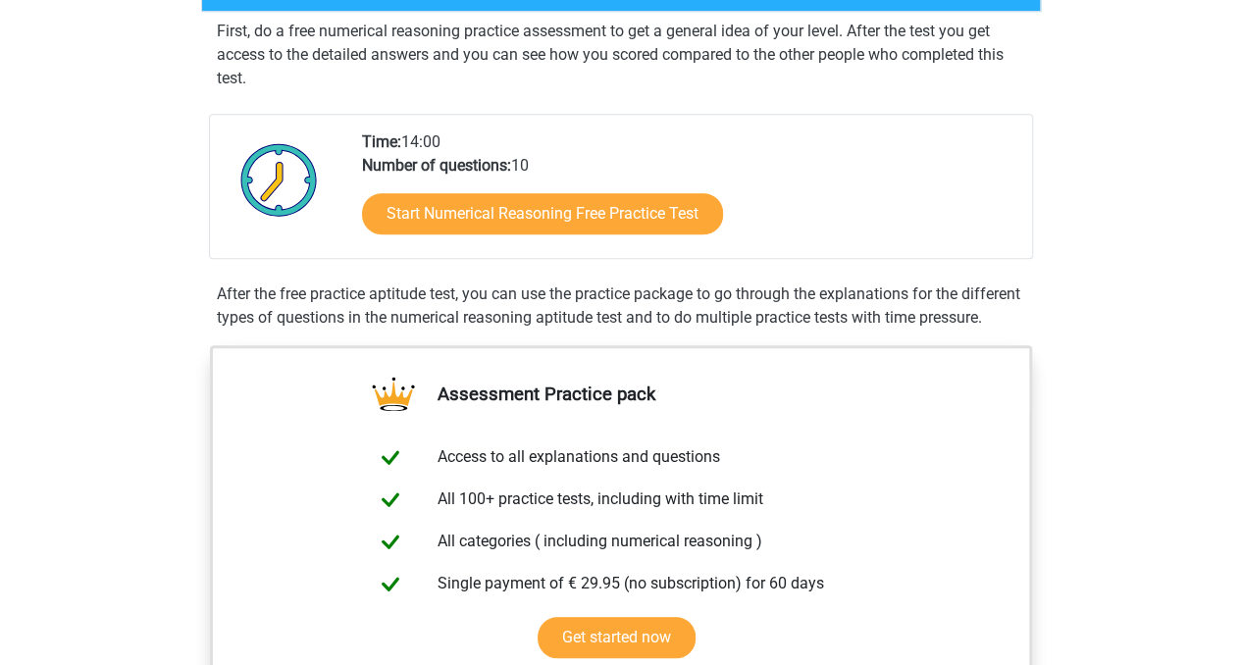
scroll to position [231, 0]
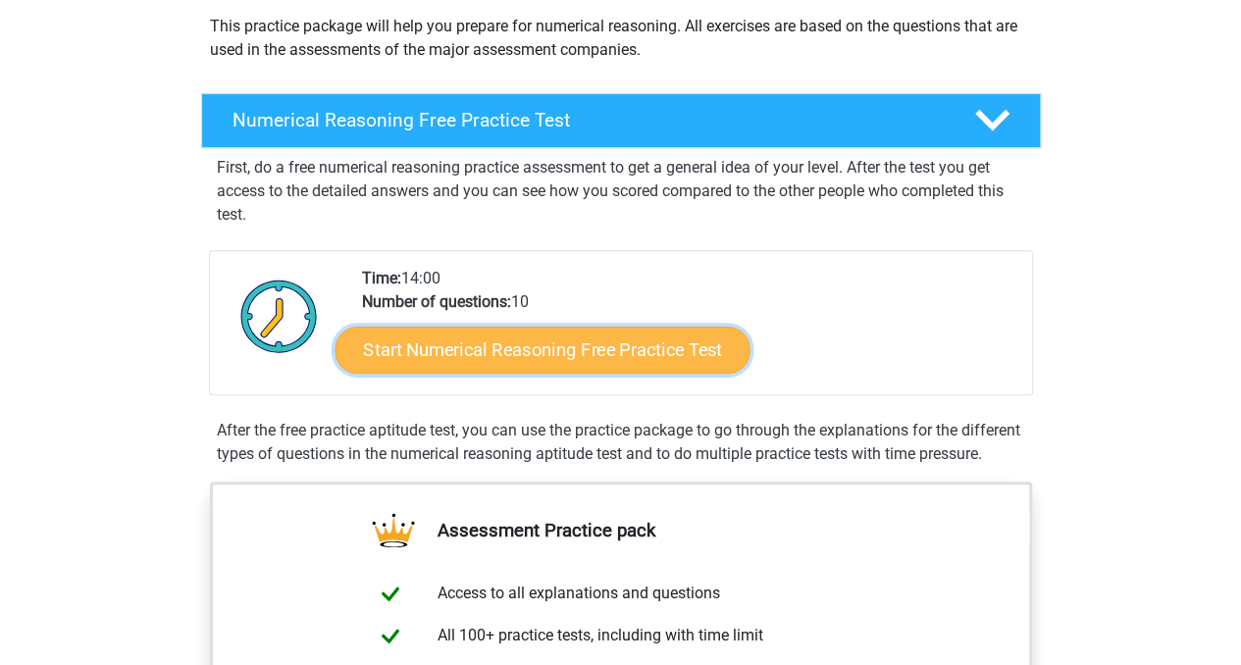
click at [573, 352] on link "Start Numerical Reasoning Free Practice Test" at bounding box center [541, 349] width 415 height 47
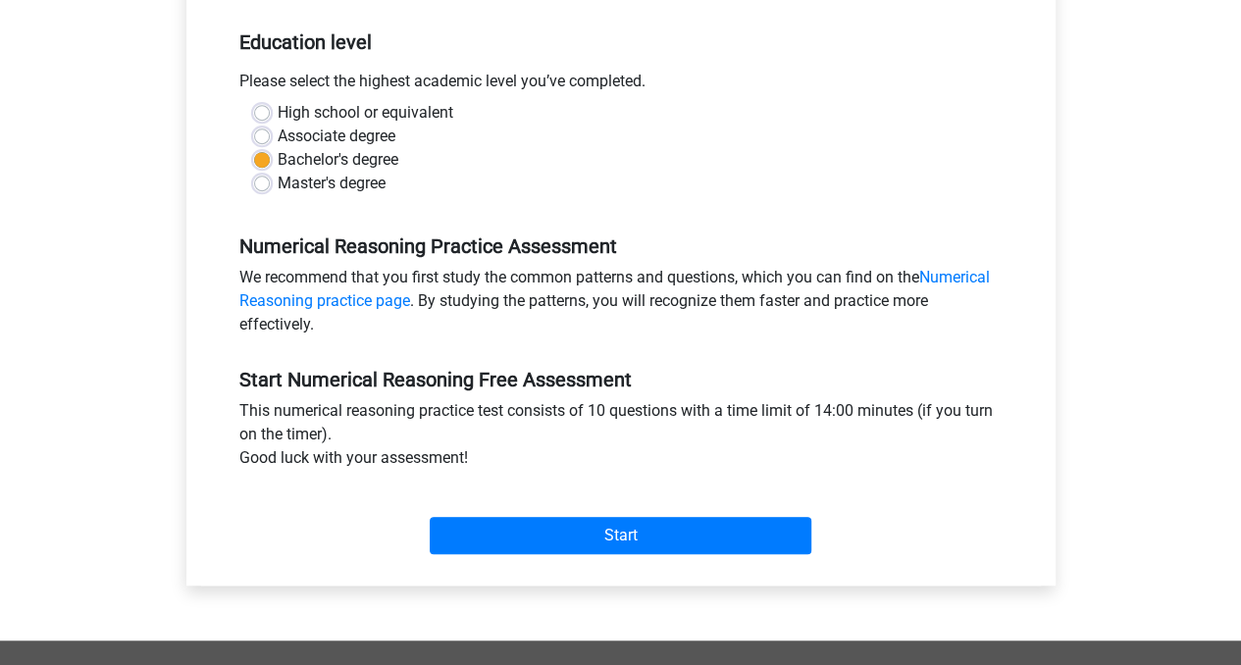
scroll to position [406, 0]
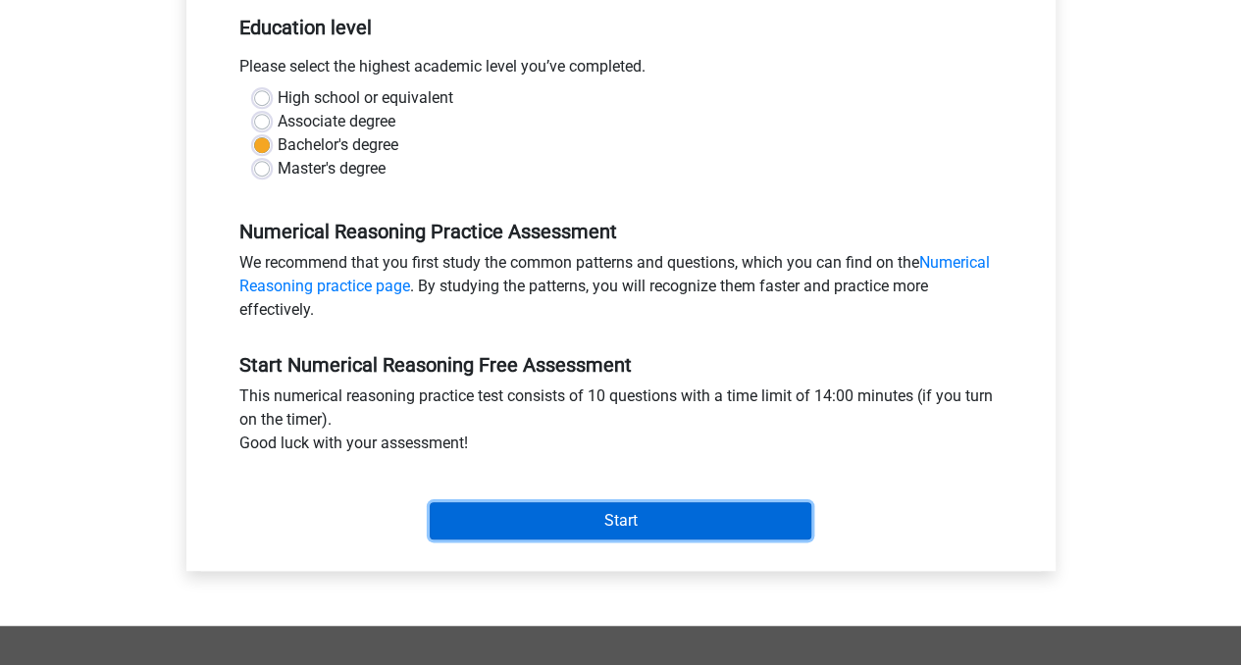
click at [732, 514] on input "Start" at bounding box center [621, 520] width 382 height 37
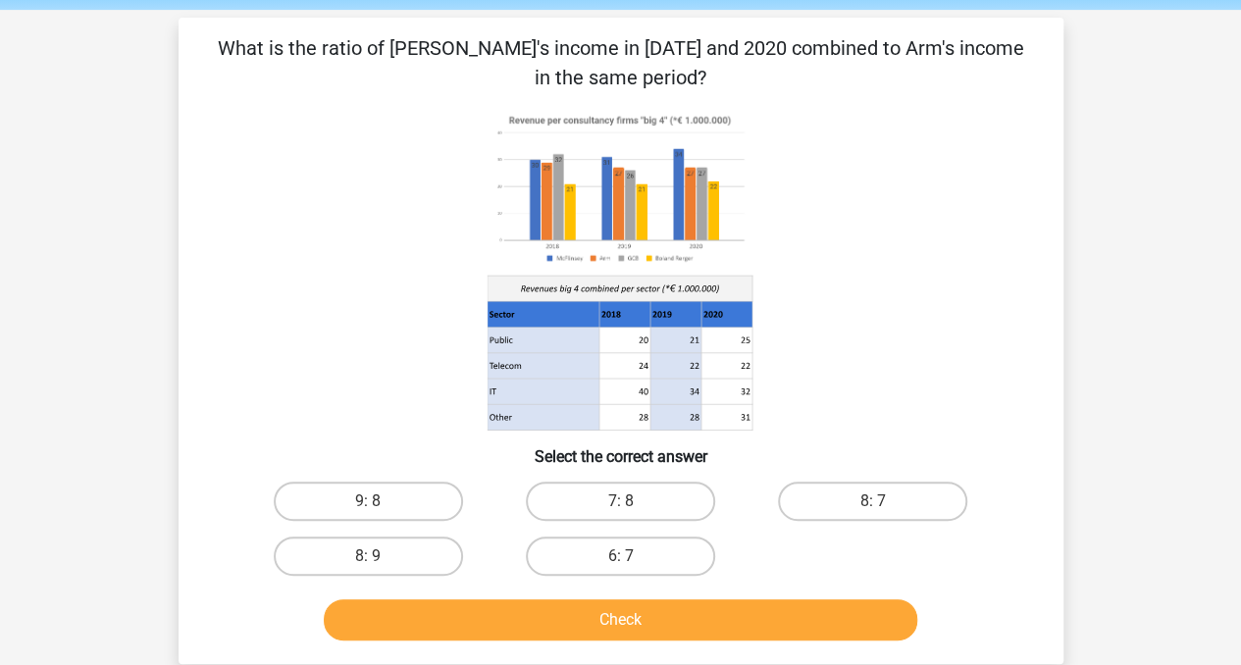
scroll to position [68, 0]
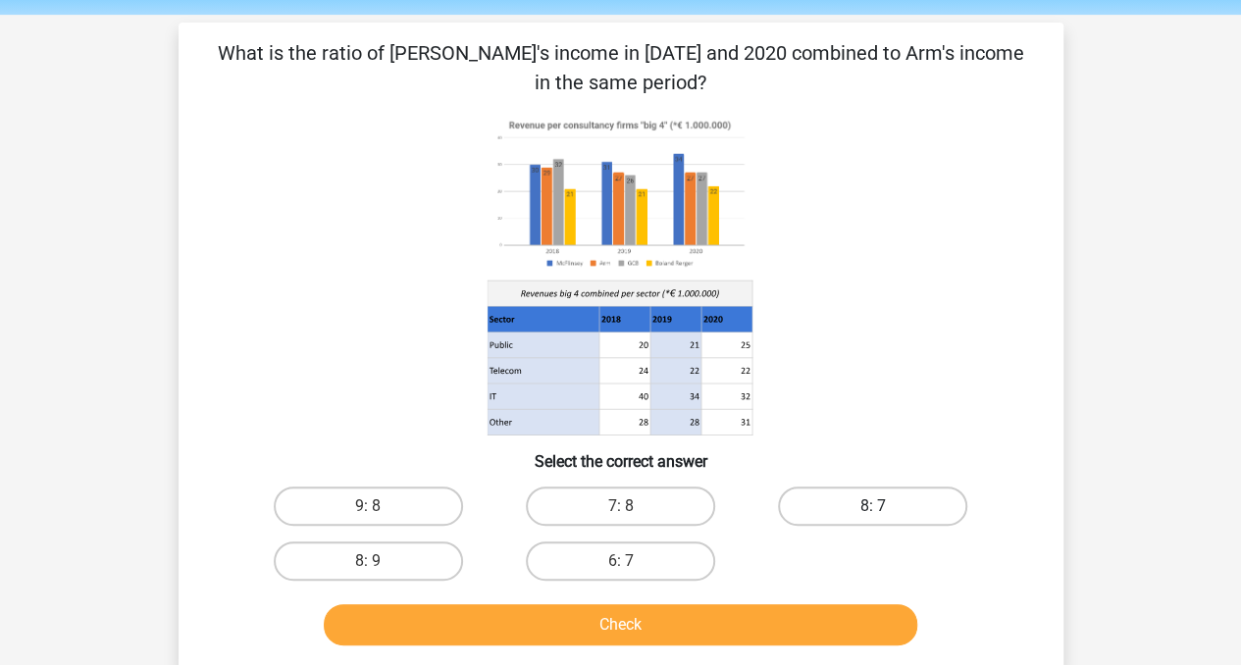
click at [887, 505] on label "8: 7" at bounding box center [872, 506] width 189 height 39
click at [886, 506] on input "8: 7" at bounding box center [879, 512] width 13 height 13
radio input "true"
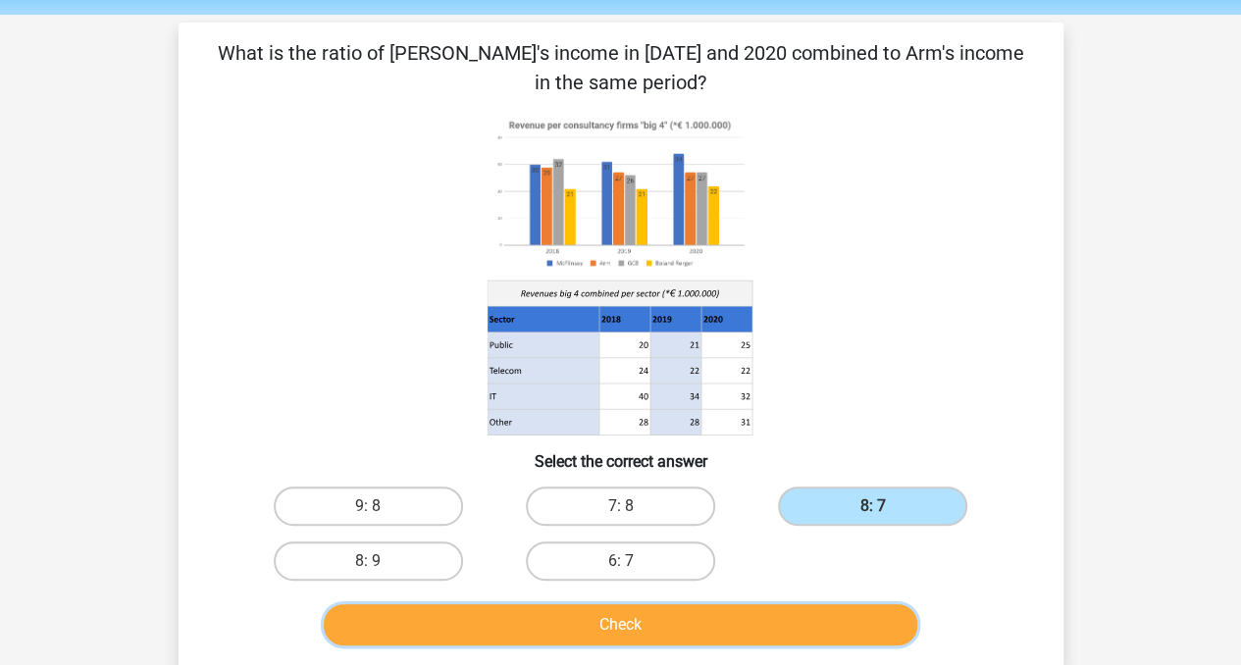
click at [709, 619] on button "Check" at bounding box center [620, 624] width 593 height 41
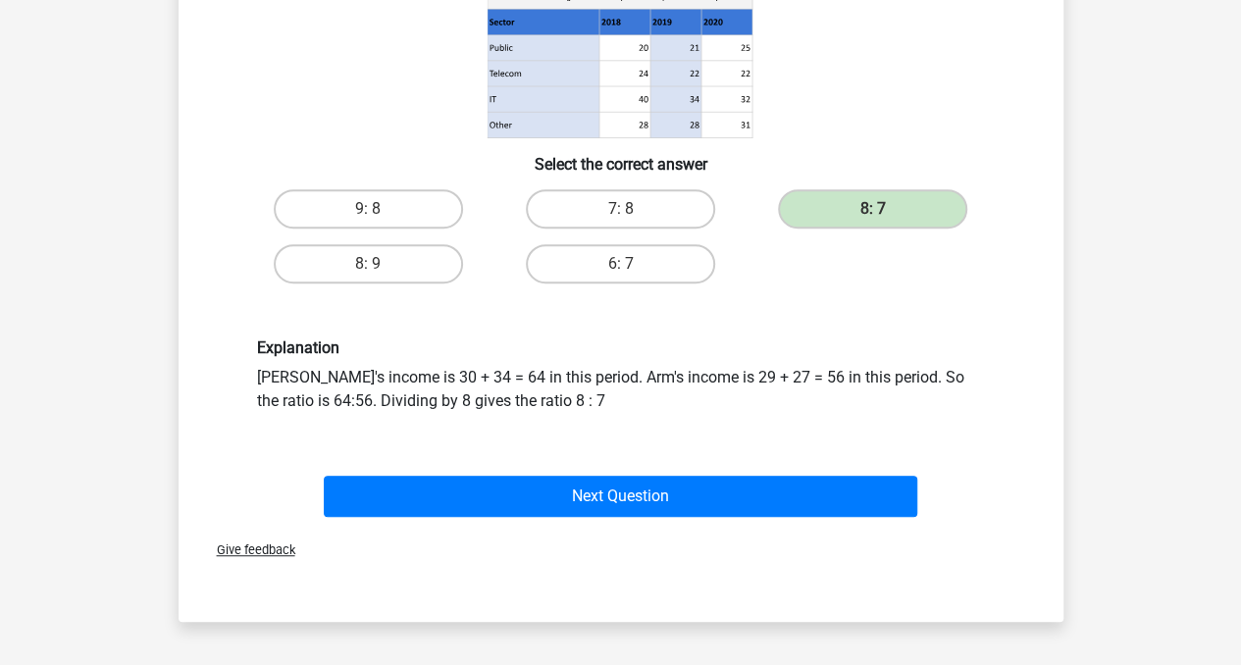
scroll to position [589, 0]
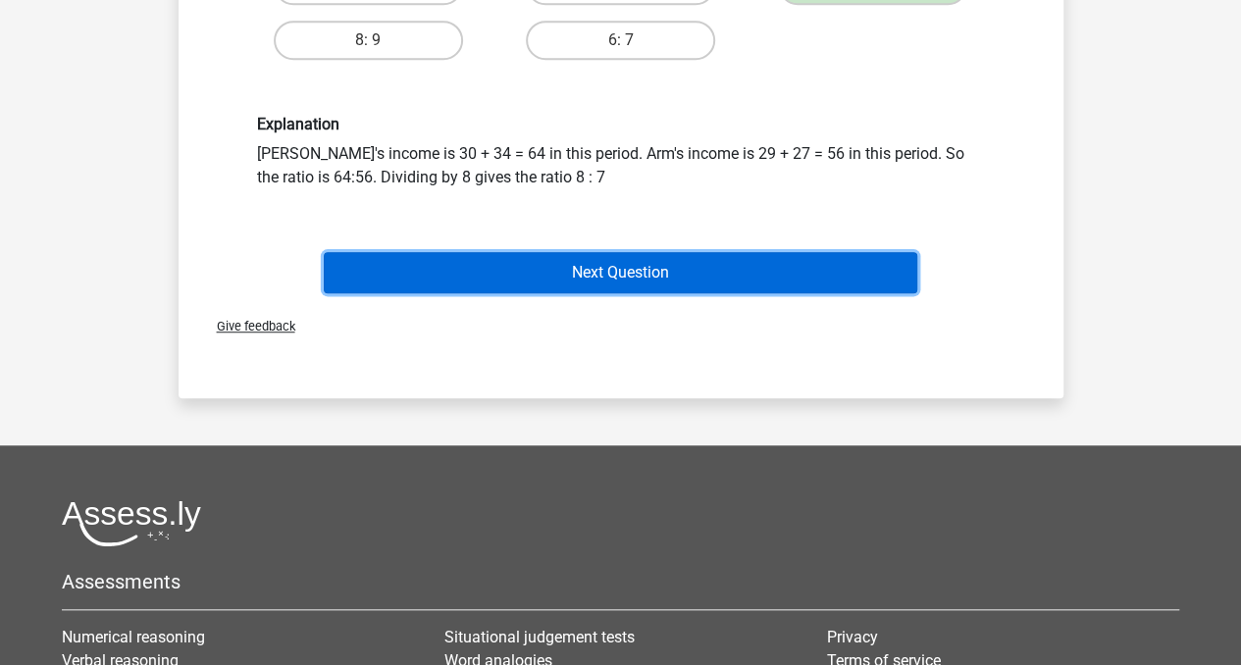
click at [810, 272] on button "Next Question" at bounding box center [620, 272] width 593 height 41
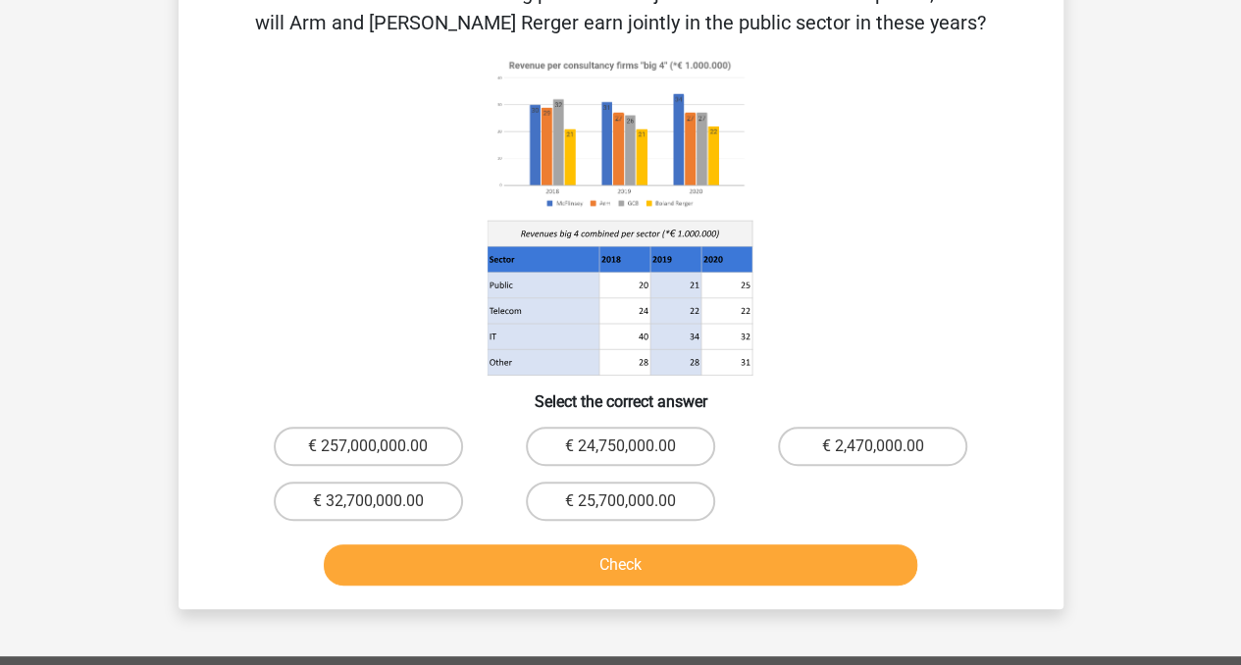
scroll to position [90, 0]
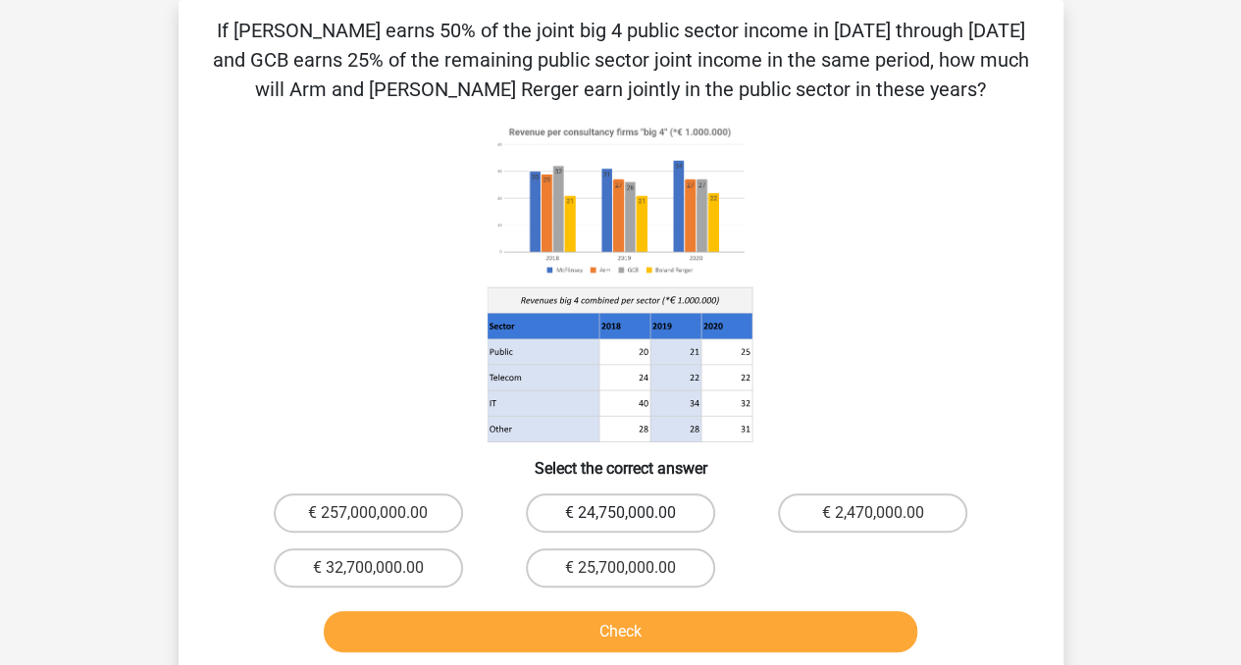
click at [645, 517] on label "€ 24,750,000.00" at bounding box center [620, 512] width 189 height 39
click at [633, 517] on input "€ 24,750,000.00" at bounding box center [626, 519] width 13 height 13
radio input "true"
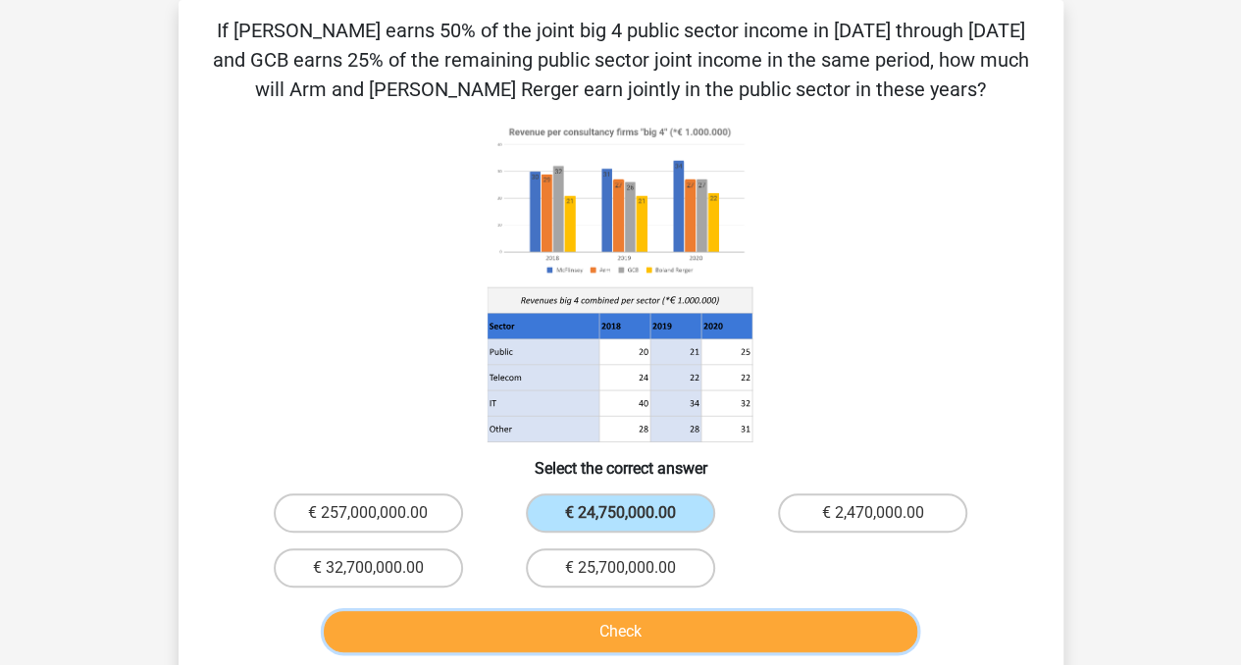
click at [580, 617] on button "Check" at bounding box center [620, 631] width 593 height 41
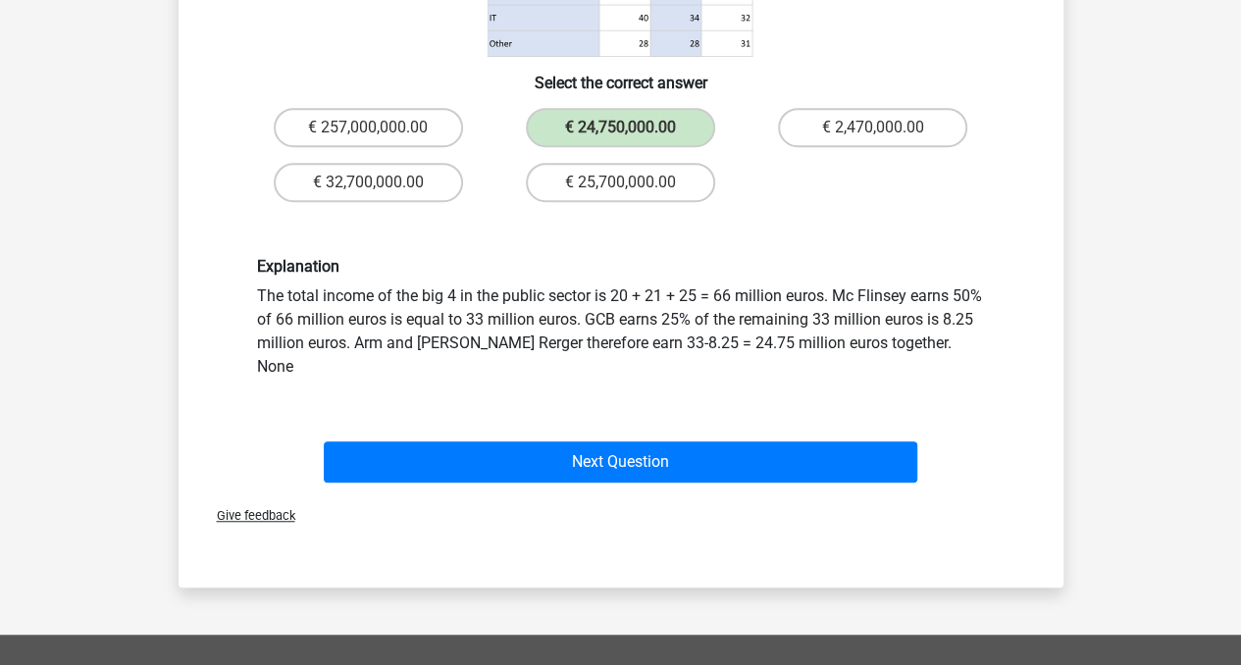
scroll to position [592, 0]
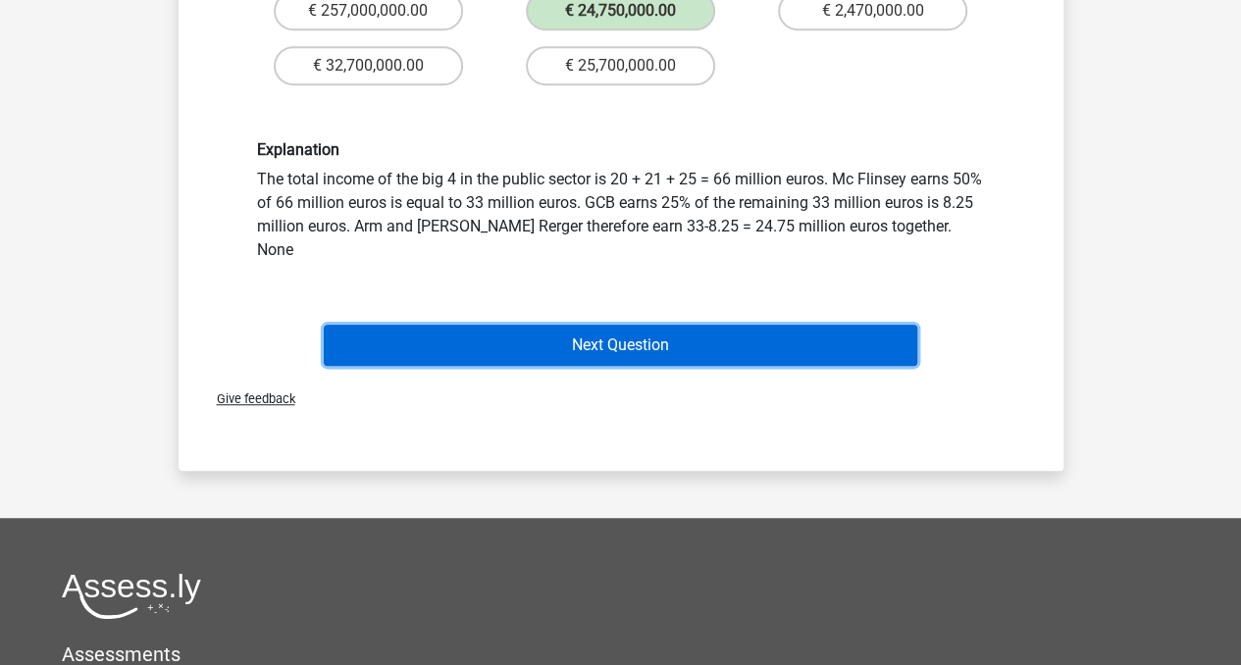
click at [859, 325] on button "Next Question" at bounding box center [620, 345] width 593 height 41
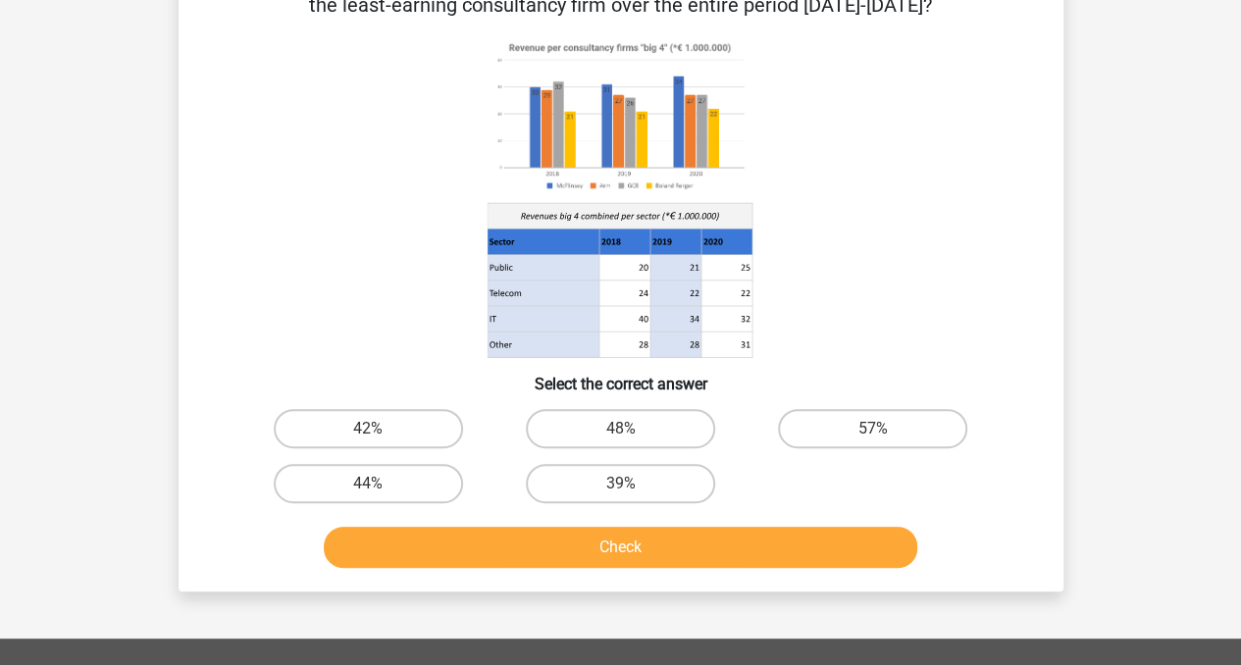
scroll to position [90, 0]
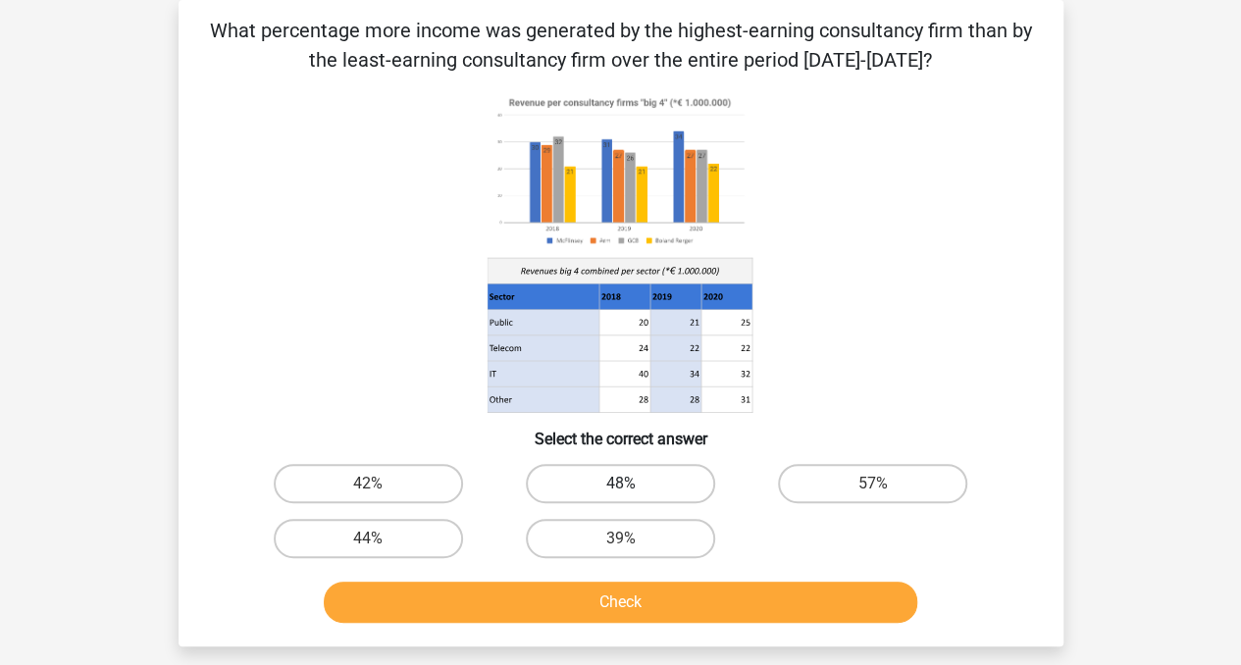
click at [669, 472] on label "48%" at bounding box center [620, 483] width 189 height 39
click at [633, 484] on input "48%" at bounding box center [626, 490] width 13 height 13
radio input "true"
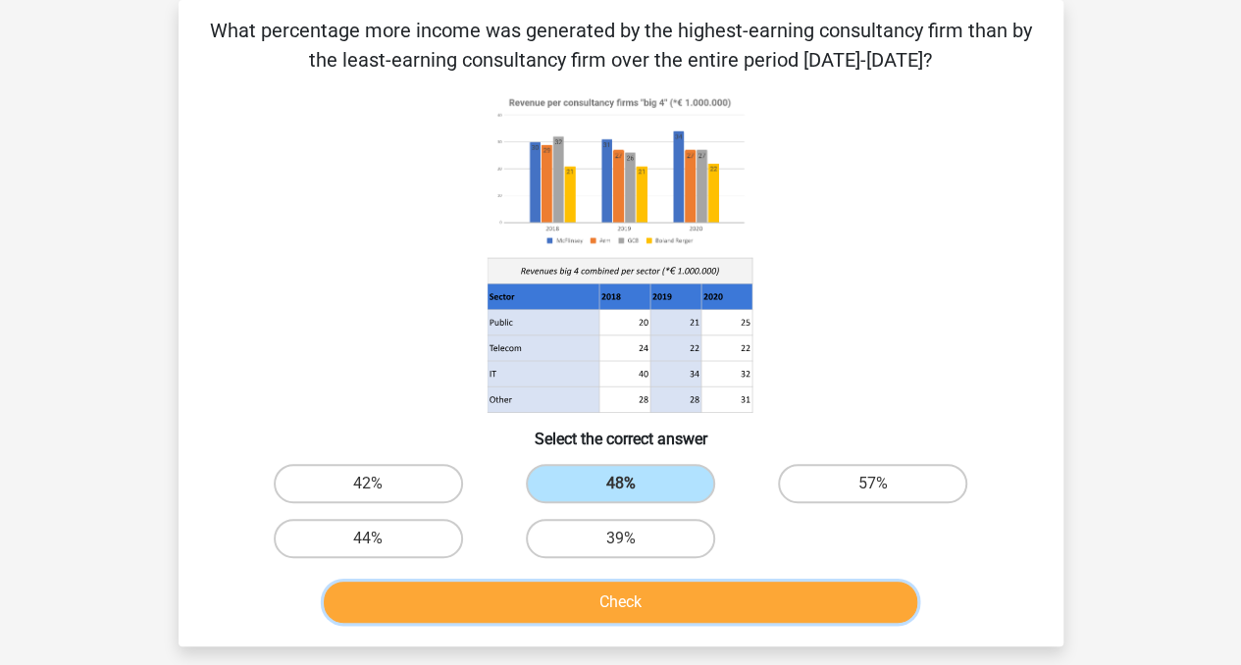
click at [612, 614] on button "Check" at bounding box center [620, 602] width 593 height 41
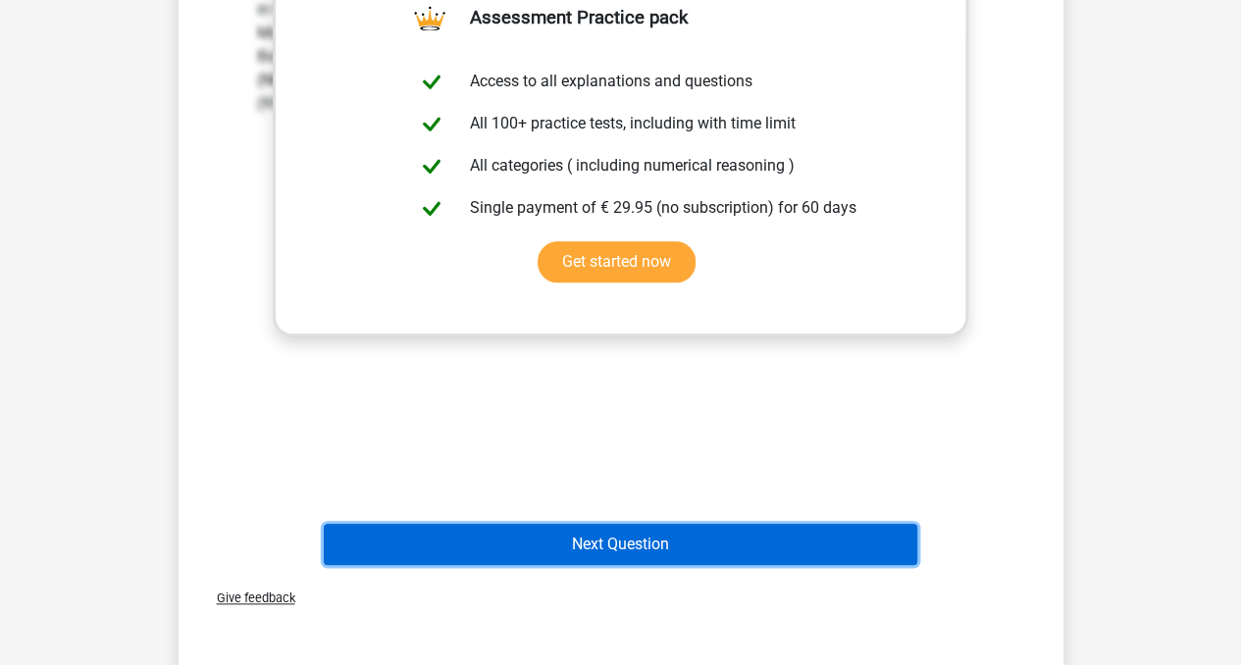
click at [809, 538] on button "Next Question" at bounding box center [620, 544] width 593 height 41
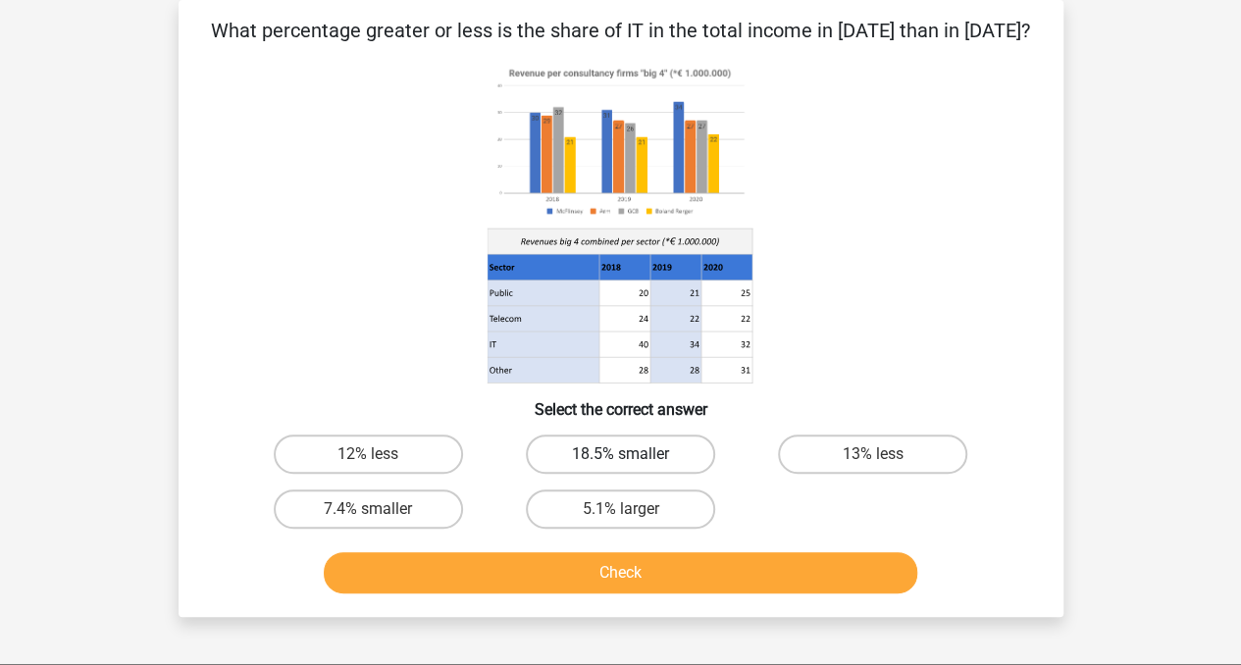
click at [700, 443] on label "18.5% smaller" at bounding box center [620, 454] width 189 height 39
click at [633, 454] on input "18.5% smaller" at bounding box center [626, 460] width 13 height 13
radio input "true"
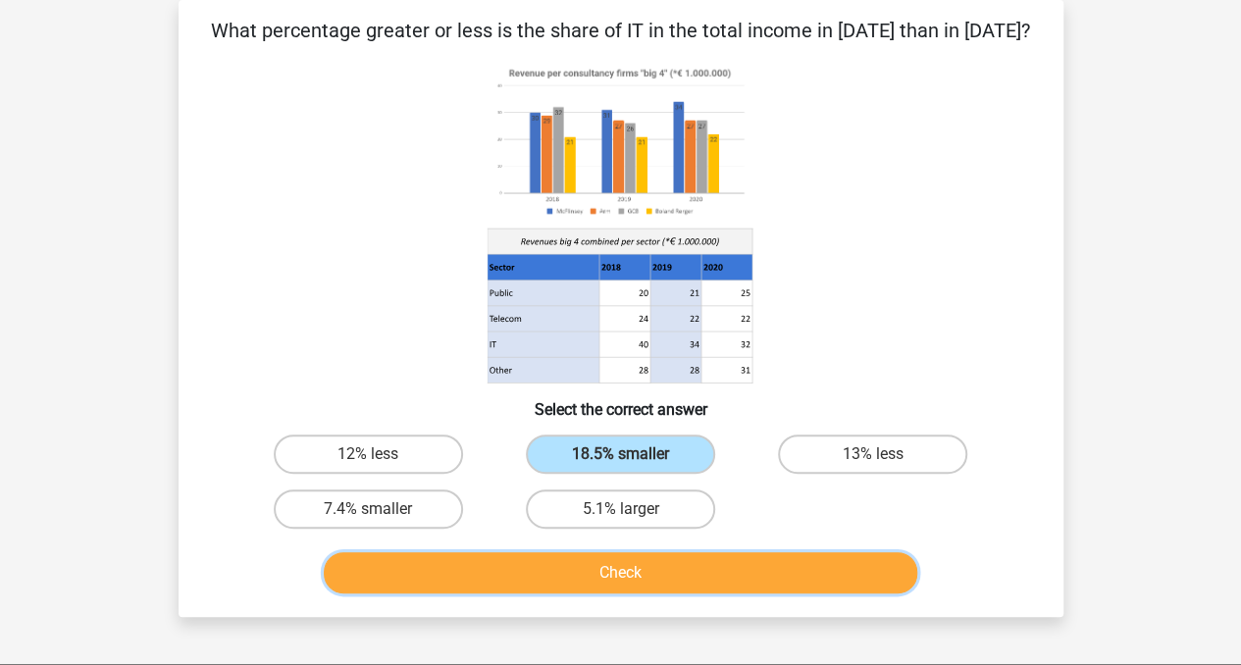
click at [667, 563] on button "Check" at bounding box center [620, 572] width 593 height 41
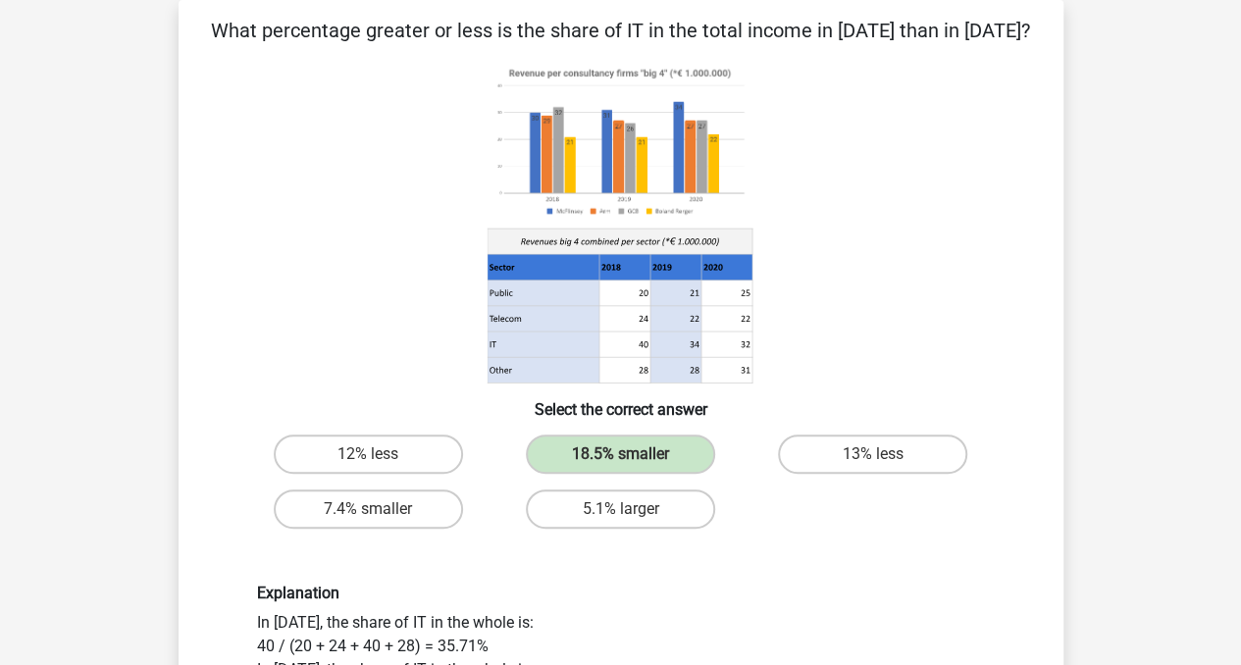
drag, startPoint x: 1222, startPoint y: 241, endPoint x: 1226, endPoint y: 320, distance: 78.6
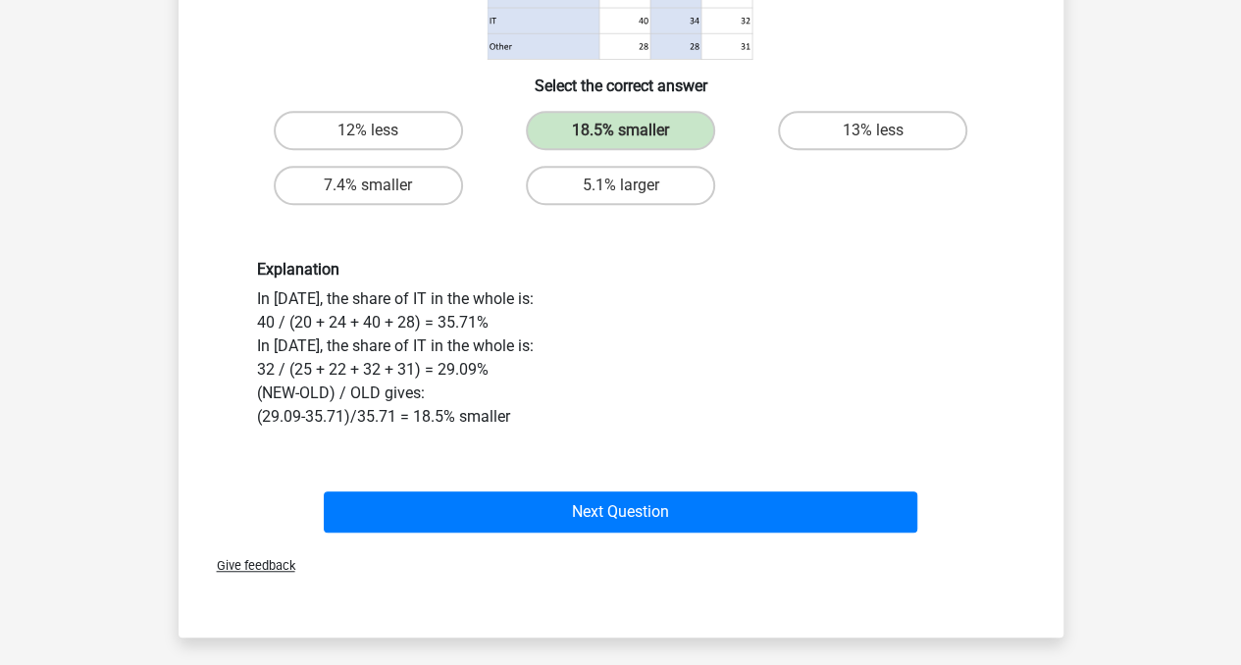
scroll to position [549, 0]
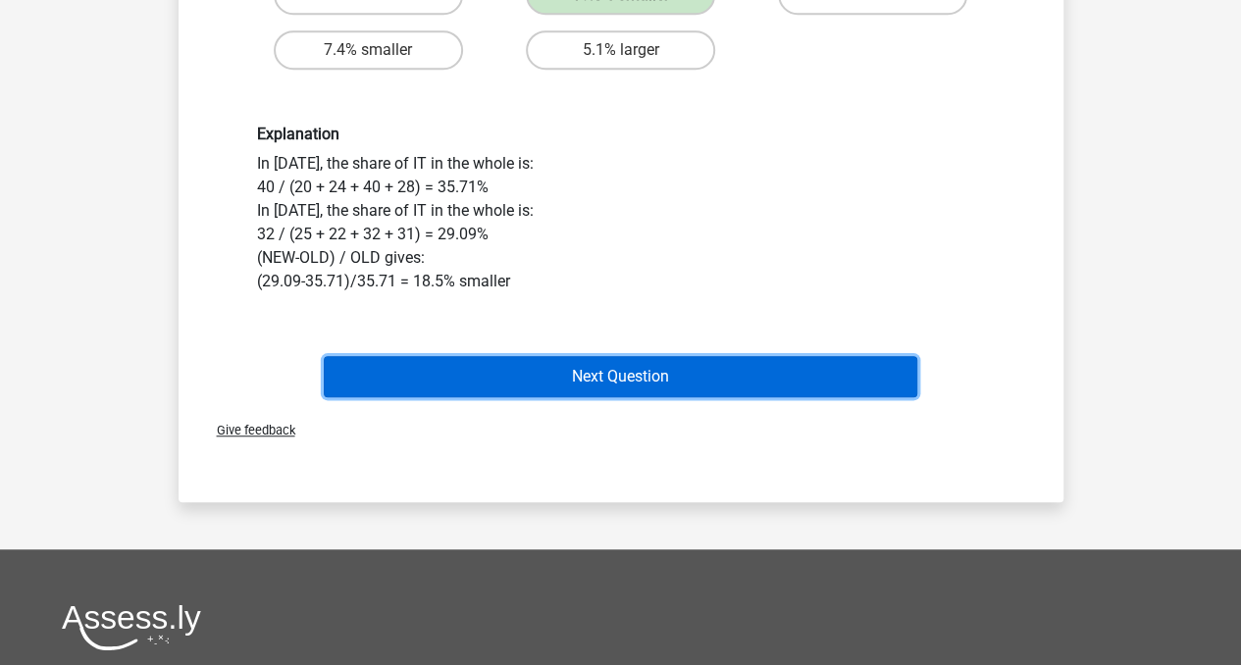
click at [741, 364] on button "Next Question" at bounding box center [620, 376] width 593 height 41
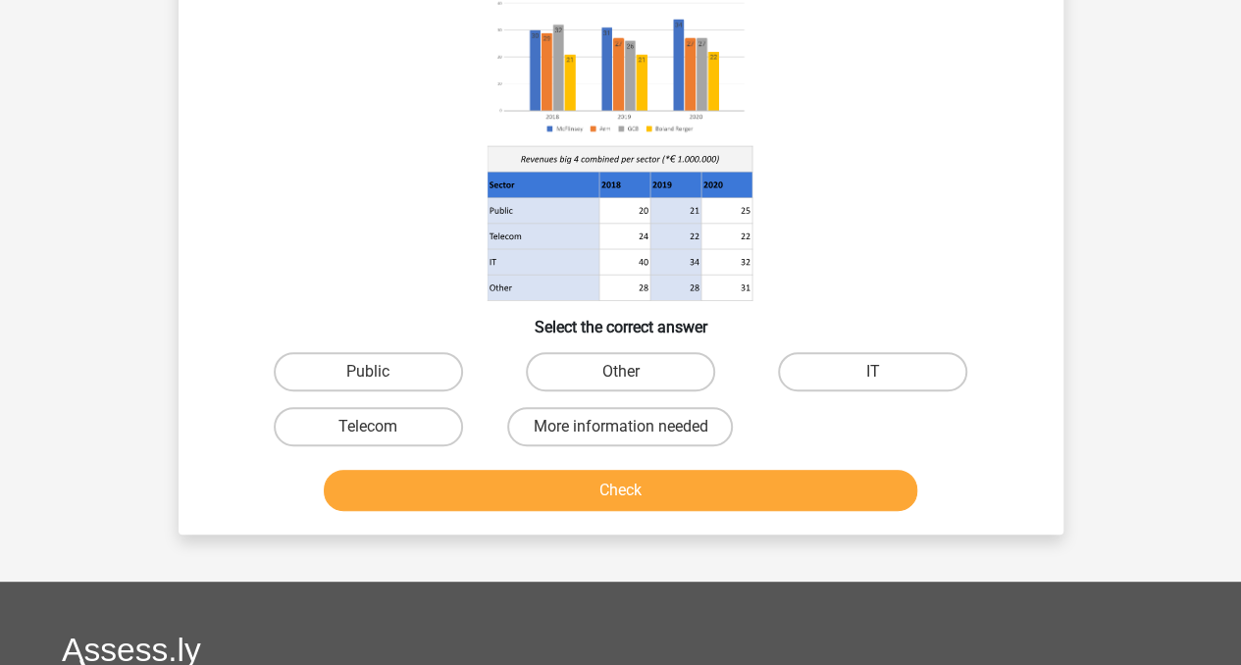
scroll to position [90, 0]
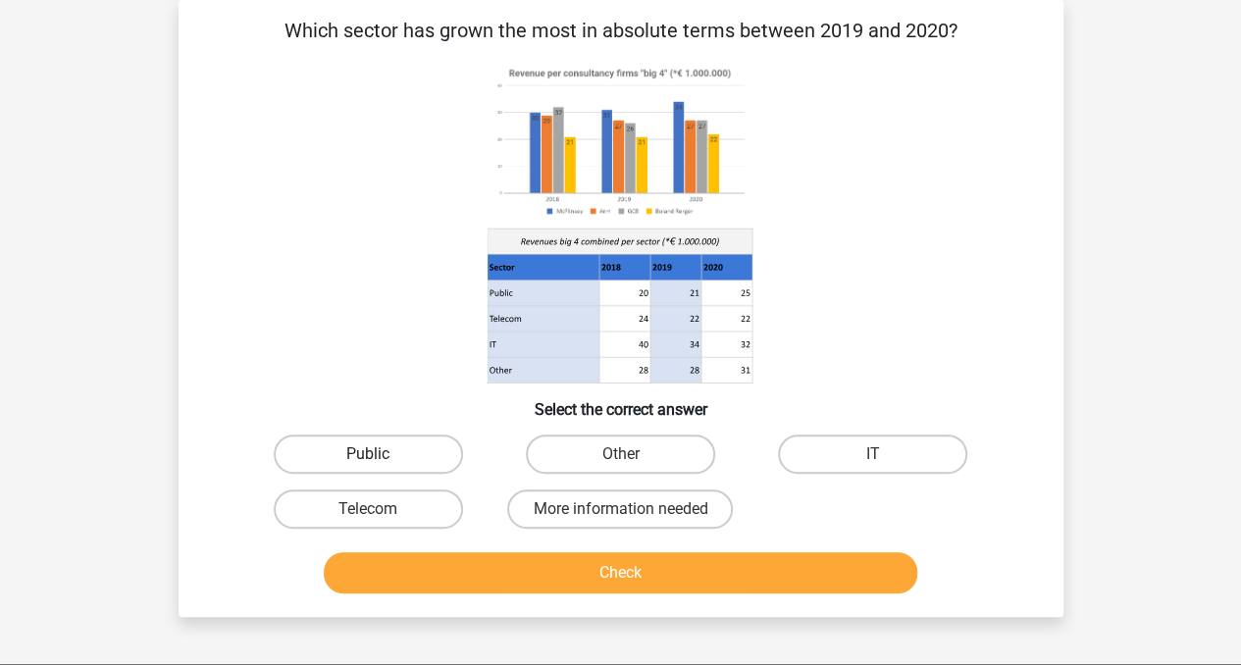
click at [431, 449] on label "Public" at bounding box center [368, 454] width 189 height 39
click at [381, 454] on input "Public" at bounding box center [374, 460] width 13 height 13
radio input "true"
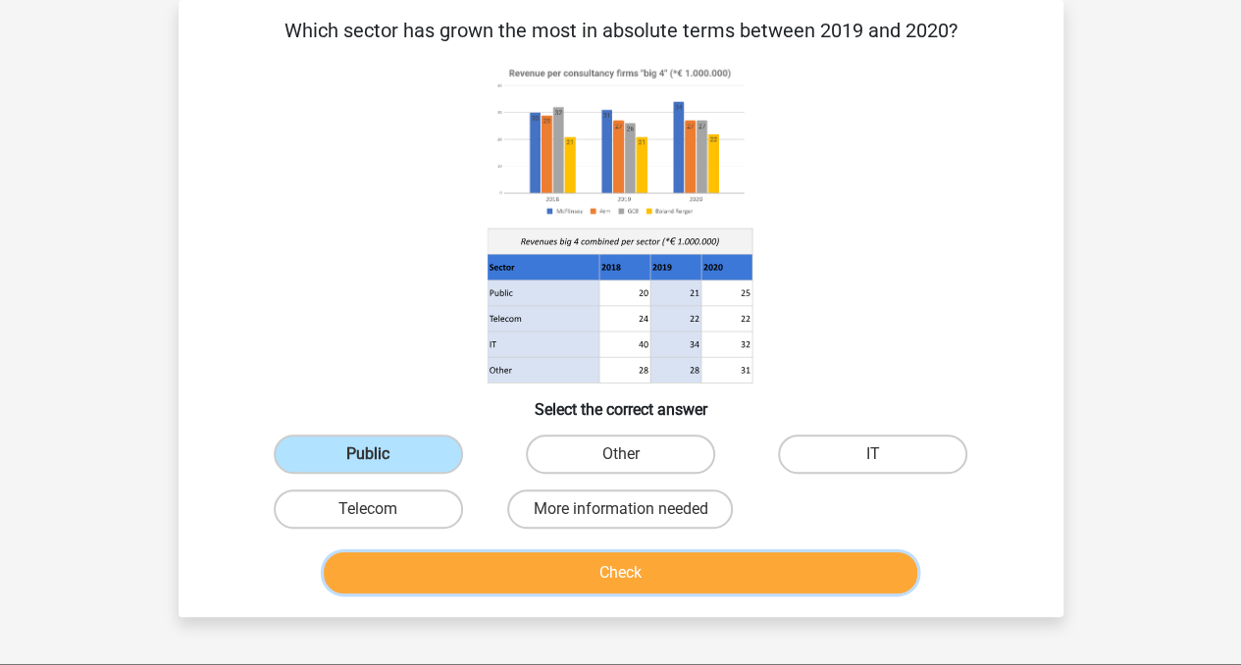
click at [447, 568] on button "Check" at bounding box center [620, 572] width 593 height 41
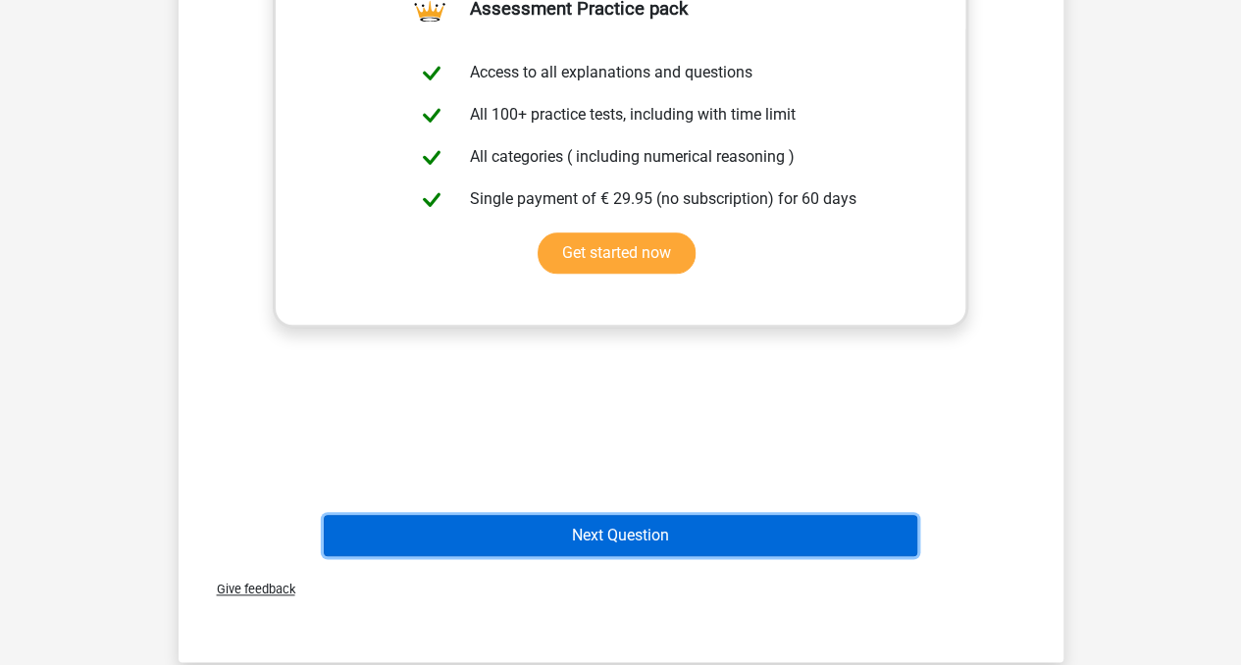
click at [814, 516] on button "Next Question" at bounding box center [620, 535] width 593 height 41
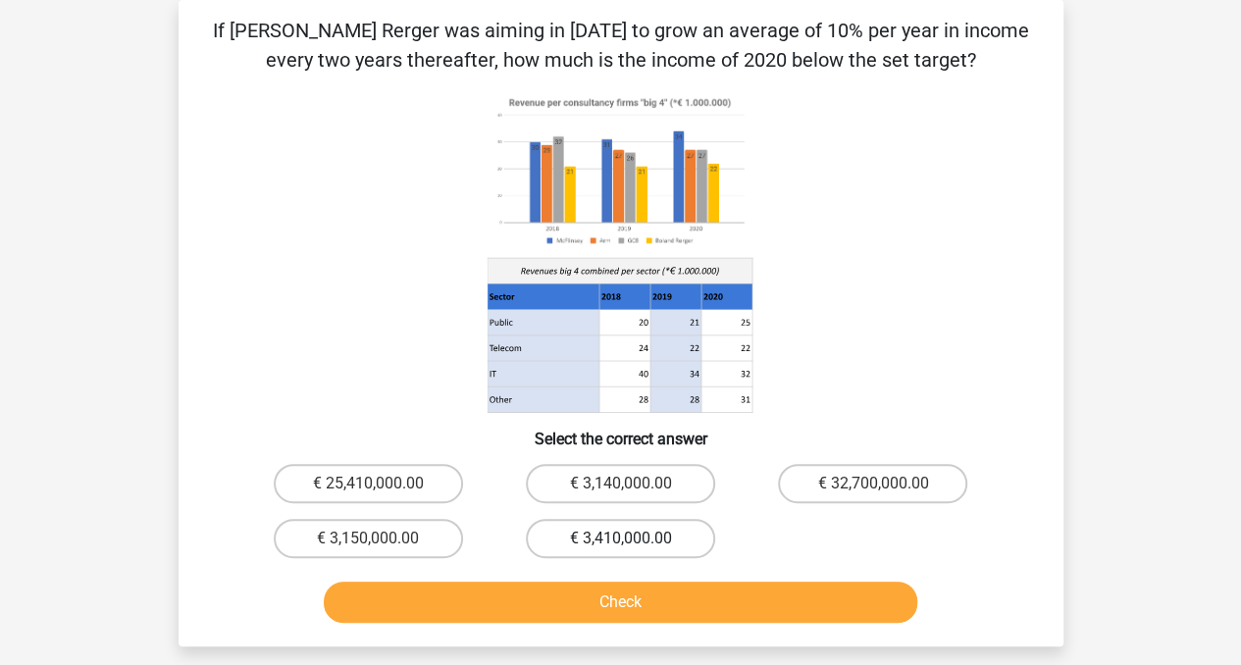
click at [649, 538] on label "€ 3,410,000.00" at bounding box center [620, 538] width 189 height 39
click at [633, 538] on input "€ 3,410,000.00" at bounding box center [626, 544] width 13 height 13
radio input "true"
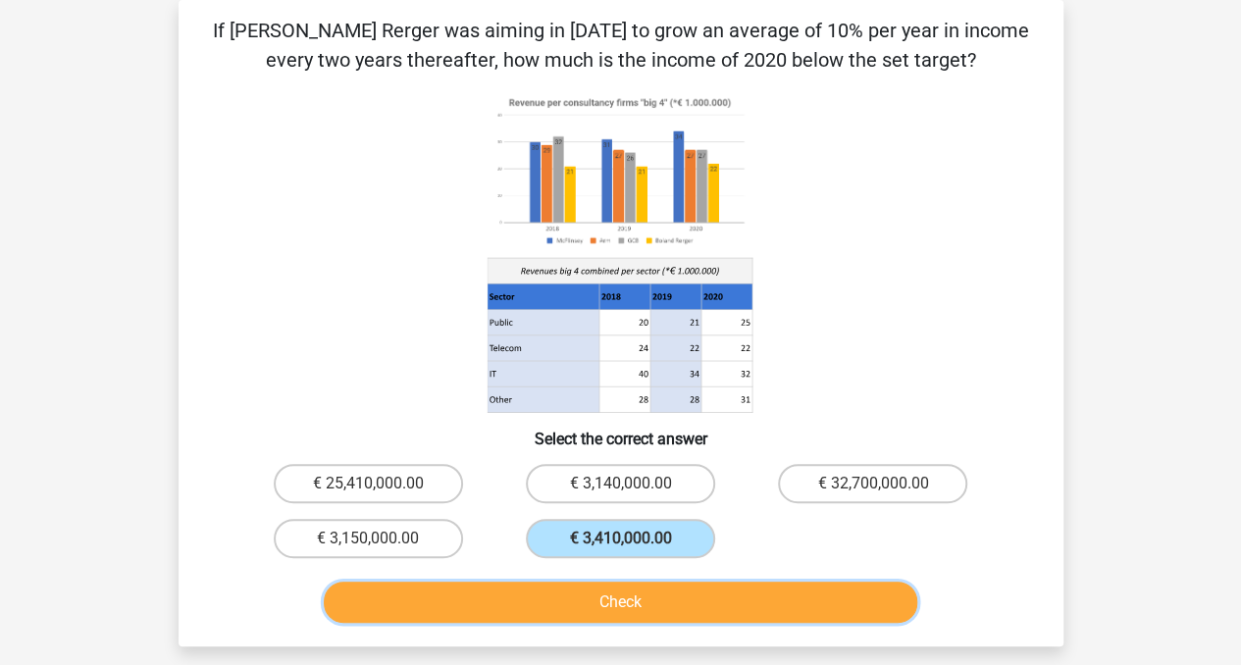
click at [641, 590] on button "Check" at bounding box center [620, 602] width 593 height 41
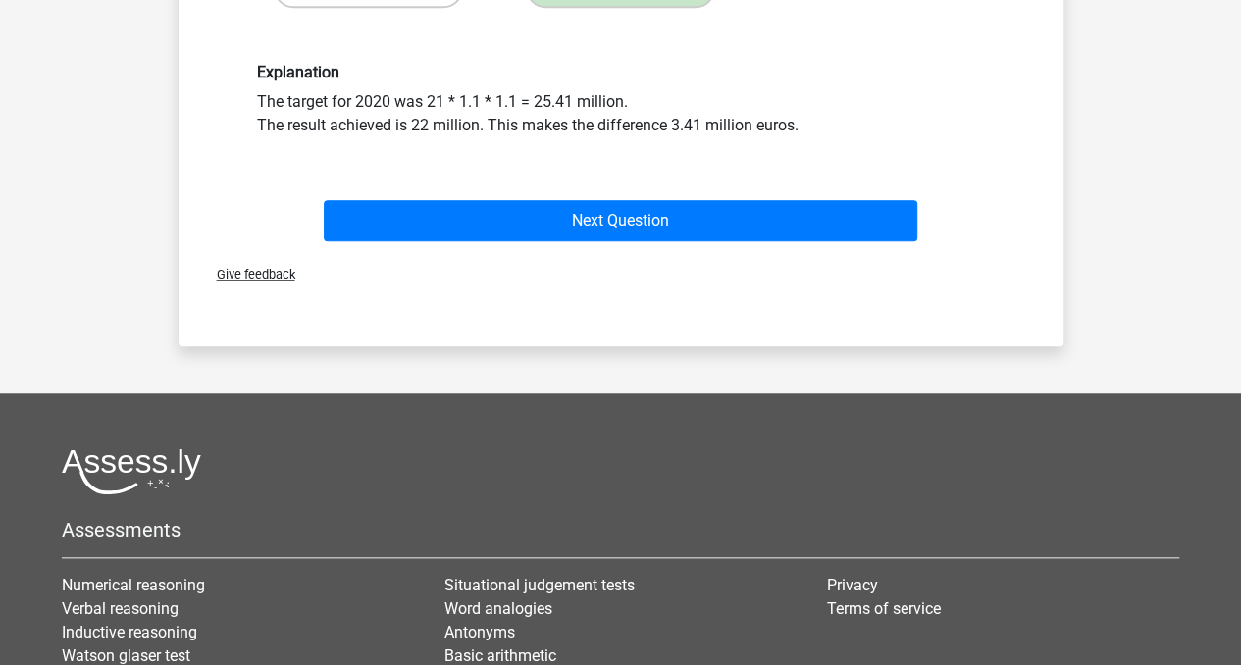
scroll to position [646, 0]
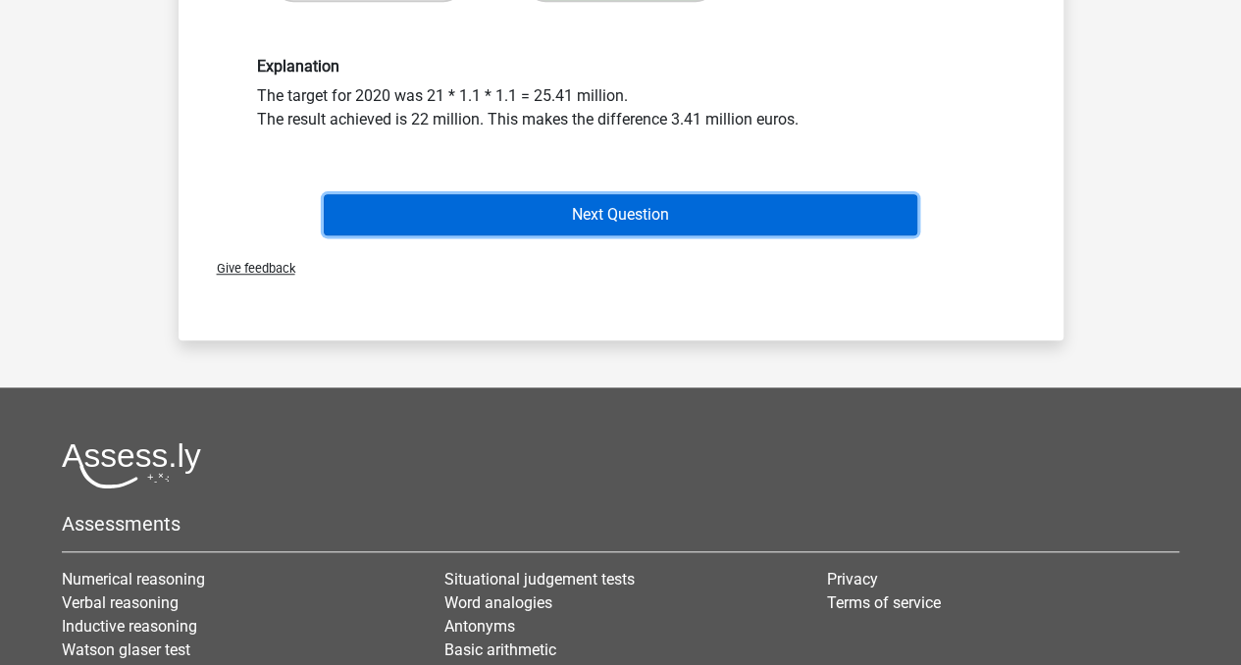
click at [832, 197] on button "Next Question" at bounding box center [620, 214] width 593 height 41
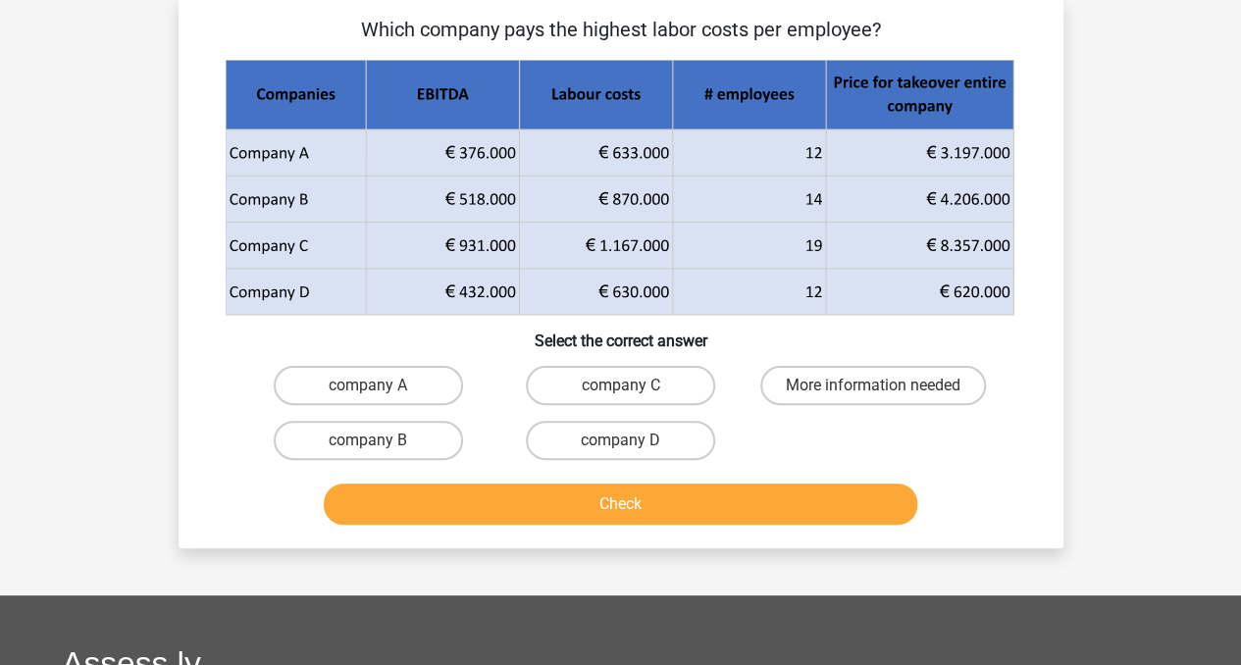
scroll to position [90, 0]
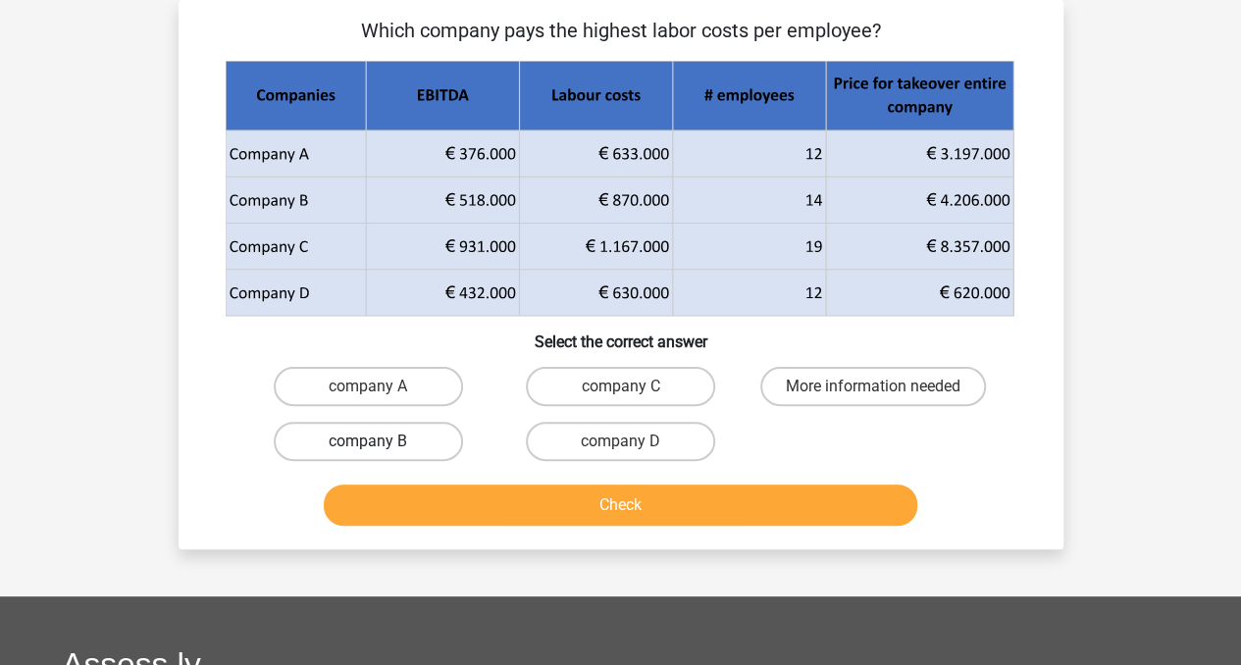
click at [416, 442] on label "company B" at bounding box center [368, 441] width 189 height 39
click at [381, 442] on input "company B" at bounding box center [374, 447] width 13 height 13
radio input "true"
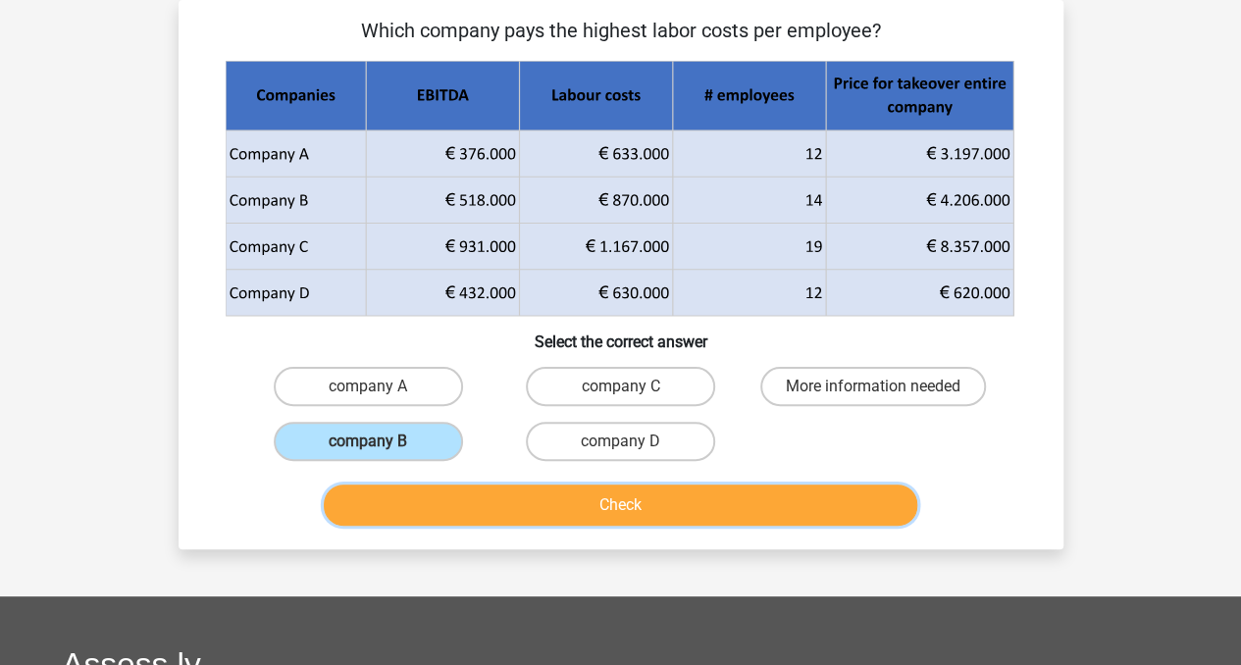
click at [481, 508] on button "Check" at bounding box center [620, 505] width 593 height 41
